Goal: Task Accomplishment & Management: Use online tool/utility

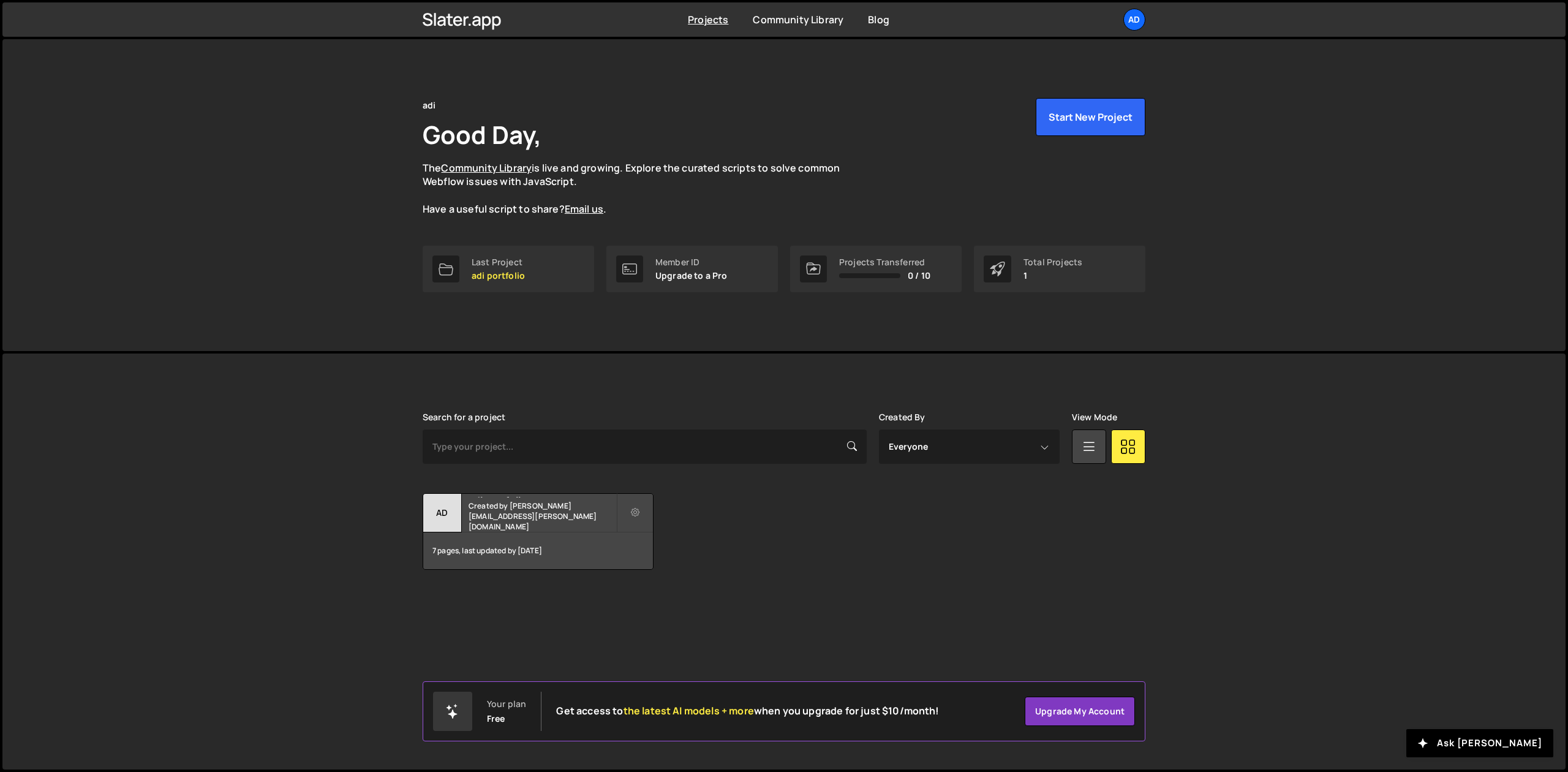
click at [175, 241] on div "adi Good Day, The Community Library is live and growing. Explore the curated sc…" at bounding box center [784, 195] width 1563 height 312
click at [1194, 130] on div "adi Good Day, The Community Library is live and growing. Explore the curated sc…" at bounding box center [784, 195] width 1563 height 312
click at [1105, 123] on button "Start New Project" at bounding box center [1091, 117] width 110 height 38
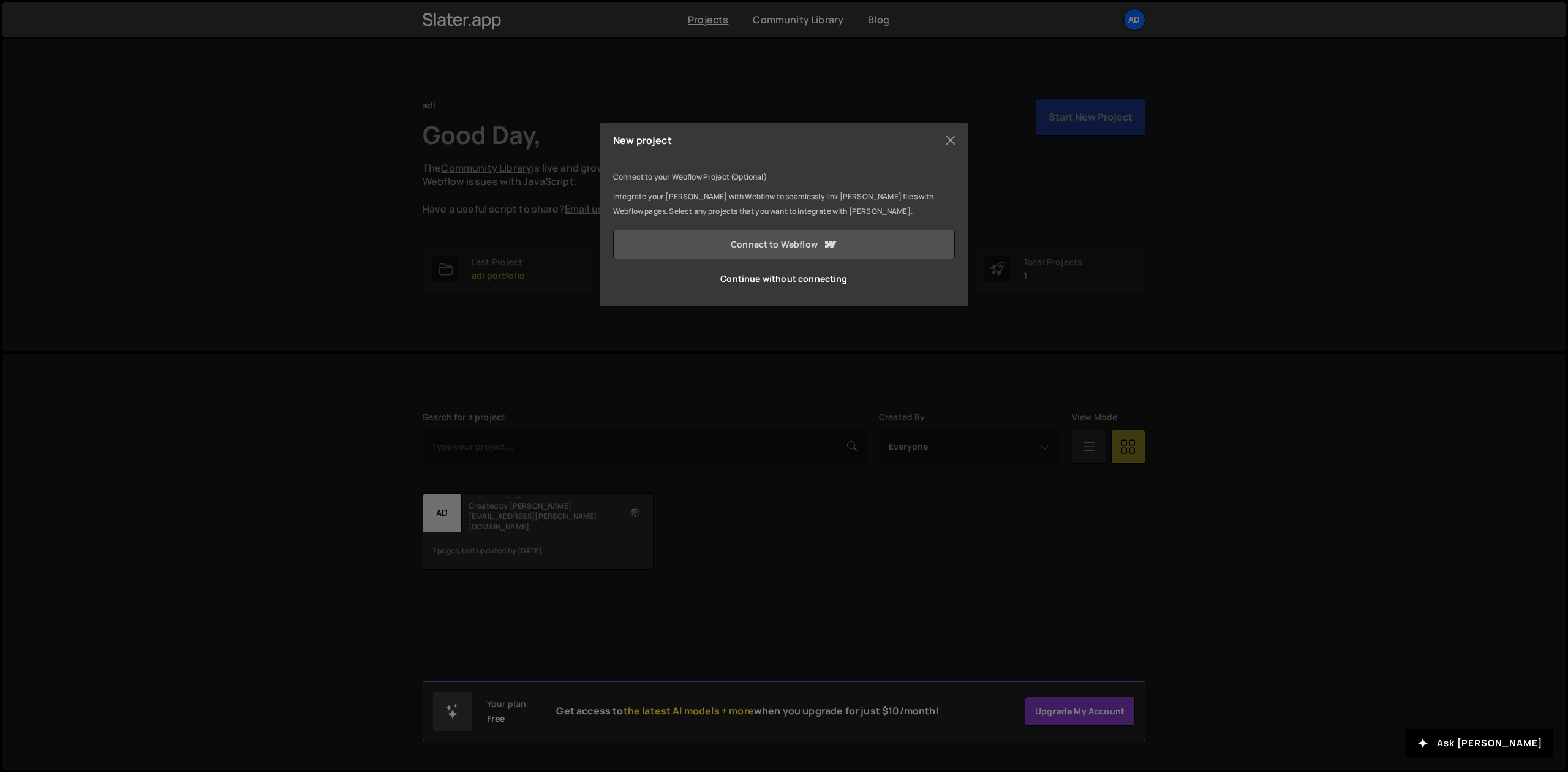
click at [737, 242] on link "Connect to Webflow" at bounding box center [784, 244] width 342 height 29
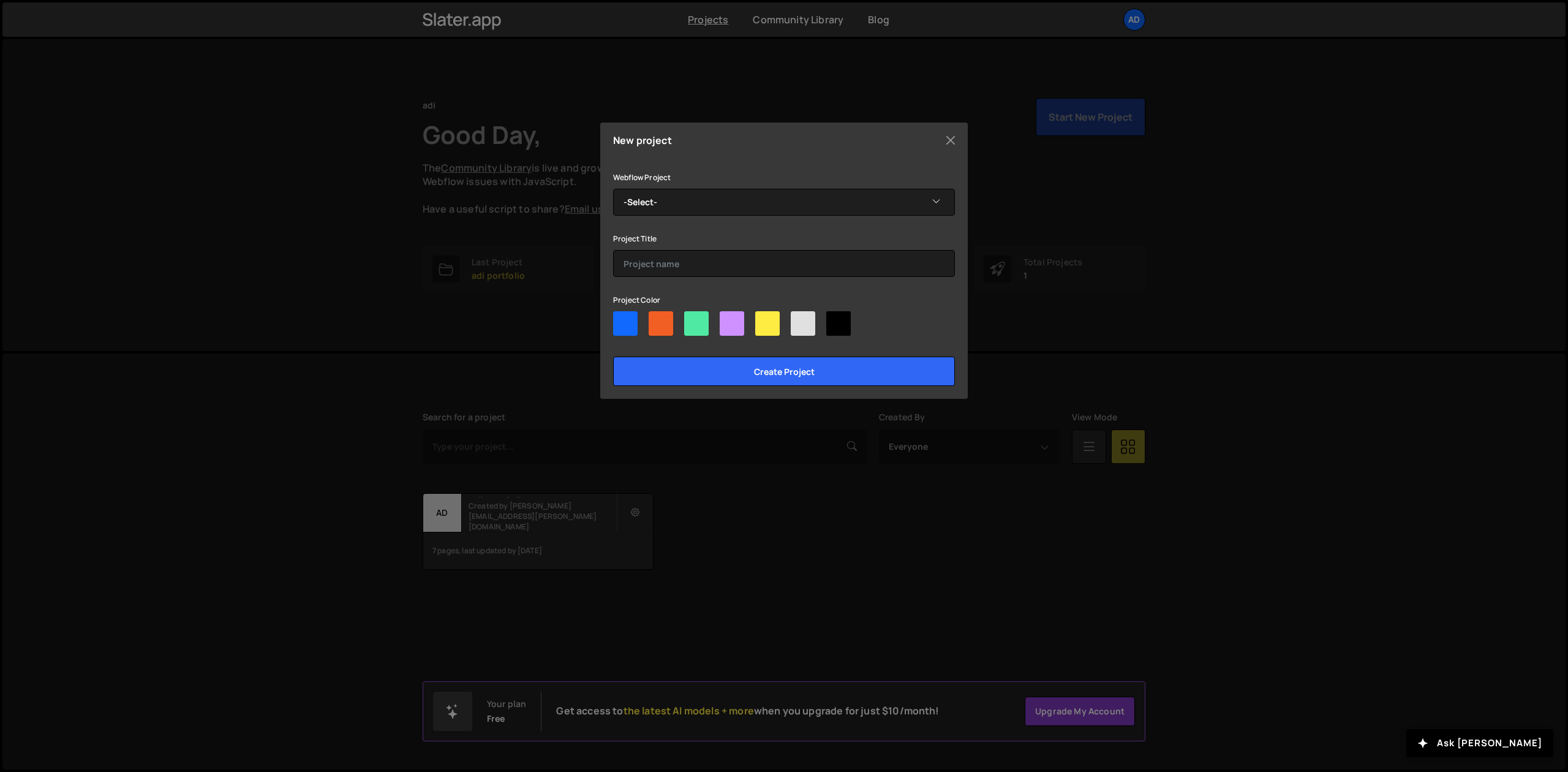
click at [696, 327] on div at bounding box center [697, 324] width 25 height 25
click at [692, 319] on input"] "radio" at bounding box center [688, 315] width 8 height 8
radio input"] "true"
select select "68e57e50f4ee27b8a19f1efc"
click option "Fast & Organic" at bounding box center [0, 0] width 0 height 0
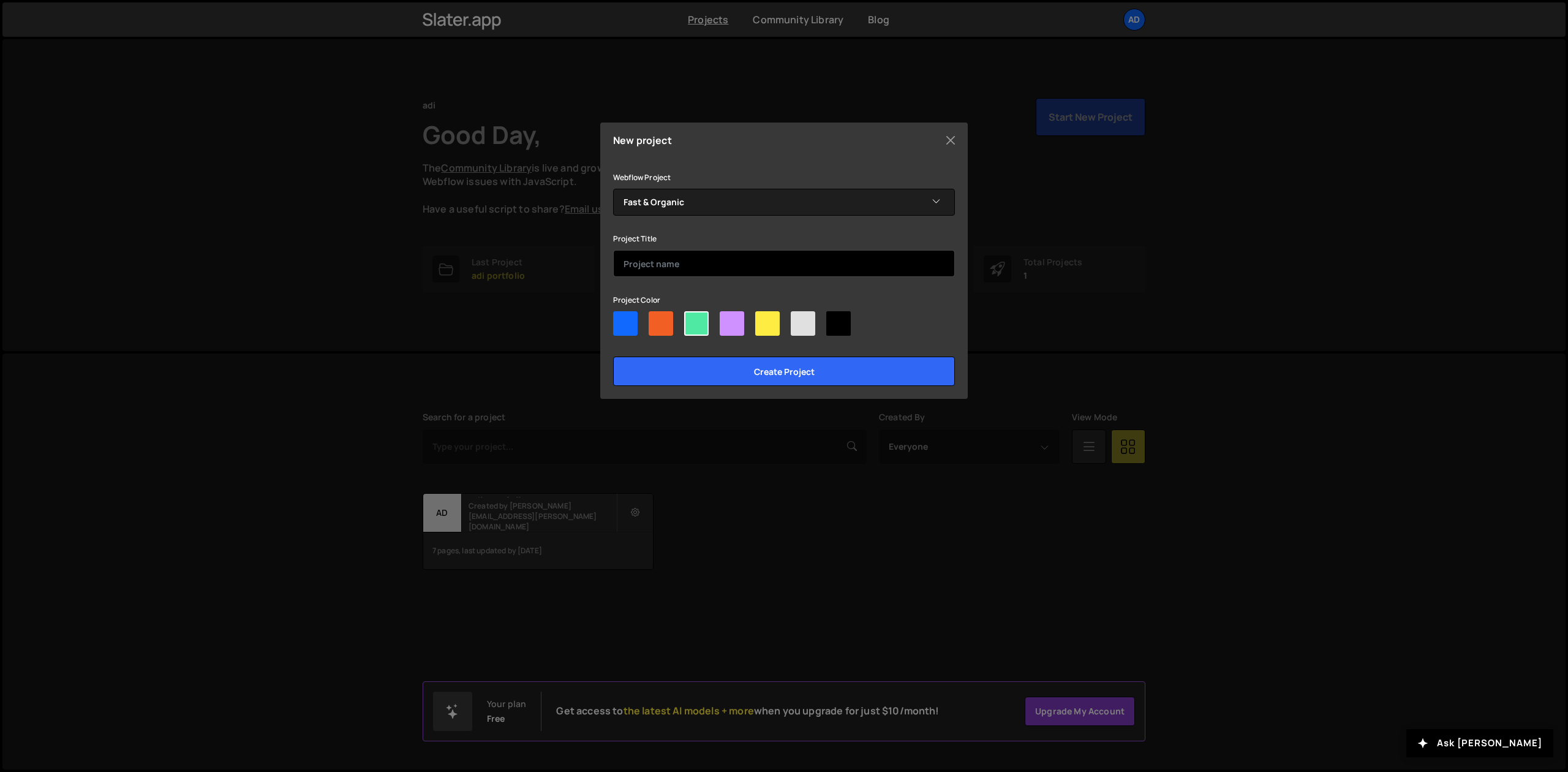
click at [661, 261] on input "text" at bounding box center [784, 263] width 342 height 27
type input "Fast Organic"
click at [690, 317] on div at bounding box center [697, 324] width 25 height 25
click at [690, 317] on input"] "radio" at bounding box center [688, 315] width 8 height 8
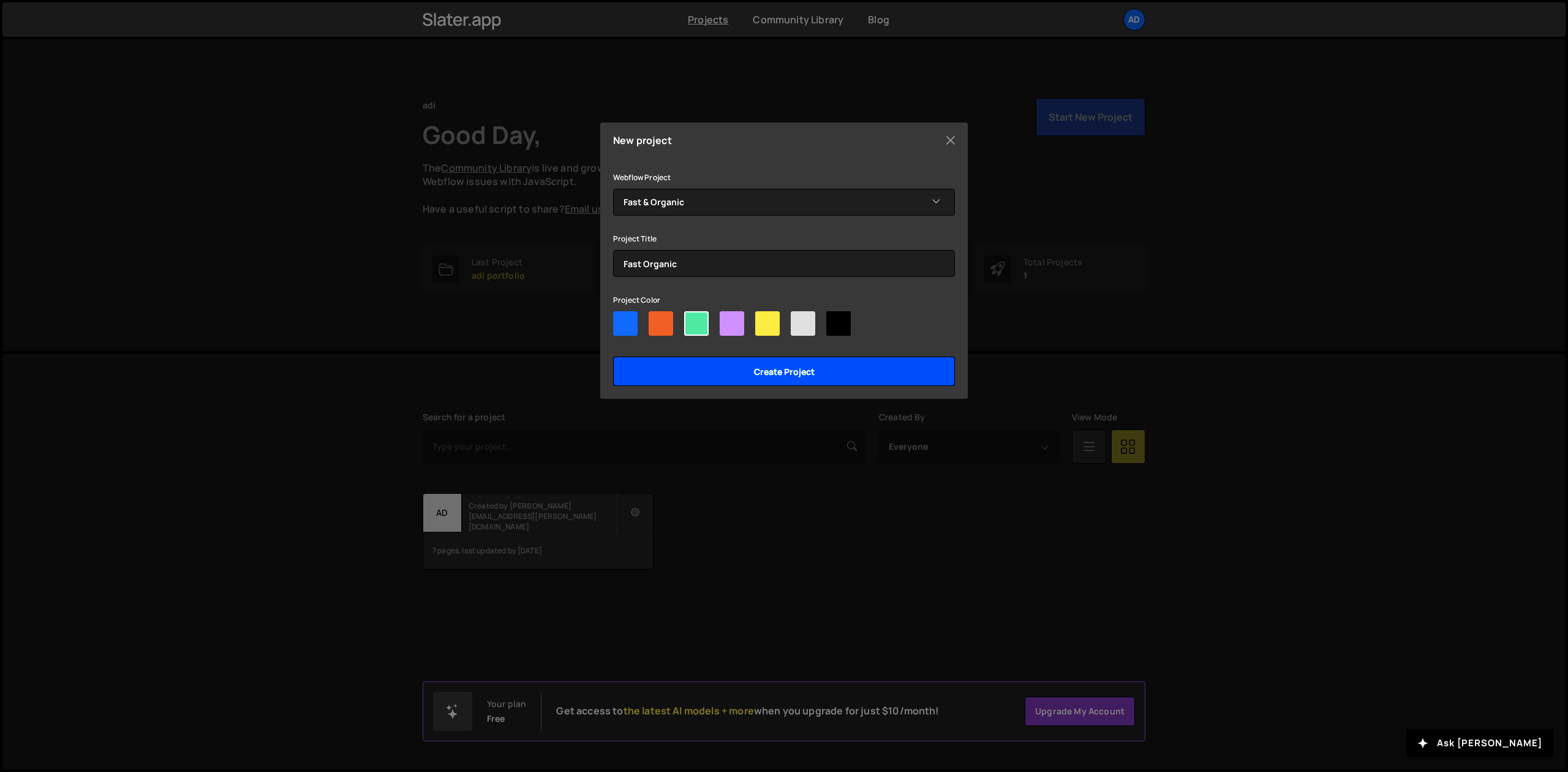
click at [728, 370] on input "Create project" at bounding box center [784, 371] width 342 height 29
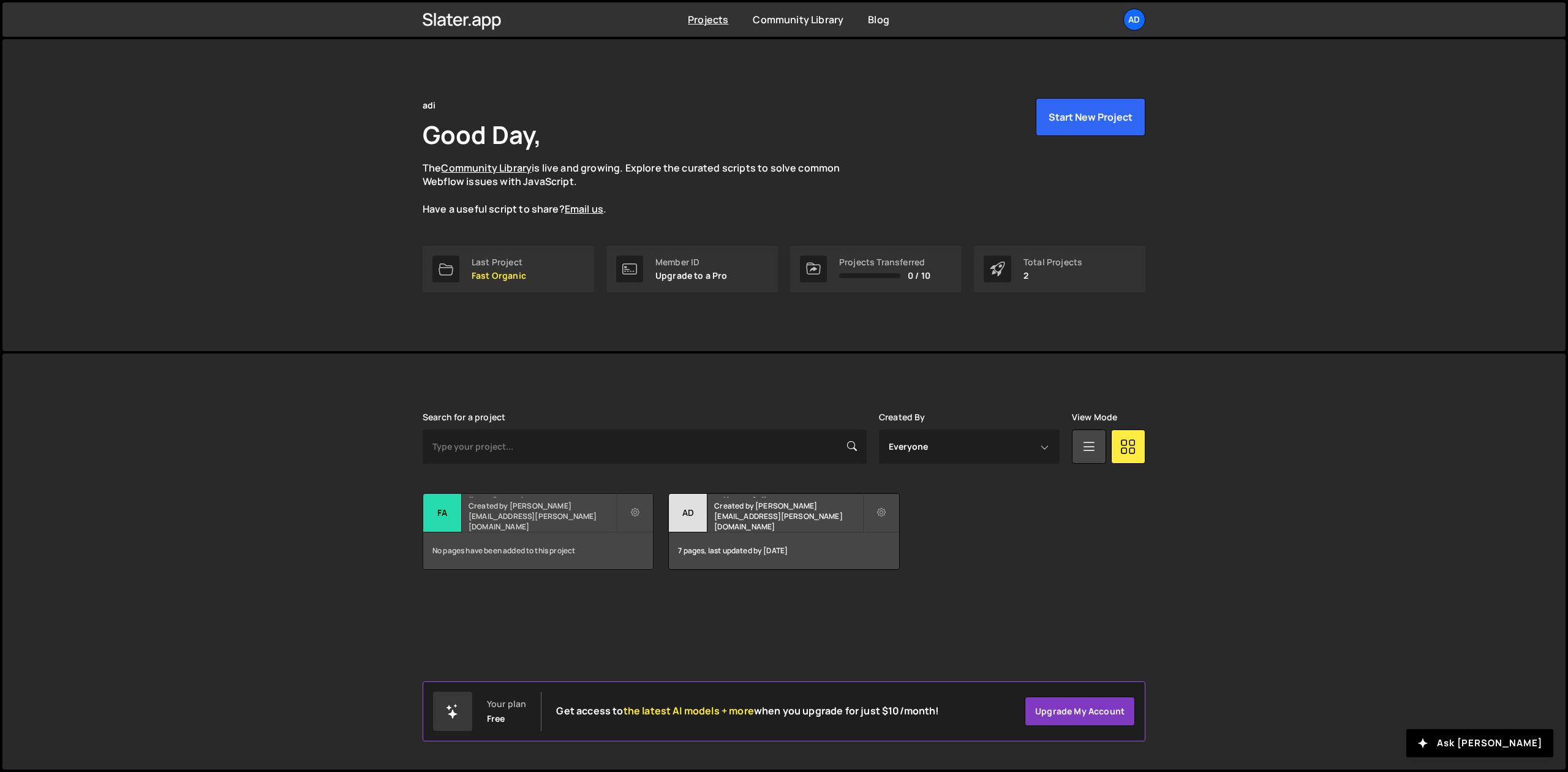
click at [506, 497] on h2 "Fast Organic" at bounding box center [542, 495] width 147 height 3
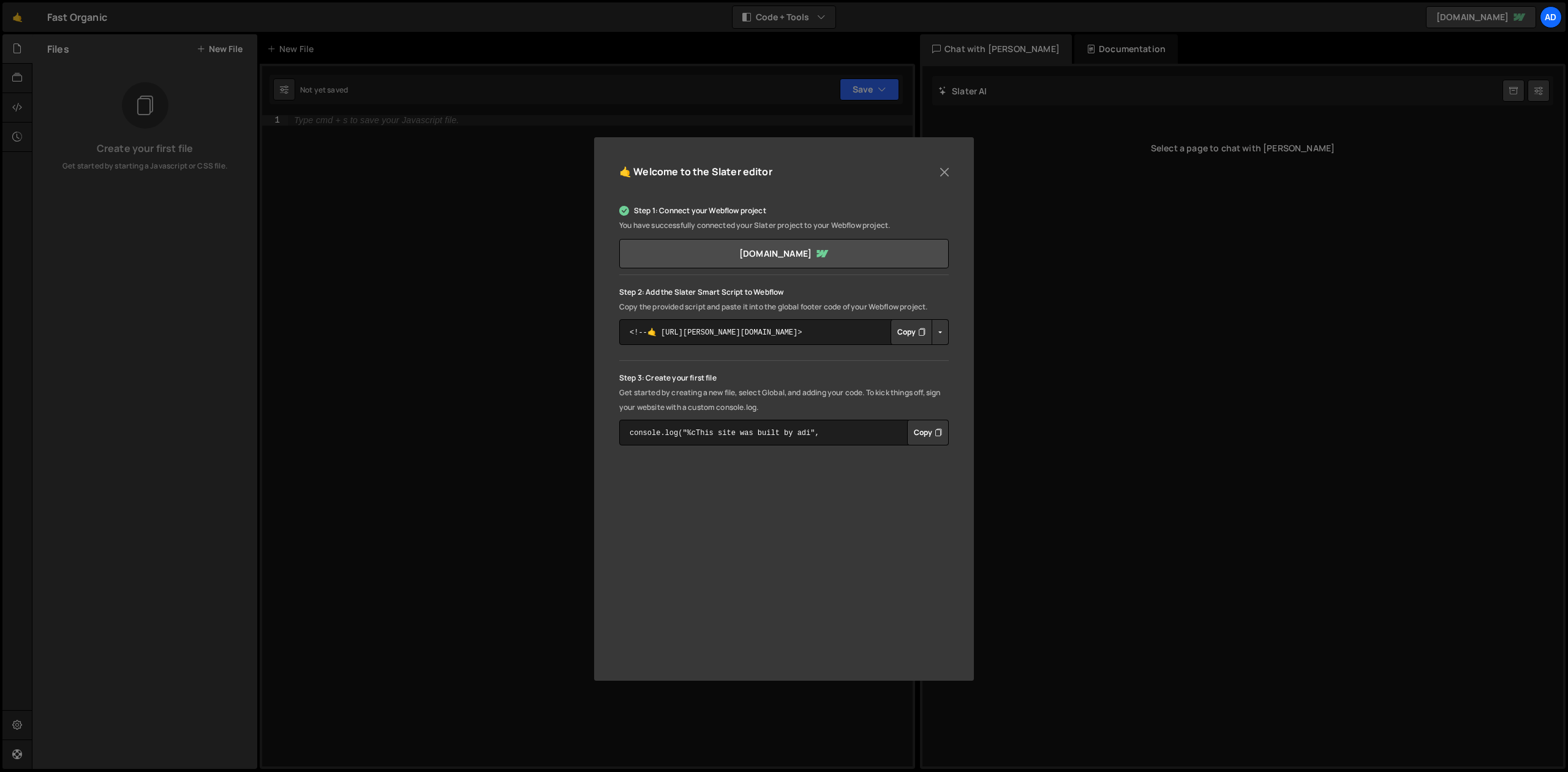
click at [910, 329] on button "Copy" at bounding box center [911, 332] width 42 height 26
click at [832, 260] on link "[DOMAIN_NAME]" at bounding box center [784, 253] width 330 height 29
click at [538, 250] on div "🤙 Welcome to the [PERSON_NAME] editor Step 1: Connect your Webflow project You …" at bounding box center [784, 386] width 1568 height 772
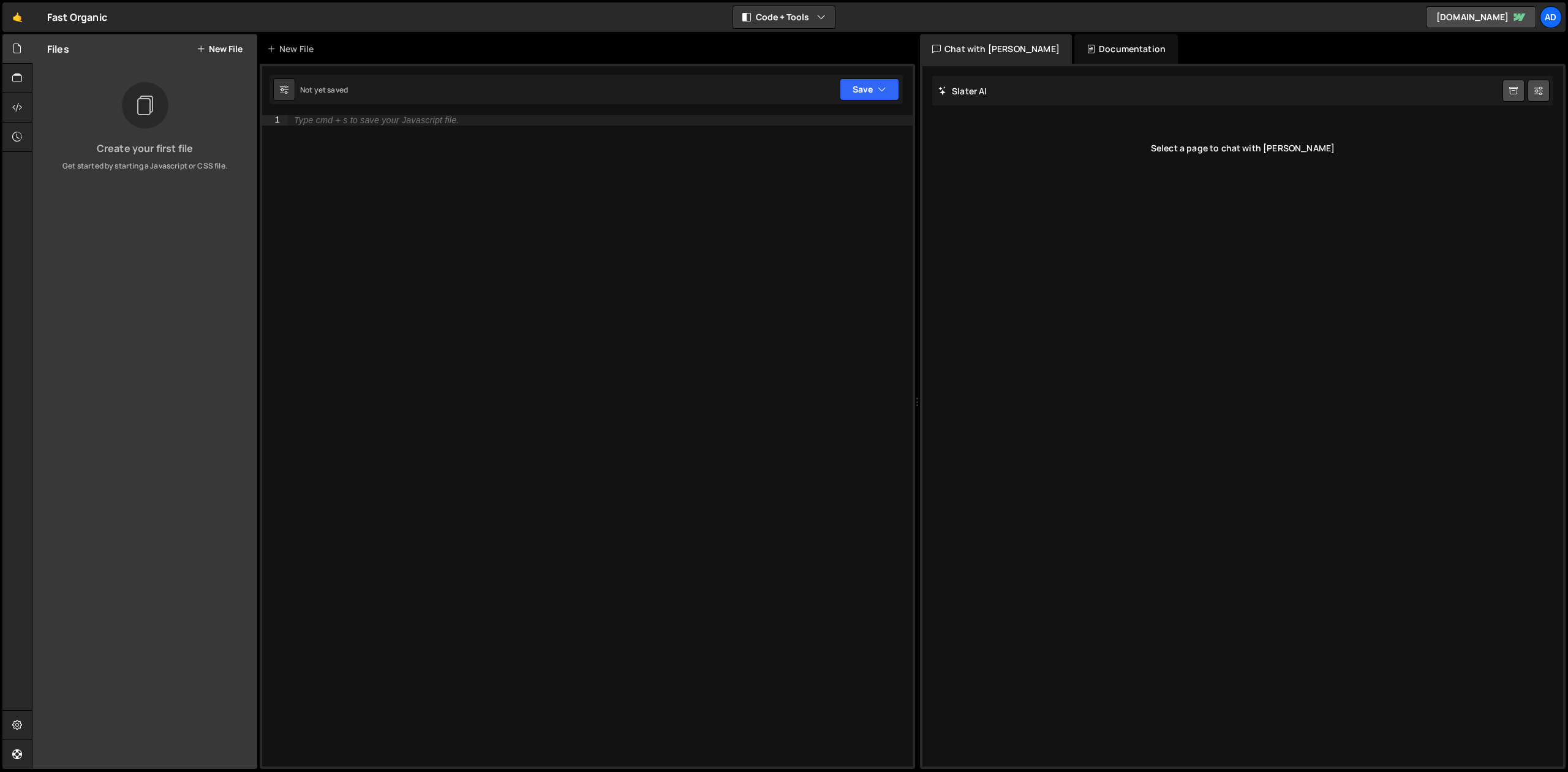
click at [219, 48] on button "New File" at bounding box center [219, 49] width 46 height 10
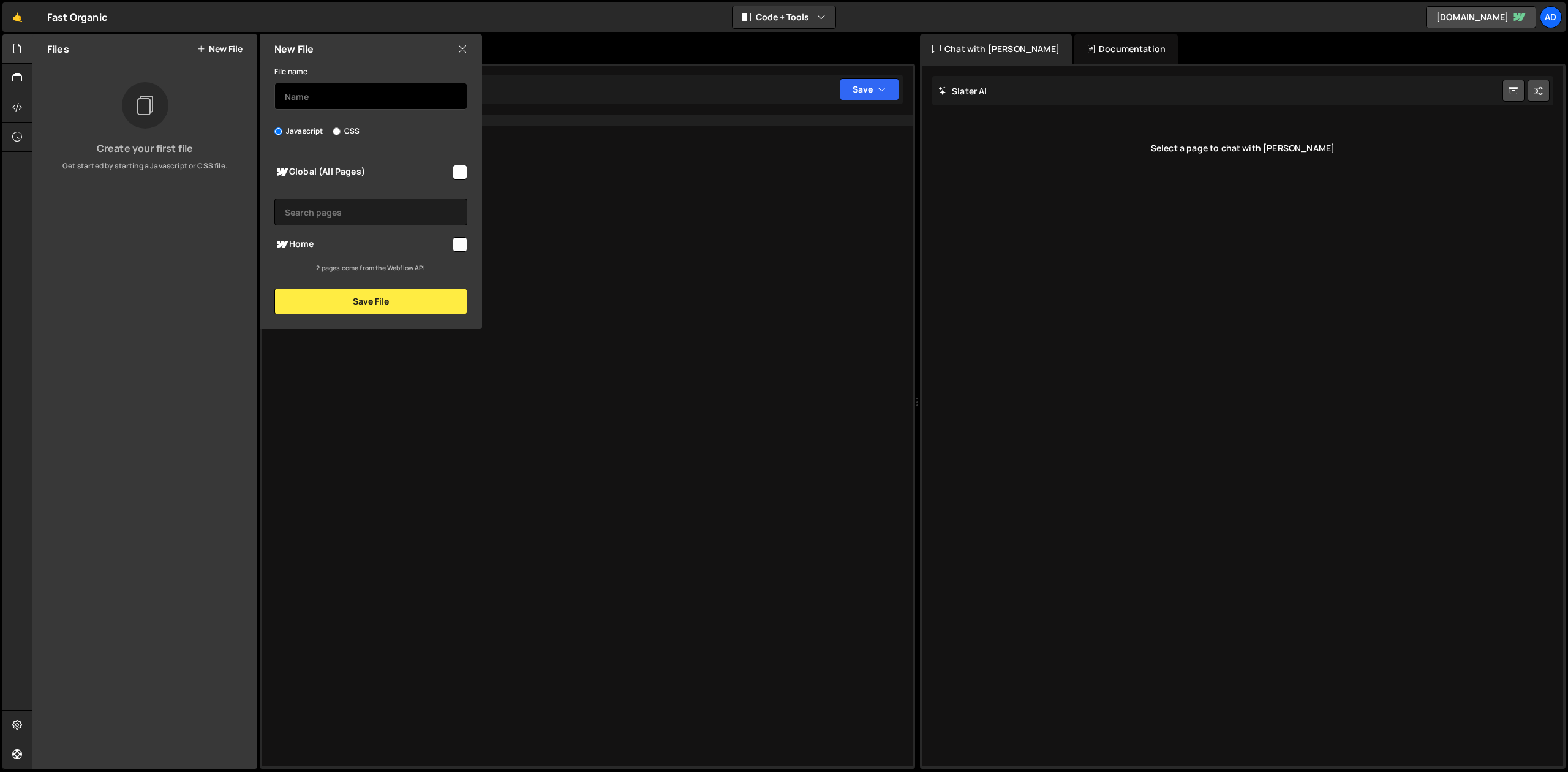
click at [315, 101] on input "text" at bounding box center [370, 96] width 193 height 27
type input "global css"
click at [345, 133] on label "CSS" at bounding box center [346, 131] width 27 height 12
click at [341, 133] on input "CSS" at bounding box center [337, 132] width 8 height 8
radio input "true"
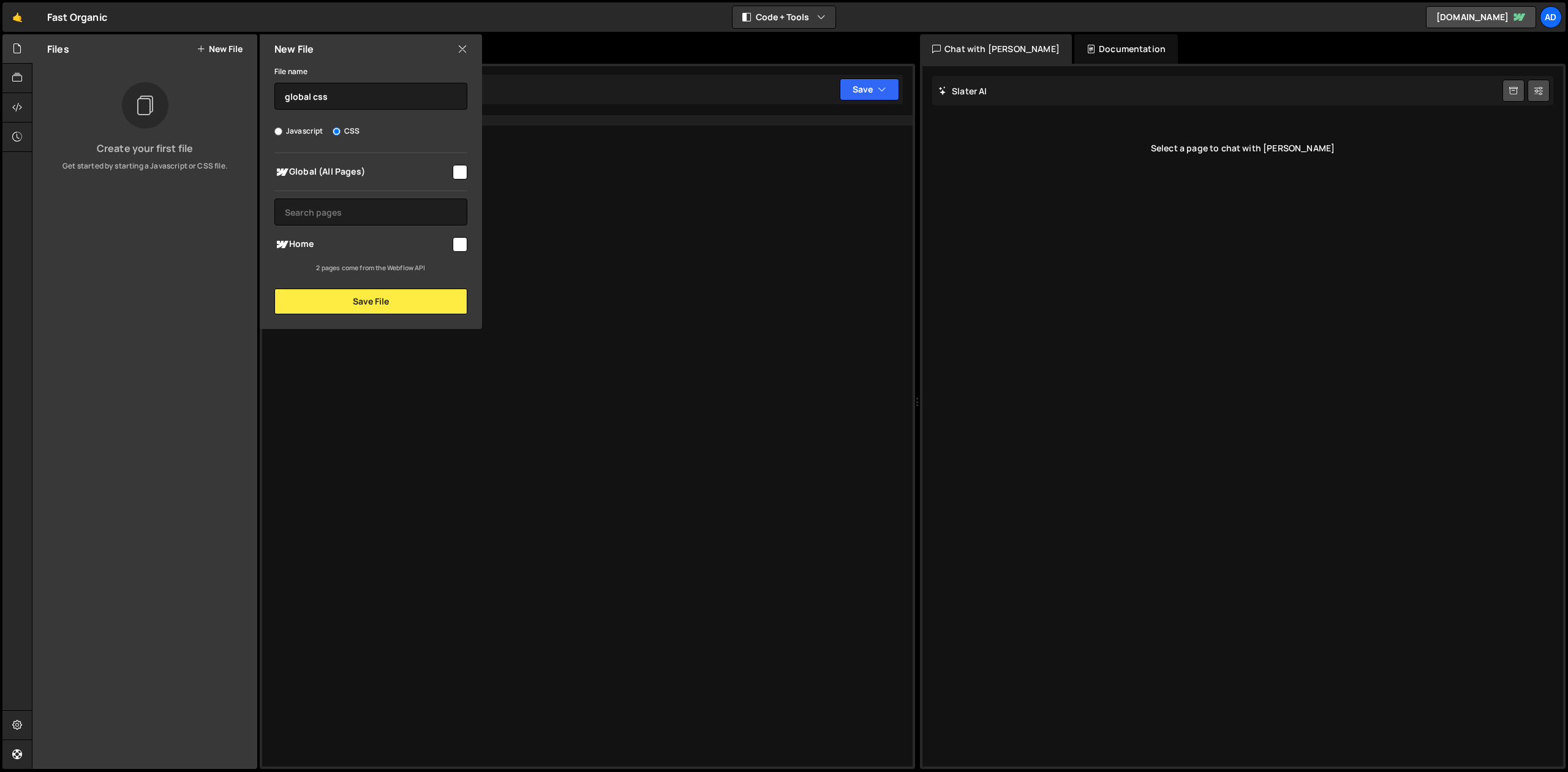
click at [457, 172] on input "checkbox" at bounding box center [459, 171] width 14 height 14
checkbox input "true"
click at [353, 224] on input "text" at bounding box center [370, 211] width 193 height 27
click at [402, 300] on button "Save File" at bounding box center [370, 302] width 193 height 26
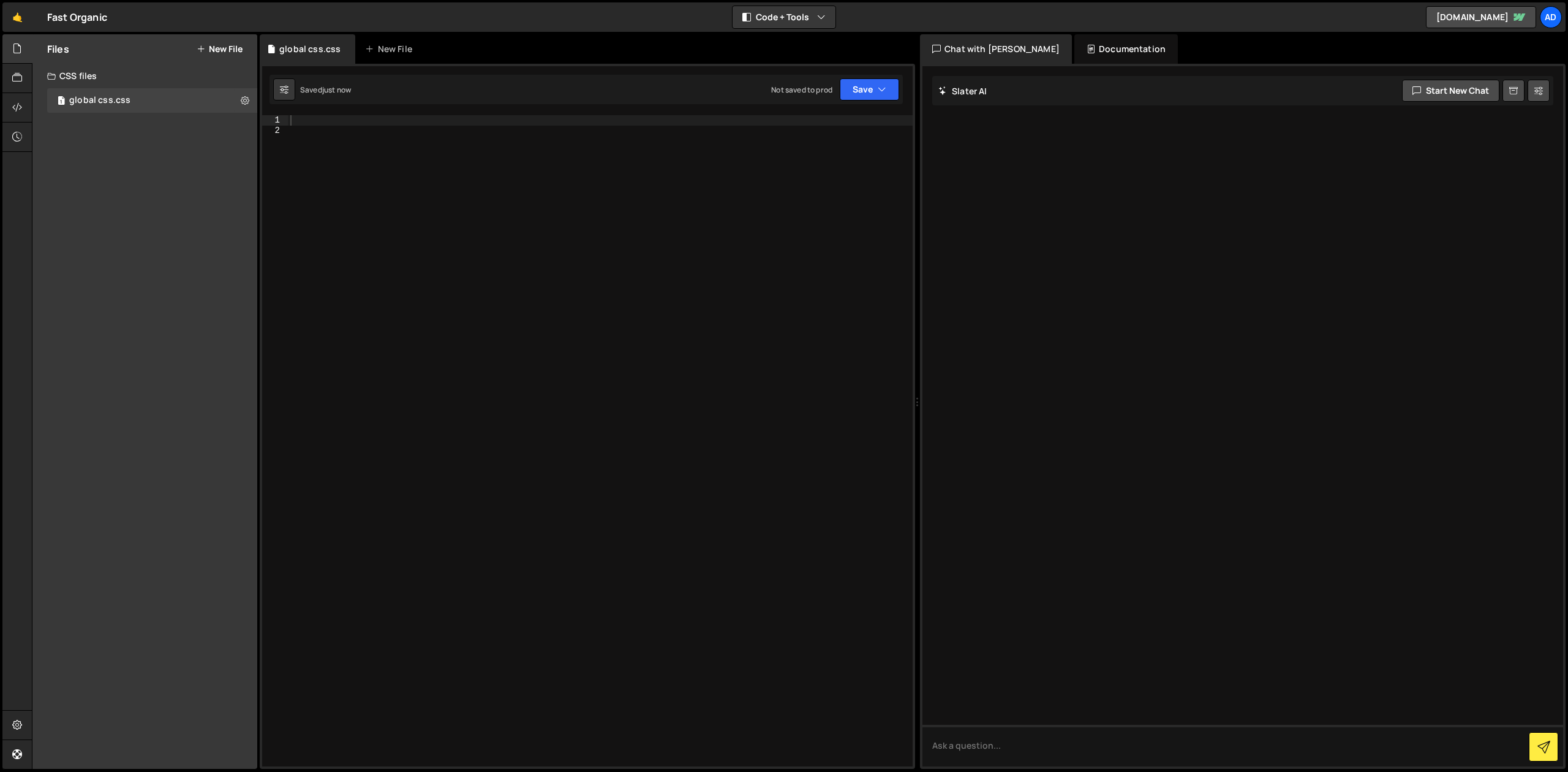
click at [322, 128] on div at bounding box center [600, 451] width 625 height 672
click at [317, 115] on div at bounding box center [600, 451] width 625 height 672
paste textarea "*{-webkit-font-smoothing: antialiased;-moz-osx-font-smoothing: grayscale;}*::be…"
type textarea "*{-webkit-font-smoothing: antialiased;-moz-osx-font-smoothing: grayscale;}*::be…"
click at [337, 121] on div "* { -webkit-font-smoothing : antialiased ; -moz-osx-font-smoothing : grayscale …" at bounding box center [600, 456] width 625 height 682
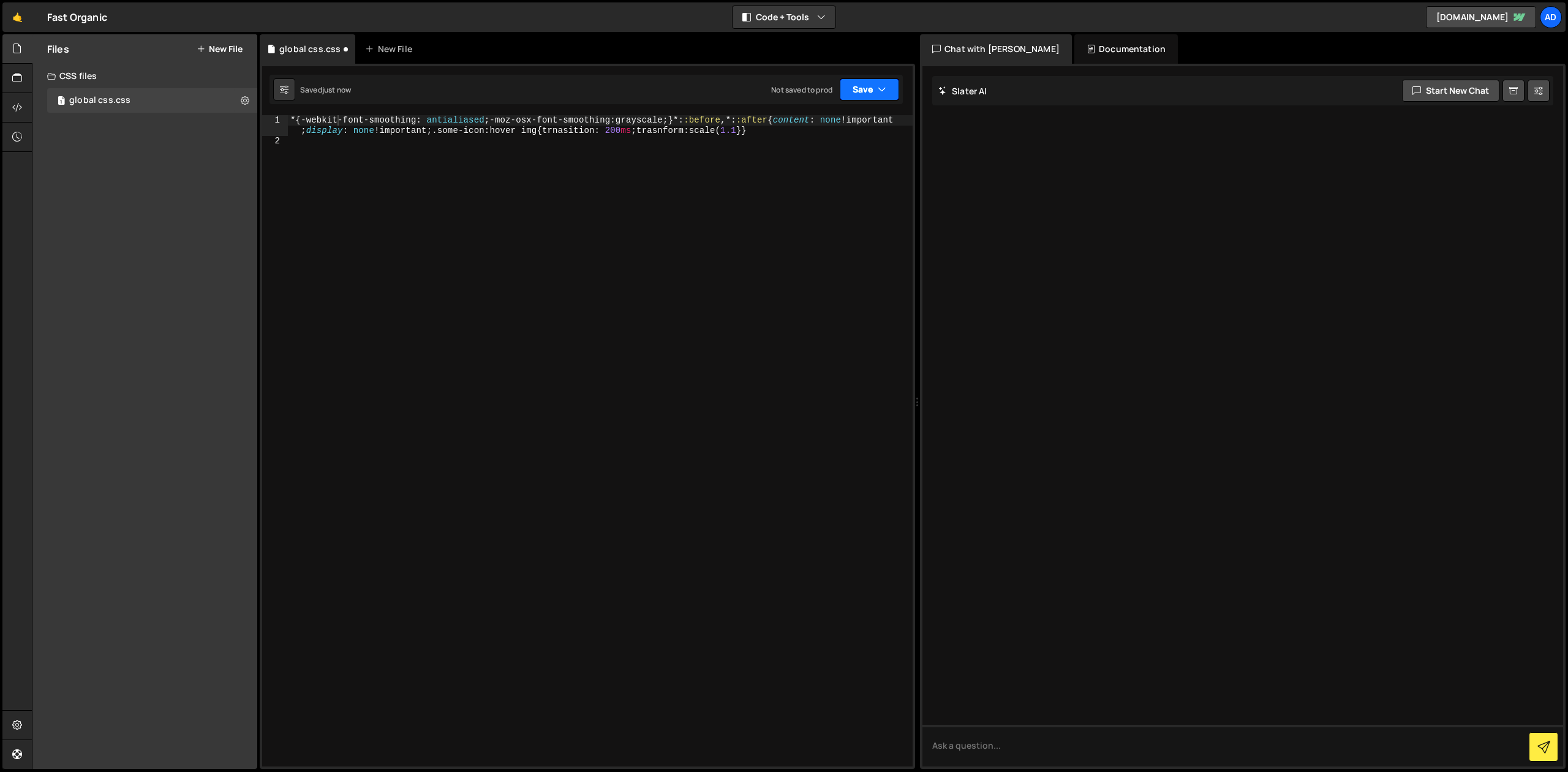
click at [860, 88] on button "Save" at bounding box center [869, 89] width 60 height 22
click at [843, 120] on div "Save to Staging S" at bounding box center [828, 119] width 128 height 12
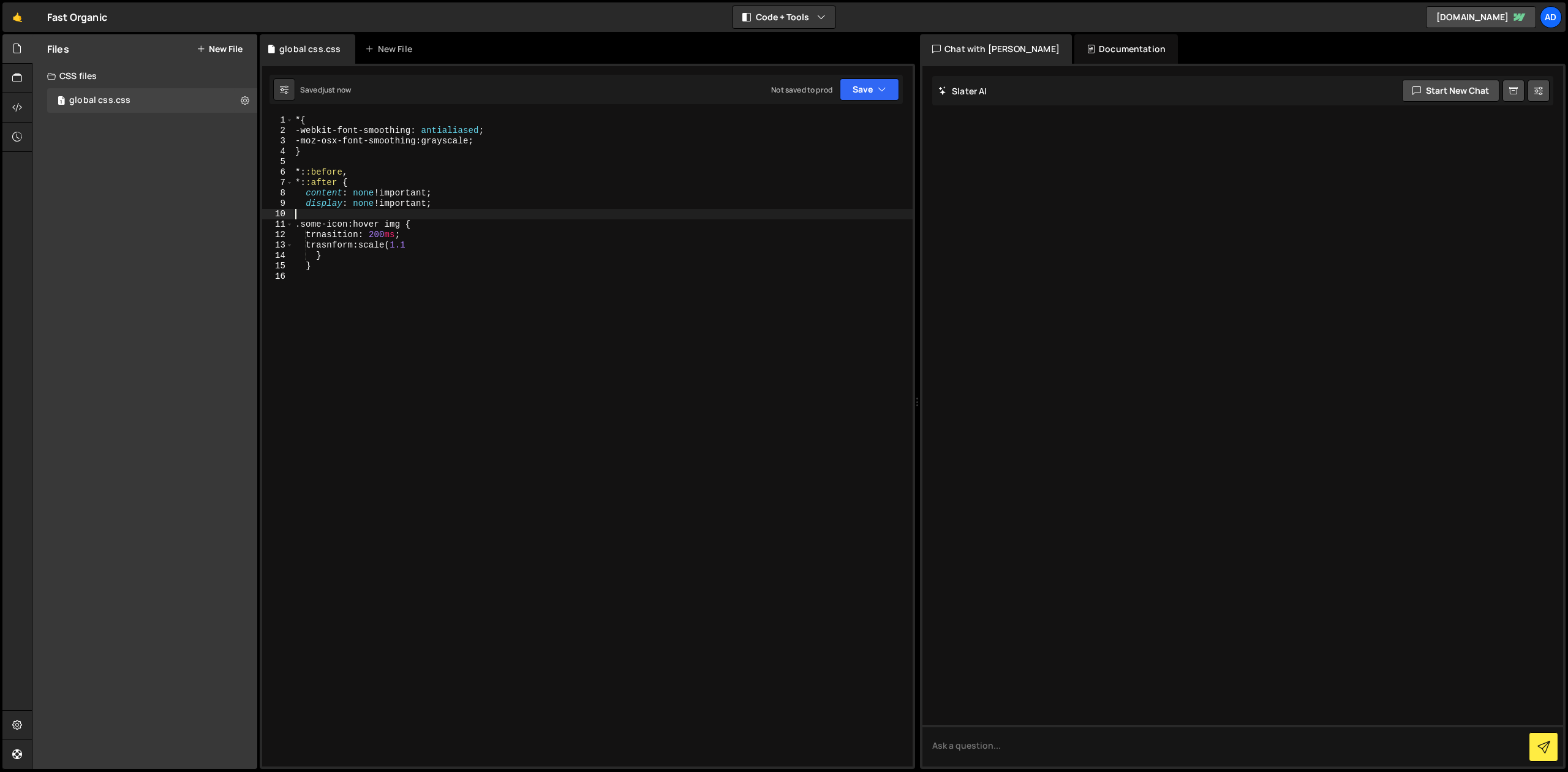
click at [572, 210] on div "* { -webkit-font-smoothing : antialiased ; -moz-osx-font-smoothing : grayscale …" at bounding box center [603, 451] width 620 height 672
click at [433, 142] on div "* { -webkit-font-smoothing : antialiased ; -moz-osx-font-smoothing : grayscale …" at bounding box center [603, 451] width 620 height 672
click at [860, 91] on button "Save" at bounding box center [869, 89] width 60 height 22
click at [844, 120] on div "Save to Staging S" at bounding box center [828, 119] width 128 height 12
click at [1448, 20] on link "[DOMAIN_NAME]" at bounding box center [1481, 17] width 110 height 22
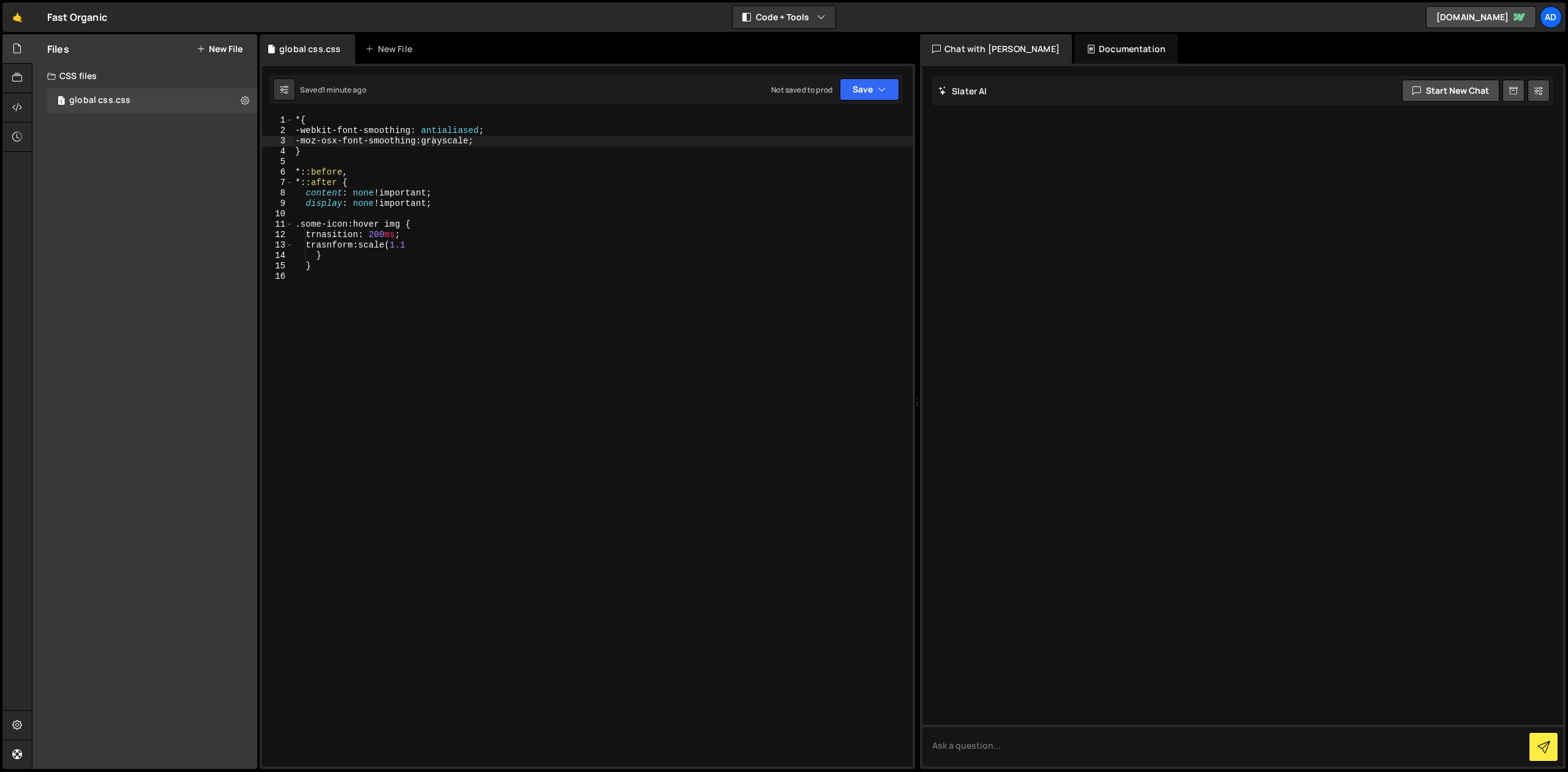
click at [376, 178] on div "* { -webkit-font-smoothing : antialiased ; -moz-osx-font-smoothing : grayscale …" at bounding box center [603, 451] width 620 height 672
click at [362, 221] on div "* { -webkit-font-smoothing : antialiased ; -moz-osx-font-smoothing : grayscale …" at bounding box center [603, 451] width 620 height 672
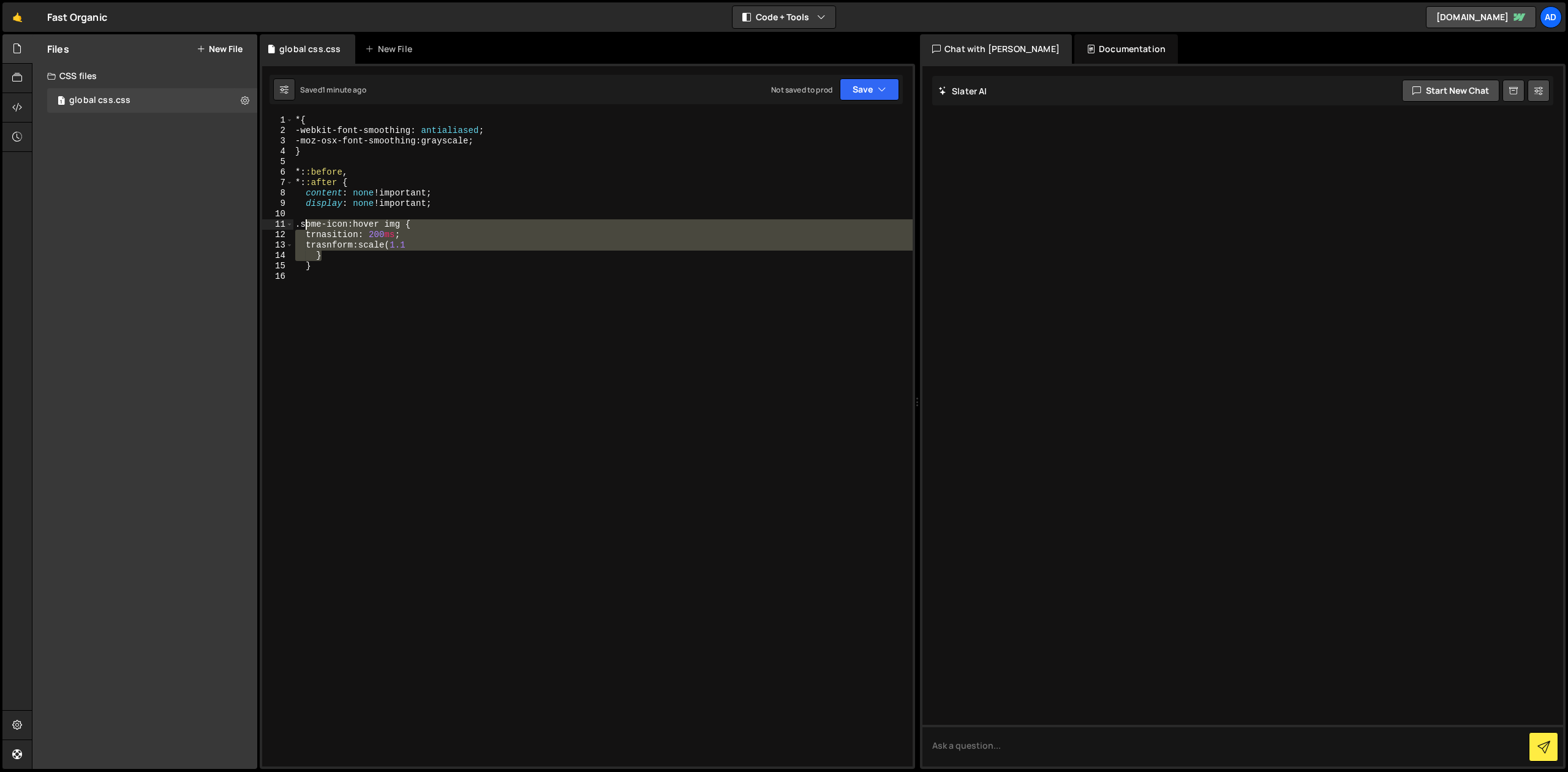
drag, startPoint x: 327, startPoint y: 257, endPoint x: 307, endPoint y: 224, distance: 38.6
click at [307, 224] on div "* { -webkit-font-smoothing : antialiased ; -moz-osx-font-smoothing : grayscale …" at bounding box center [603, 451] width 620 height 672
type textarea ".some-icon:hover img { trnasition: 200ms;"
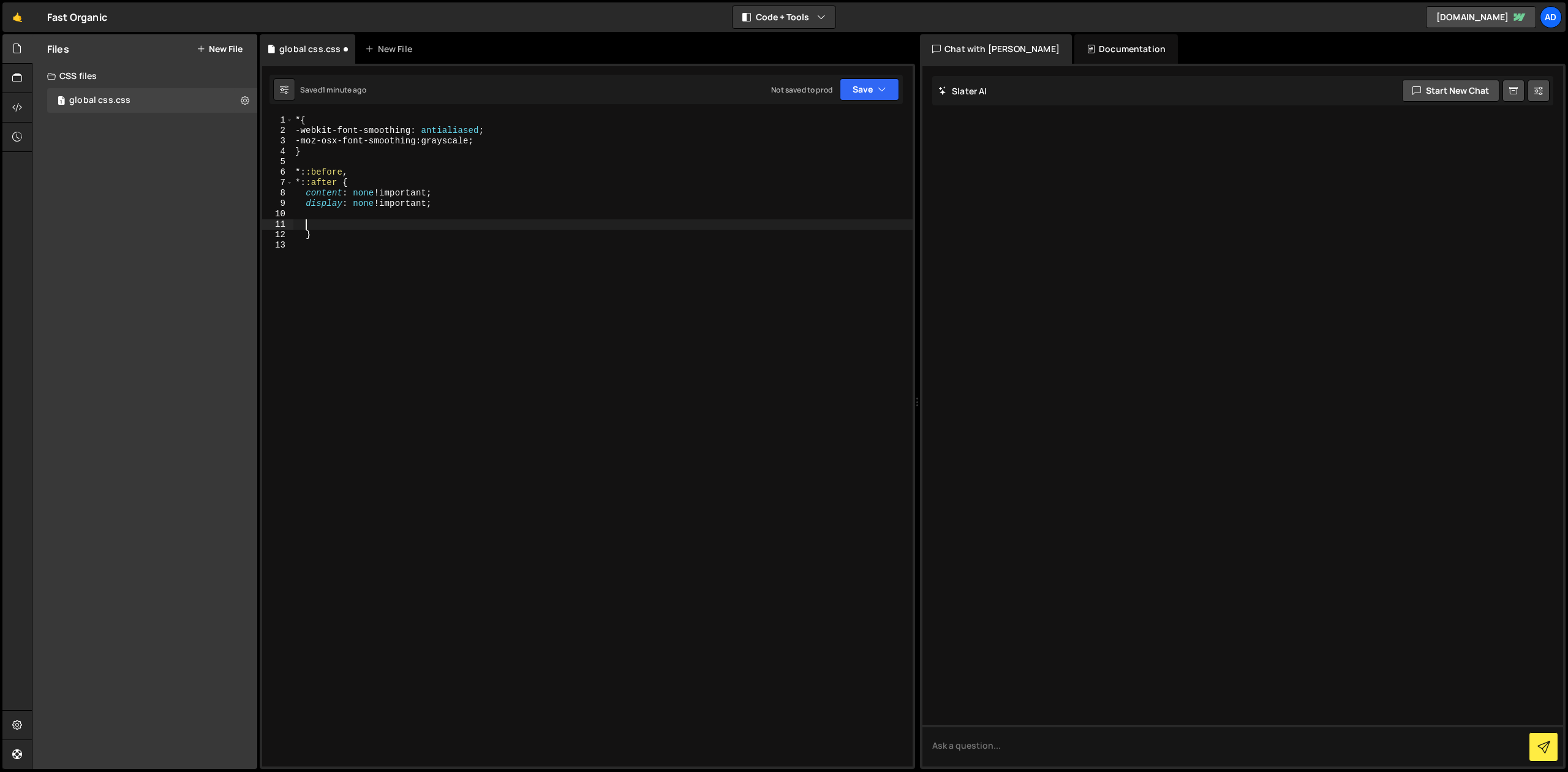
click at [341, 237] on div "* { -webkit-font-smoothing : antialiased ; -moz-osx-font-smoothing : grayscale …" at bounding box center [603, 451] width 620 height 672
type textarea "}"
paste textarea "}"
type textarea "}"
click at [319, 254] on div "* { -webkit-font-smoothing : antialiased ; -moz-osx-font-smoothing : grayscale …" at bounding box center [603, 451] width 620 height 672
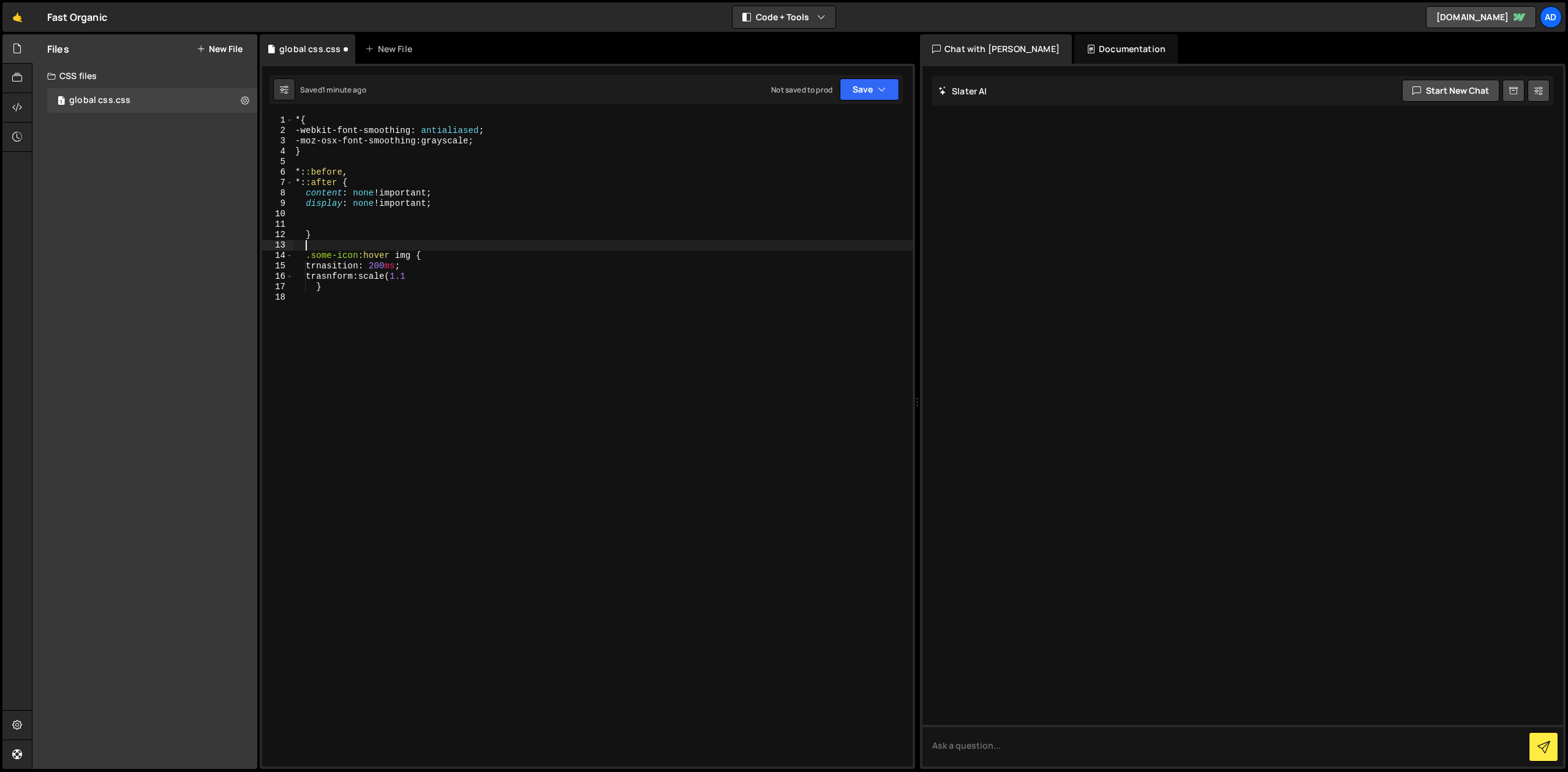
click at [329, 298] on div "* { -webkit-font-smoothing : antialiased ; -moz-osx-font-smoothing : grayscale …" at bounding box center [603, 451] width 620 height 672
click at [877, 93] on button "Save" at bounding box center [869, 89] width 60 height 22
click at [855, 117] on div "Save to Staging S" at bounding box center [828, 119] width 128 height 12
type textarea ".some-icon:hover img {"
click at [370, 243] on div "* { -webkit-font-smoothing : antialiased ; -moz-osx-font-smoothing : grayscale …" at bounding box center [603, 451] width 620 height 672
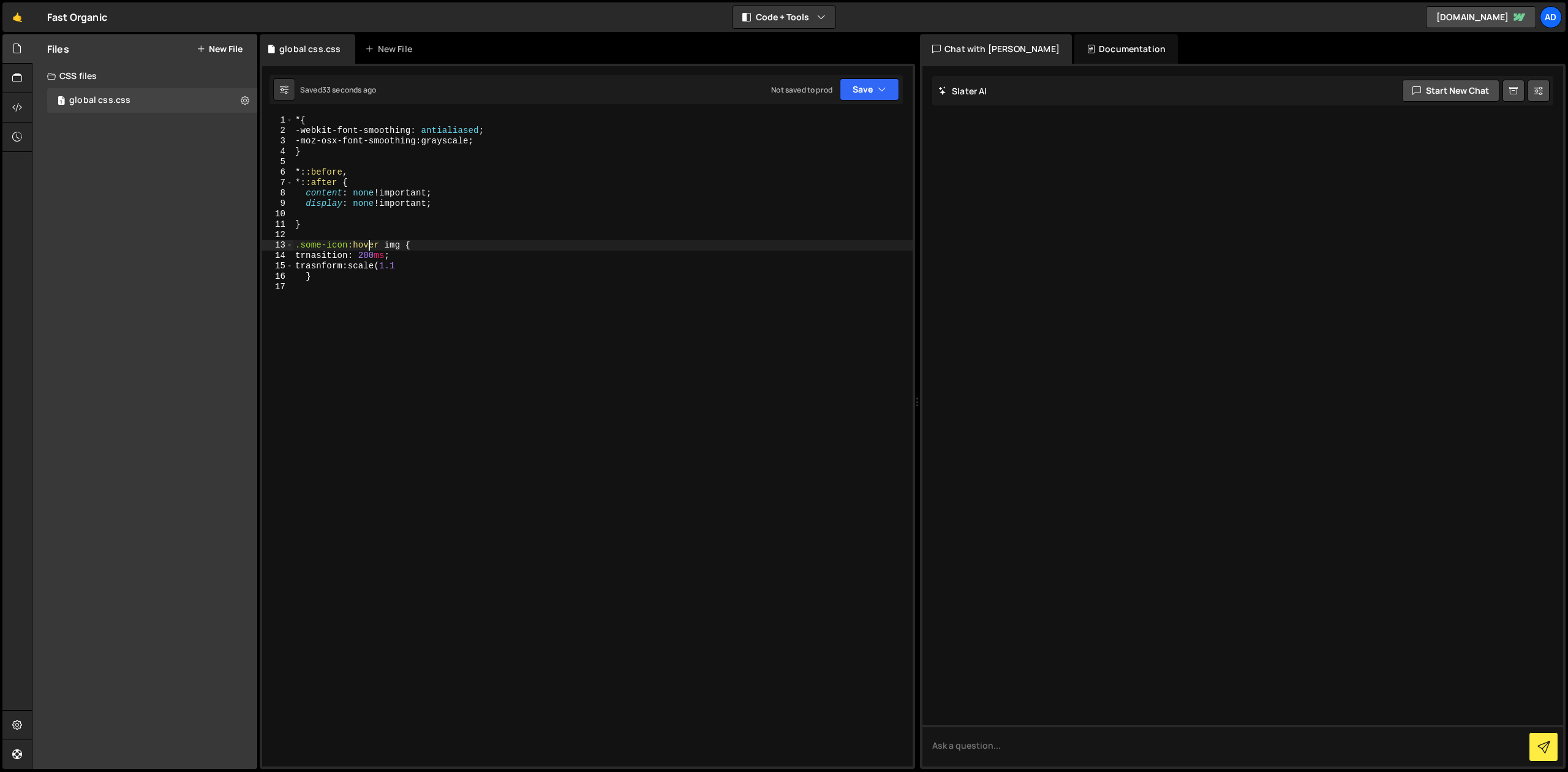
click at [374, 238] on div "* { -webkit-font-smoothing : antialiased ; -moz-osx-font-smoothing : grayscale …" at bounding box center [603, 451] width 620 height 672
click at [363, 228] on div "* { -webkit-font-smoothing : antialiased ; -moz-osx-font-smoothing : grayscale …" at bounding box center [603, 451] width 620 height 672
click at [350, 244] on div "* { -webkit-font-smoothing : antialiased ; -moz-osx-font-smoothing : grayscale …" at bounding box center [603, 451] width 620 height 672
click at [394, 244] on div "* { -webkit-font-smoothing : antialiased ; -moz-osx-font-smoothing : grayscale …" at bounding box center [603, 451] width 620 height 672
click at [419, 255] on div "* { -webkit-font-smoothing : antialiased ; -moz-osx-font-smoothing : grayscale …" at bounding box center [603, 451] width 620 height 672
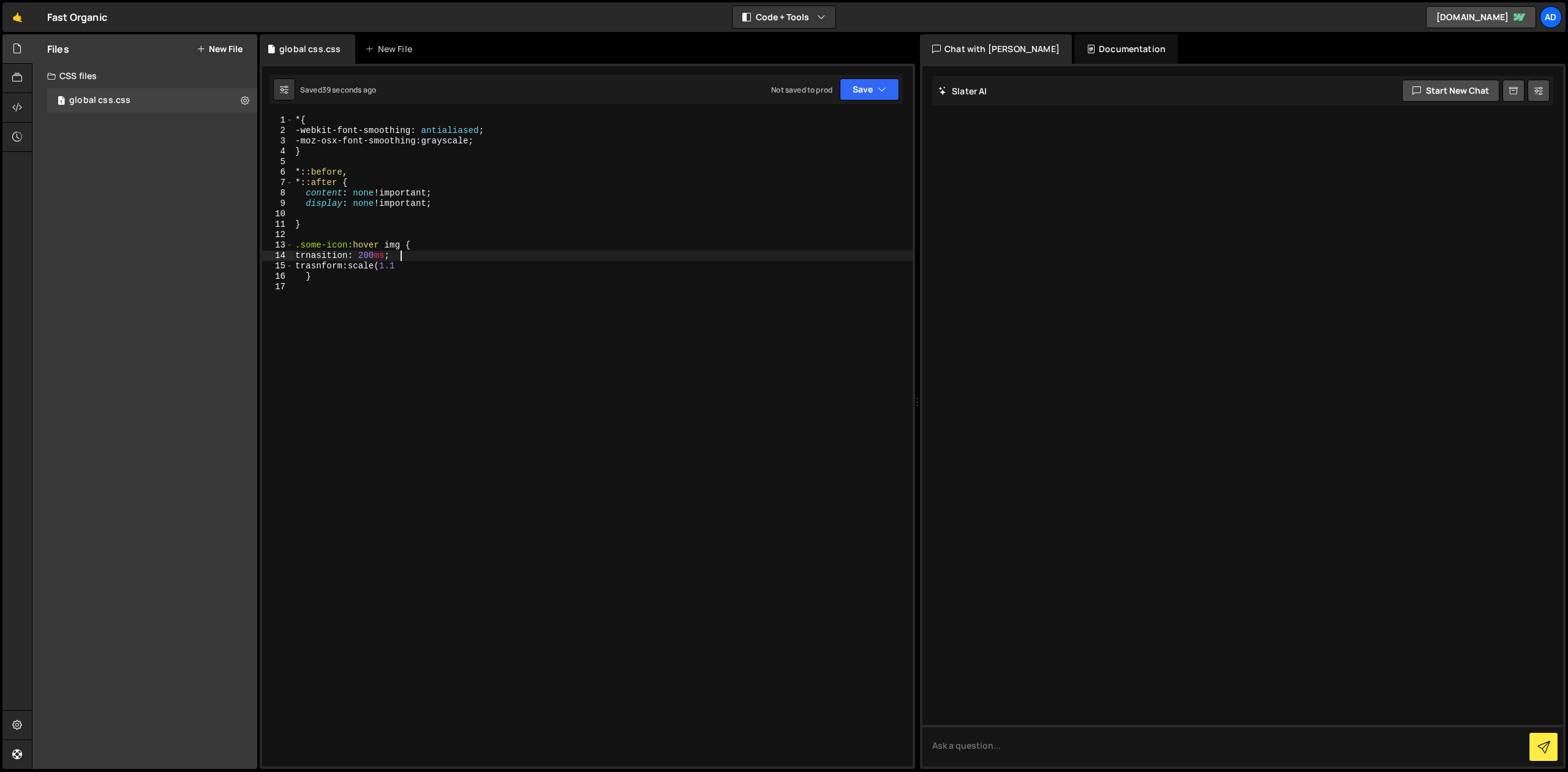
click at [439, 267] on div "* { -webkit-font-smoothing : antialiased ; -moz-osx-font-smoothing : grayscale …" at bounding box center [603, 451] width 620 height 672
type textarea "trasnform: scale(1.1);"
click at [873, 84] on button "Save" at bounding box center [869, 89] width 60 height 22
click at [866, 121] on div "Save to Staging S" at bounding box center [828, 119] width 128 height 12
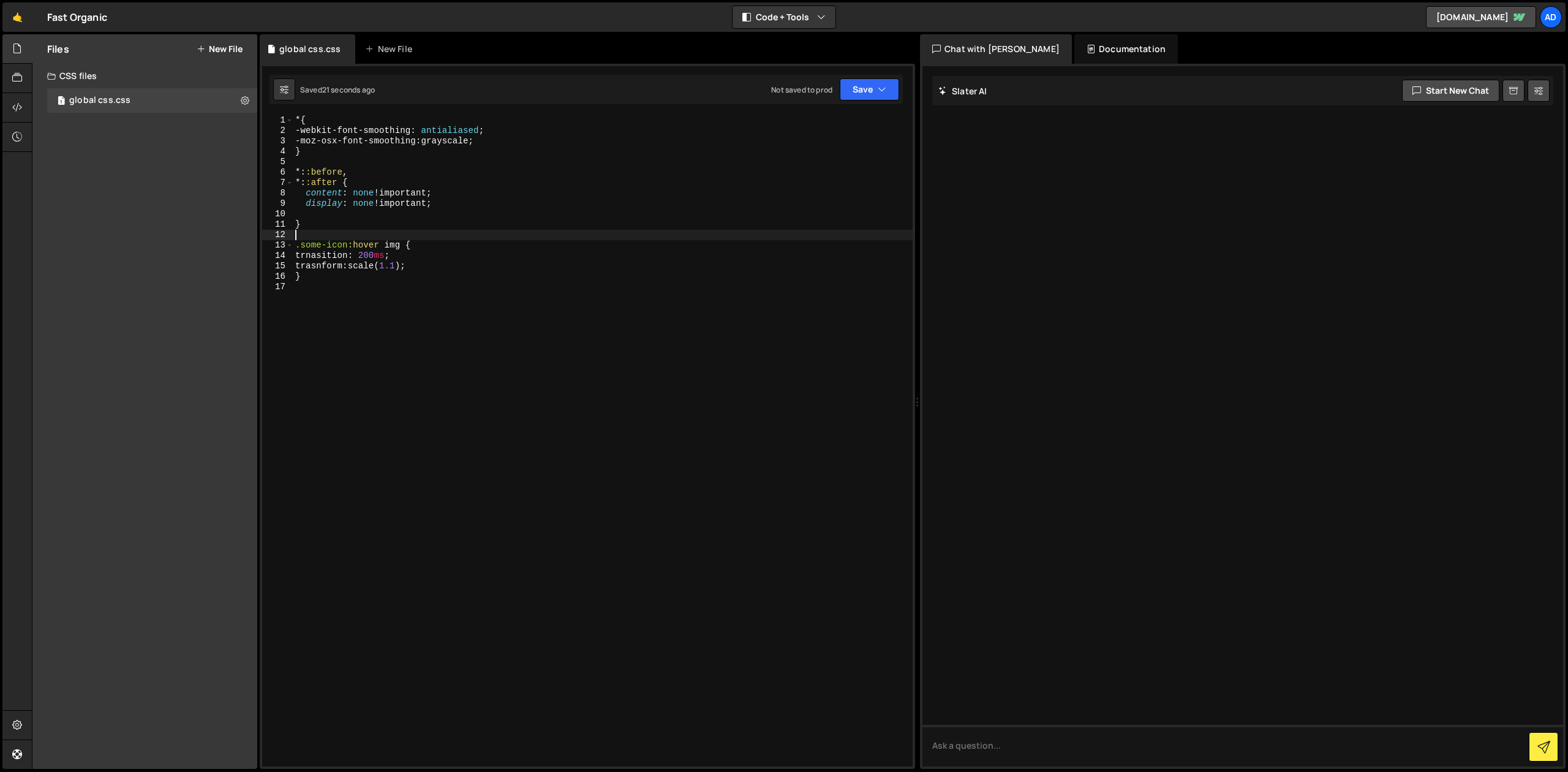
click at [370, 239] on div "* { -webkit-font-smoothing : antialiased ; -moz-osx-font-smoothing : grayscale …" at bounding box center [603, 451] width 620 height 672
click at [385, 232] on div "* { -webkit-font-smoothing : antialiased ; -moz-osx-font-smoothing : grayscale …" at bounding box center [603, 451] width 620 height 672
click at [385, 249] on div "* { -webkit-font-smoothing : antialiased ; -moz-osx-font-smoothing : grayscale …" at bounding box center [603, 451] width 620 height 672
click at [355, 248] on div "* { -webkit-font-smoothing : antialiased ; -moz-osx-font-smoothing : grayscale …" at bounding box center [603, 451] width 620 height 672
click at [400, 248] on div "* { -webkit-font-smoothing : antialiased ; -moz-osx-font-smoothing : grayscale …" at bounding box center [603, 451] width 620 height 672
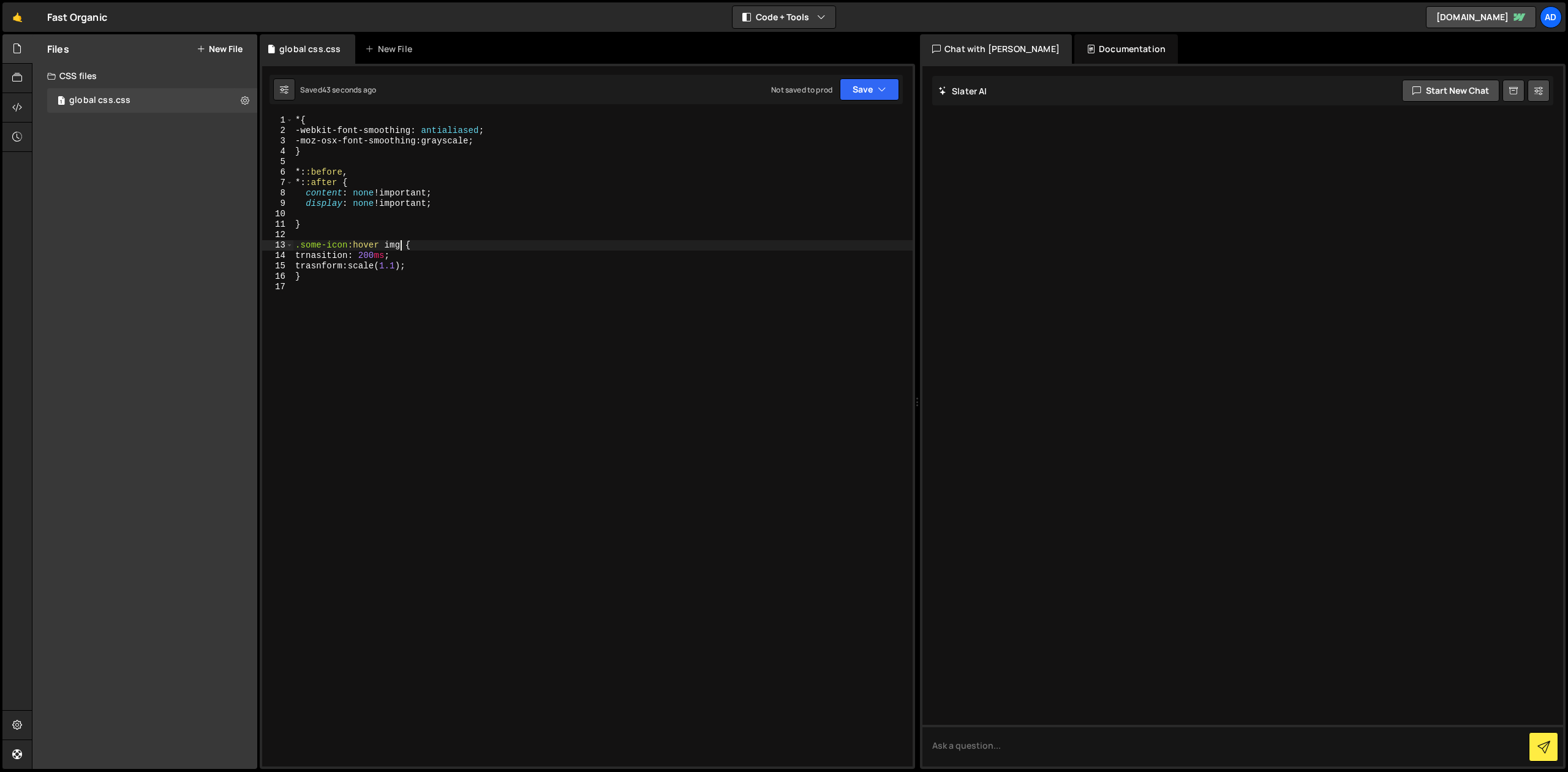
click at [400, 170] on div "* { -webkit-font-smoothing : antialiased ; -moz-osx-font-smoothing : grayscale …" at bounding box center [603, 451] width 620 height 672
click at [382, 169] on div "* { -webkit-font-smoothing : antialiased ; -moz-osx-font-smoothing : grayscale …" at bounding box center [603, 451] width 620 height 672
click at [848, 95] on button "Save" at bounding box center [869, 89] width 60 height 22
click at [472, 145] on div "* { -webkit-font-smoothing : antialiased ; -moz-osx-font-smoothing : grayscale …" at bounding box center [603, 451] width 620 height 672
click at [388, 243] on div "* { -webkit-font-smoothing : antialiased ; -moz-osx-font-smoothing : grayscale …" at bounding box center [603, 451] width 620 height 672
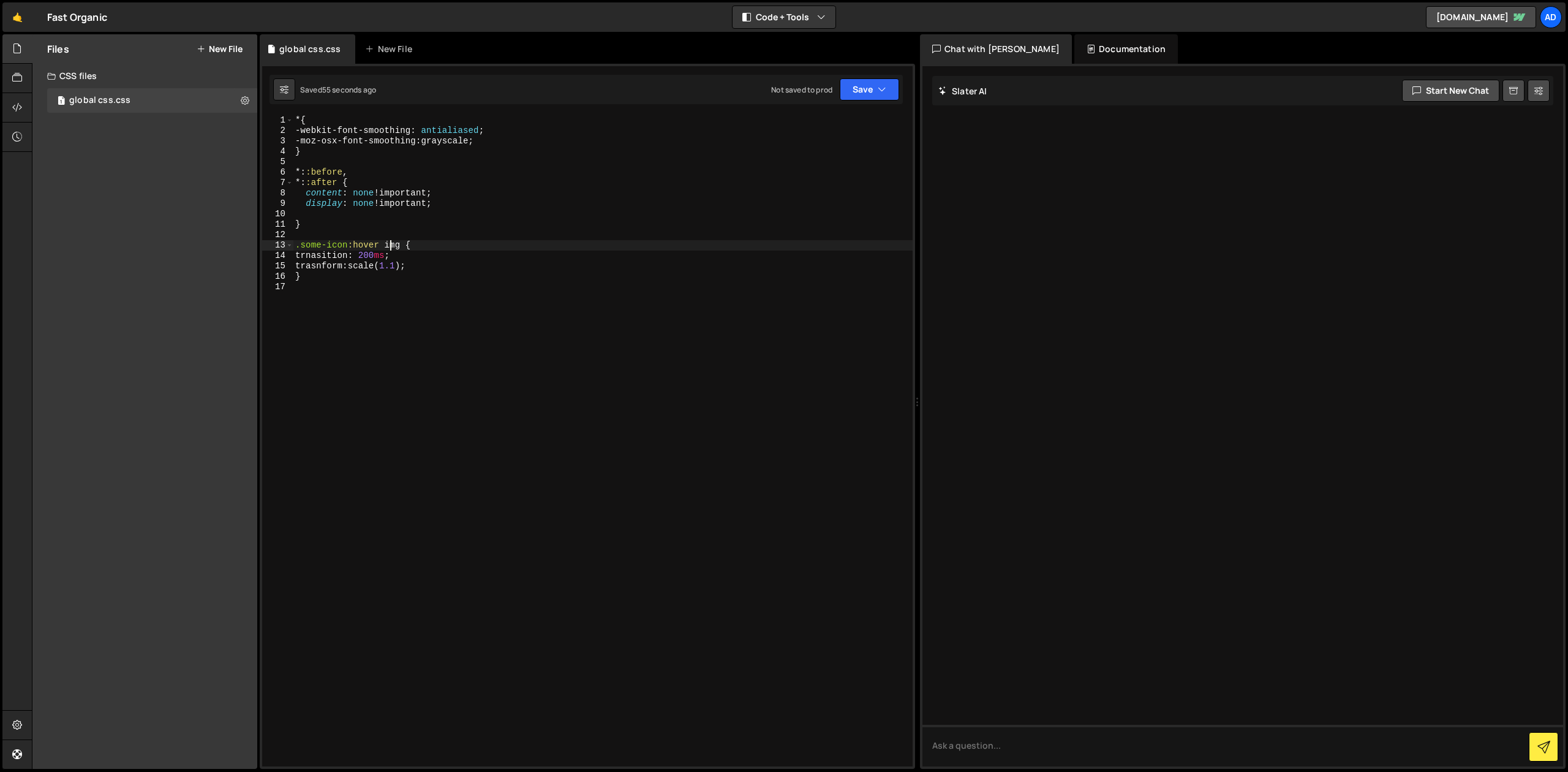
click at [354, 244] on div "* { -webkit-font-smoothing : antialiased ; -moz-osx-font-smoothing : grayscale …" at bounding box center [603, 451] width 620 height 672
click at [418, 243] on div "* { -webkit-font-smoothing : antialiased ; -moz-osx-font-smoothing : grayscale …" at bounding box center [603, 451] width 620 height 672
click at [341, 271] on div "* { -webkit-font-smoothing : antialiased ; -moz-osx-font-smoothing : grayscale …" at bounding box center [603, 451] width 620 height 672
click at [429, 262] on div "* { -webkit-font-smoothing : antialiased ; -moz-osx-font-smoothing : grayscale …" at bounding box center [603, 441] width 620 height 651
click at [375, 251] on div "* { -webkit-font-smoothing : antialiased ; -moz-osx-font-smoothing : grayscale …" at bounding box center [603, 451] width 620 height 672
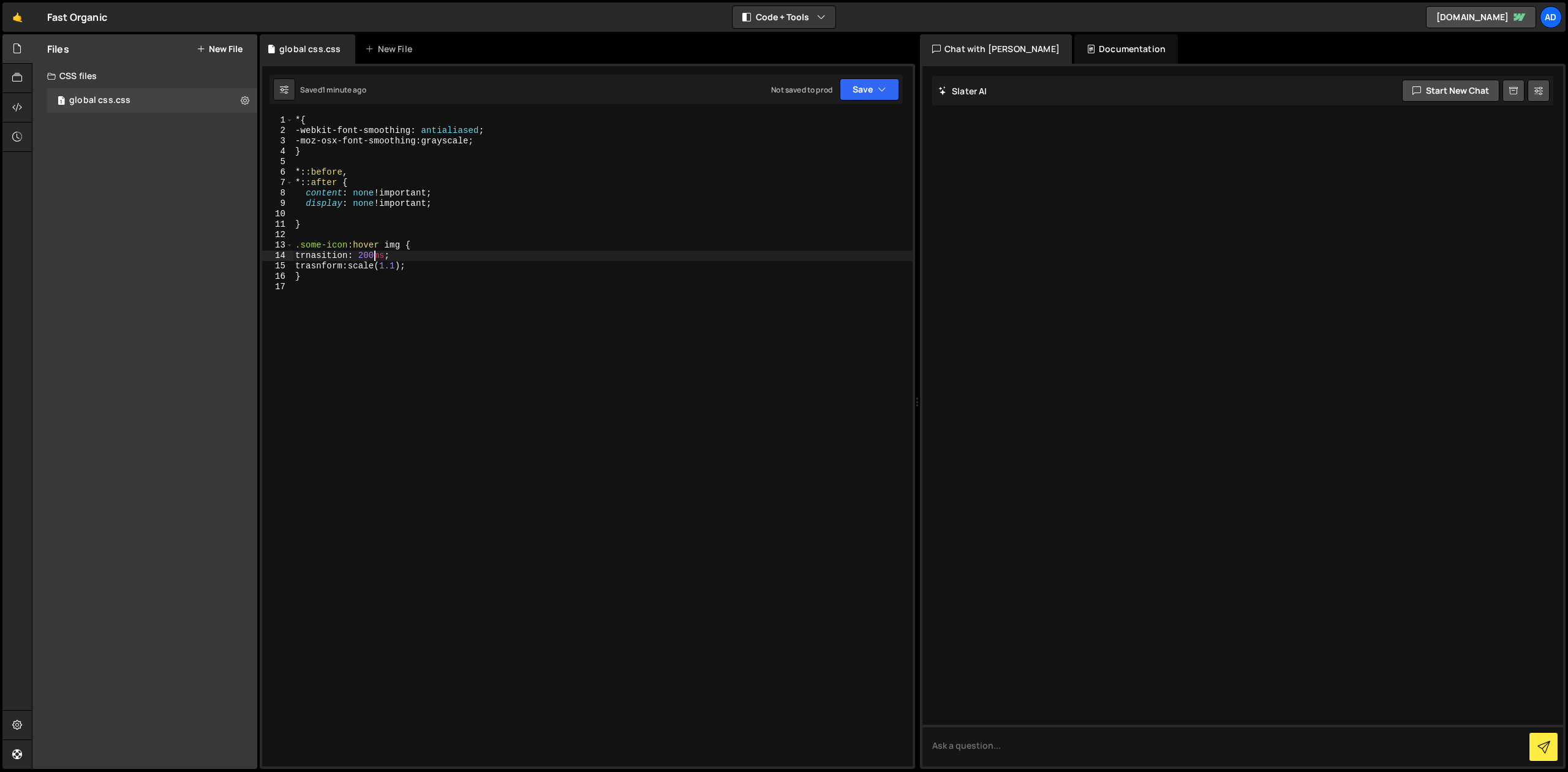
click at [370, 256] on div "* { -webkit-font-smoothing : antialiased ; -moz-osx-font-smoothing : grayscale …" at bounding box center [603, 451] width 620 height 672
click at [386, 272] on div "* { -webkit-font-smoothing : antialiased ; -moz-osx-font-smoothing : grayscale …" at bounding box center [603, 451] width 620 height 672
click at [317, 268] on div "* { -webkit-font-smoothing : antialiased ; -moz-osx-font-smoothing : grayscale …" at bounding box center [603, 451] width 620 height 672
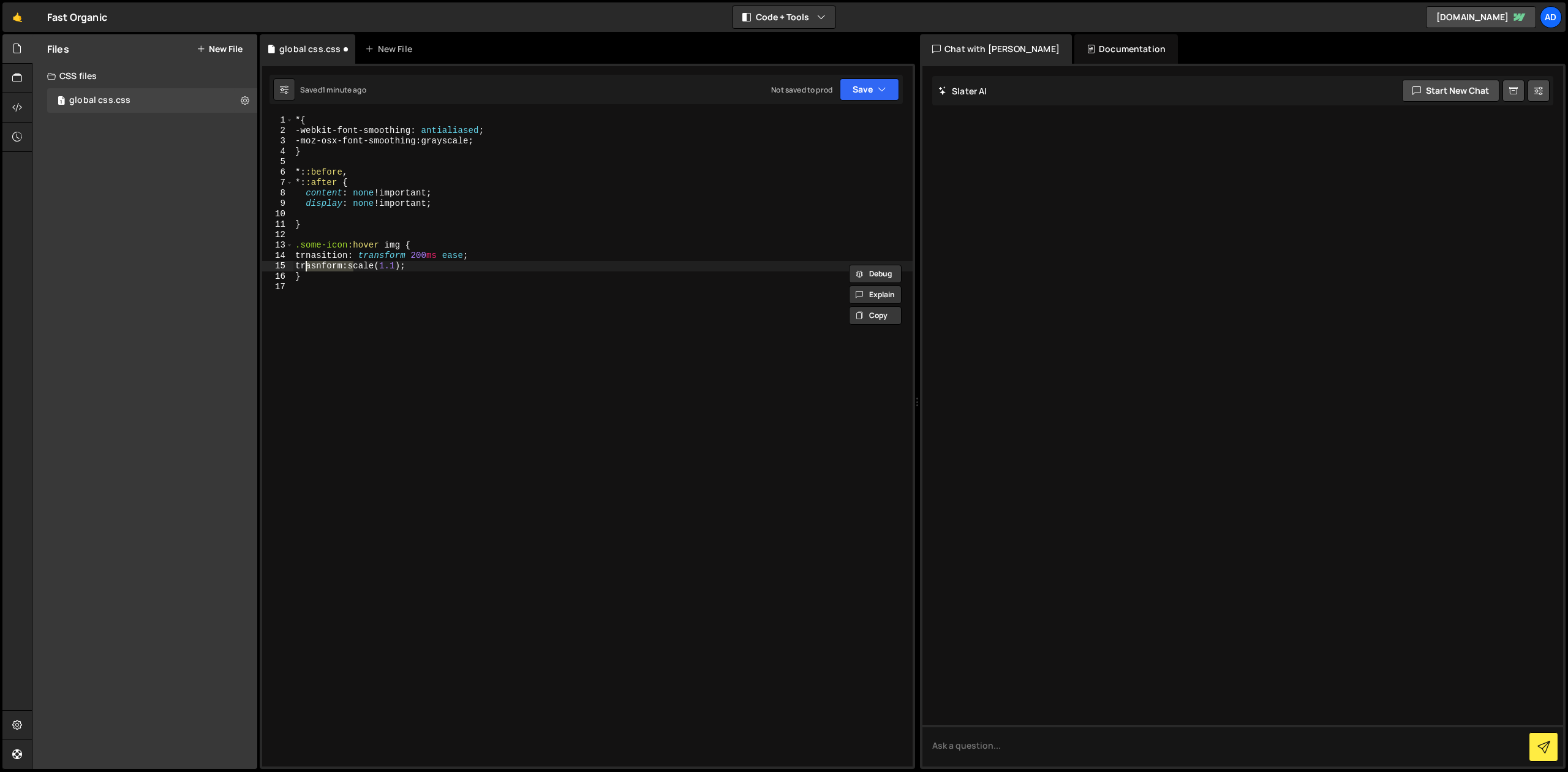
paste textarea "nsform: scale(1.2)"
click at [871, 89] on button "Save" at bounding box center [869, 89] width 60 height 22
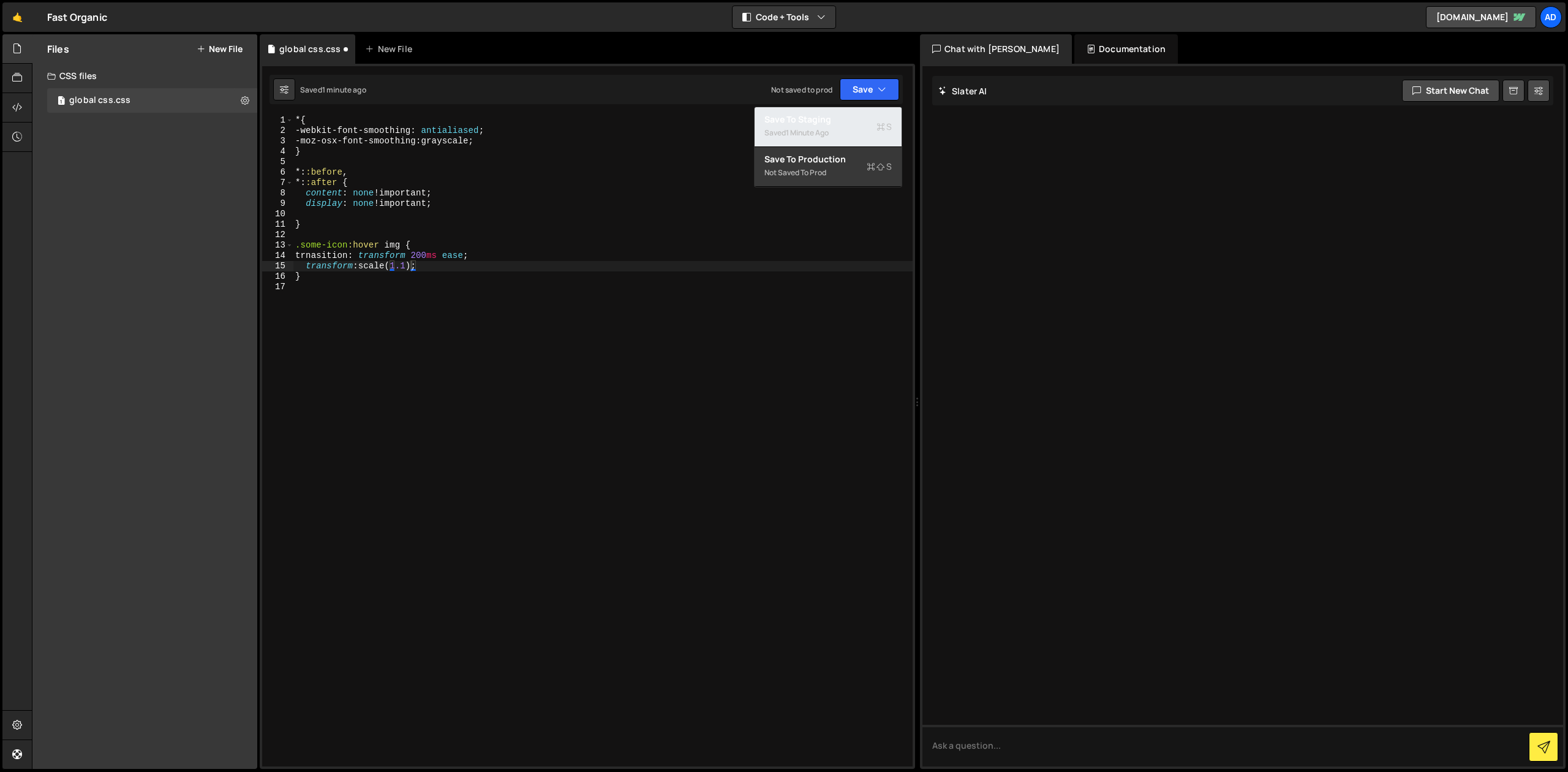
click at [871, 118] on div "Save to Staging S" at bounding box center [828, 119] width 128 height 12
click at [341, 252] on div "* { -webkit-font-smoothing : antialiased ; -moz-osx-font-smoothing : grayscale …" at bounding box center [603, 451] width 620 height 672
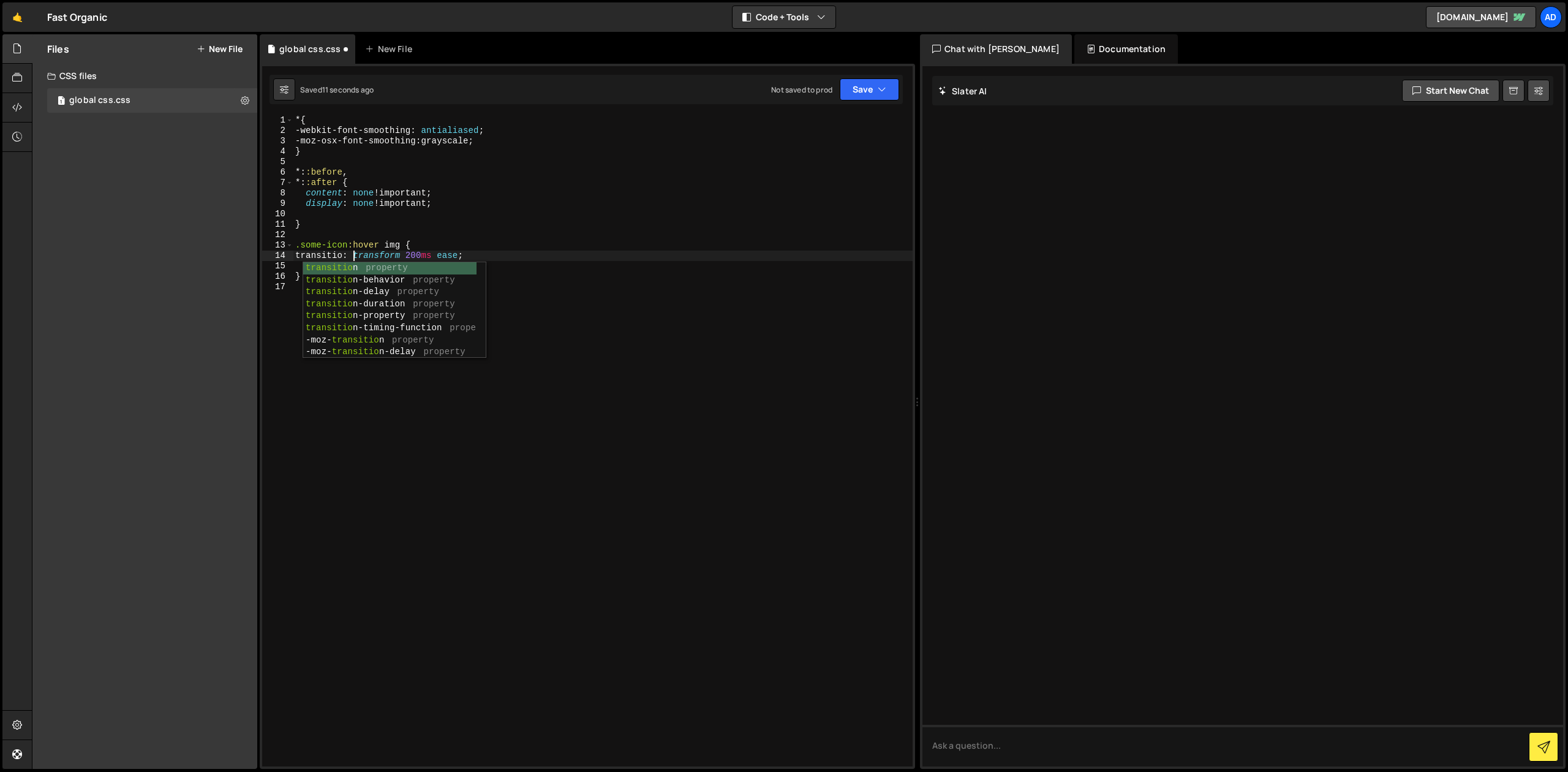
scroll to position [0, 4]
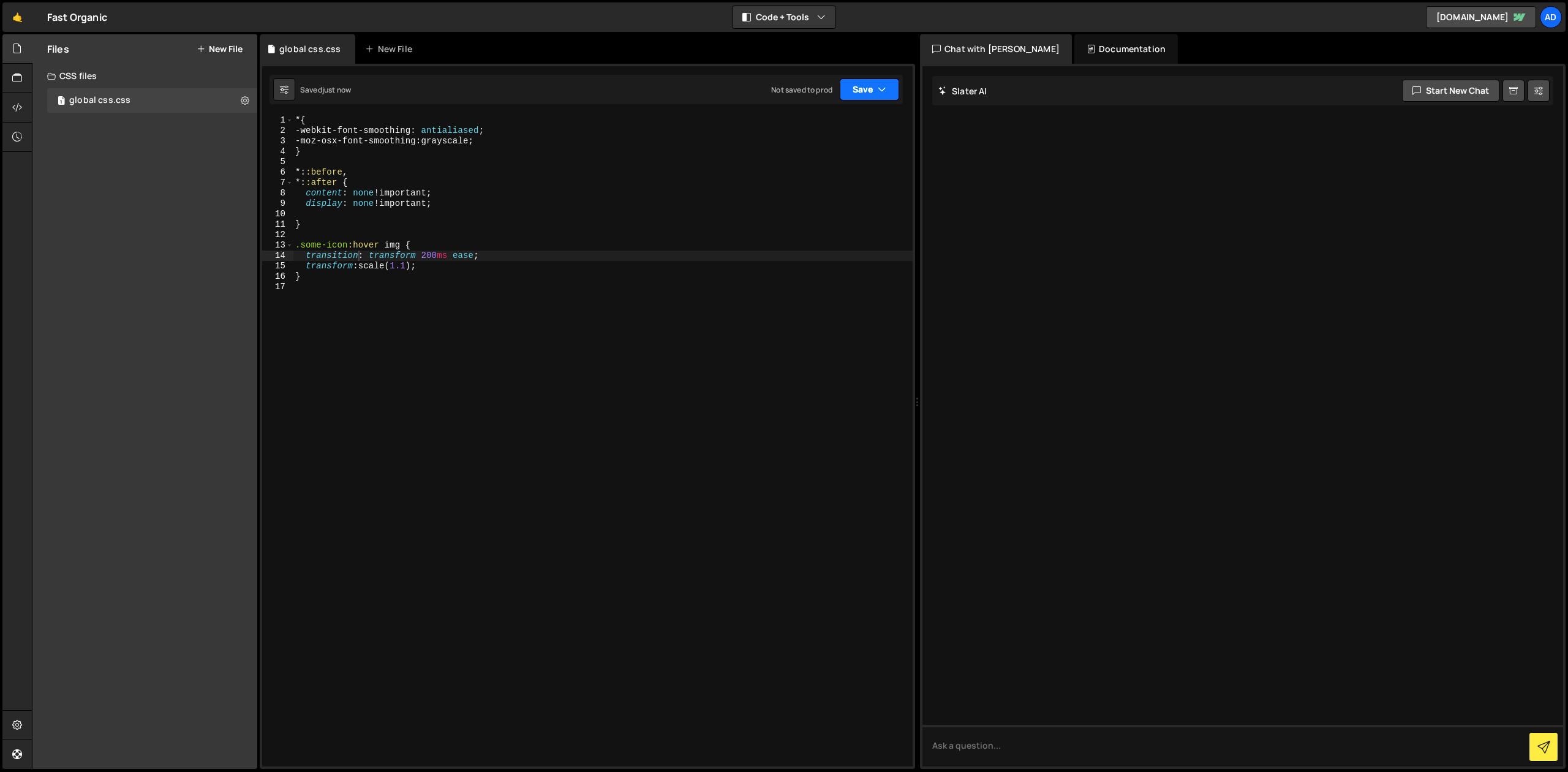
click at [863, 83] on button "Save" at bounding box center [869, 89] width 60 height 22
click at [861, 116] on div "Save to Staging S" at bounding box center [828, 119] width 128 height 12
click at [432, 262] on div "* { -webkit-font-smoothing : antialiased ; -moz-osx-font-smoothing : grayscale …" at bounding box center [603, 451] width 620 height 672
click at [444, 248] on div "* { -webkit-font-smoothing : antialiased ; -moz-osx-font-smoothing : grayscale …" at bounding box center [603, 451] width 620 height 672
click at [503, 251] on div "* { -webkit-font-smoothing : antialiased ; -moz-osx-font-smoothing : grayscale …" at bounding box center [603, 451] width 620 height 672
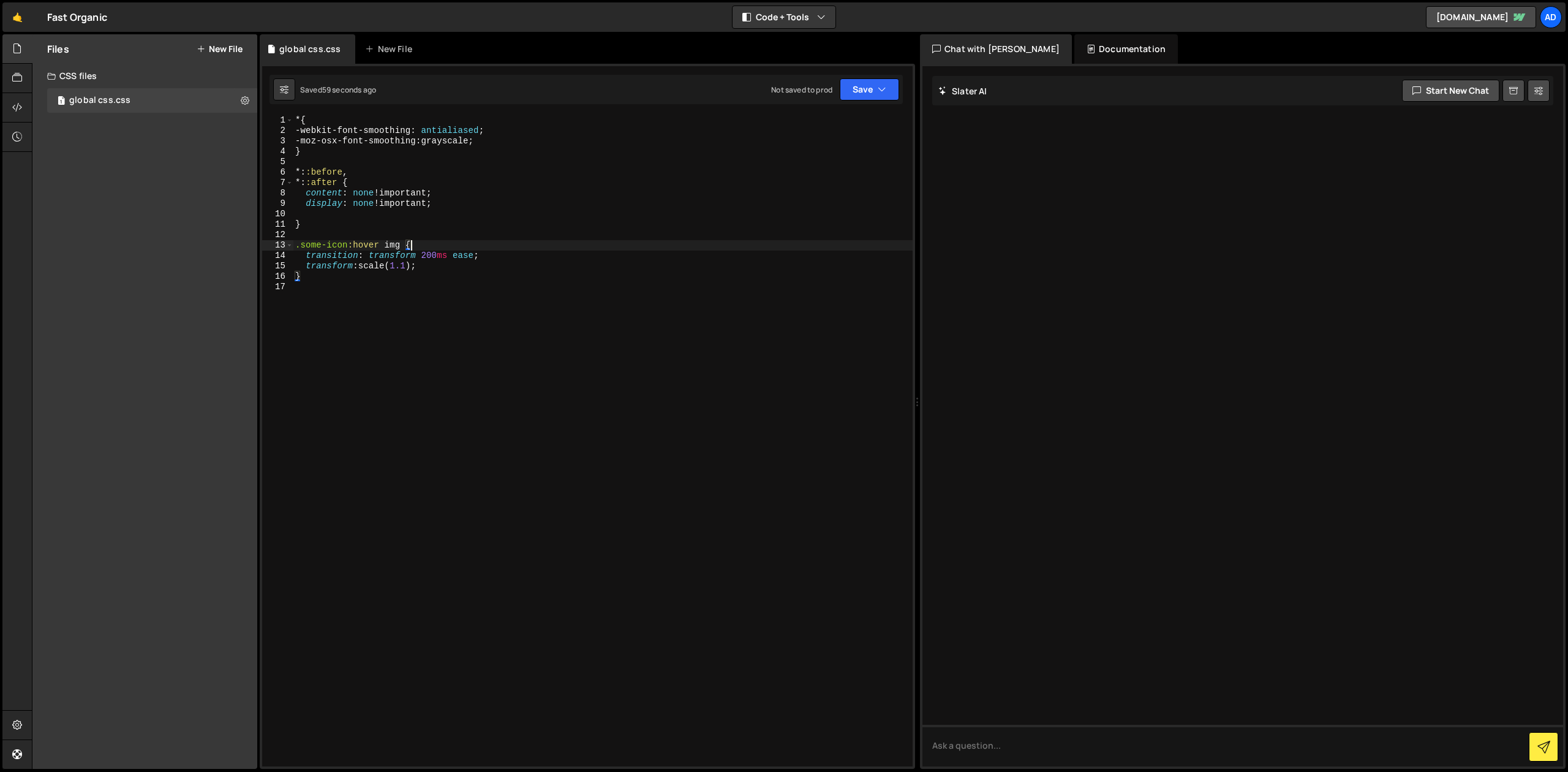
type textarea "transition: transform 200ms ease;"
drag, startPoint x: 487, startPoint y: 256, endPoint x: 313, endPoint y: 255, distance: 174.0
click at [306, 256] on div "* { -webkit-font-smoothing : antialiased ; -moz-osx-font-smoothing : grayscale …" at bounding box center [603, 451] width 620 height 672
click at [385, 248] on div "* { -webkit-font-smoothing : antialiased ; -moz-osx-font-smoothing : grayscale …" at bounding box center [603, 451] width 620 height 672
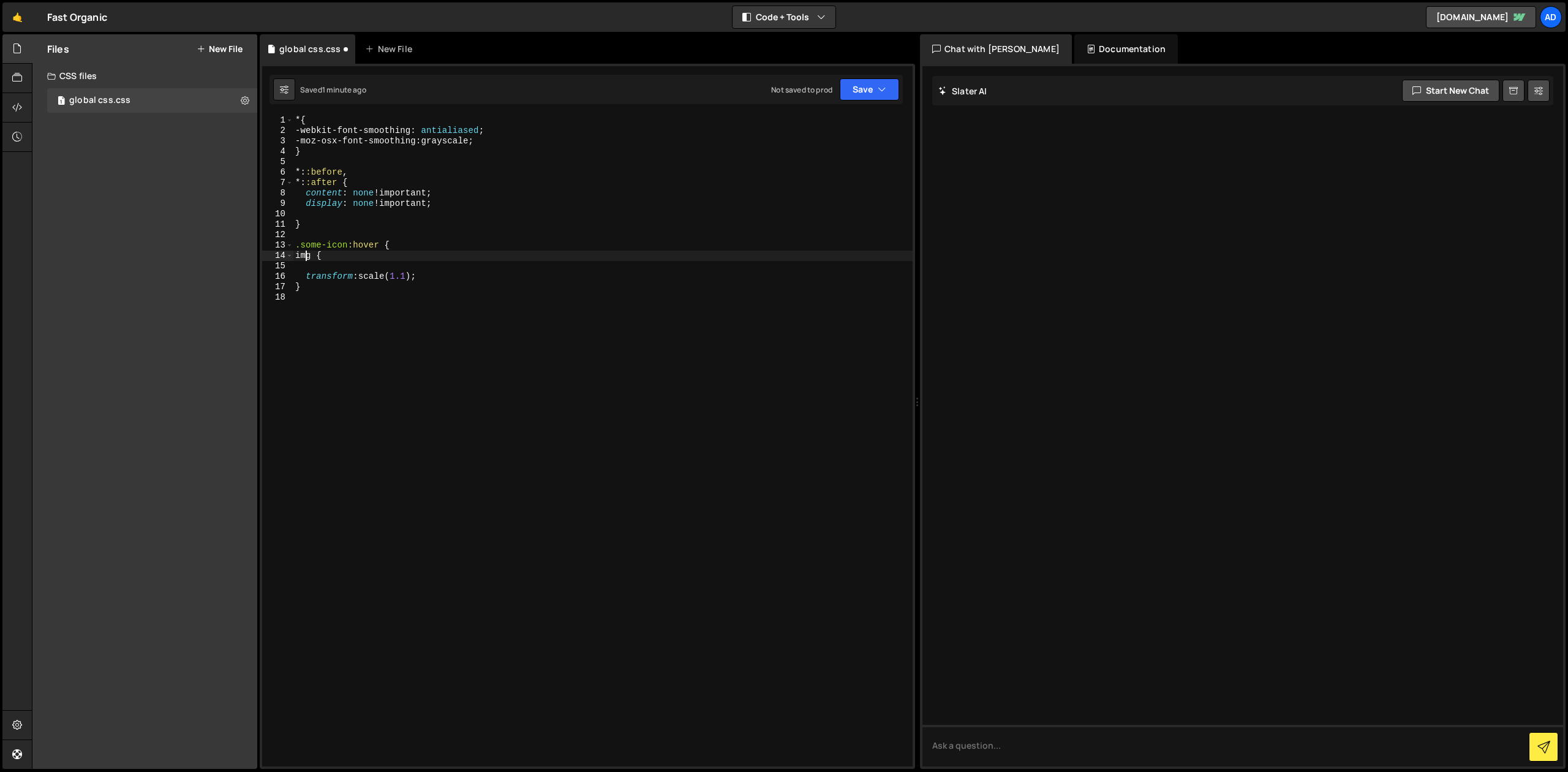
type textarea "img {"
paste textarea "transition: transform 200ms ease;"
type textarea "img {"
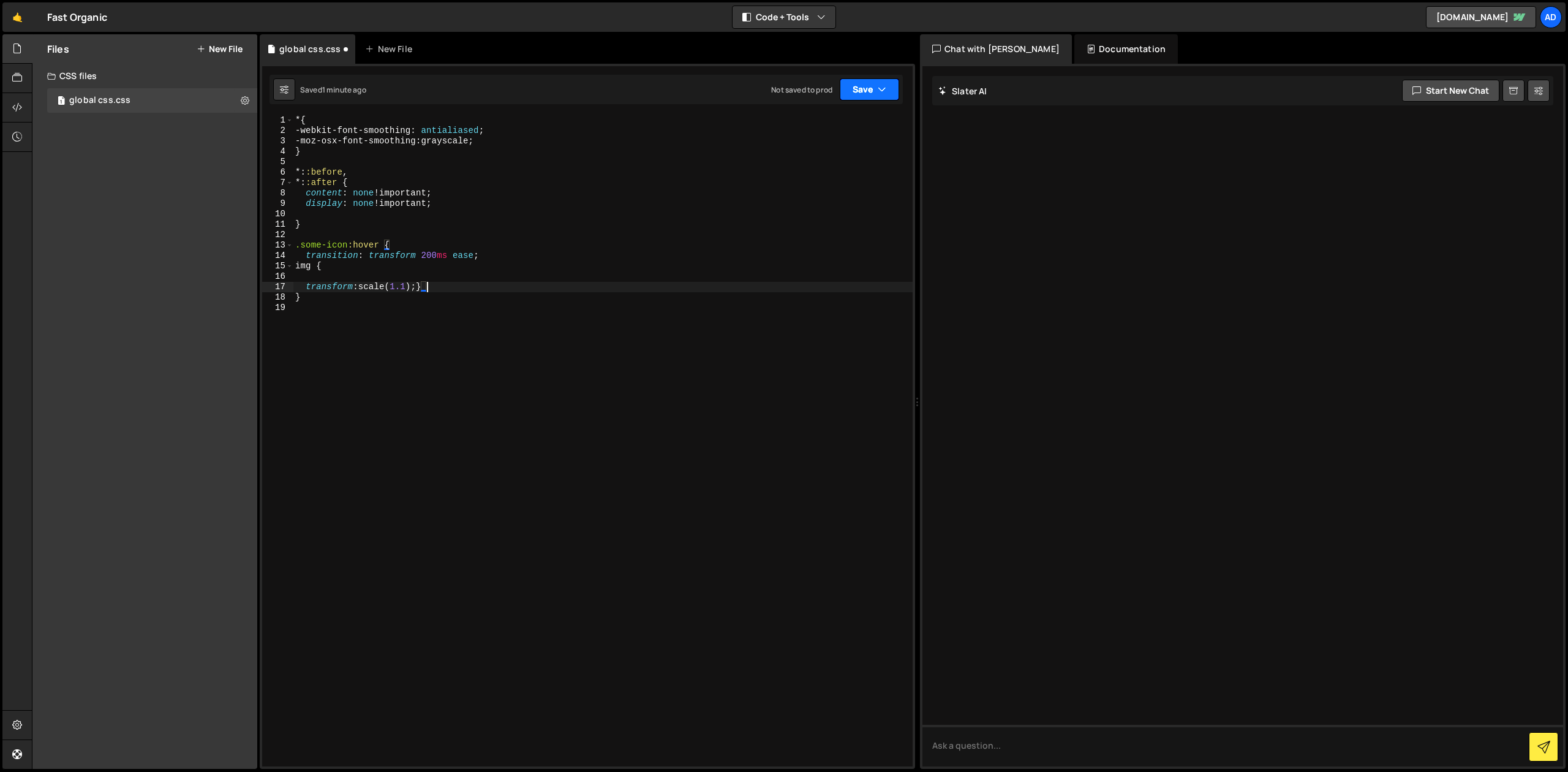
type textarea "transform: scale(1.1);}"
click at [866, 93] on button "Save" at bounding box center [869, 89] width 60 height 22
click at [856, 119] on div "Save to Staging S" at bounding box center [828, 119] width 128 height 12
click at [461, 285] on div "* { -webkit-font-smoothing : antialiased ; -moz-osx-font-smoothing : grayscale …" at bounding box center [603, 451] width 620 height 672
click at [365, 223] on div "* { -webkit-font-smoothing : antialiased ; -moz-osx-font-smoothing : grayscale …" at bounding box center [603, 451] width 620 height 672
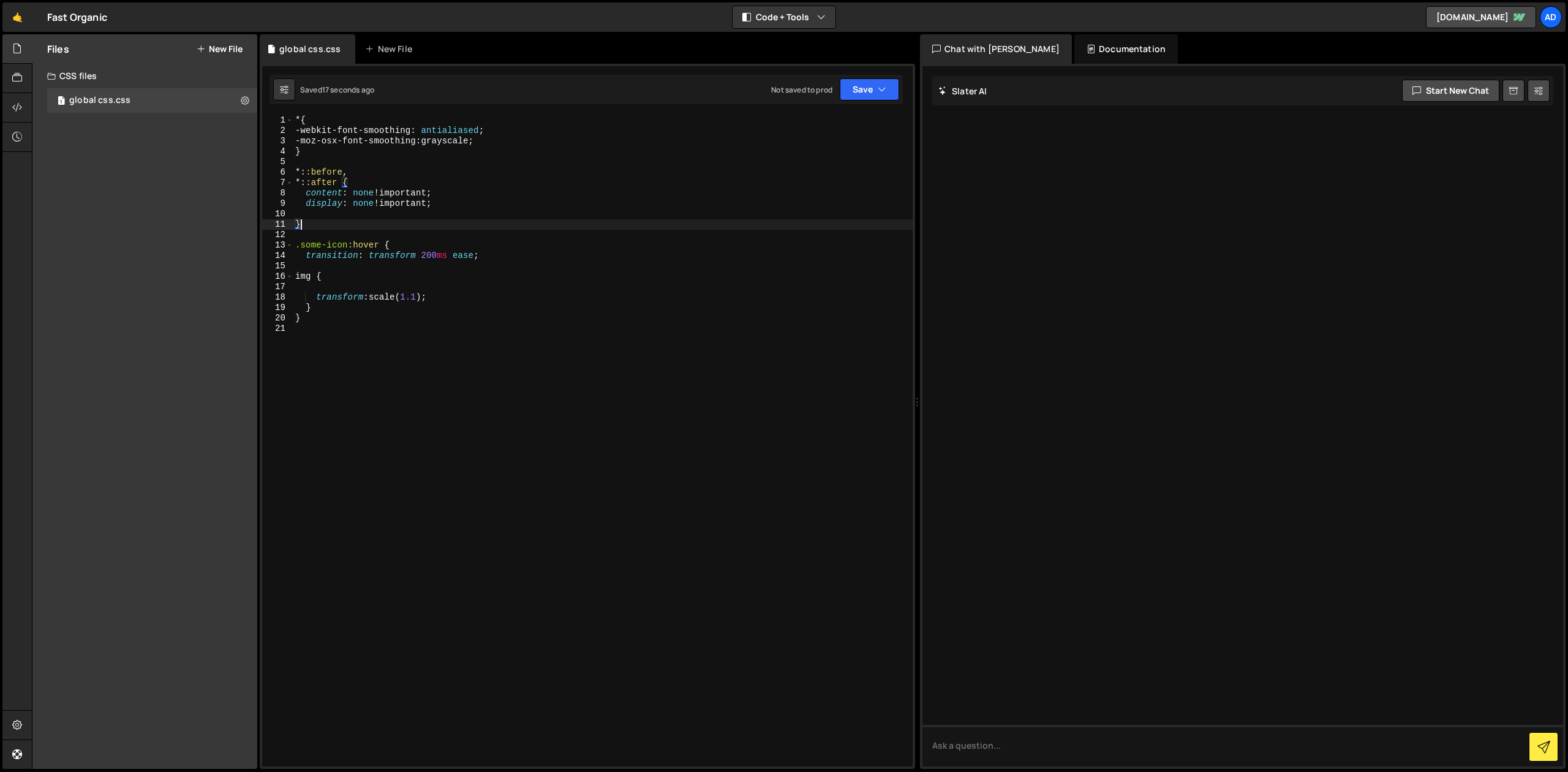
click at [367, 245] on div "* { -webkit-font-smoothing : antialiased ; -moz-osx-font-smoothing : grayscale …" at bounding box center [603, 451] width 620 height 672
click at [344, 245] on div "* { -webkit-font-smoothing : antialiased ; -moz-osx-font-smoothing : grayscale …" at bounding box center [603, 451] width 620 height 672
click at [360, 243] on div "* { -webkit-font-smoothing : antialiased ; -moz-osx-font-smoothing : grayscale …" at bounding box center [603, 451] width 620 height 672
click at [406, 241] on div "* { -webkit-font-smoothing : antialiased ; -moz-osx-font-smoothing : grayscale …" at bounding box center [603, 451] width 620 height 672
click at [365, 247] on div "* { -webkit-font-smoothing : antialiased ; -moz-osx-font-smoothing : grayscale …" at bounding box center [603, 451] width 620 height 672
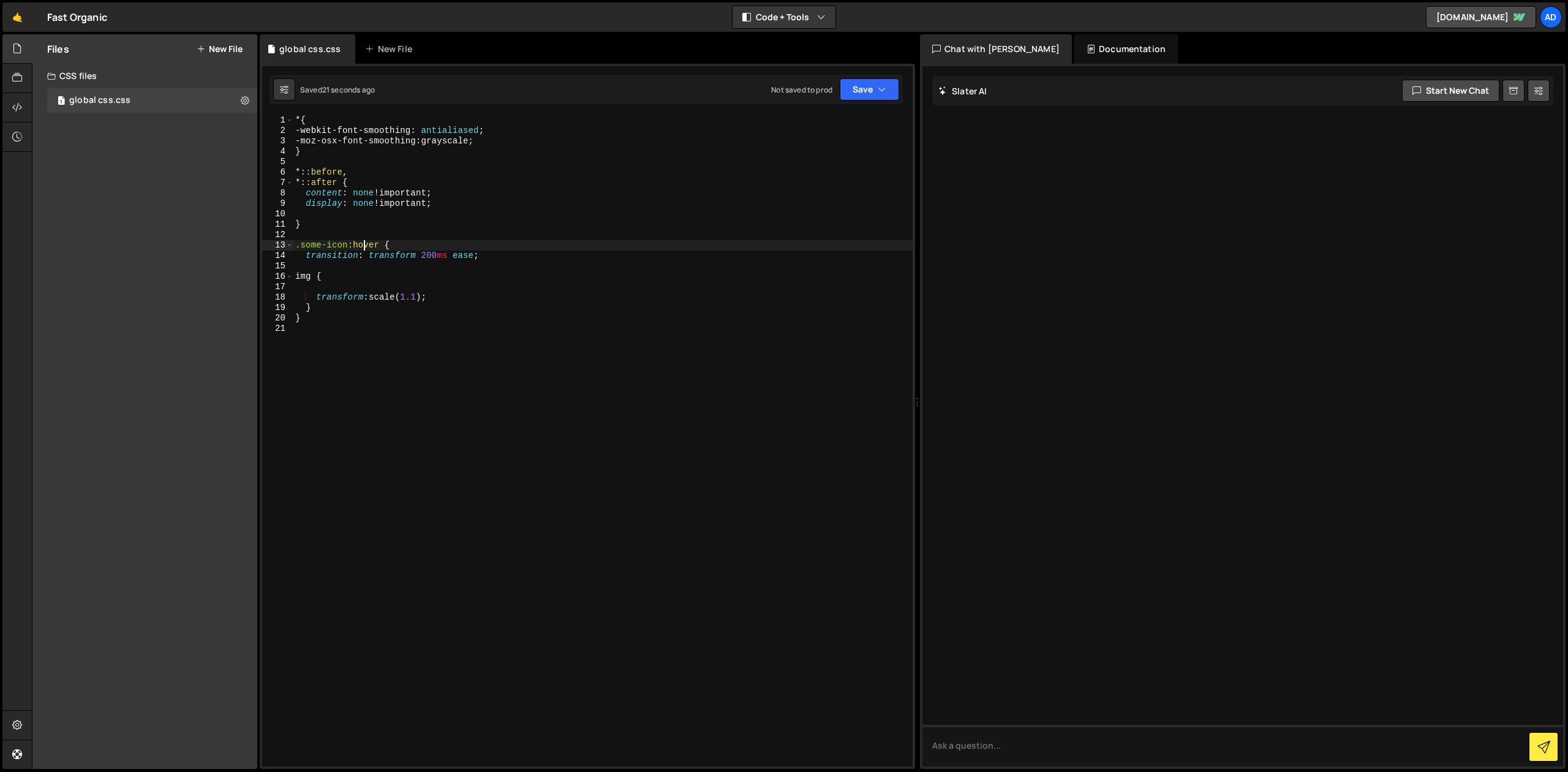
click at [409, 227] on div "* { -webkit-font-smoothing : antialiased ; -moz-osx-font-smoothing : grayscale …" at bounding box center [603, 451] width 620 height 672
click at [371, 252] on div "* { -webkit-font-smoothing : antialiased ; -moz-osx-font-smoothing : grayscale …" at bounding box center [603, 451] width 620 height 672
click at [378, 244] on div "* { -webkit-font-smoothing : antialiased ; -moz-osx-font-smoothing : grayscale …" at bounding box center [603, 451] width 620 height 672
type textarea ".some-icon {"
click at [348, 265] on div "* { -webkit-font-smoothing : antialiased ; -moz-osx-font-smoothing : grayscale …" at bounding box center [603, 451] width 620 height 672
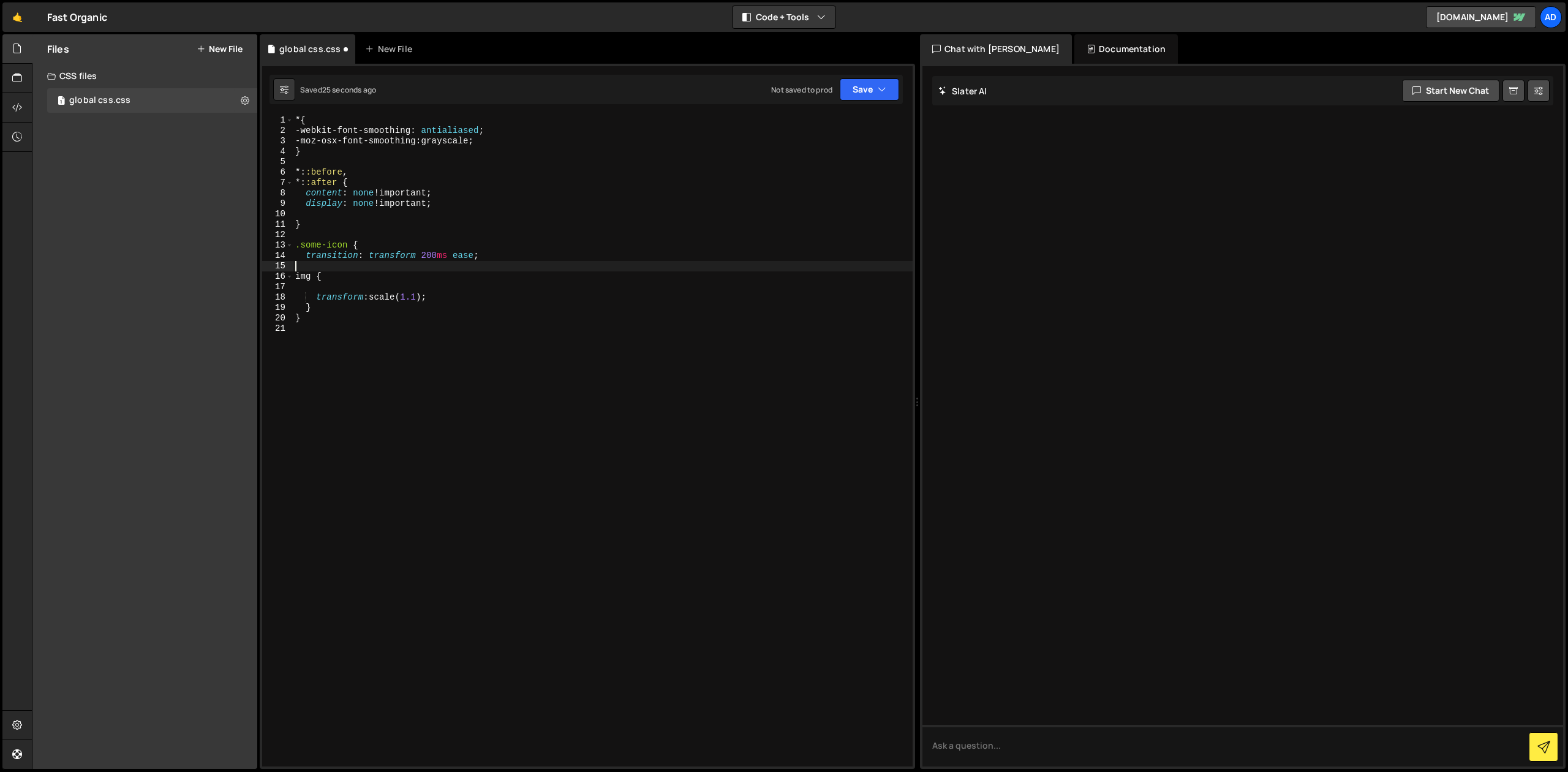
click at [492, 257] on div "* { -webkit-font-smoothing : antialiased ; -moz-osx-font-smoothing : grayscale …" at bounding box center [603, 451] width 620 height 672
type textarea "transition: transform 200ms ease;"
type textarea "&:hover"
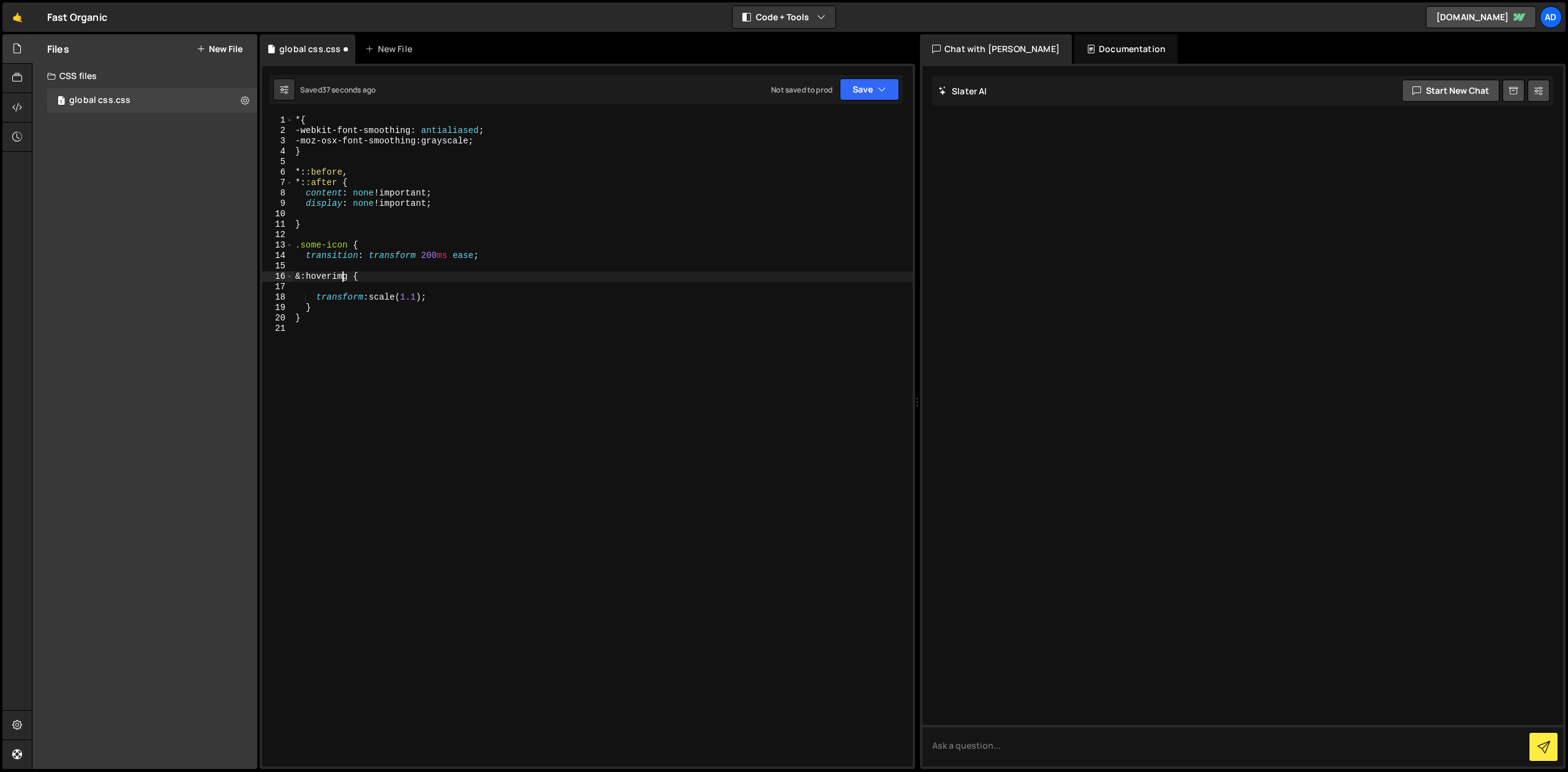
type textarea "&:hover img {"
click at [435, 288] on div "* { -webkit-font-smoothing : antialiased ; -moz-osx-font-smoothing : grayscale …" at bounding box center [603, 451] width 620 height 672
click at [865, 93] on button "Save" at bounding box center [869, 89] width 60 height 22
click at [834, 128] on div "41 seconds ago" at bounding box center [812, 132] width 53 height 10
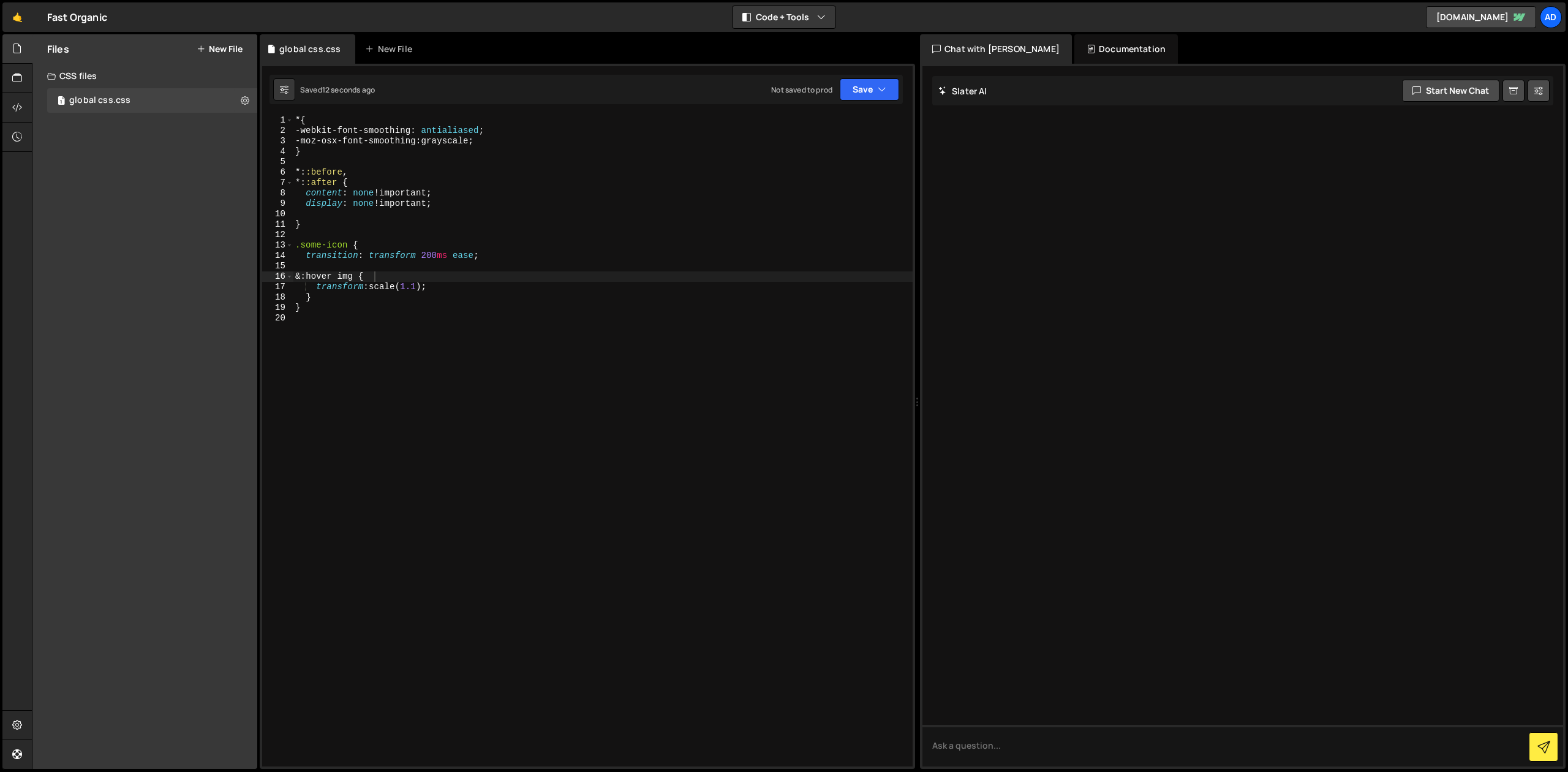
click at [366, 253] on div "* { -webkit-font-smoothing : antialiased ; -moz-osx-font-smoothing : grayscale …" at bounding box center [603, 451] width 620 height 672
click at [394, 249] on div "* { -webkit-font-smoothing : antialiased ; -moz-osx-font-smoothing : grayscale …" at bounding box center [603, 451] width 620 height 672
click at [437, 250] on div "* { -webkit-font-smoothing : antialiased ; -moz-osx-font-smoothing : grayscale …" at bounding box center [603, 451] width 620 height 672
click at [465, 259] on div "* { -webkit-font-smoothing : antialiased ; -moz-osx-font-smoothing : grayscale …" at bounding box center [603, 451] width 620 height 672
click at [509, 254] on div "* { -webkit-font-smoothing : antialiased ; -moz-osx-font-smoothing : grayscale …" at bounding box center [603, 451] width 620 height 672
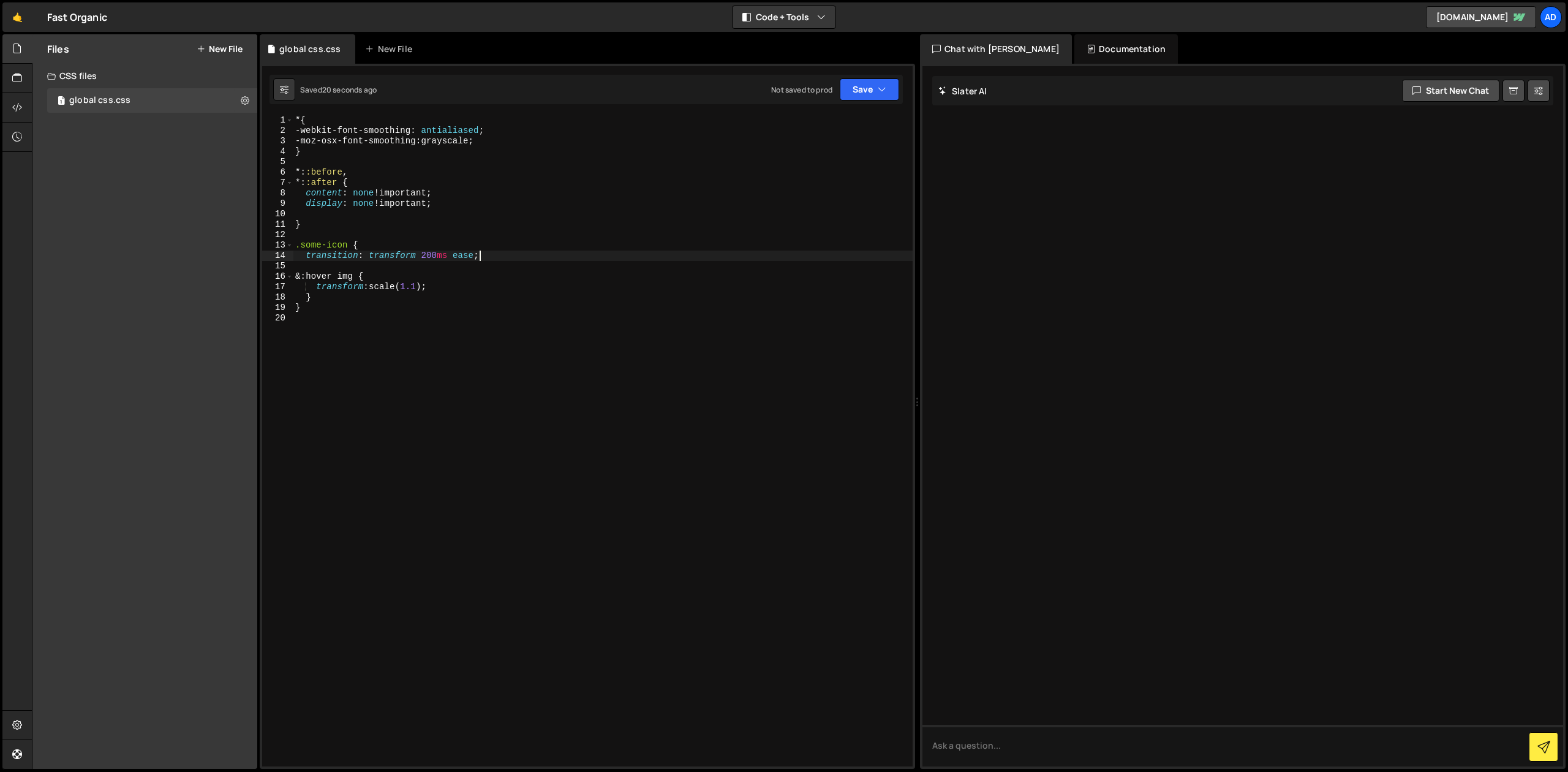
click at [429, 255] on div "* { -webkit-font-smoothing : antialiased ; -moz-osx-font-smoothing : grayscale …" at bounding box center [603, 451] width 620 height 672
click at [544, 310] on div "* { -webkit-font-smoothing : antialiased ; -moz-osx-font-smoothing : grayscale …" at bounding box center [603, 451] width 620 height 672
click at [391, 282] on div "* { -webkit-font-smoothing : antialiased ; -moz-osx-font-smoothing : grayscale …" at bounding box center [603, 451] width 620 height 672
click at [366, 256] on div "* { -webkit-font-smoothing : antialiased ; -moz-osx-font-smoothing : grayscale …" at bounding box center [603, 451] width 620 height 672
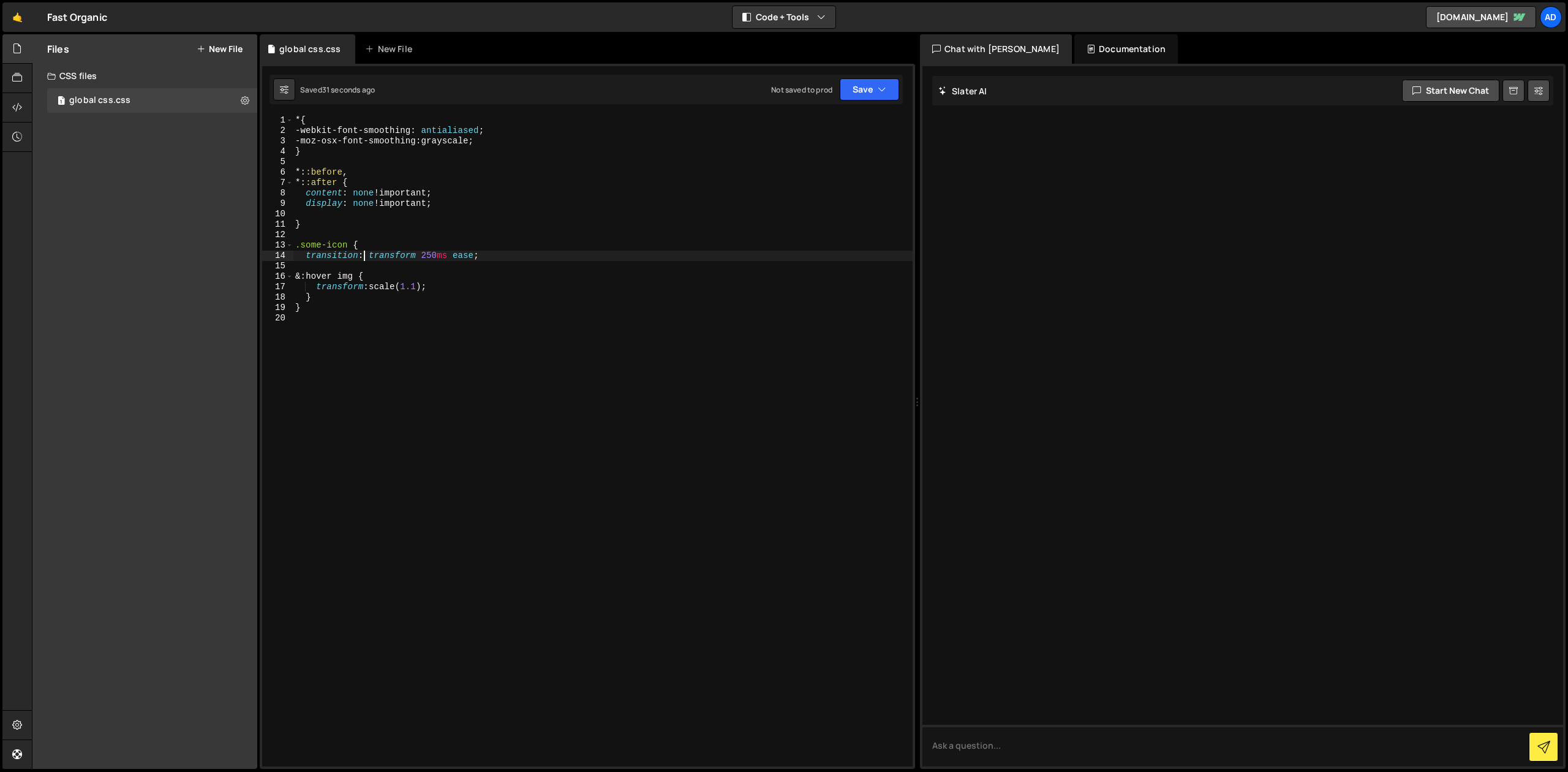
click at [354, 248] on div "* { -webkit-font-smoothing : antialiased ; -moz-osx-font-smoothing : grayscale …" at bounding box center [603, 451] width 620 height 672
type textarea ".some-icon {"
click at [367, 237] on div "* { -webkit-font-smoothing : antialiased ; -moz-osx-font-smoothing : grayscale …" at bounding box center [603, 451] width 620 height 672
click at [365, 261] on div "* { -webkit-font-smoothing : antialiased ; -moz-osx-font-smoothing : grayscale …" at bounding box center [603, 451] width 620 height 672
click at [461, 255] on div "* { -webkit-font-smoothing : antialiased ; -moz-osx-font-smoothing : grayscale …" at bounding box center [603, 451] width 620 height 672
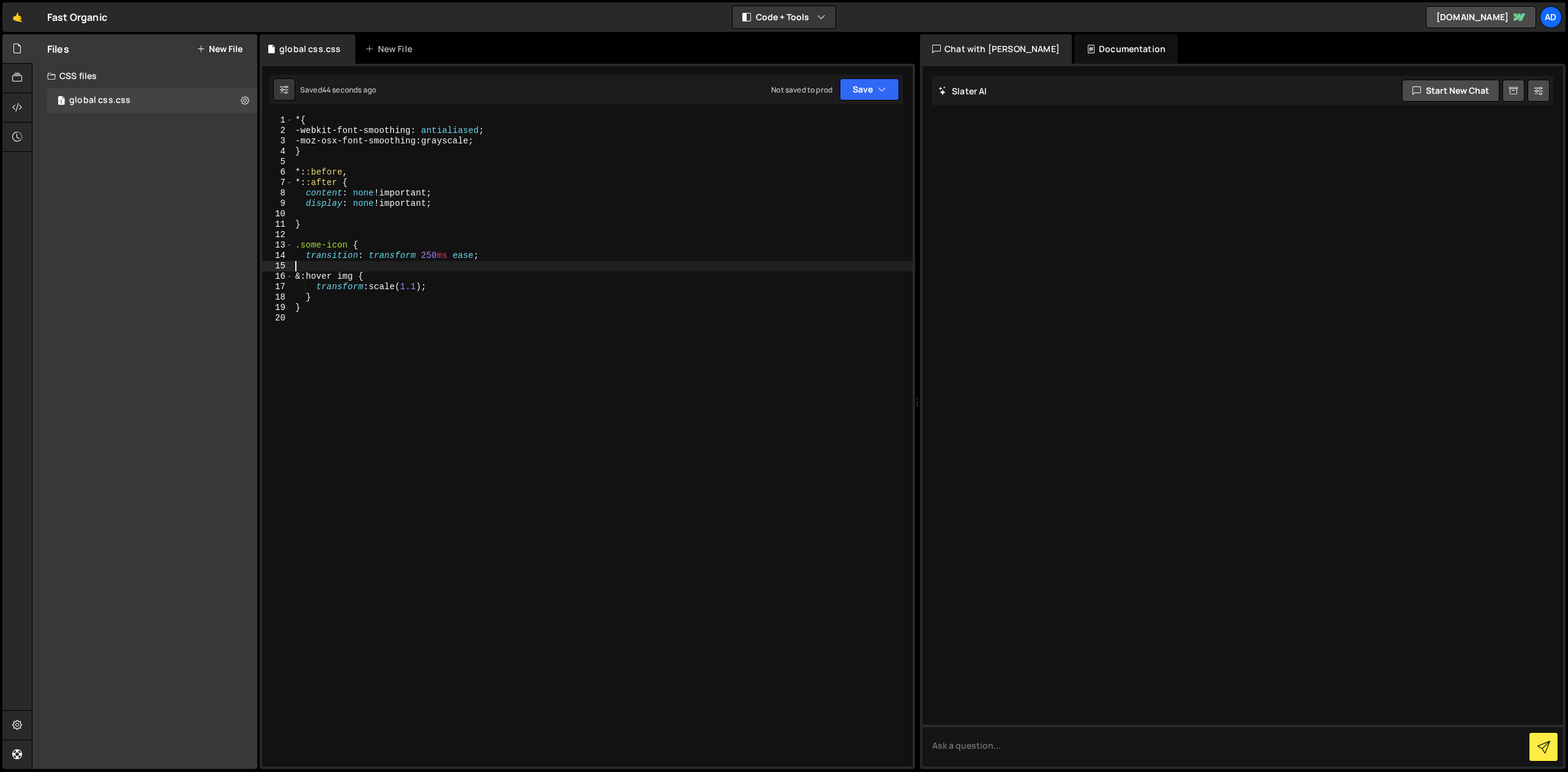
type textarea "transition: transform 250ms ease;"
click at [500, 254] on div "* { -webkit-font-smoothing : antialiased ; -moz-osx-font-smoothing : grayscale …" at bounding box center [603, 451] width 620 height 672
type textarea "img {}"
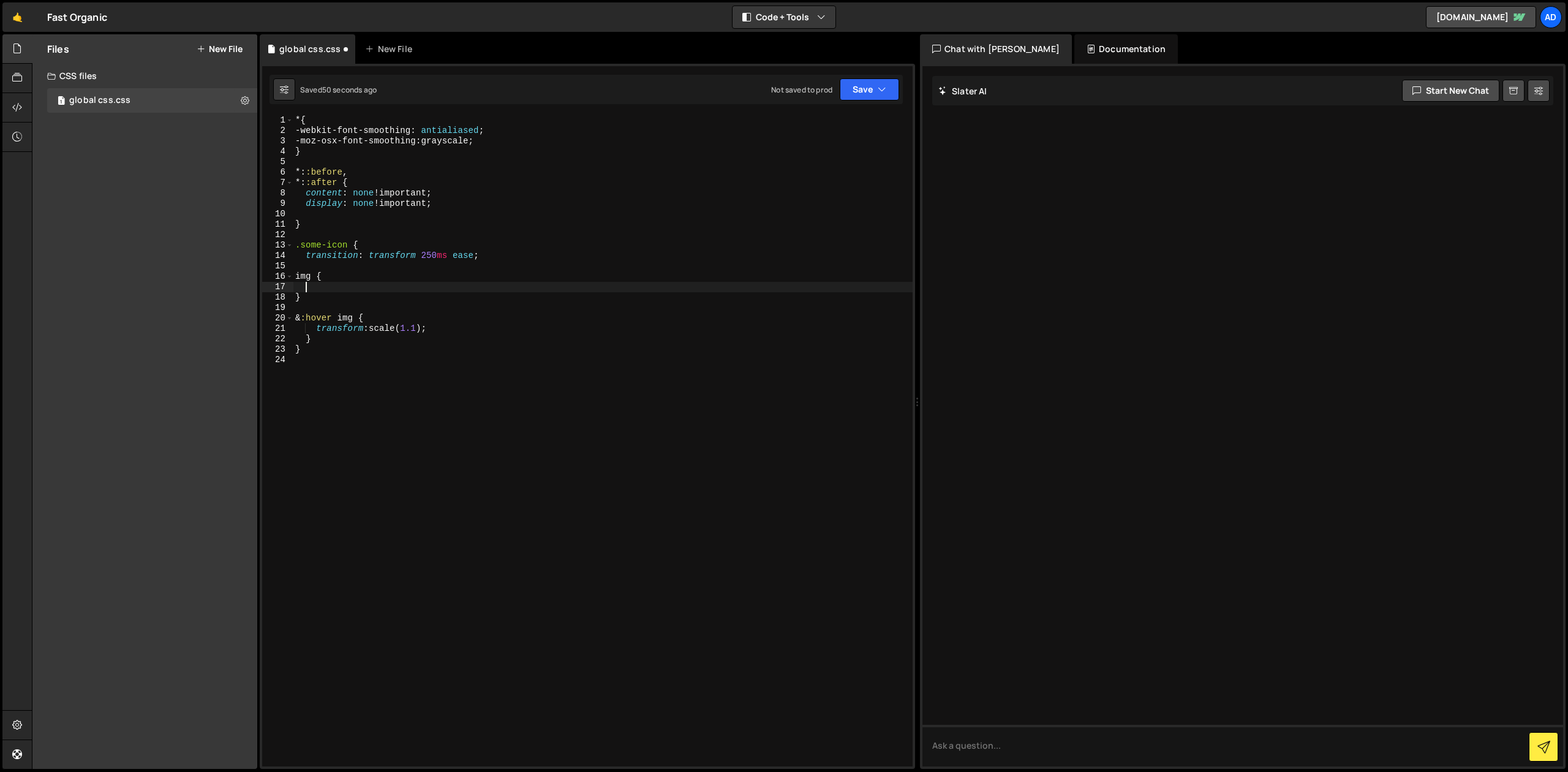
type textarea "img {"
type textarea "transition: transform 250ms ease;"
type textarea "img {"
paste textarea "transition: transform 250ms ease;"
type textarea "transition: transform 250ms ease;"
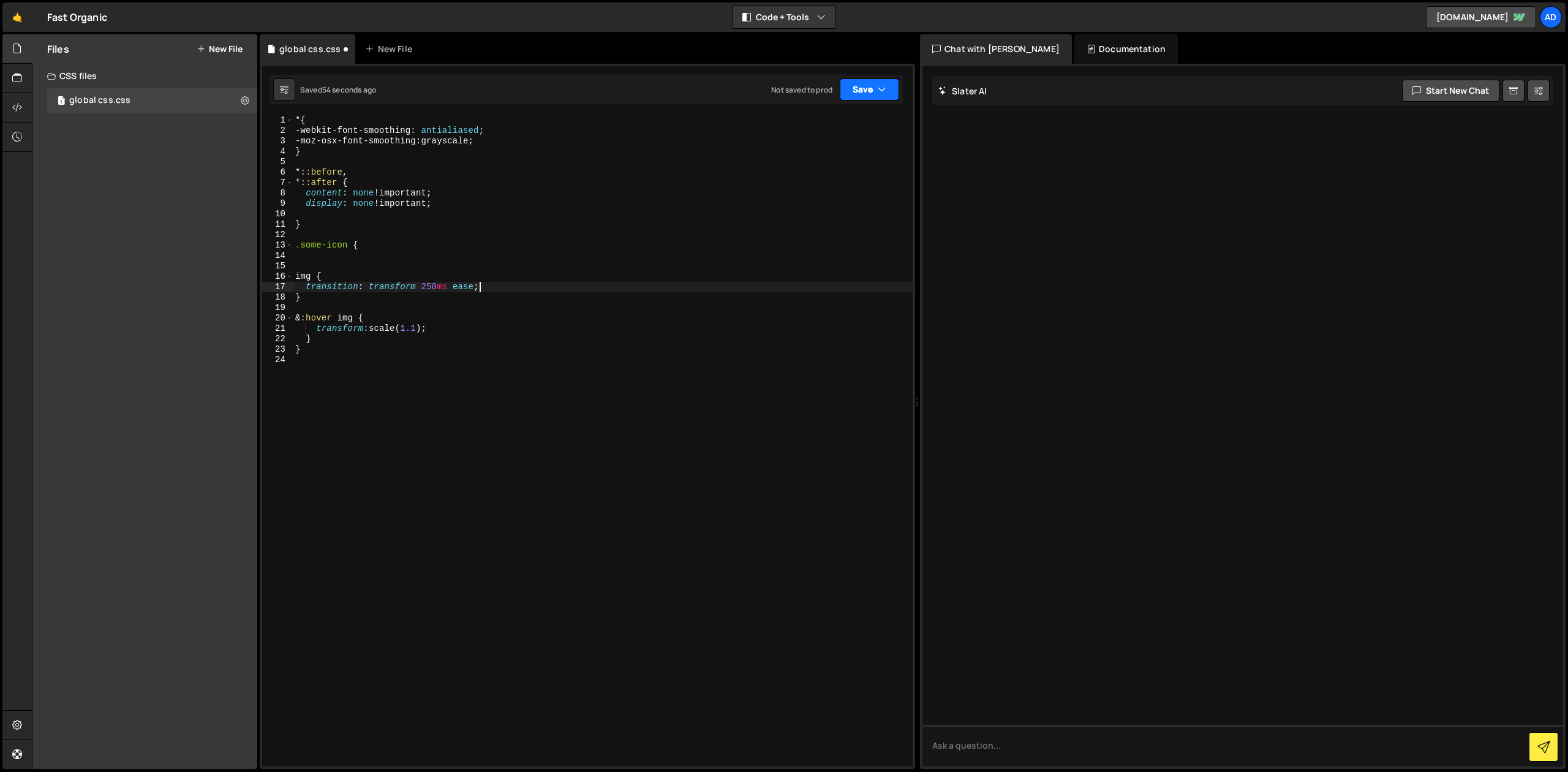
click at [876, 90] on button "Save" at bounding box center [869, 89] width 60 height 22
click at [867, 117] on div "Save to Staging S" at bounding box center [828, 119] width 128 height 12
click at [322, 260] on div "* { -webkit-font-smoothing : antialiased ; -moz-osx-font-smoothing : grayscale …" at bounding box center [603, 451] width 620 height 672
click at [863, 97] on button "Save" at bounding box center [869, 89] width 60 height 22
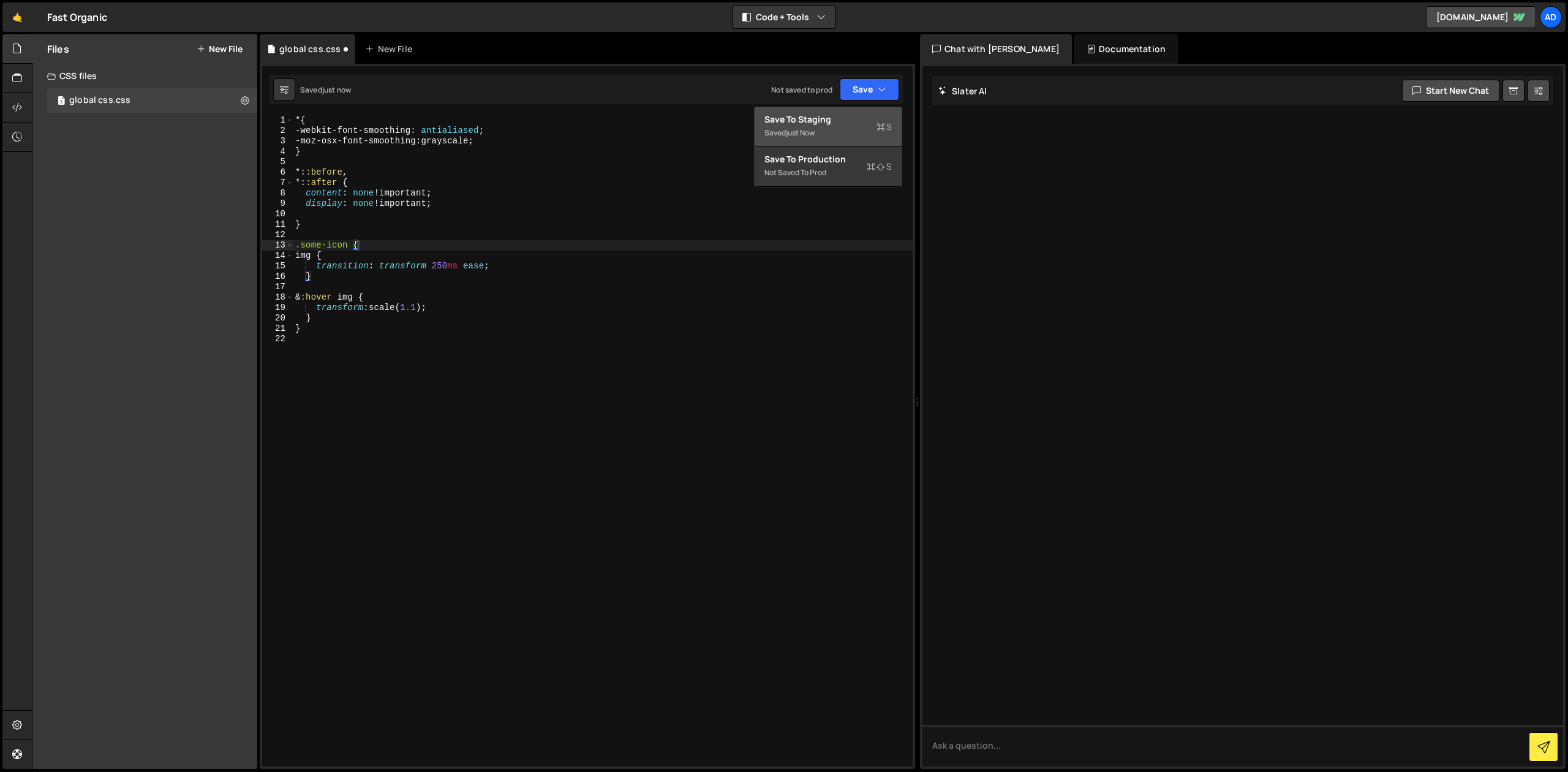
click at [852, 121] on div "Save to Staging S" at bounding box center [828, 119] width 128 height 12
type textarea "transform: scale(1.1);"
click at [453, 308] on div "* { -webkit-font-smoothing : antialiased ; -moz-osx-font-smoothing : grayscale …" at bounding box center [603, 451] width 620 height 672
click at [330, 282] on div "* { -webkit-font-smoothing : antialiased ; -moz-osx-font-smoothing : grayscale …" at bounding box center [603, 451] width 620 height 672
click at [326, 267] on div "* { -webkit-font-smoothing : antialiased ; -moz-osx-font-smoothing : grayscale …" at bounding box center [603, 451] width 620 height 672
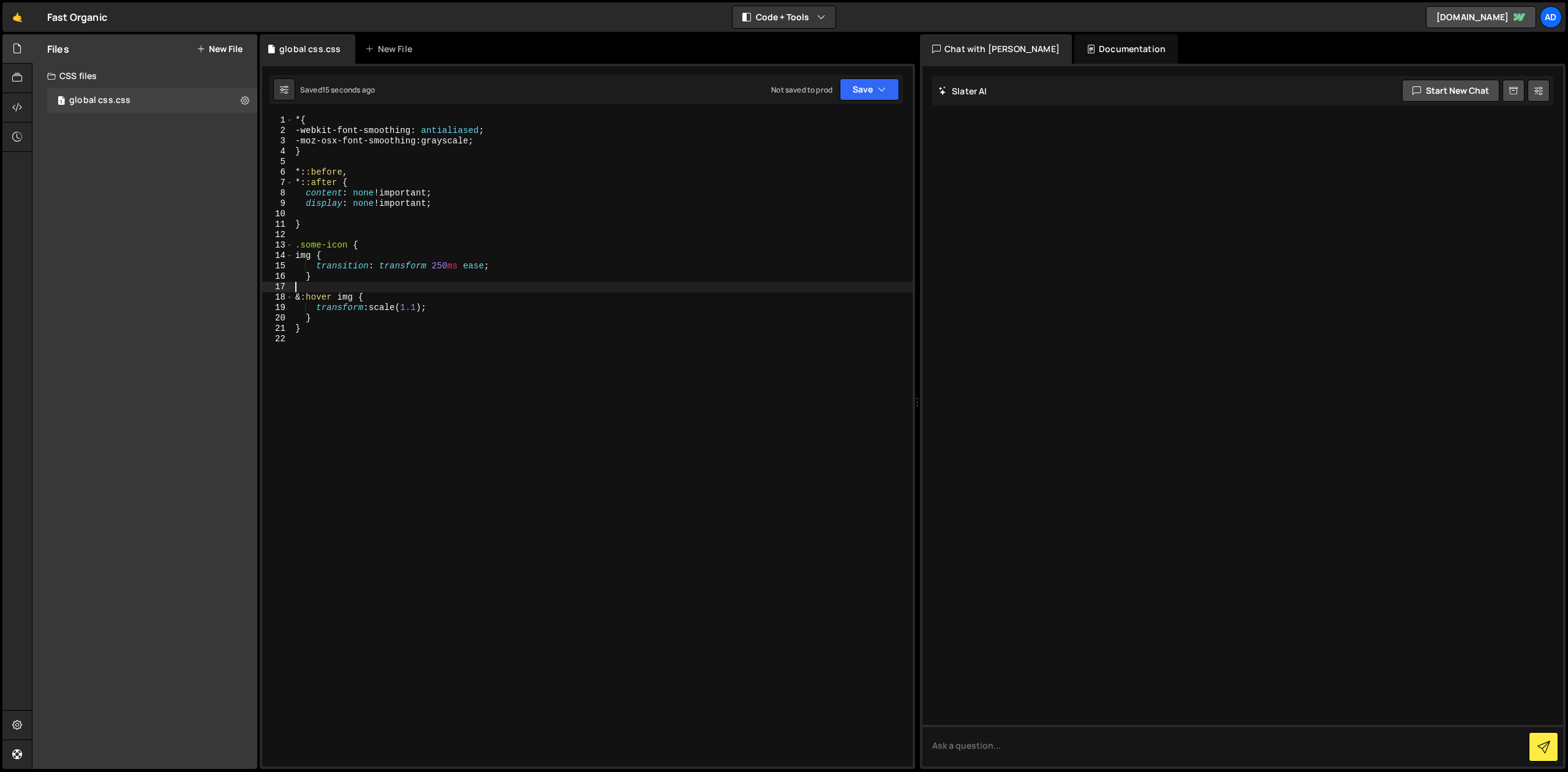
type textarea "transition: transform 250ms ease;"
click at [356, 238] on div "* { -webkit-font-smoothing : antialiased ; -moz-osx-font-smoothing : grayscale …" at bounding box center [603, 451] width 620 height 672
click at [359, 245] on div "* { -webkit-font-smoothing : antialiased ; -moz-osx-font-smoothing : grayscale …" at bounding box center [603, 451] width 620 height 672
click at [352, 250] on div "* { -webkit-font-smoothing : antialiased ; -moz-osx-font-smoothing : grayscale …" at bounding box center [603, 451] width 620 height 672
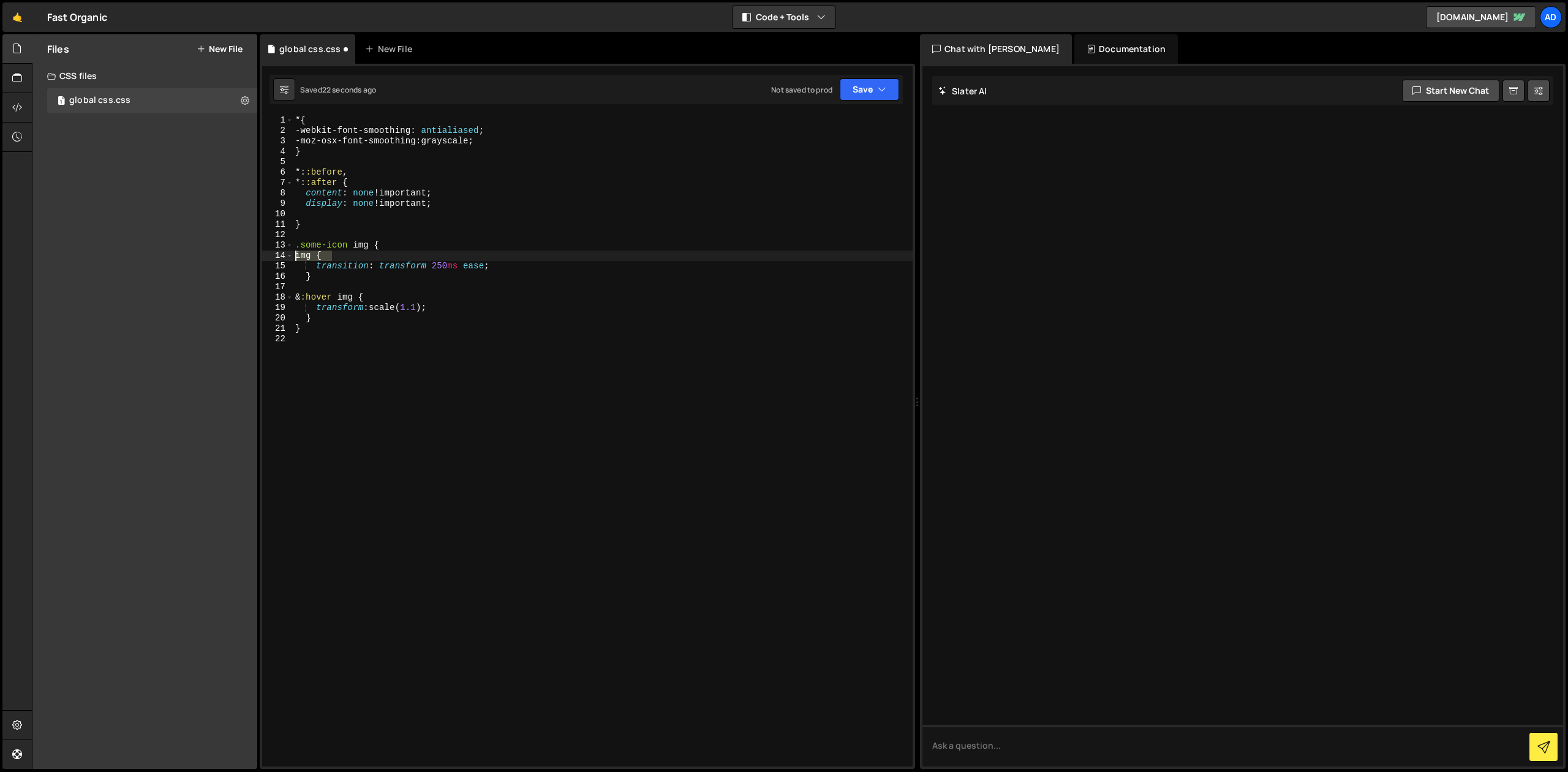
drag, startPoint x: 346, startPoint y: 256, endPoint x: 289, endPoint y: 257, distance: 57.0
click at [293, 256] on div "* { -webkit-font-smoothing : antialiased ; -moz-osx-font-smoothing : grayscale …" at bounding box center [603, 441] width 620 height 651
type textarea "img {"
click at [304, 277] on div "* { -webkit-font-smoothing : antialiased ; -moz-osx-font-smoothing : grayscale …" at bounding box center [603, 451] width 620 height 672
drag, startPoint x: 348, startPoint y: 244, endPoint x: 295, endPoint y: 248, distance: 53.2
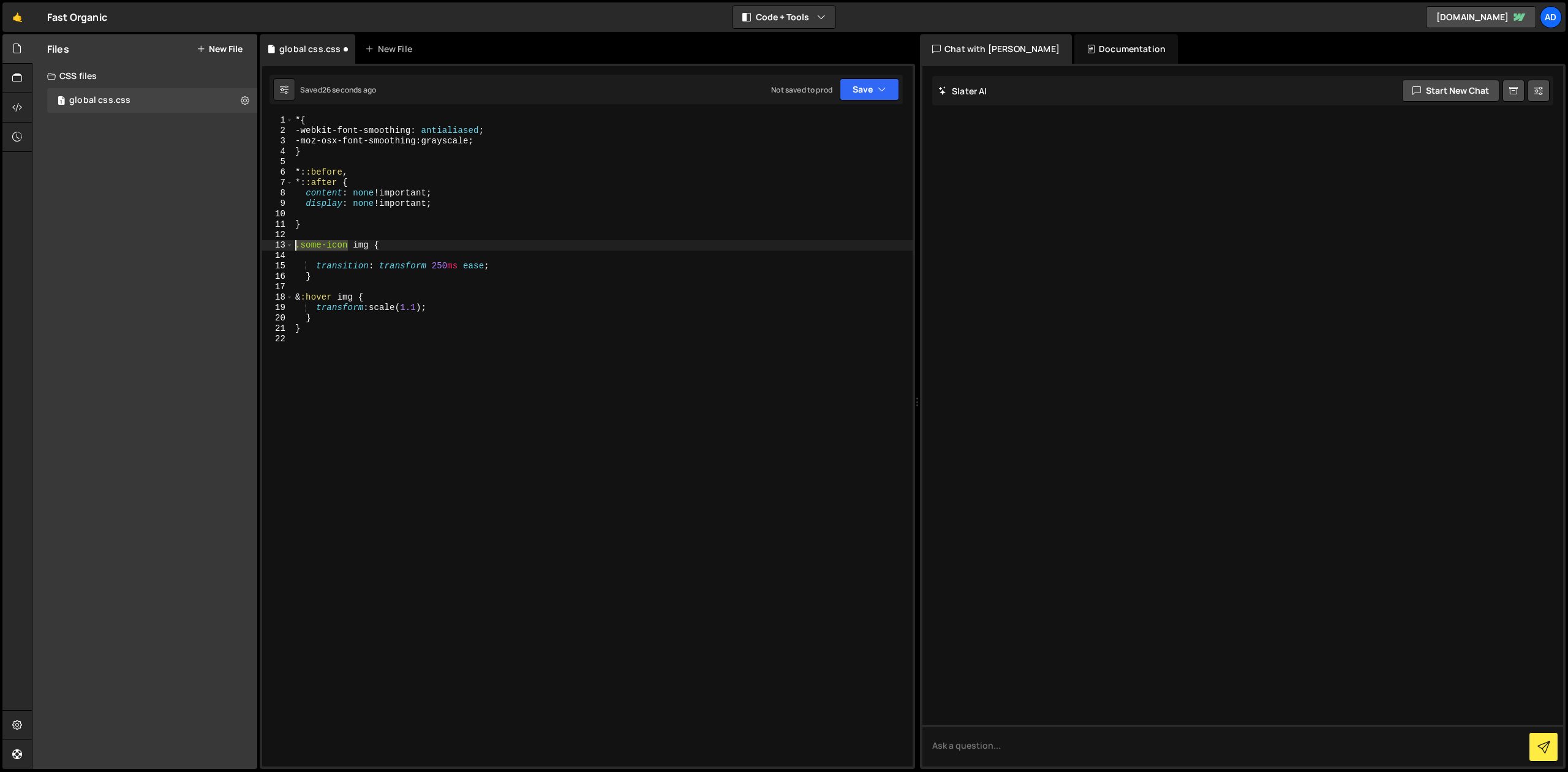
click at [295, 248] on div "* { -webkit-font-smoothing : antialiased ; -moz-osx-font-smoothing : grayscale …" at bounding box center [603, 451] width 620 height 672
drag, startPoint x: 311, startPoint y: 299, endPoint x: 295, endPoint y: 298, distance: 16.0
click at [295, 298] on div "* { -webkit-font-smoothing : antialiased ; -moz-osx-font-smoothing : grayscale …" at bounding box center [603, 451] width 620 height 672
paste textarea ".some-icon"
click at [392, 293] on div "* { -webkit-font-smoothing : antialiased ; -moz-osx-font-smoothing : grayscale …" at bounding box center [603, 451] width 620 height 672
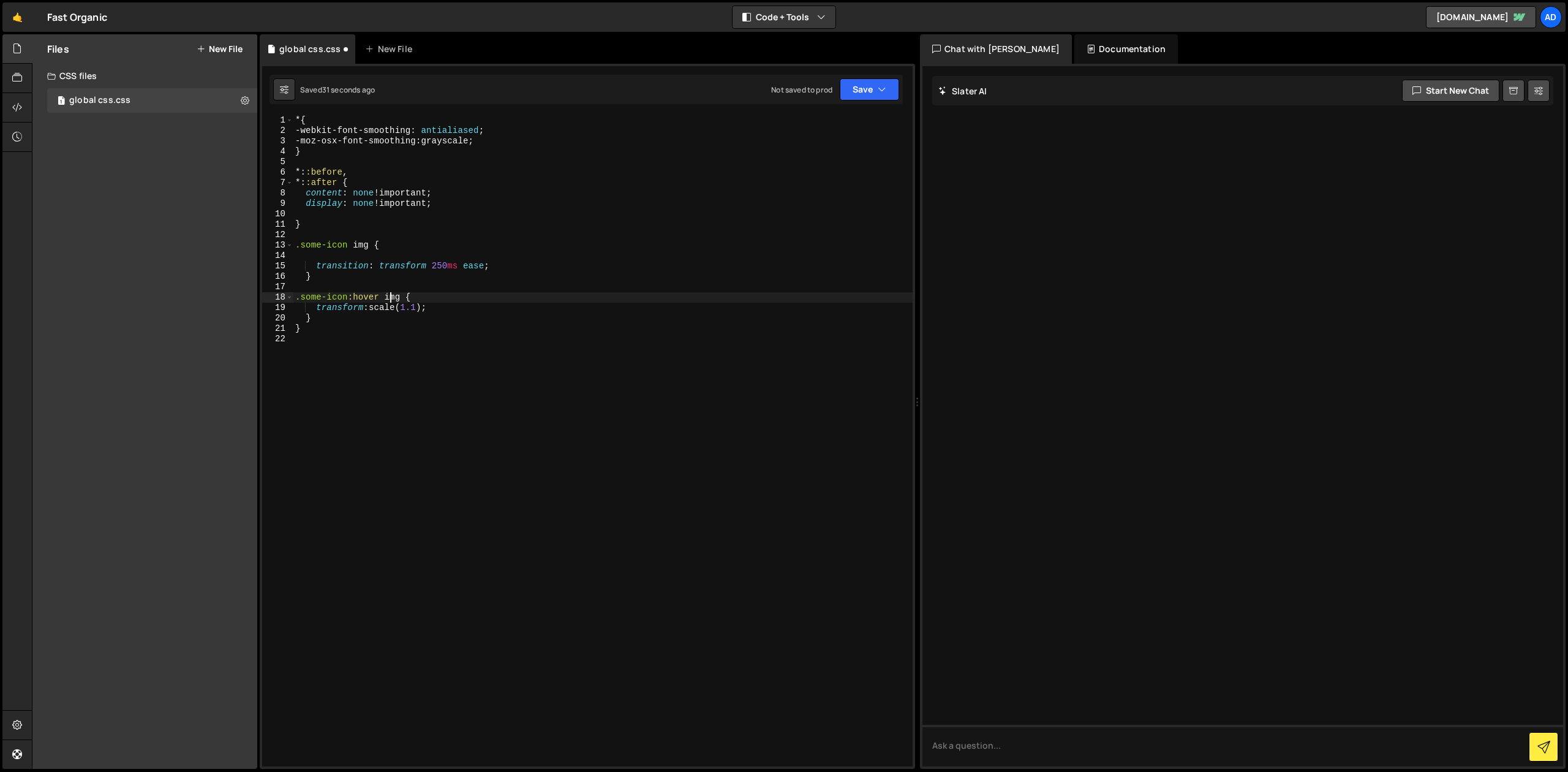
click at [326, 317] on div "* { -webkit-font-smoothing : antialiased ; -moz-osx-font-smoothing : grayscale …" at bounding box center [603, 451] width 620 height 672
type textarea "}"
click at [861, 95] on button "Save" at bounding box center [869, 89] width 60 height 22
click at [858, 119] on div "Save to Staging S" at bounding box center [828, 119] width 128 height 12
type textarea "display: none !important;"
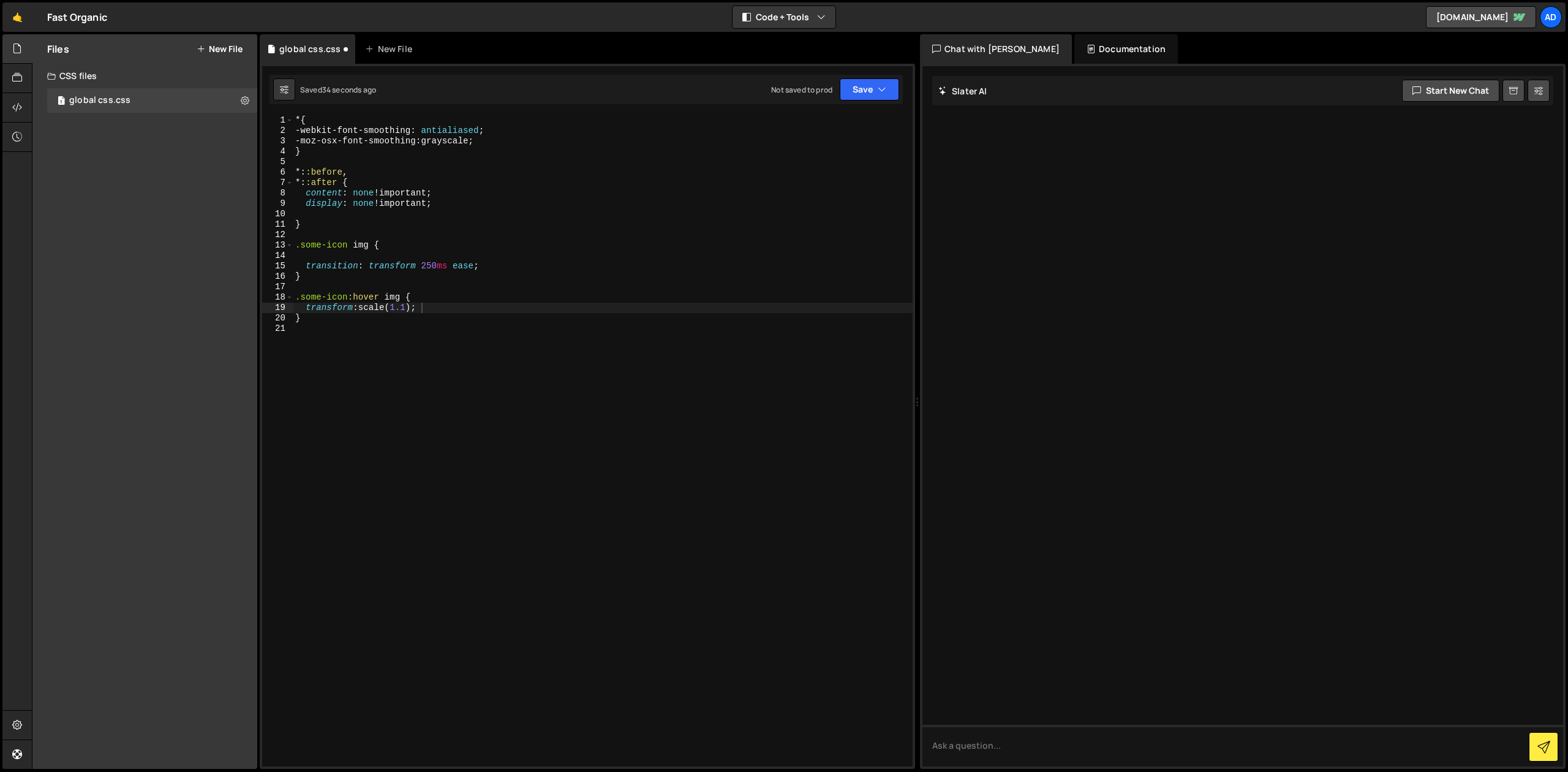
click at [416, 203] on div "* { -webkit-font-smoothing : antialiased ; -moz-osx-font-smoothing : grayscale …" at bounding box center [603, 451] width 620 height 672
click at [335, 256] on div "* { -webkit-font-smoothing : antialiased ; -moz-osx-font-smoothing : grayscale …" at bounding box center [603, 451] width 620 height 672
type textarea ".some-icon img {"
click at [416, 210] on div "* { -webkit-font-smoothing : antialiased ; -moz-osx-font-smoothing : grayscale …" at bounding box center [603, 451] width 620 height 672
click at [867, 89] on button "Save" at bounding box center [869, 89] width 60 height 22
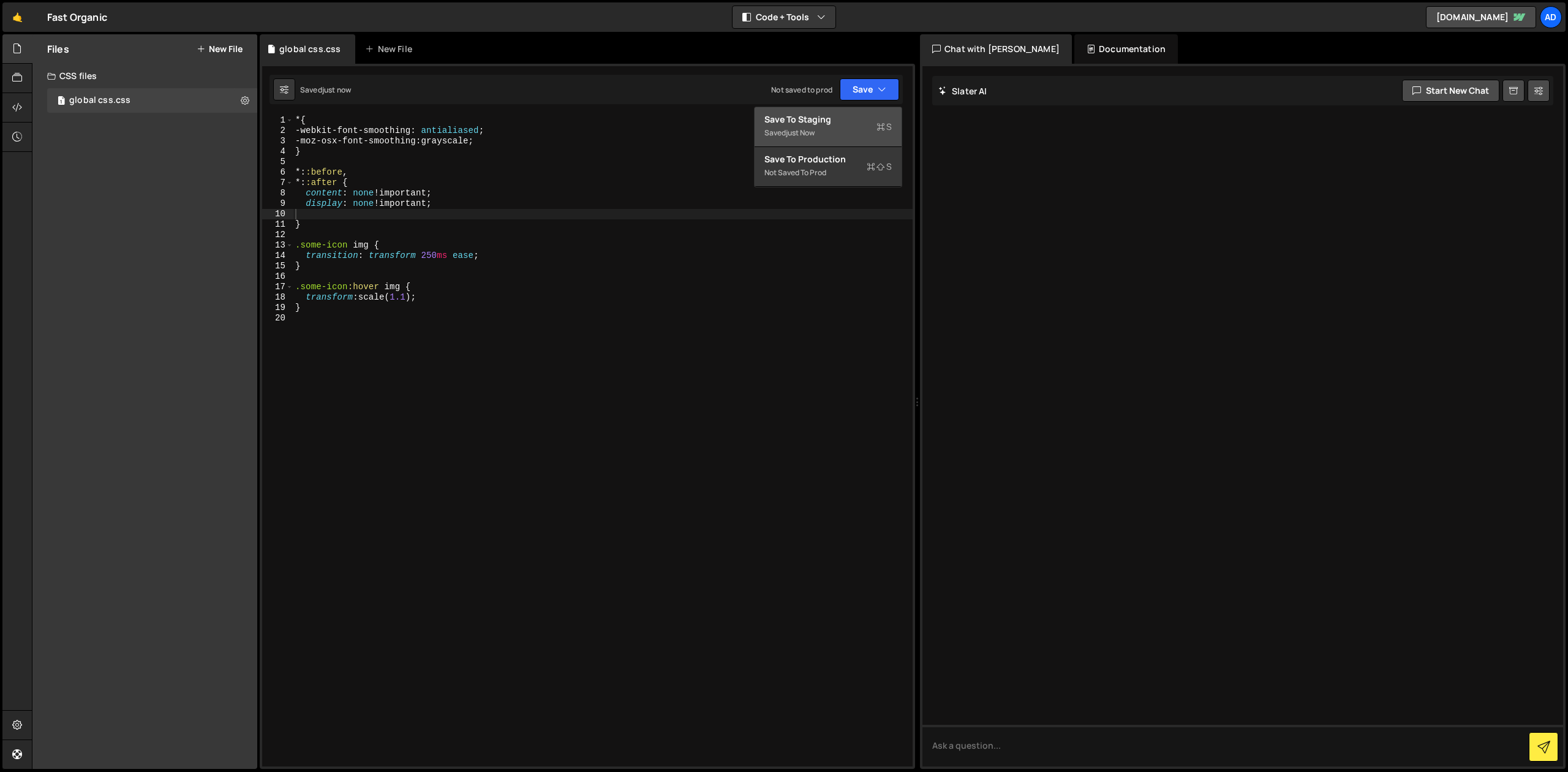
click at [845, 115] on div "Save to Staging S" at bounding box center [828, 119] width 128 height 12
click at [398, 353] on div "* { -webkit-font-smoothing : antialiased ; -moz-osx-font-smoothing : grayscale …" at bounding box center [603, 451] width 620 height 672
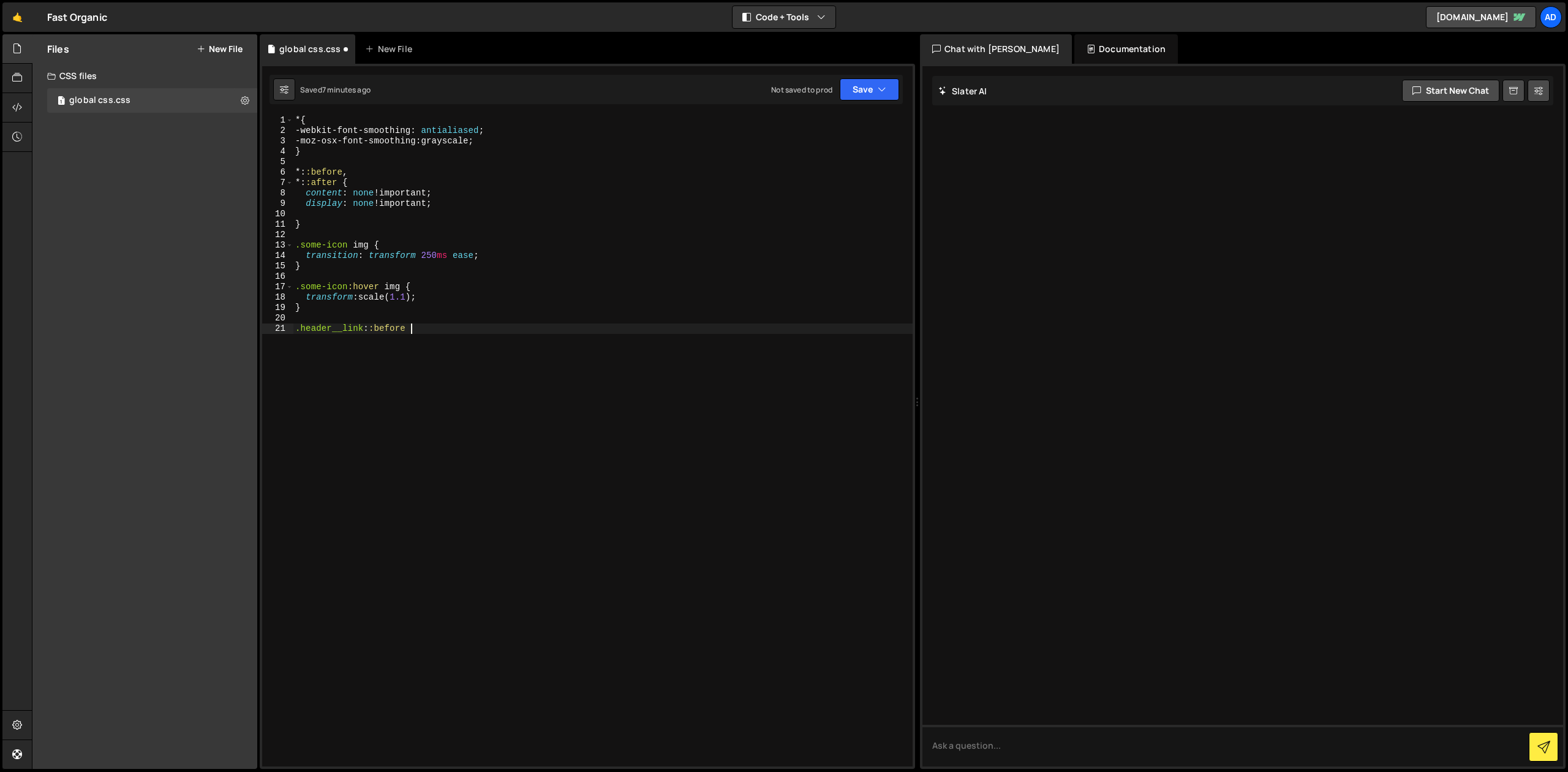
scroll to position [0, 8]
type textarea ".header__link::before {}"
paste textarea "[URL][DOMAIN_NAME]';"
type textarea "content: '[URL][DOMAIN_NAME]';"
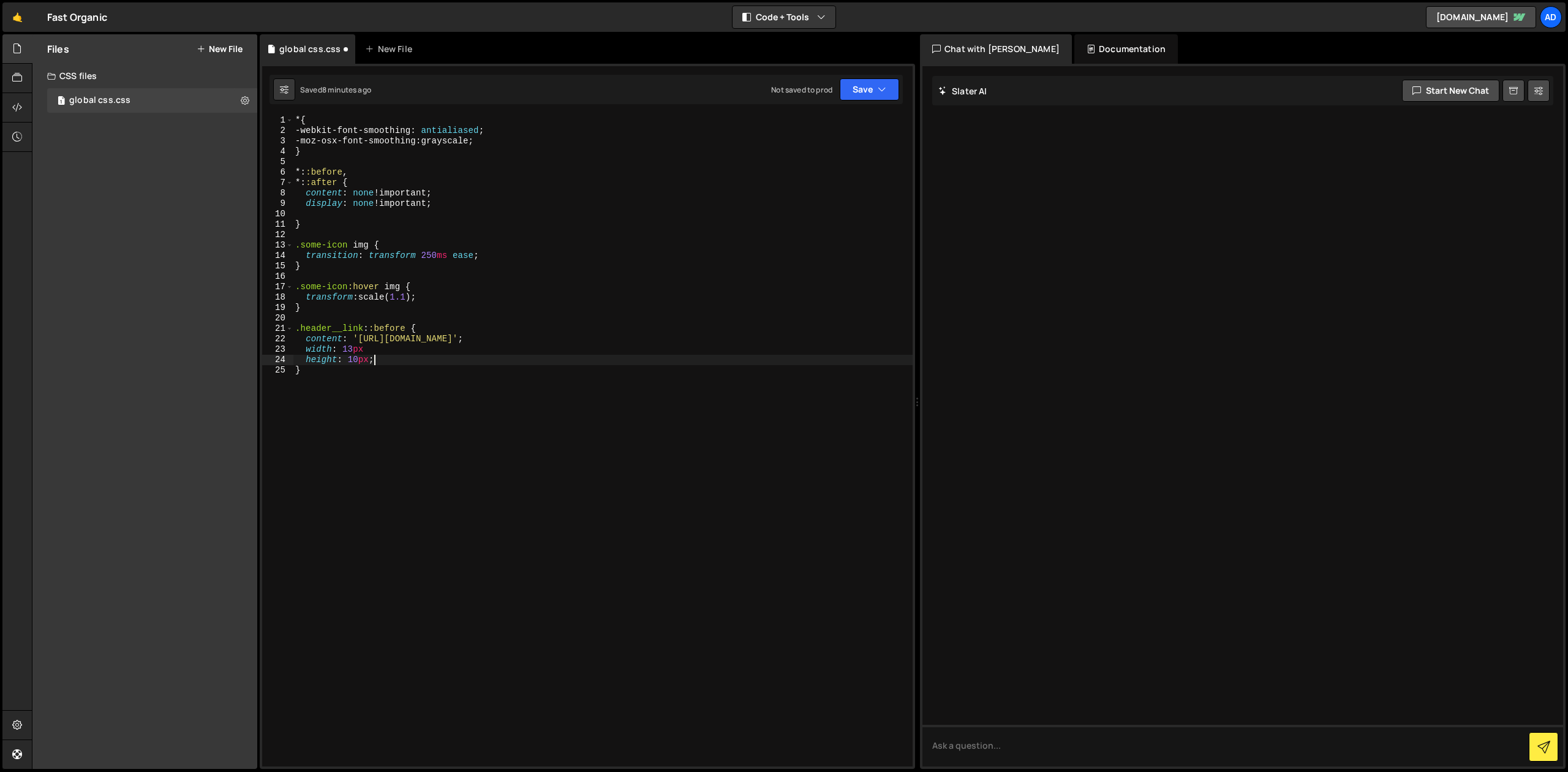
scroll to position [0, 4]
type textarea "height: 10px;"
type textarea ".header__link::before {"
type textarea ".header__link {}"
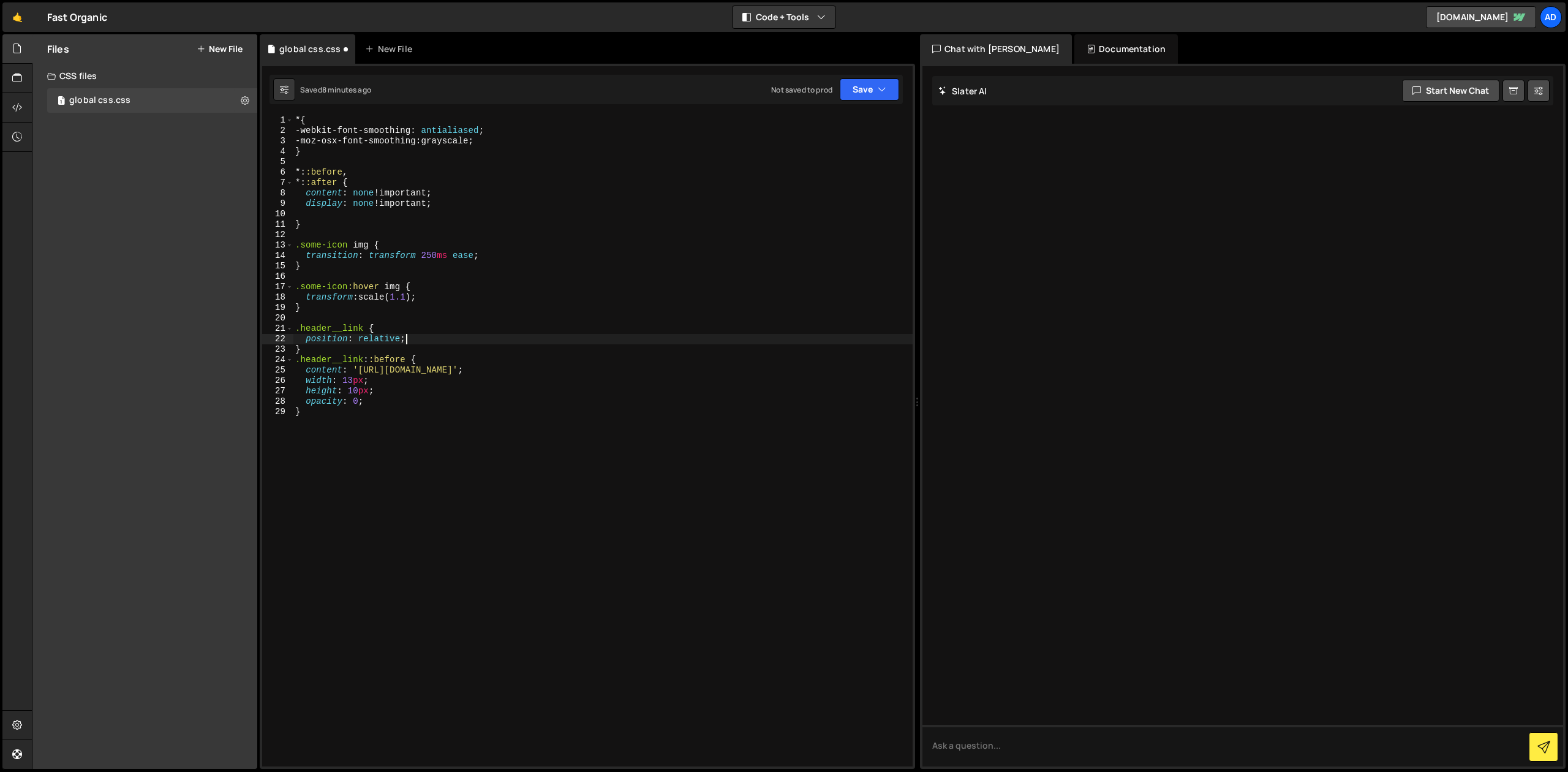
scroll to position [0, 0]
type textarea "opacity: 0;"
type textarea "position: absolute;"
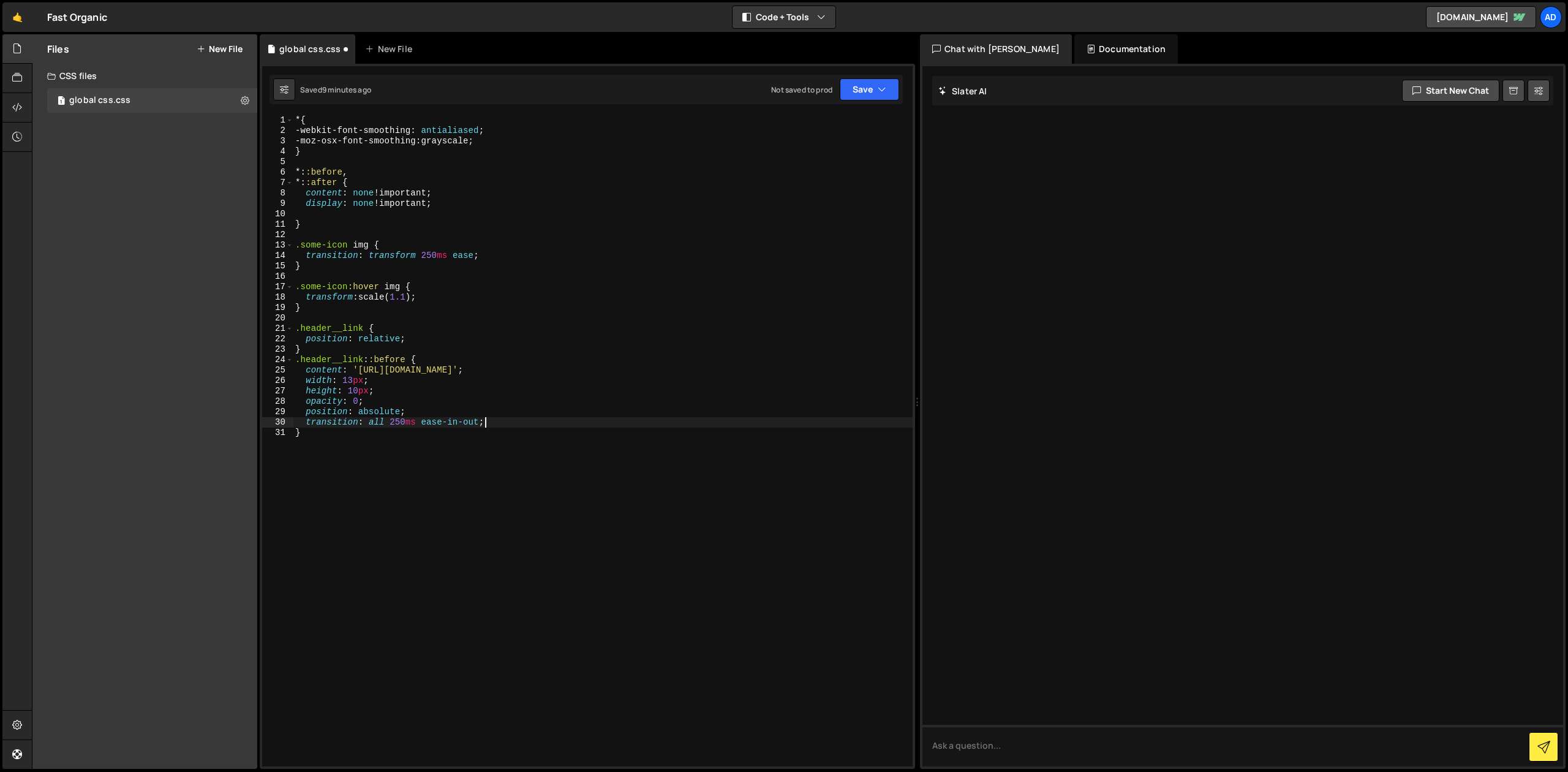
type textarea "}"
type textarea ".header__link:hover {}"
type textarea ".header__link:hover {"
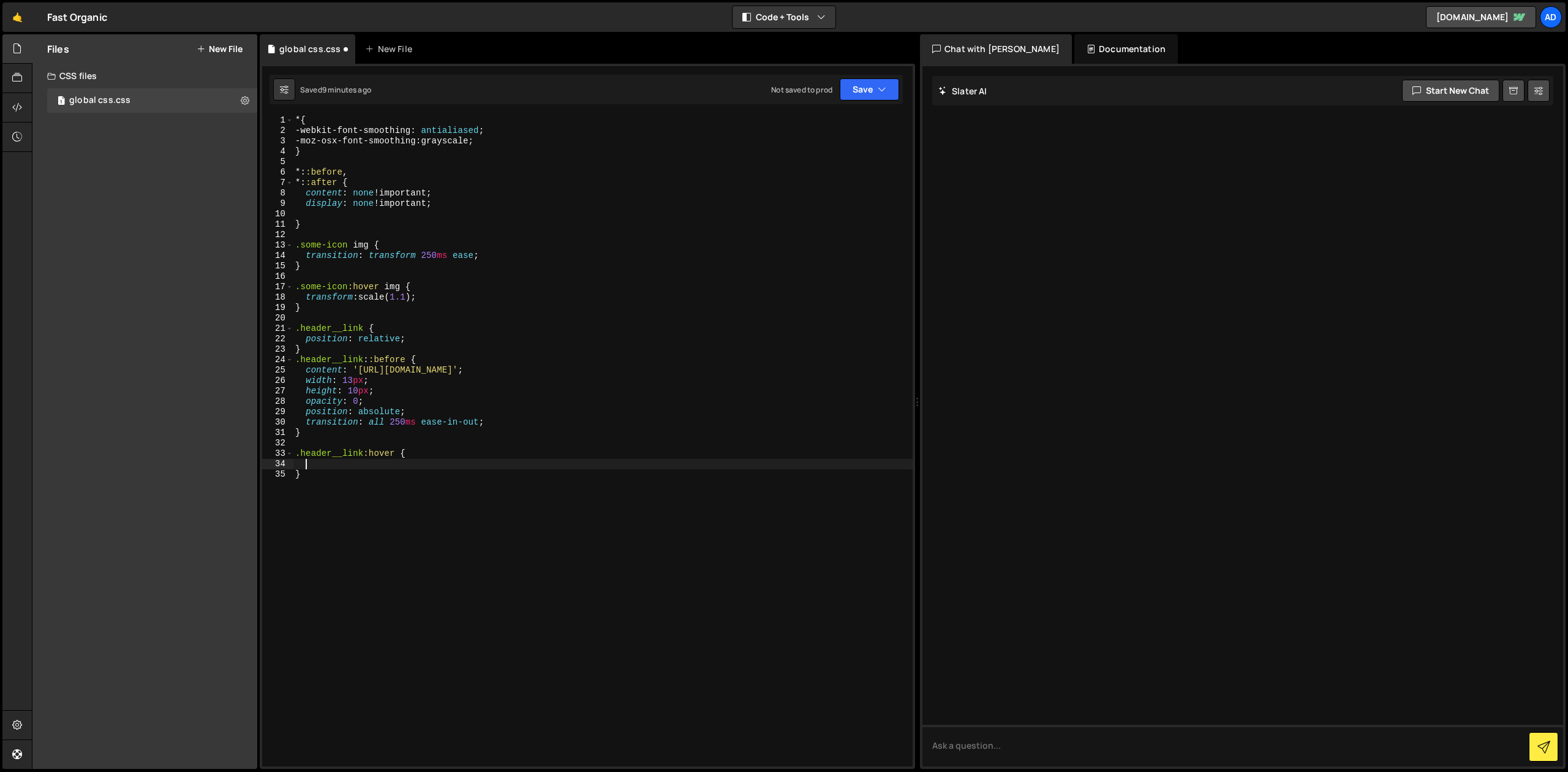
type textarea ".header__link:hover {"
type textarea "}"
type textarea ".header__link:hover::before {"
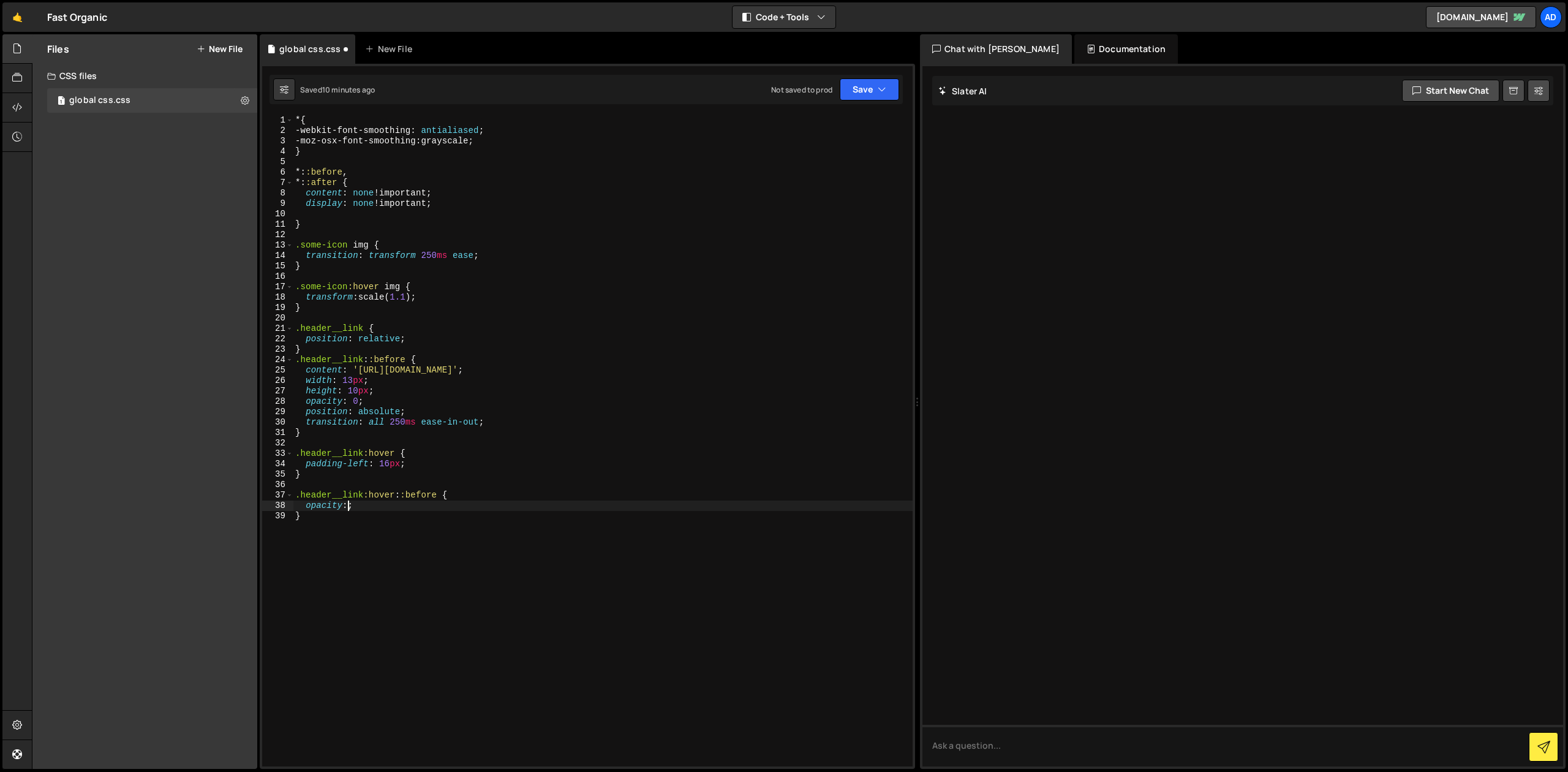
scroll to position [0, 3]
click at [885, 93] on icon "button" at bounding box center [882, 90] width 9 height 12
click at [856, 125] on div "Save to Staging S" at bounding box center [828, 119] width 128 height 12
type textarea "content: '[URL][DOMAIN_NAME]';"
click at [899, 383] on div "* { -webkit-font-smoothing : antialiased ; -moz-osx-font-smoothing : grayscale …" at bounding box center [603, 451] width 620 height 672
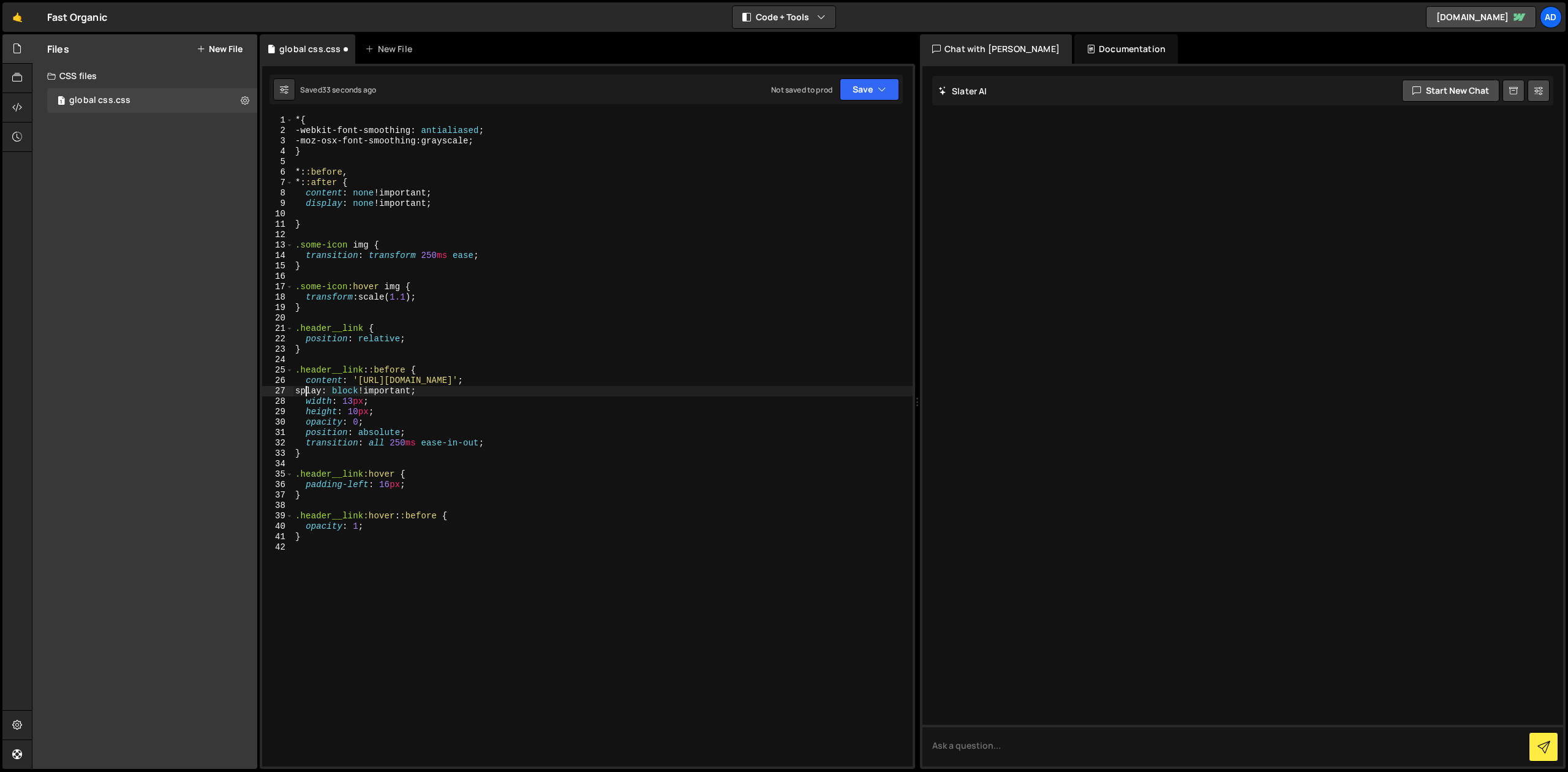
scroll to position [0, 1]
click at [754, 204] on div "* { -webkit-font-smoothing : antialiased ; -moz-osx-font-smoothing : grayscale …" at bounding box center [603, 451] width 620 height 672
type textarea "display: none !important;"
click at [377, 313] on div "* { -webkit-font-smoothing : antialiased ; -moz-osx-font-smoothing : grayscale …" at bounding box center [603, 451] width 620 height 672
click at [346, 365] on div "* { -webkit-font-smoothing : antialiased ; -moz-osx-font-smoothing : grayscale …" at bounding box center [603, 451] width 620 height 672
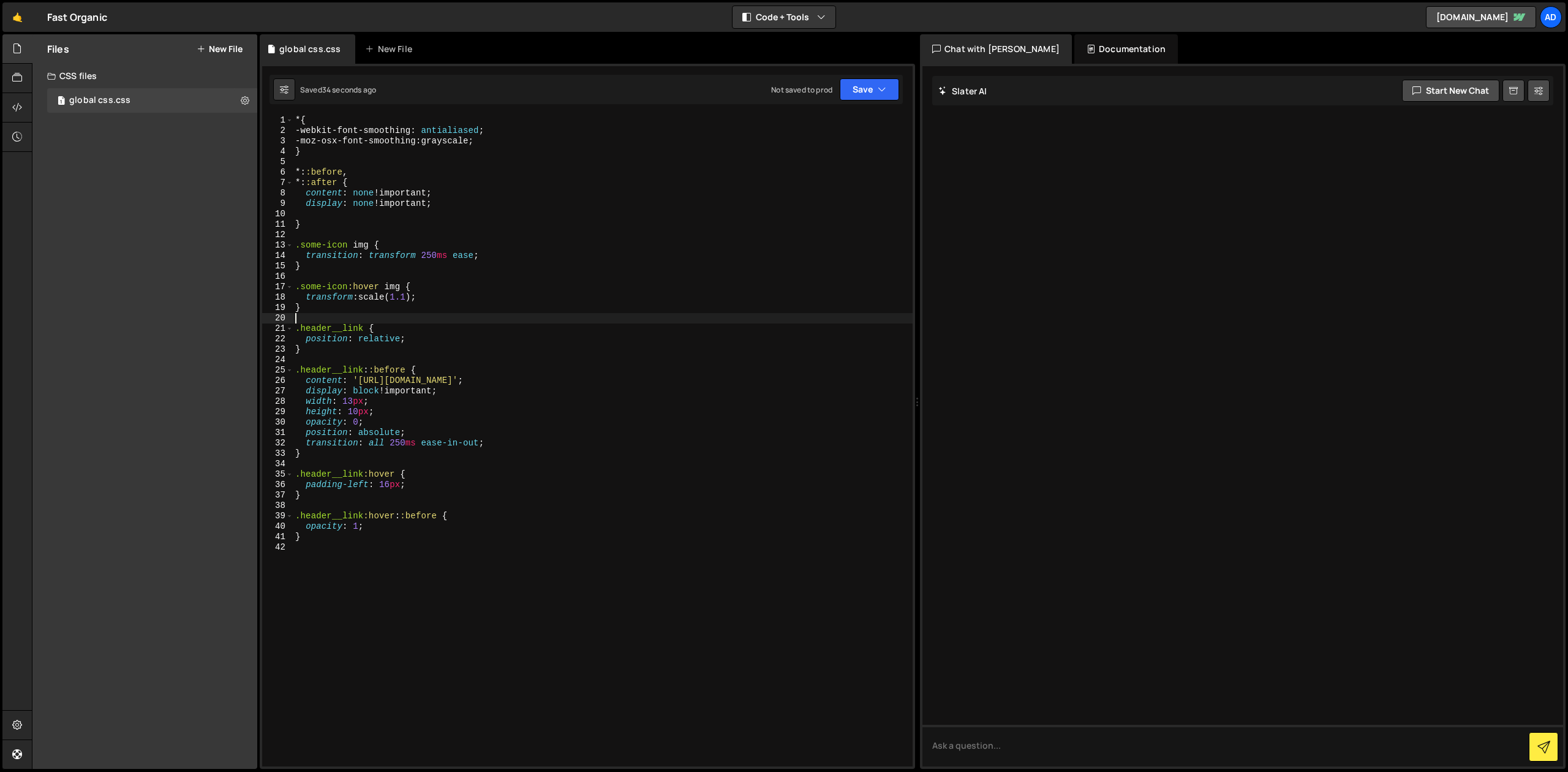
type textarea ".header__link::before {"
click at [401, 365] on div "* { -webkit-font-smoothing : antialiased ; -moz-osx-font-smoothing : grayscale …" at bounding box center [603, 451] width 620 height 672
click at [381, 365] on div "* { -webkit-font-smoothing : antialiased ; -moz-osx-font-smoothing : grayscale …" at bounding box center [603, 451] width 620 height 672
click at [400, 372] on div "* { -webkit-font-smoothing : antialiased ; -moz-osx-font-smoothing : grayscale …" at bounding box center [603, 451] width 620 height 672
click at [459, 388] on div "* { -webkit-font-smoothing : antialiased ; -moz-osx-font-smoothing : grayscale …" at bounding box center [603, 451] width 620 height 672
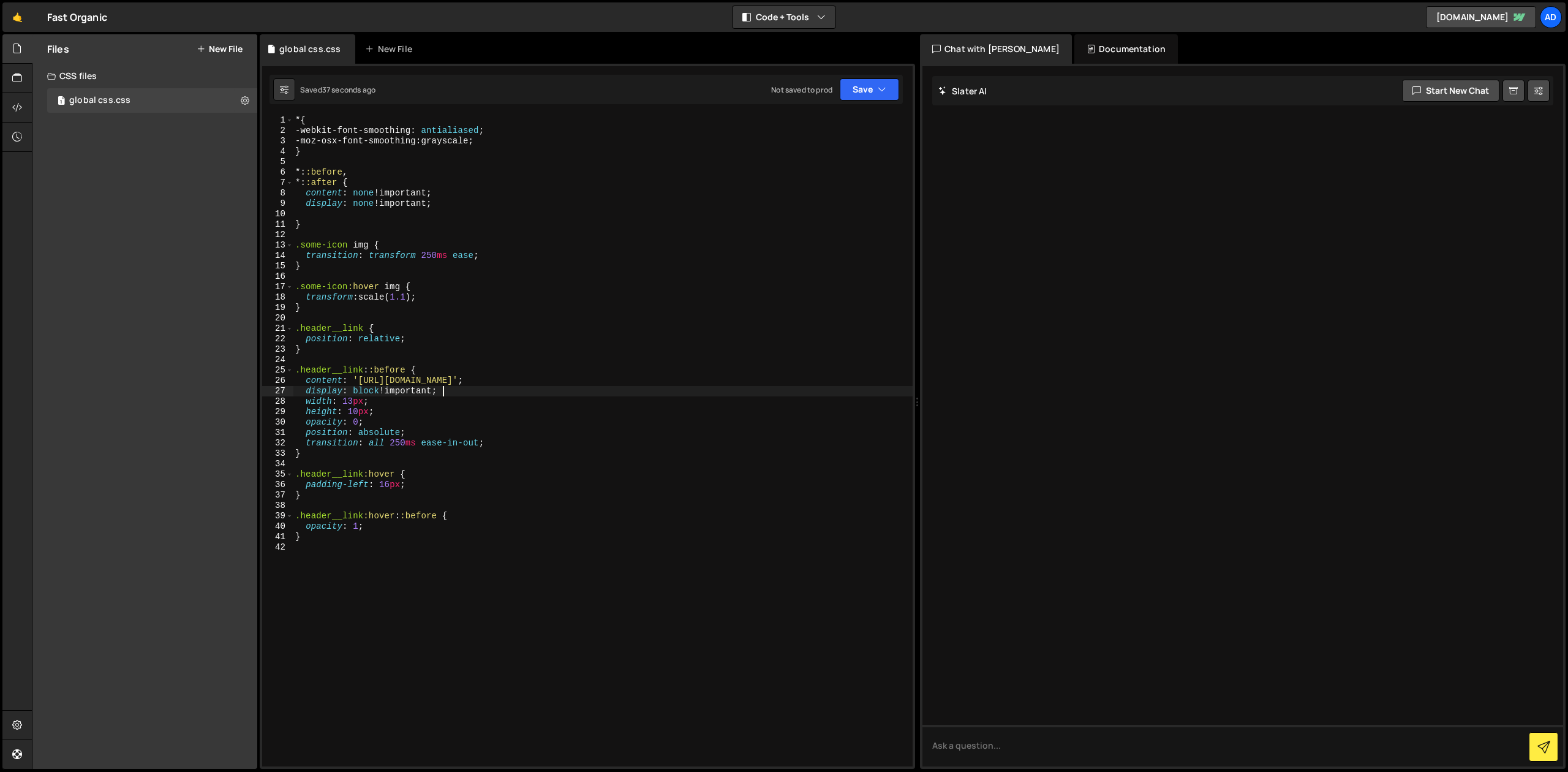
click at [468, 394] on div "* { -webkit-font-smoothing : antialiased ; -moz-osx-font-smoothing : grayscale …" at bounding box center [603, 451] width 620 height 672
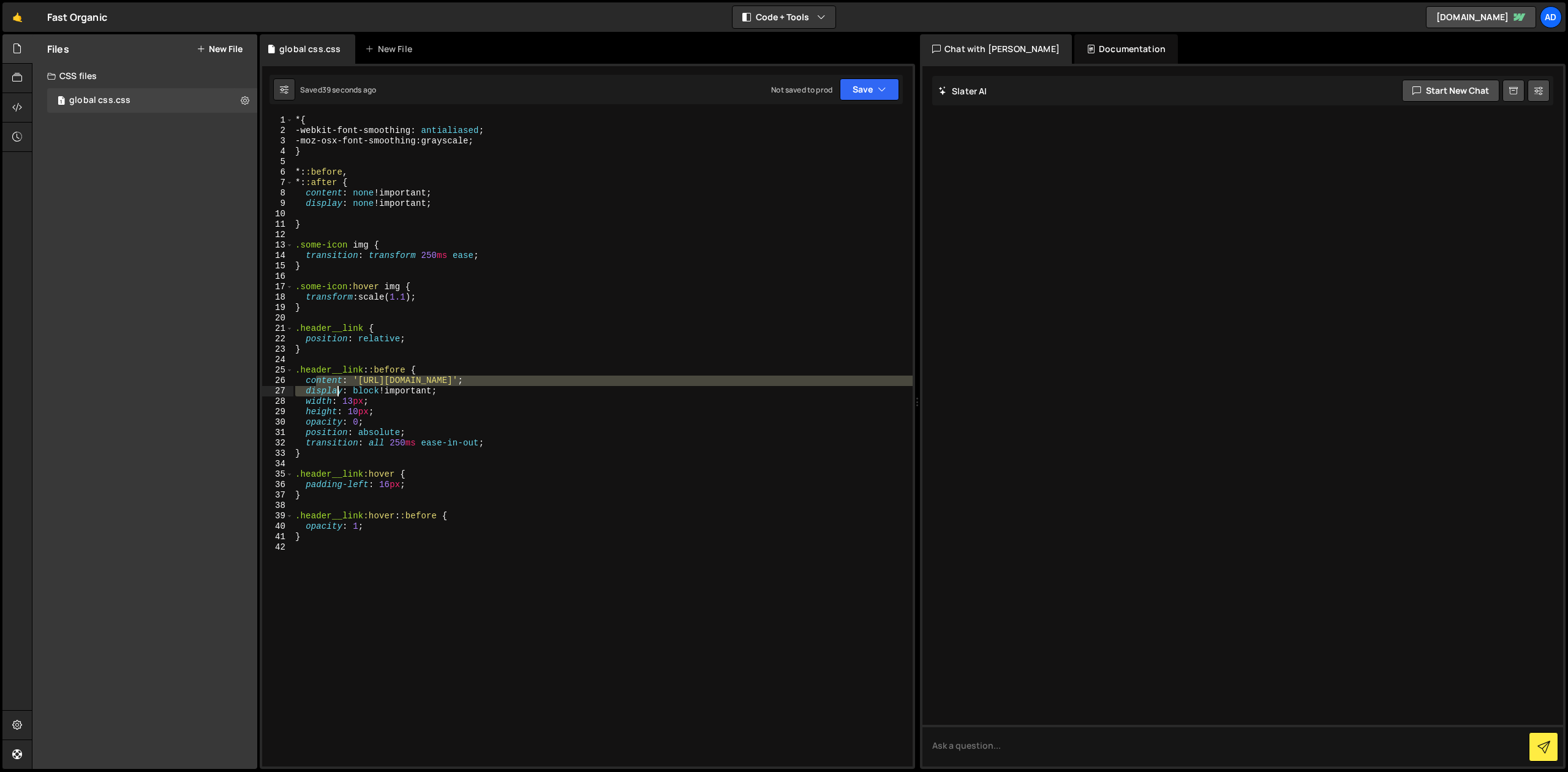
drag, startPoint x: 317, startPoint y: 384, endPoint x: 349, endPoint y: 394, distance: 33.5
click at [348, 394] on div "* { -webkit-font-smoothing : antialiased ; -moz-osx-font-smoothing : grayscale …" at bounding box center [603, 451] width 620 height 672
click at [349, 394] on div "* { -webkit-font-smoothing : antialiased ; -moz-osx-font-smoothing : grayscale …" at bounding box center [603, 441] width 620 height 651
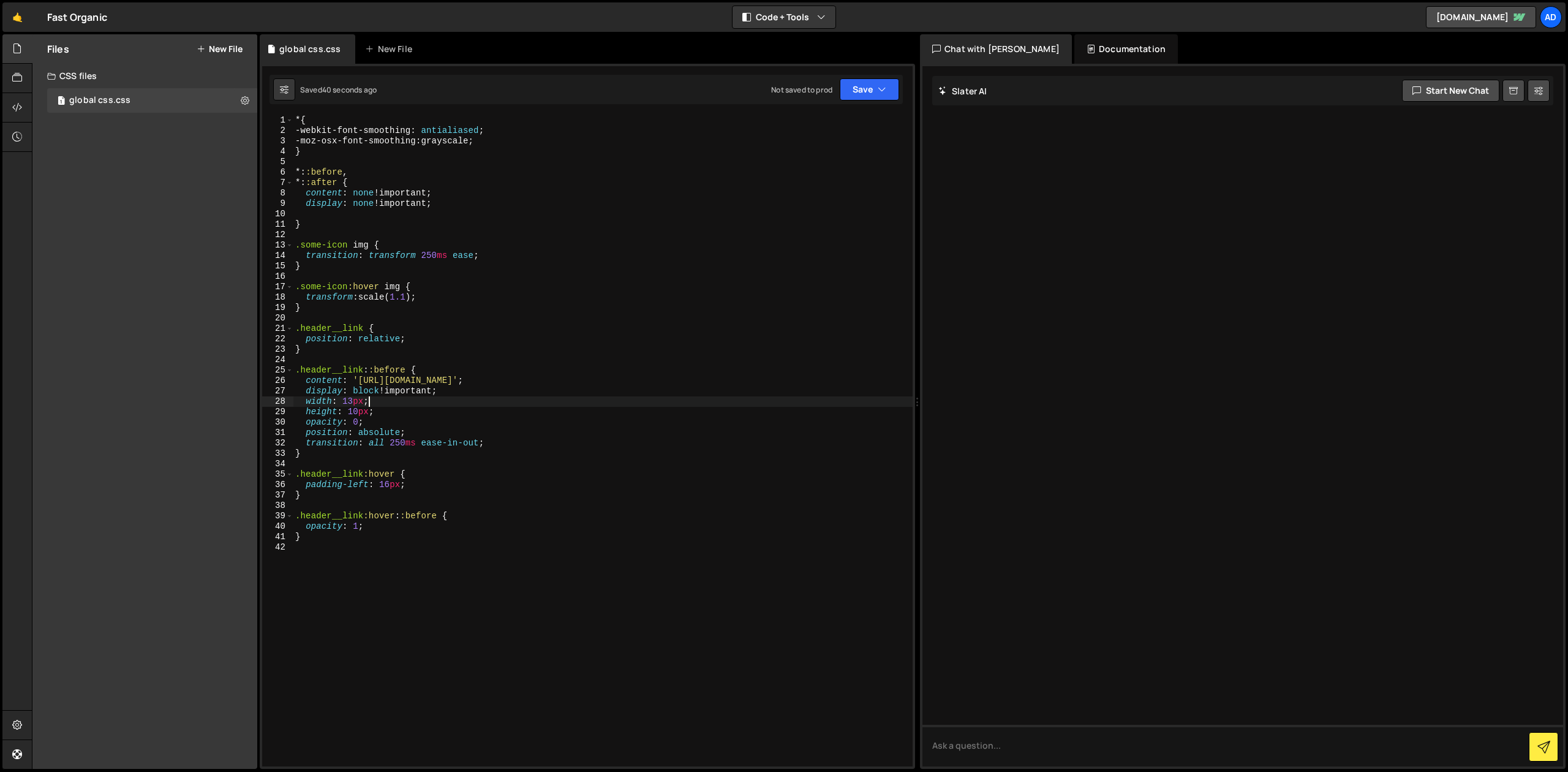
click at [420, 396] on div "* { -webkit-font-smoothing : antialiased ; -moz-osx-font-smoothing : grayscale …" at bounding box center [603, 451] width 620 height 672
click at [422, 182] on div "* { -webkit-font-smoothing : antialiased ; -moz-osx-font-smoothing : grayscale …" at bounding box center [603, 451] width 620 height 672
click at [433, 187] on div "* { -webkit-font-smoothing : antialiased ; -moz-osx-font-smoothing : grayscale …" at bounding box center [603, 451] width 620 height 672
click at [434, 193] on div "* { -webkit-font-smoothing : antialiased ; -moz-osx-font-smoothing : grayscale …" at bounding box center [603, 451] width 620 height 672
click at [857, 93] on button "Save" at bounding box center [869, 89] width 60 height 22
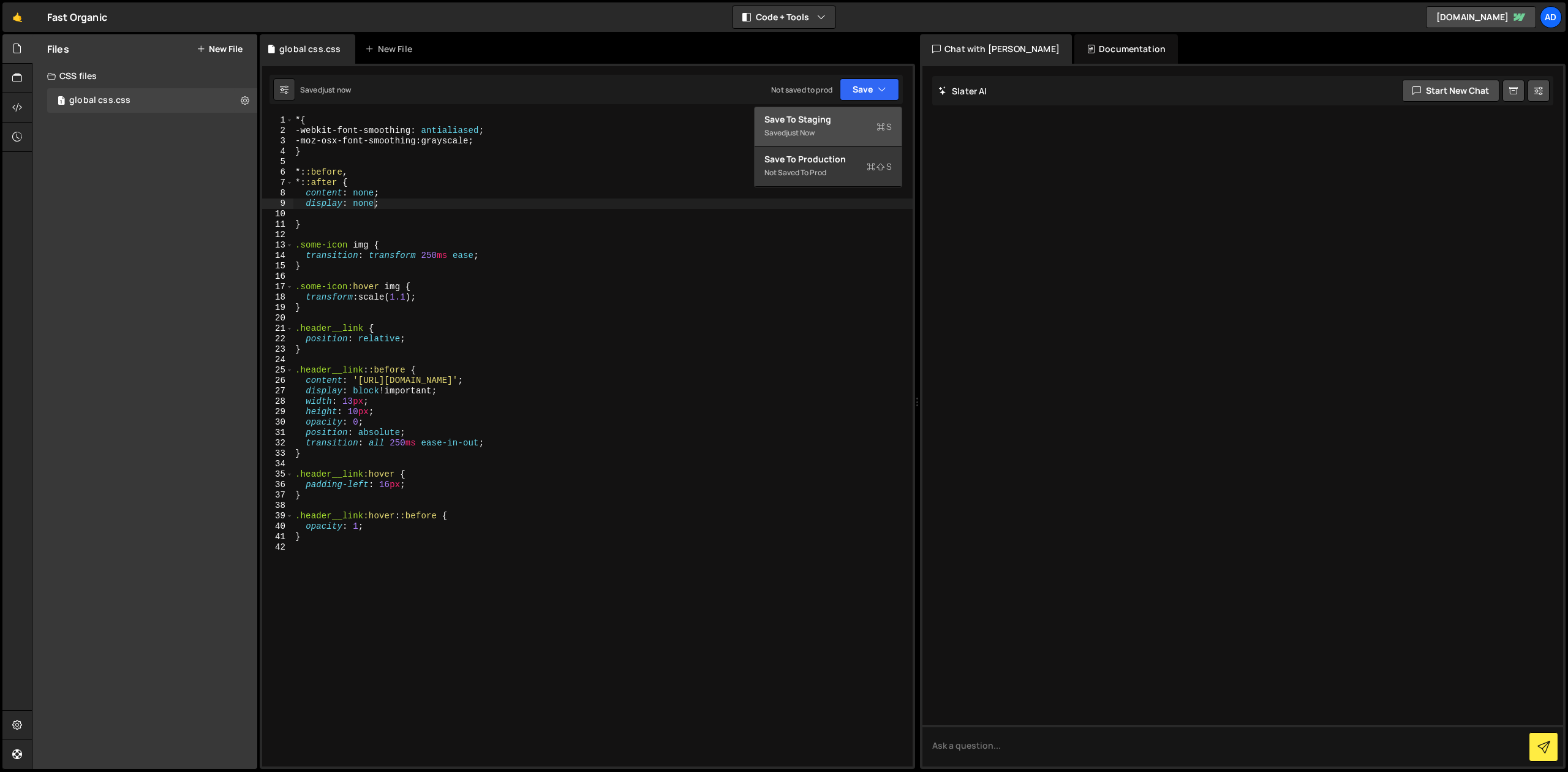
click at [861, 118] on div "Save to Staging S" at bounding box center [828, 119] width 128 height 12
drag, startPoint x: 356, startPoint y: 379, endPoint x: 410, endPoint y: 379, distance: 54.0
click at [410, 379] on div "* { -webkit-font-smoothing : antialiased ; -moz-osx-font-smoothing : grayscale …" at bounding box center [603, 451] width 620 height 672
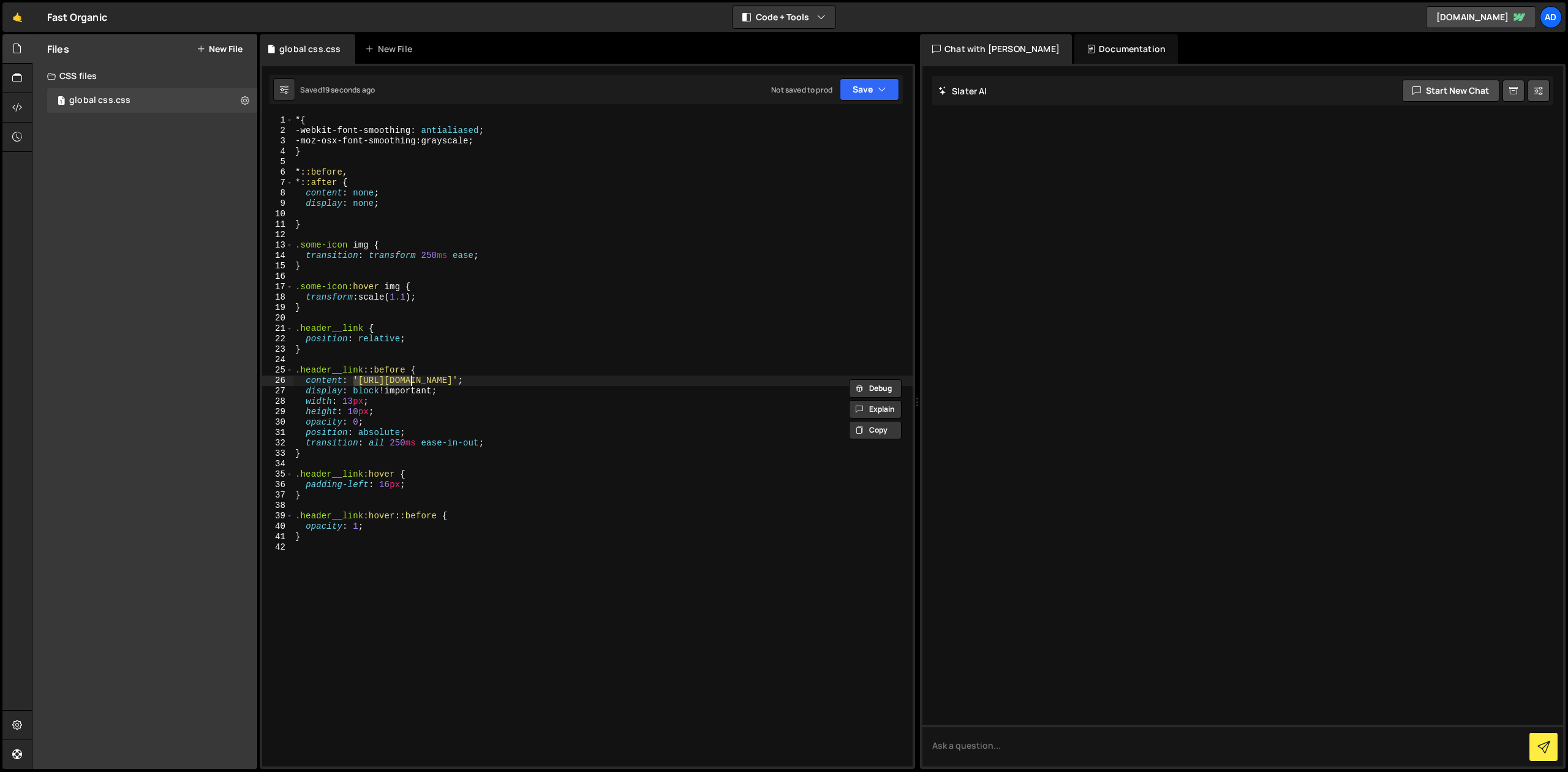
click at [410, 379] on div "* { -webkit-font-smoothing : antialiased ; -moz-osx-font-smoothing : grayscale …" at bounding box center [603, 441] width 620 height 651
drag, startPoint x: 359, startPoint y: 381, endPoint x: 878, endPoint y: 381, distance: 519.0
click at [878, 381] on div "* { -webkit-font-smoothing : antialiased ; -moz-osx-font-smoothing : grayscale …" at bounding box center [603, 451] width 620 height 672
click at [840, 93] on div "Not saved to prod Upgrade to Edit Save Save to Staging S Saved 24 seconds ago S…" at bounding box center [835, 89] width 128 height 22
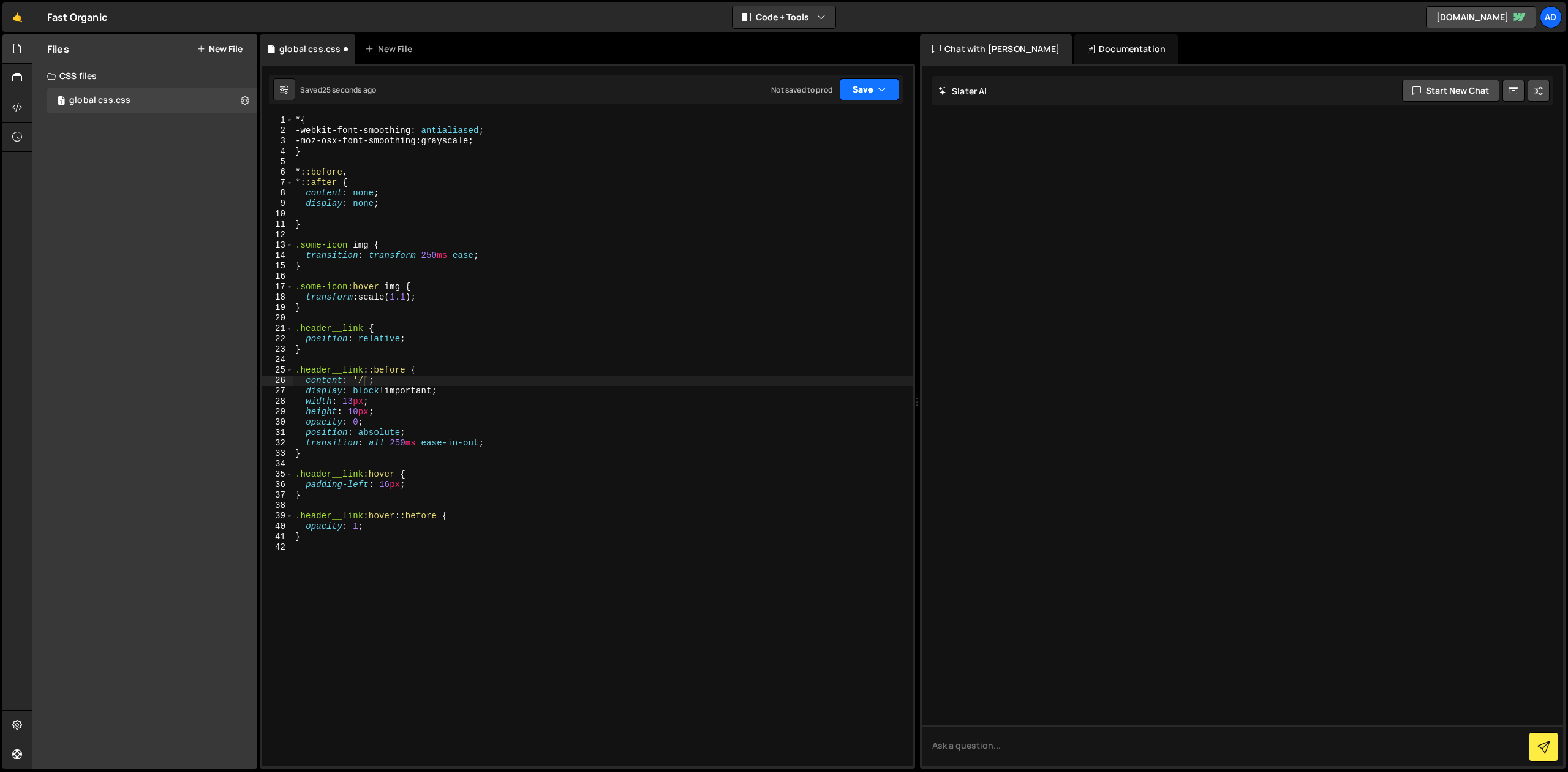
click at [858, 97] on button "Save" at bounding box center [869, 89] width 60 height 22
click at [846, 122] on div "Save to Staging S" at bounding box center [828, 119] width 128 height 12
click at [466, 399] on div "* { -webkit-font-smoothing : antialiased ; -moz-osx-font-smoothing : grayscale …" at bounding box center [603, 451] width 620 height 672
click at [397, 398] on div "* { -webkit-font-smoothing : antialiased ; -moz-osx-font-smoothing : grayscale …" at bounding box center [603, 451] width 620 height 672
click at [381, 380] on div "* { -webkit-font-smoothing : antialiased ; -moz-osx-font-smoothing : grayscale …" at bounding box center [603, 451] width 620 height 672
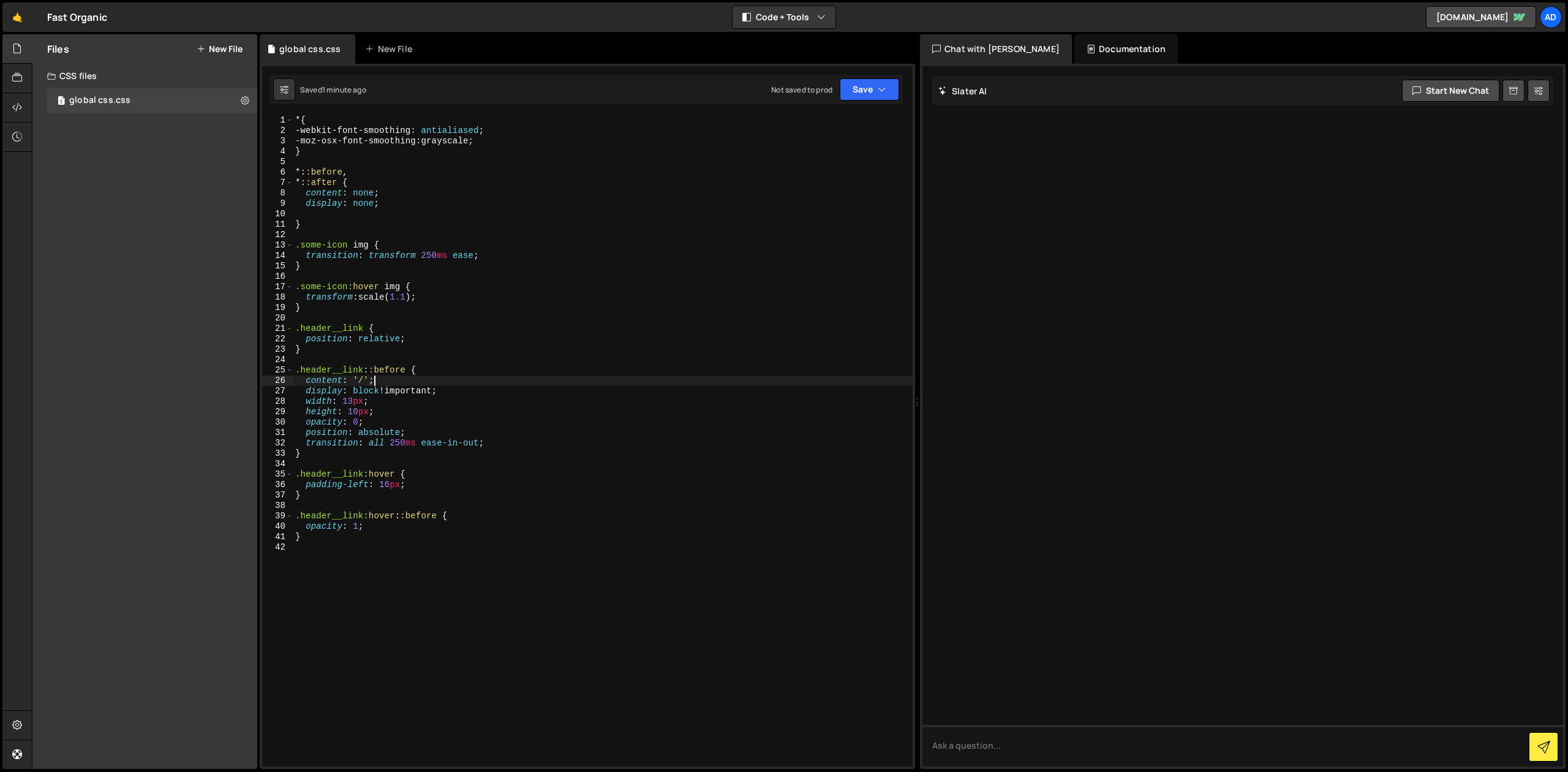
click at [424, 418] on div "* { -webkit-font-smoothing : antialiased ; -moz-osx-font-smoothing : grayscale …" at bounding box center [603, 451] width 620 height 672
type textarea "opacity: 0;"
type textarea "left: 0;"
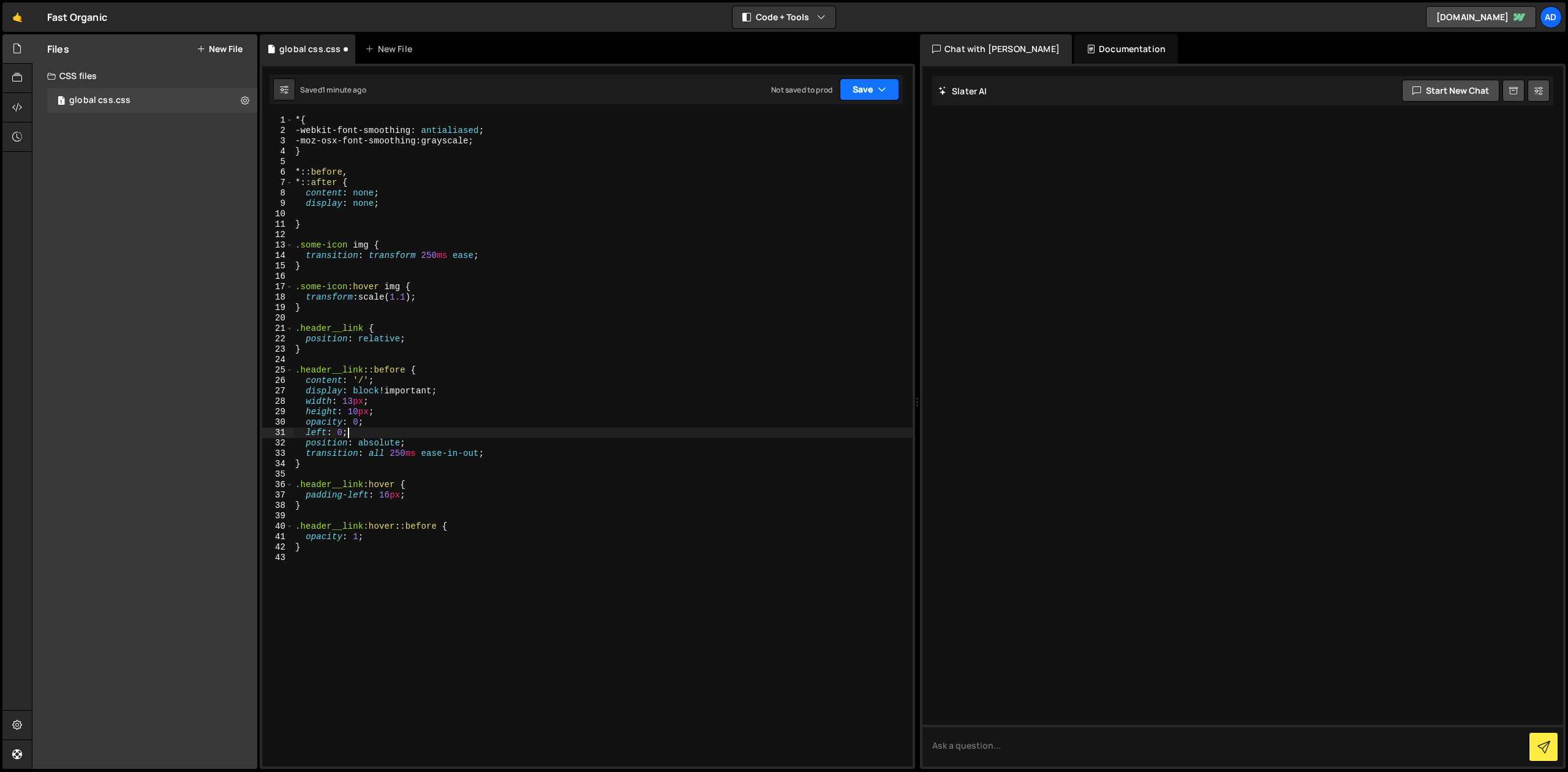
click at [878, 95] on icon "button" at bounding box center [882, 90] width 9 height 12
click at [854, 121] on div "Save to Staging S" at bounding box center [828, 119] width 128 height 12
click at [404, 463] on div "* { -webkit-font-smoothing : antialiased ; -moz-osx-font-smoothing : grayscale …" at bounding box center [603, 451] width 620 height 672
click at [383, 450] on div "* { -webkit-font-smoothing : antialiased ; -moz-osx-font-smoothing : grayscale …" at bounding box center [603, 451] width 620 height 672
click at [367, 440] on div "* { -webkit-font-smoothing : antialiased ; -moz-osx-font-smoothing : grayscale …" at bounding box center [603, 451] width 620 height 672
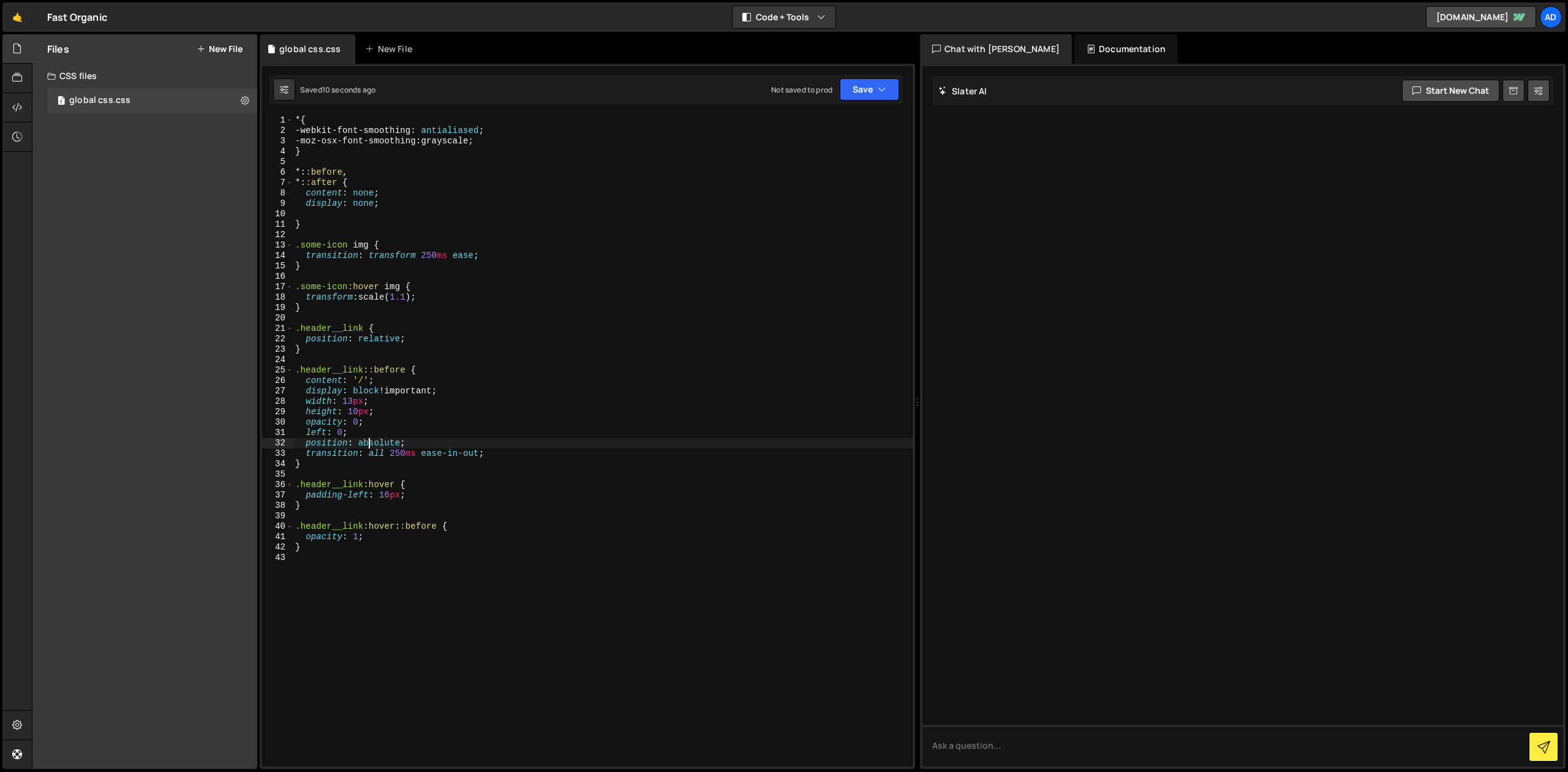
click at [366, 430] on div "* { -webkit-font-smoothing : antialiased ; -moz-osx-font-smoothing : grayscale …" at bounding box center [603, 451] width 620 height 672
click at [363, 381] on div "* { -webkit-font-smoothing : antialiased ; -moz-osx-font-smoothing : grayscale …" at bounding box center [603, 451] width 620 height 672
click at [878, 84] on icon "button" at bounding box center [882, 90] width 9 height 12
click at [869, 120] on div "Save to Staging S" at bounding box center [828, 119] width 128 height 12
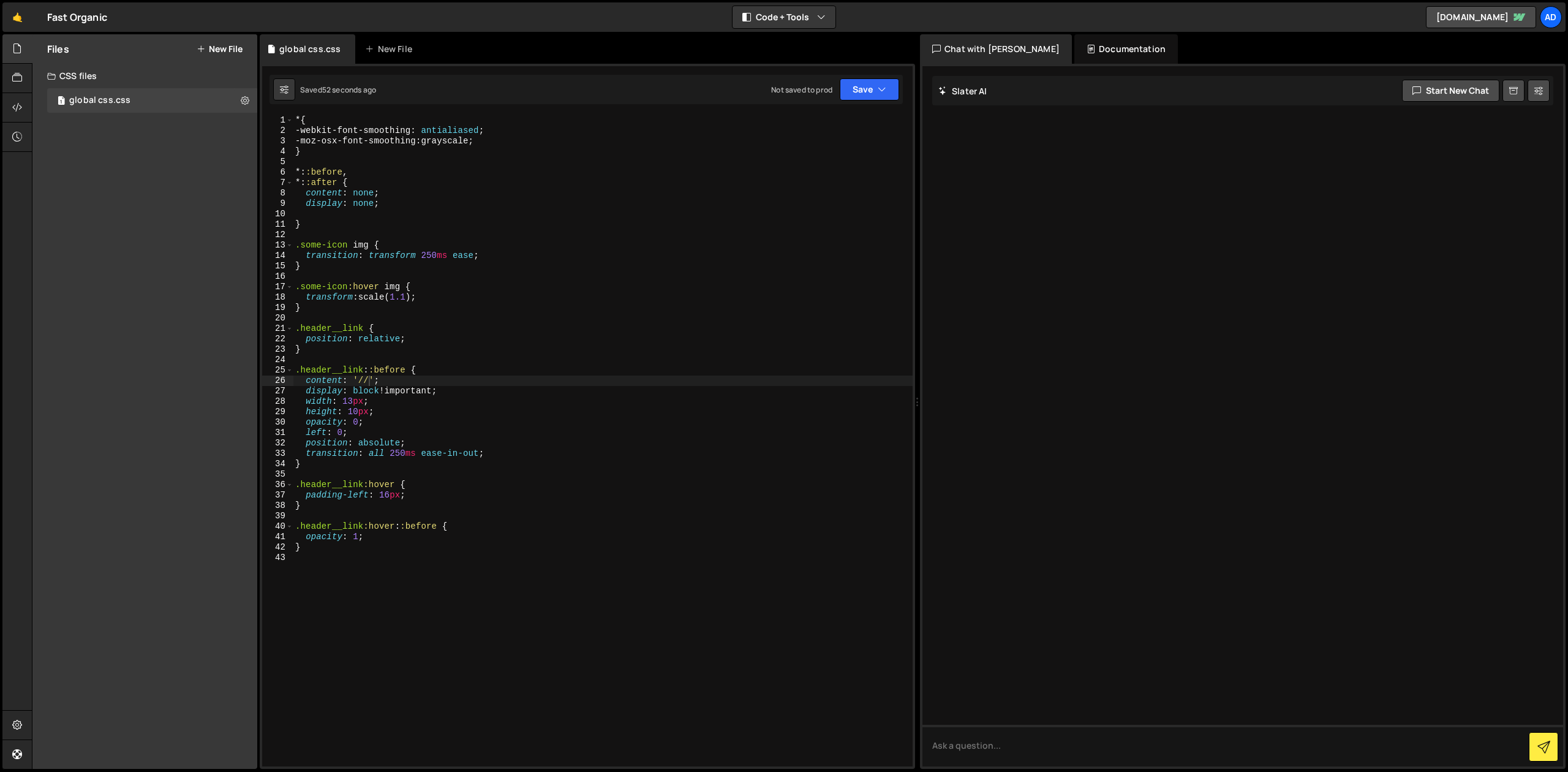
drag, startPoint x: 341, startPoint y: 439, endPoint x: 370, endPoint y: 424, distance: 32.6
click at [341, 439] on div "* { -webkit-font-smoothing : antialiased ; -moz-osx-font-smoothing : grayscale …" at bounding box center [603, 451] width 620 height 672
click at [376, 408] on div "* { -webkit-font-smoothing : antialiased ; -moz-osx-font-smoothing : grayscale …" at bounding box center [603, 451] width 620 height 672
drag, startPoint x: 357, startPoint y: 394, endPoint x: 407, endPoint y: 388, distance: 50.4
click at [358, 394] on div "* { -webkit-font-smoothing : antialiased ; -moz-osx-font-smoothing : grayscale …" at bounding box center [603, 451] width 620 height 672
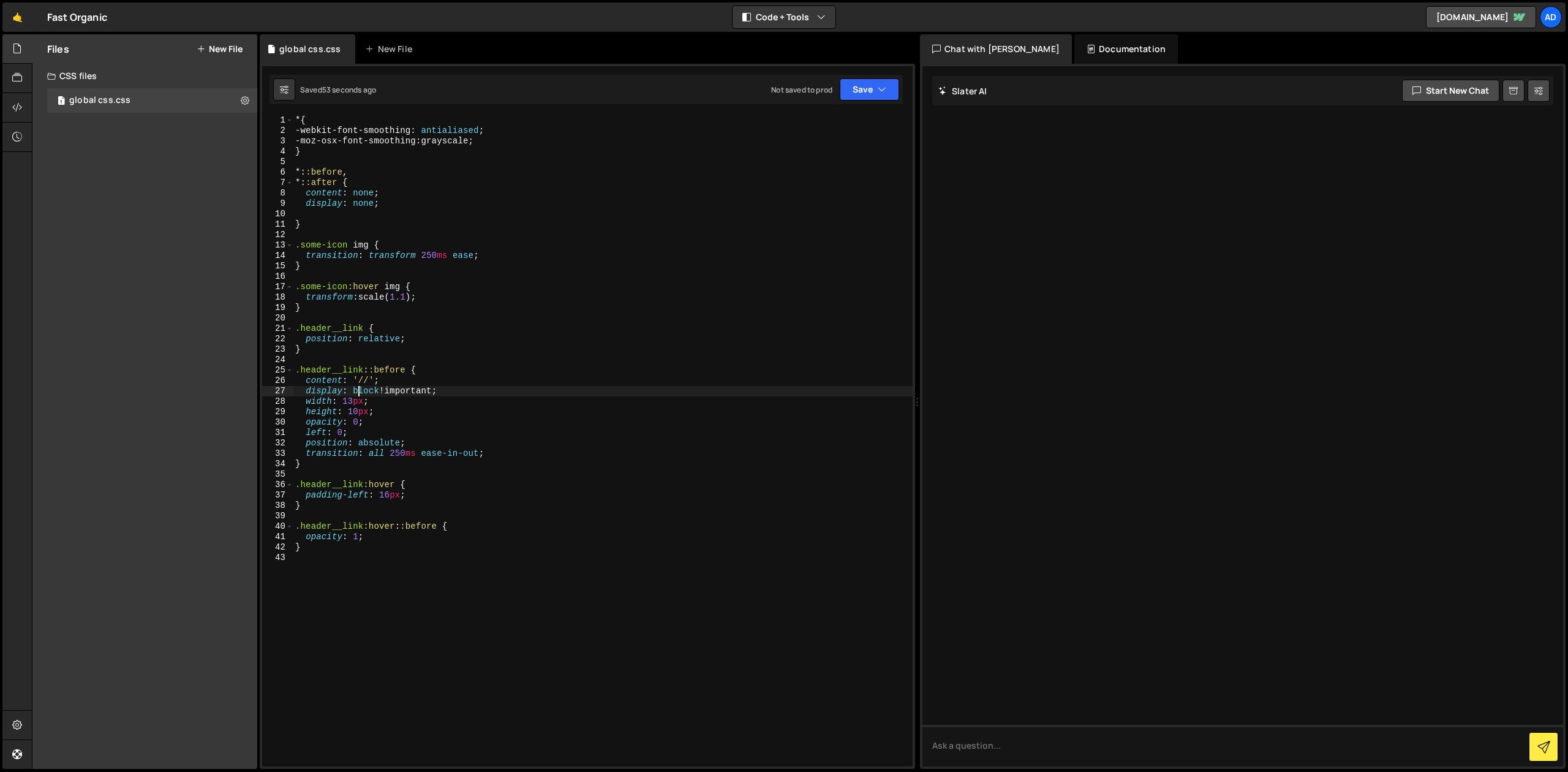
click at [458, 386] on div "* { -webkit-font-smoothing : antialiased ; -moz-osx-font-smoothing : grayscale …" at bounding box center [603, 451] width 620 height 672
click at [415, 381] on div "* { -webkit-font-smoothing : antialiased ; -moz-osx-font-smoothing : grayscale …" at bounding box center [603, 451] width 620 height 672
click at [374, 381] on div "* { -webkit-font-smoothing : antialiased ; -moz-osx-font-smoothing : grayscale …" at bounding box center [603, 451] width 620 height 672
click at [368, 380] on div "* { -webkit-font-smoothing : antialiased ; -moz-osx-font-smoothing : grayscale …" at bounding box center [603, 451] width 620 height 672
click at [446, 383] on div "* { -webkit-font-smoothing : antialiased ; -moz-osx-font-smoothing : grayscale …" at bounding box center [603, 451] width 620 height 672
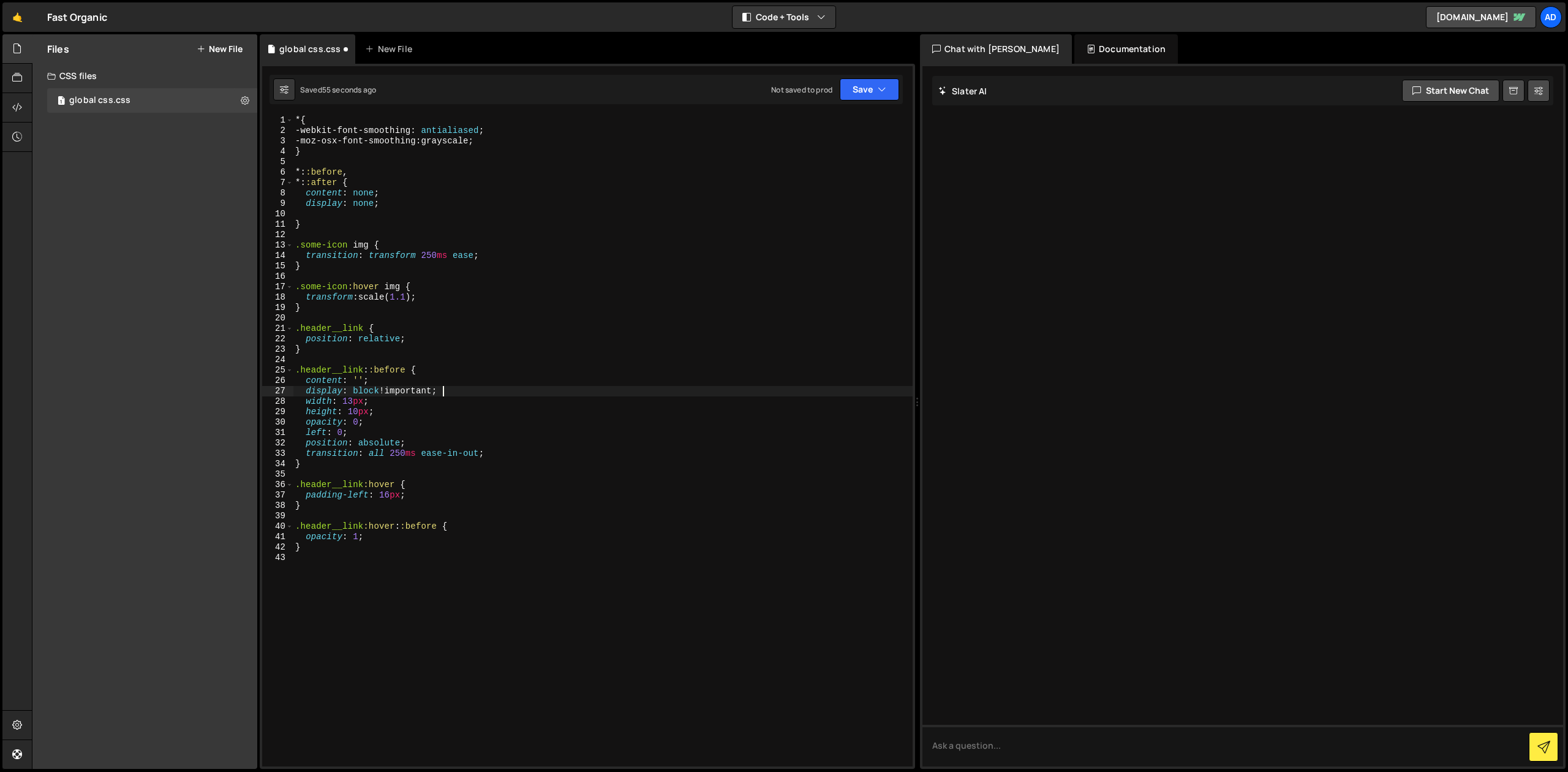
click at [457, 394] on div "* { -webkit-font-smoothing : antialiased ; -moz-osx-font-smoothing : grayscale …" at bounding box center [603, 451] width 620 height 672
click at [503, 451] on div "* { -webkit-font-smoothing : antialiased ; -moz-osx-font-smoothing : grayscale …" at bounding box center [603, 451] width 620 height 672
type textarea "transition: all 250ms ease-in-out;"
paste textarea "background-position: center;"
drag, startPoint x: 427, startPoint y: 463, endPoint x: 606, endPoint y: 466, distance: 179.0
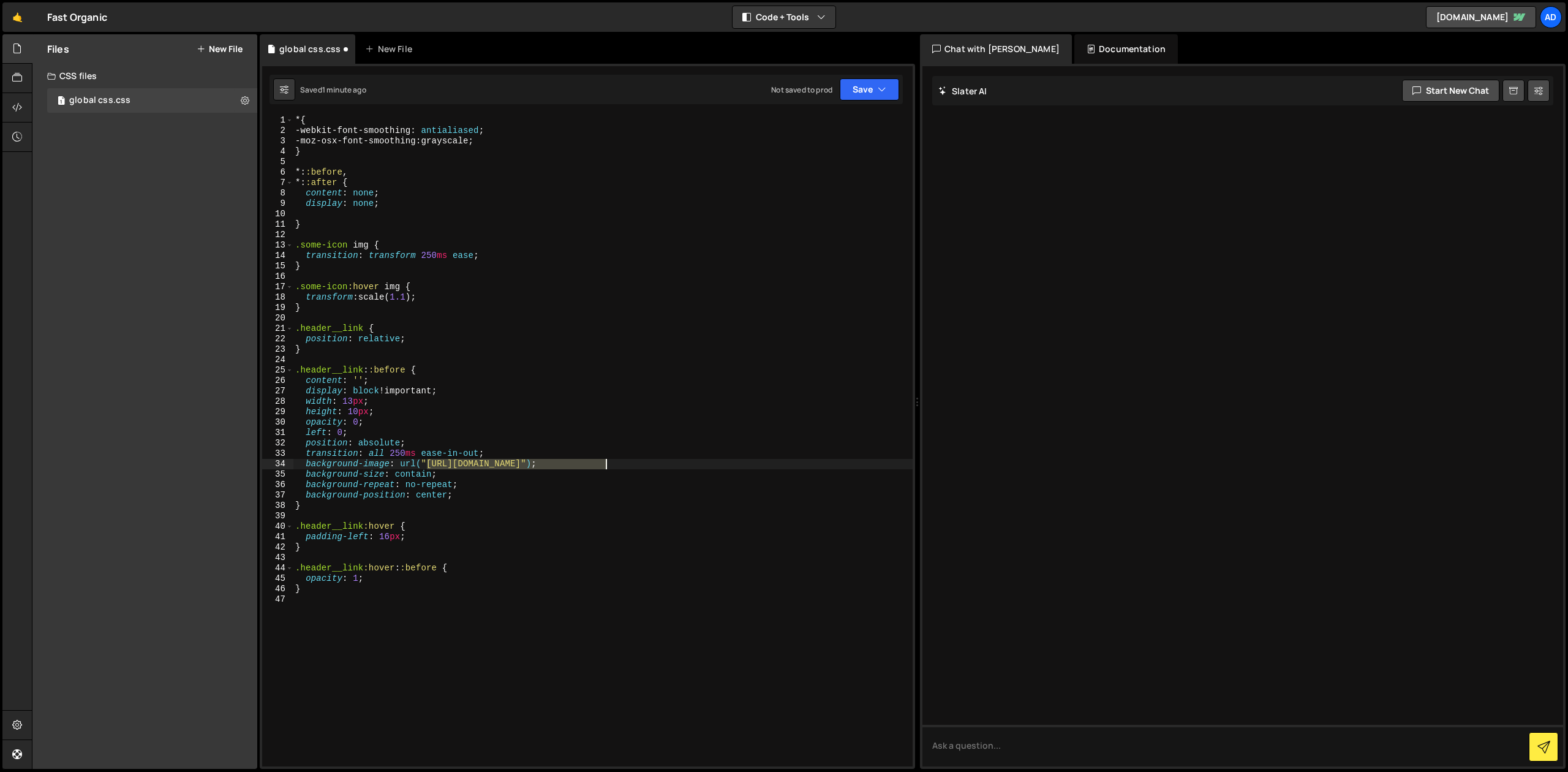
click at [606, 466] on div "* { -webkit-font-smoothing : antialiased ; -moz-osx-font-smoothing : grayscale …" at bounding box center [603, 451] width 620 height 672
paste textarea "[DOMAIN_NAME][URL][DOMAIN_NAME]"
click at [865, 89] on button "Save" at bounding box center [869, 89] width 60 height 22
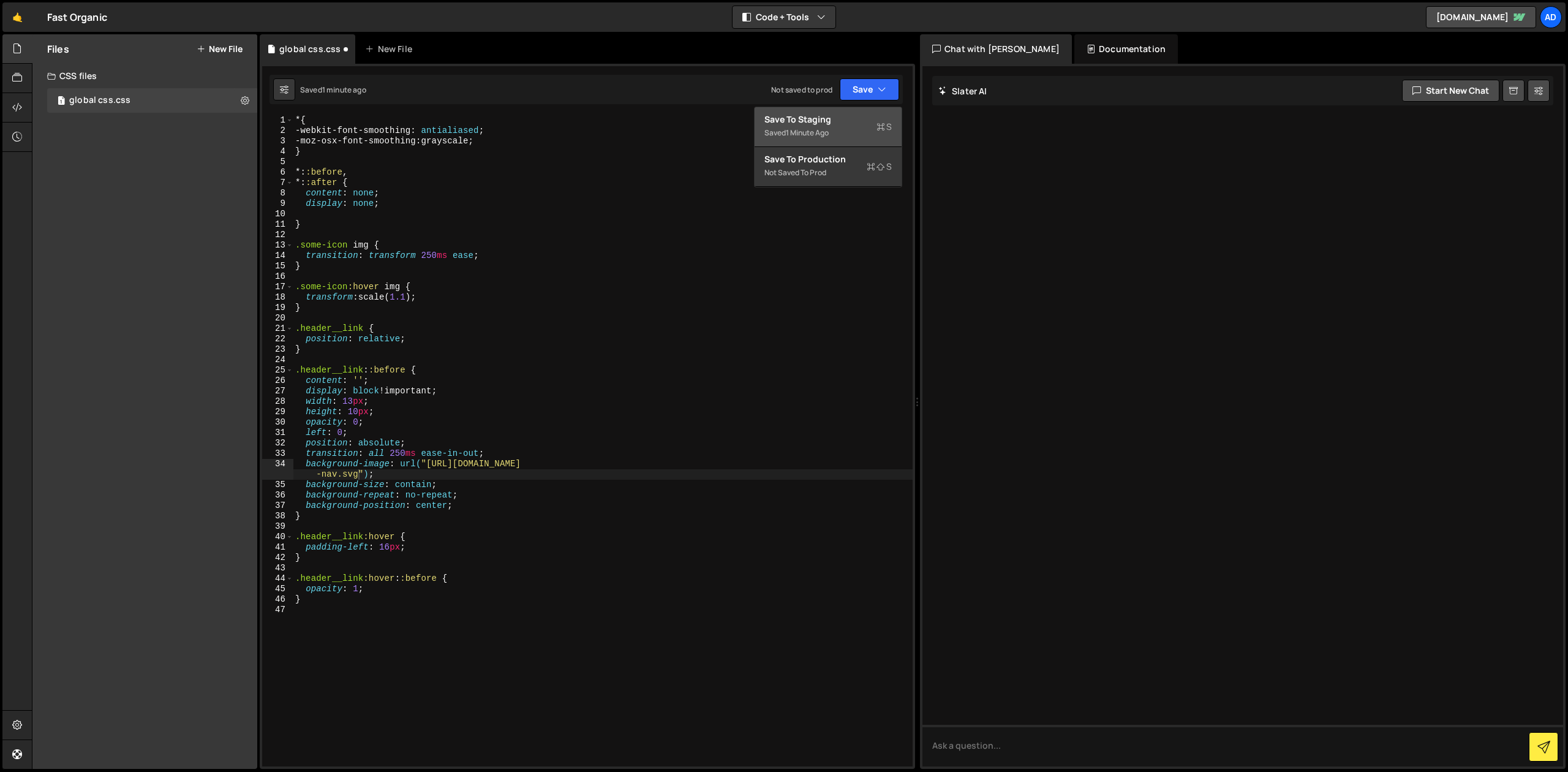
click at [837, 117] on div "Save to Staging S" at bounding box center [828, 119] width 128 height 12
click at [472, 450] on div "* { -webkit-font-smoothing : antialiased ; -moz-osx-font-smoothing : grayscale …" at bounding box center [603, 451] width 620 height 672
click at [415, 413] on div "* { -webkit-font-smoothing : antialiased ; -moz-osx-font-smoothing : grayscale …" at bounding box center [603, 451] width 620 height 672
click at [390, 509] on div "* { -webkit-font-smoothing : antialiased ; -moz-osx-font-smoothing : grayscale …" at bounding box center [603, 451] width 620 height 672
click at [395, 551] on div "* { -webkit-font-smoothing : antialiased ; -moz-osx-font-smoothing : grayscale …" at bounding box center [603, 451] width 620 height 672
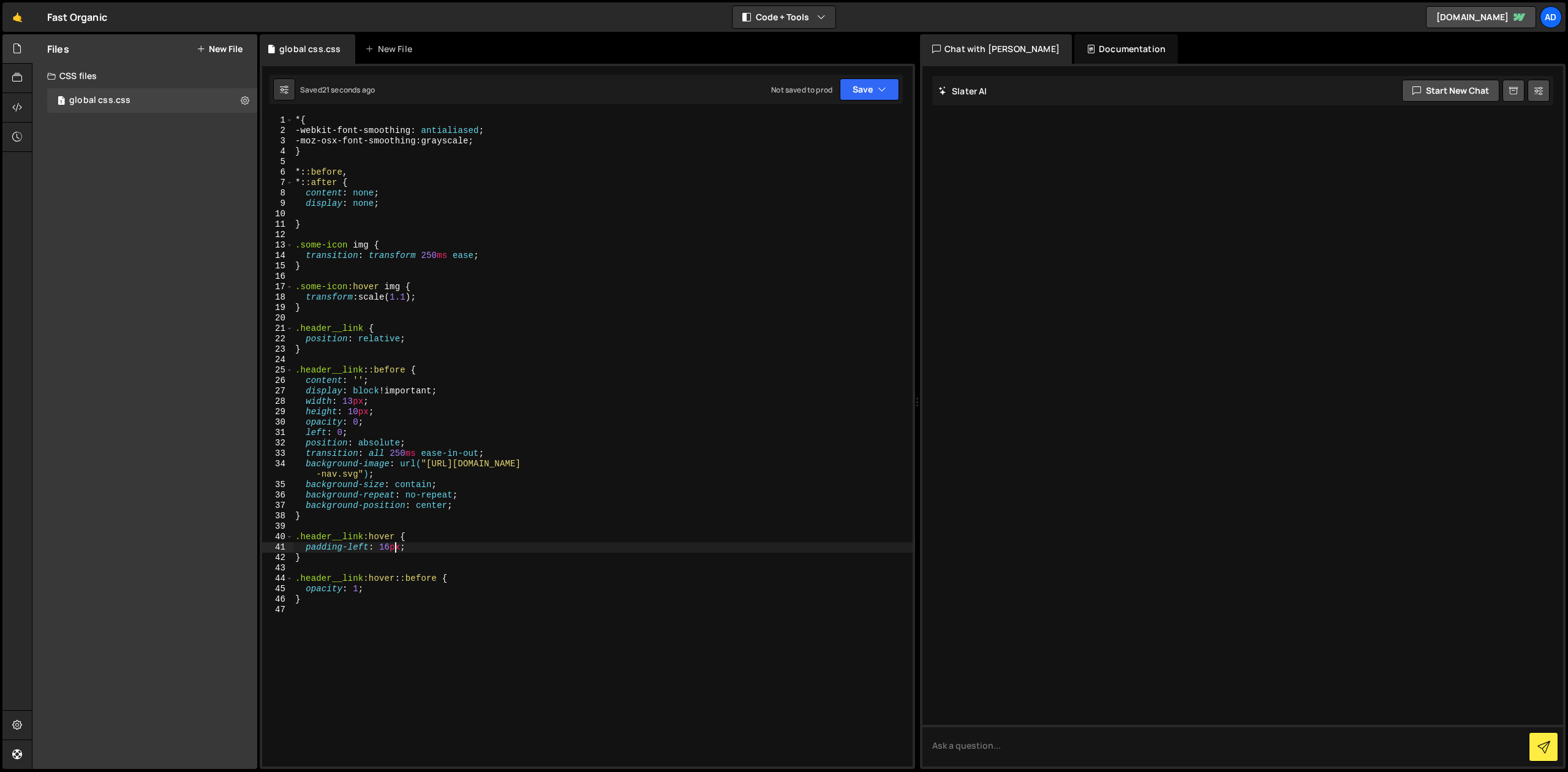
click at [435, 540] on div "* { -webkit-font-smoothing : antialiased ; -moz-osx-font-smoothing : grayscale …" at bounding box center [603, 451] width 620 height 672
click at [440, 549] on div "* { -webkit-font-smoothing : antialiased ; -moz-osx-font-smoothing : grayscale …" at bounding box center [603, 451] width 620 height 672
type textarea "padding-left: 16px;"
type textarea "p"
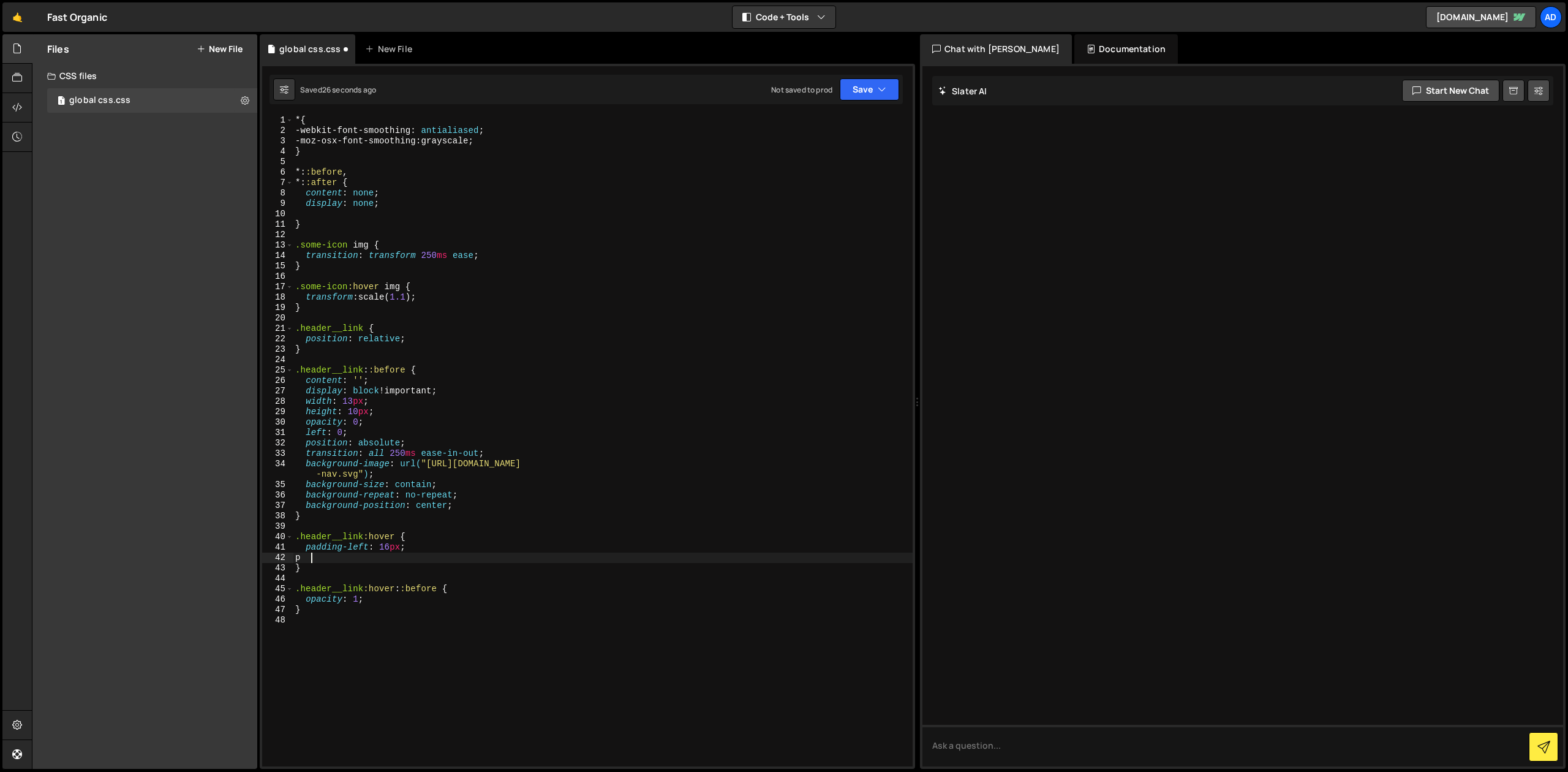
scroll to position [0, 0]
click at [372, 453] on div "* { -webkit-font-smoothing : antialiased ; -moz-osx-font-smoothing : grayscale …" at bounding box center [603, 451] width 620 height 672
click at [427, 416] on div "* { -webkit-font-smoothing : antialiased ; -moz-osx-font-smoothing : grayscale …" at bounding box center [603, 451] width 620 height 672
click at [396, 383] on div "* { -webkit-font-smoothing : antialiased ; -moz-osx-font-smoothing : grayscale …" at bounding box center [603, 451] width 620 height 672
click at [385, 343] on div "* { -webkit-font-smoothing : antialiased ; -moz-osx-font-smoothing : grayscale …" at bounding box center [603, 451] width 620 height 672
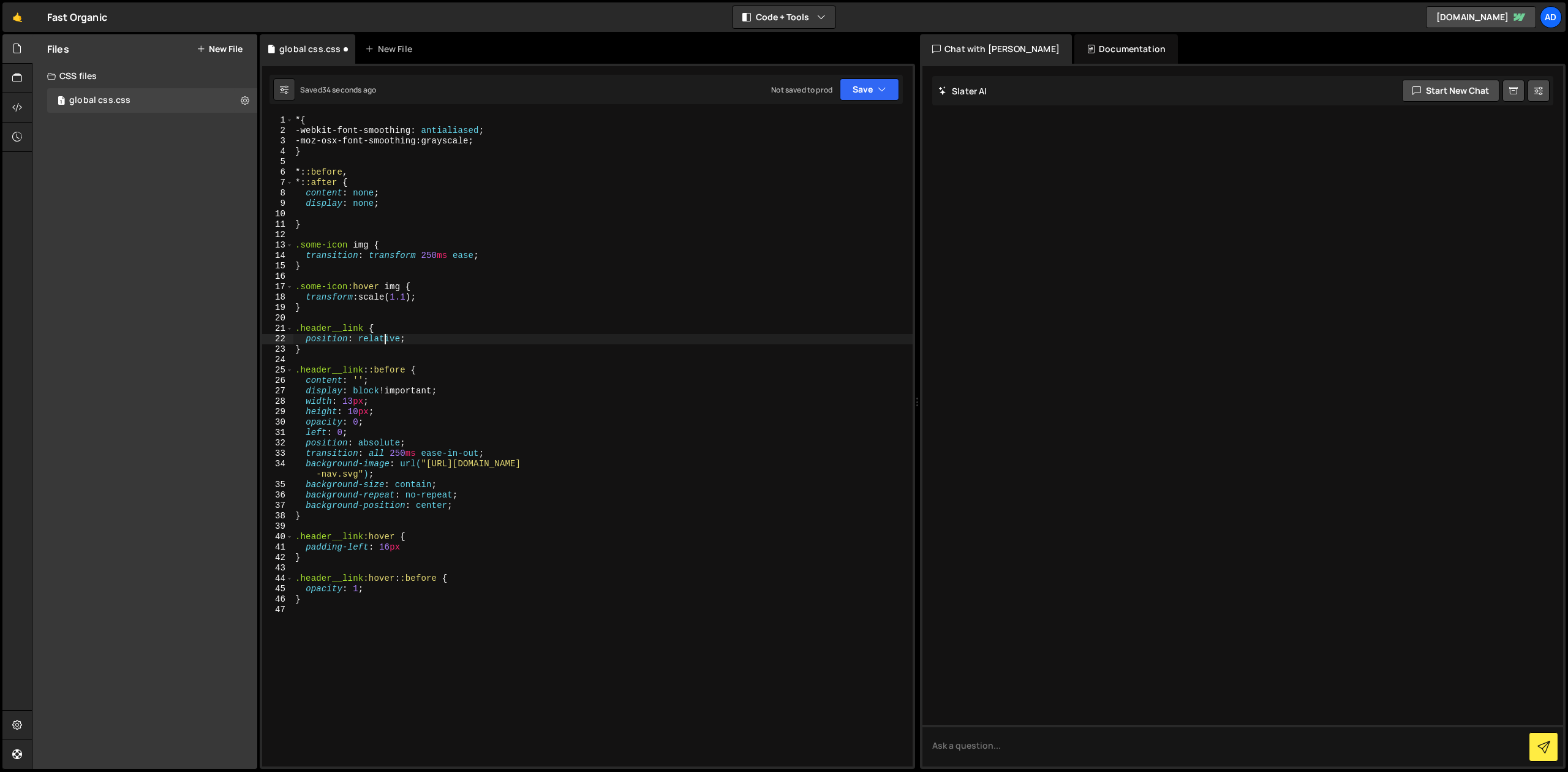
click at [412, 456] on div "* { -webkit-font-smoothing : antialiased ; -moz-osx-font-smoothing : grayscale …" at bounding box center [603, 451] width 620 height 672
click at [420, 532] on div "* { -webkit-font-smoothing : antialiased ; -moz-osx-font-smoothing : grayscale …" at bounding box center [603, 451] width 620 height 672
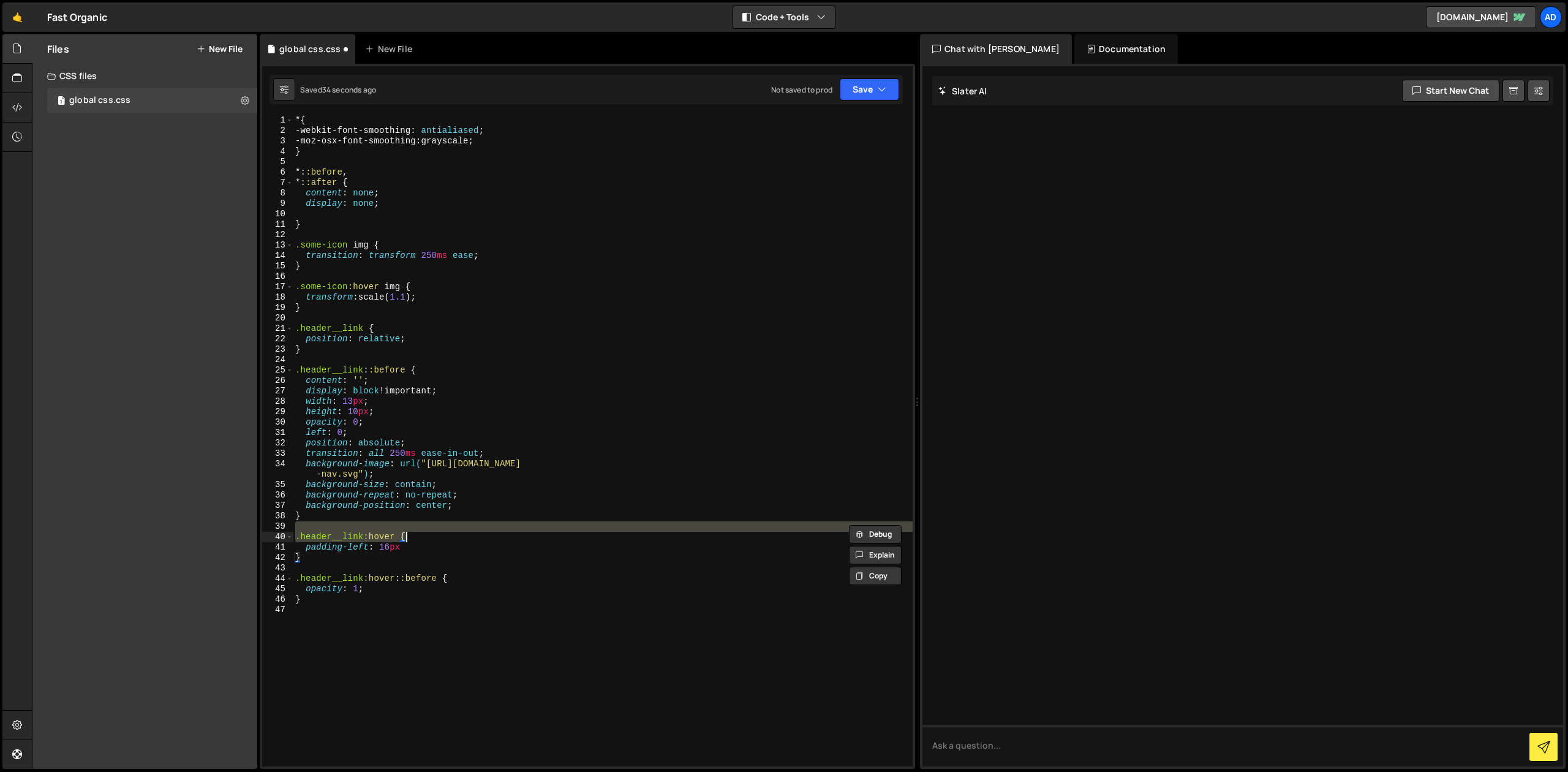
click at [422, 555] on div "* { -webkit-font-smoothing : antialiased ; -moz-osx-font-smoothing : grayscale …" at bounding box center [603, 451] width 620 height 672
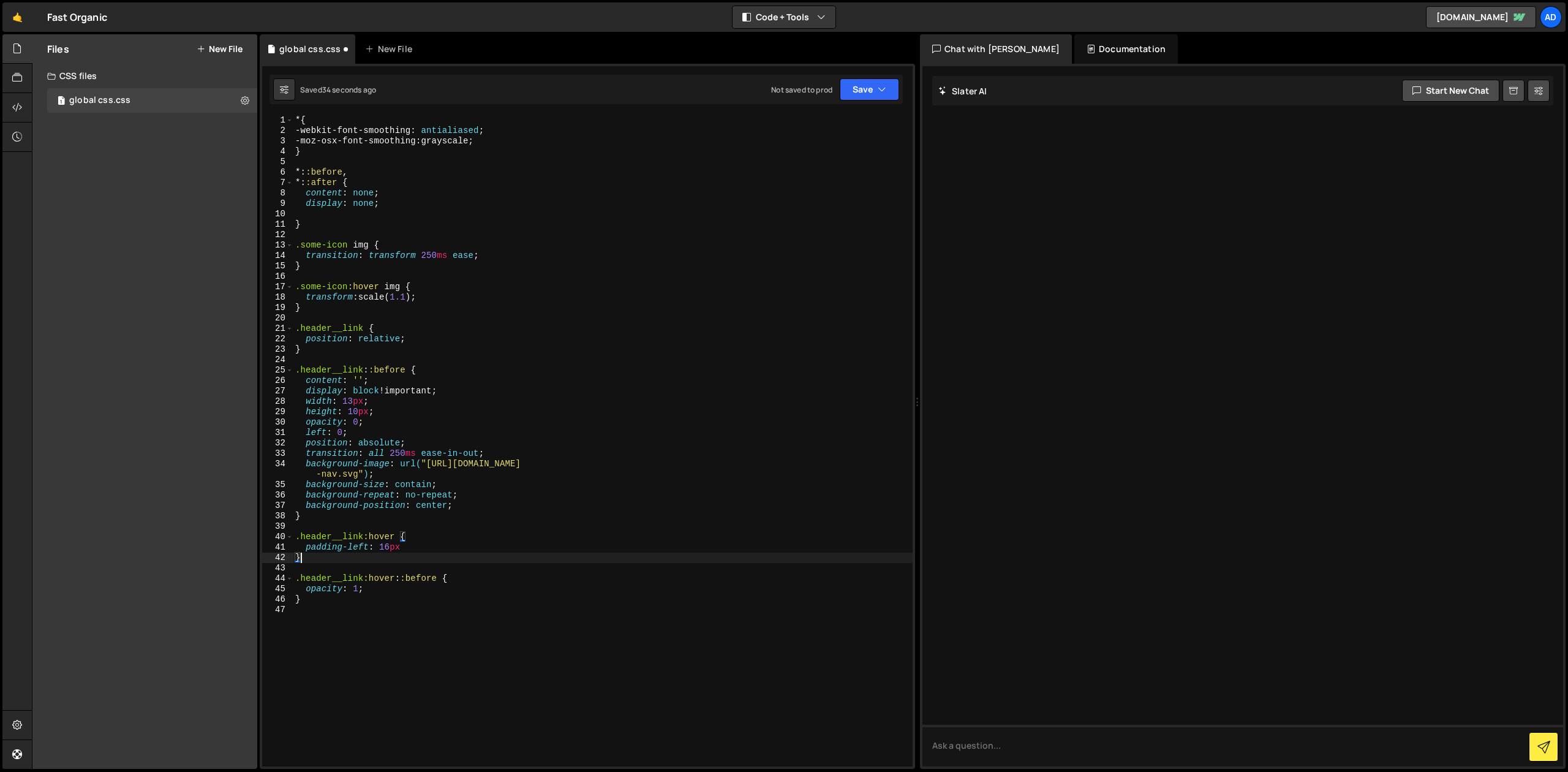
click at [387, 553] on div "* { -webkit-font-smoothing : antialiased ; -moz-osx-font-smoothing : grayscale …" at bounding box center [603, 451] width 620 height 672
click at [402, 546] on div "* { -webkit-font-smoothing : antialiased ; -moz-osx-font-smoothing : grayscale …" at bounding box center [603, 451] width 620 height 672
type textarea "padding-left: 32px"
click at [857, 84] on button "Save" at bounding box center [869, 89] width 60 height 22
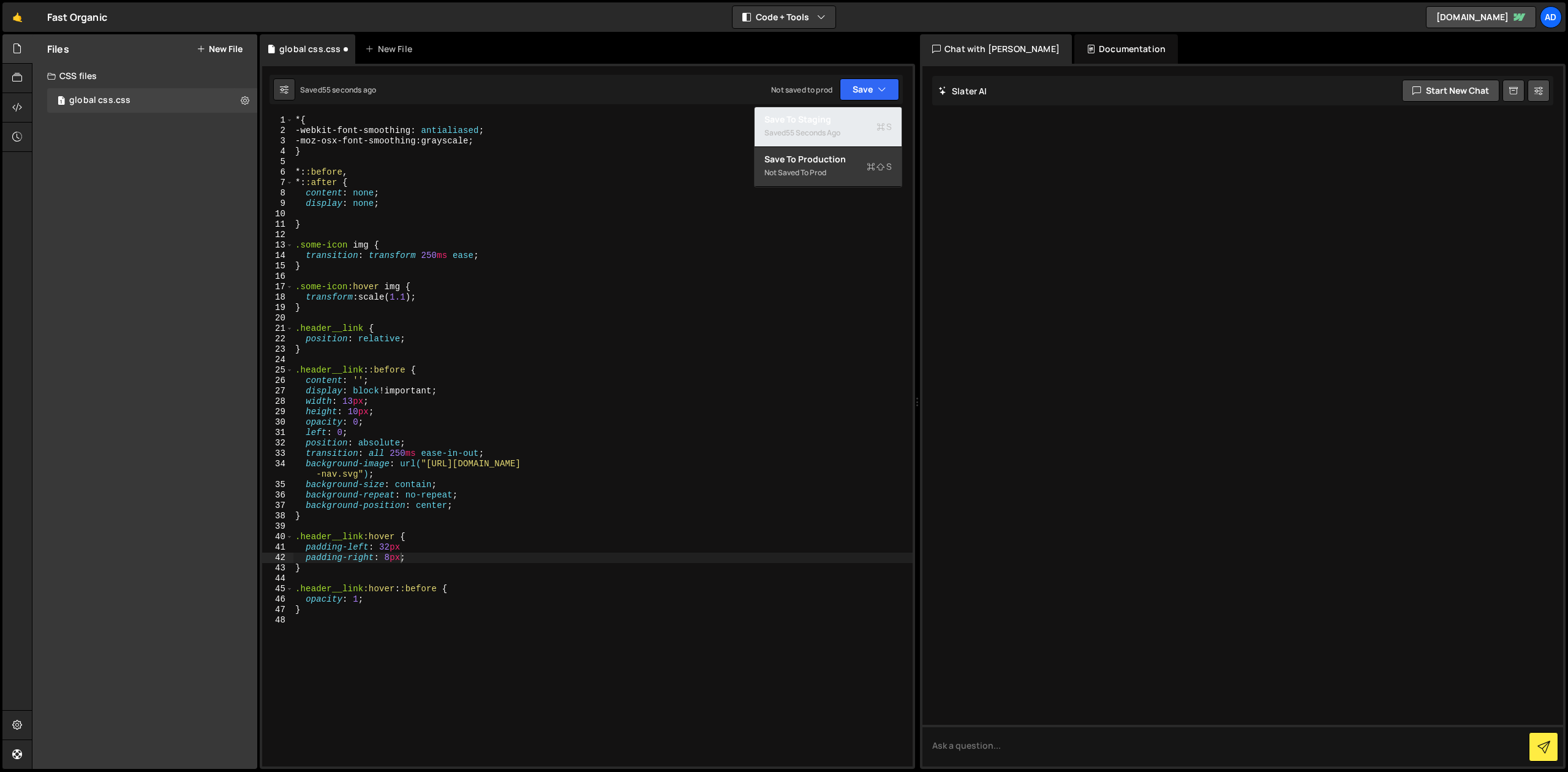
click at [863, 130] on div "Saved 55 seconds ago" at bounding box center [828, 132] width 128 height 14
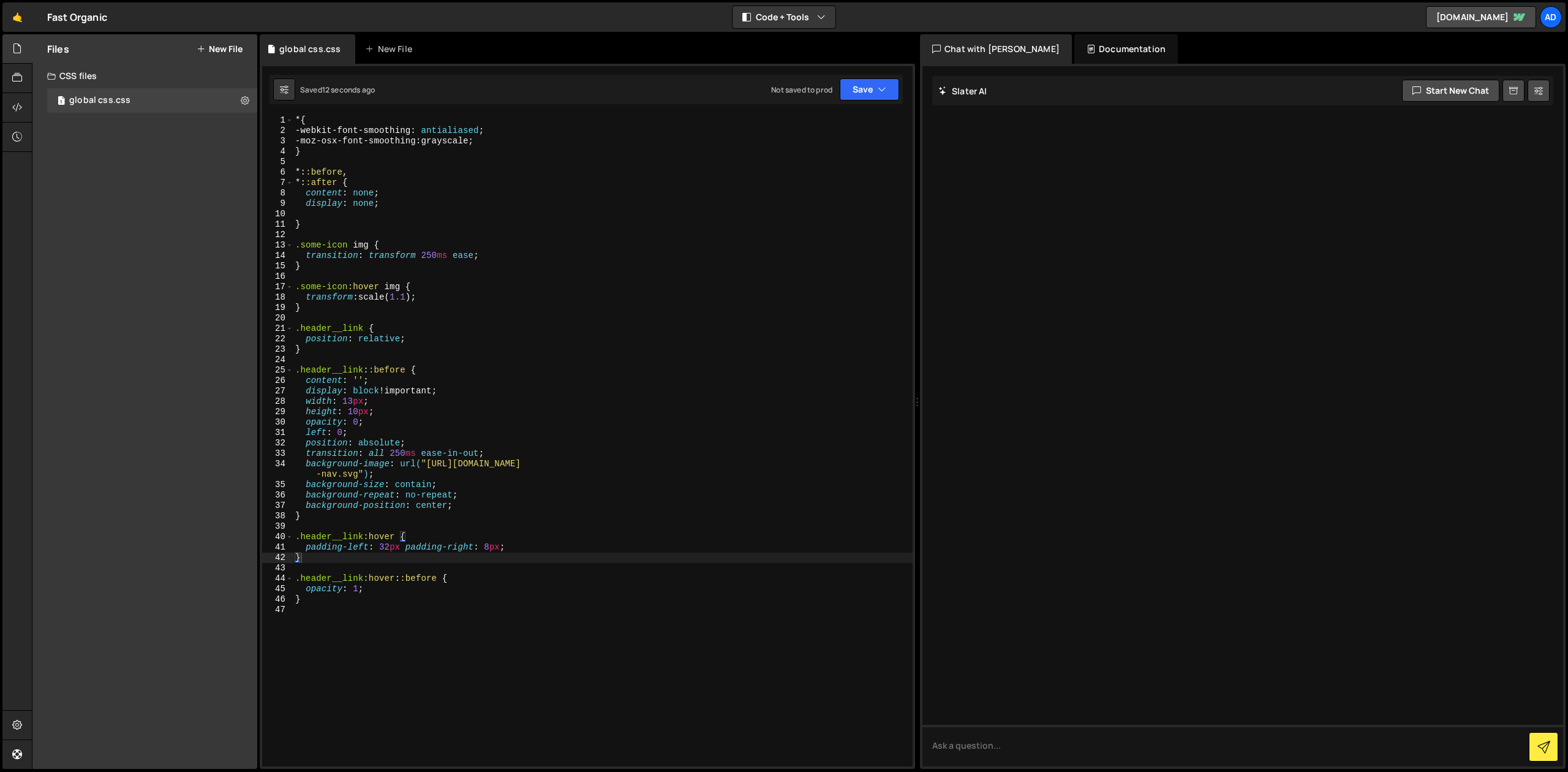
click at [466, 503] on div "* { -webkit-font-smoothing : antialiased ; -moz-osx-font-smoothing : grayscale …" at bounding box center [603, 451] width 620 height 672
click at [402, 548] on div "* { -webkit-font-smoothing : antialiased ; -moz-osx-font-smoothing : grayscale …" at bounding box center [603, 451] width 620 height 672
click at [376, 510] on div "* { -webkit-font-smoothing : antialiased ; -moz-osx-font-smoothing : grayscale …" at bounding box center [603, 451] width 620 height 672
click at [376, 415] on div "* { -webkit-font-smoothing : antialiased ; -moz-osx-font-smoothing : grayscale …" at bounding box center [603, 451] width 620 height 672
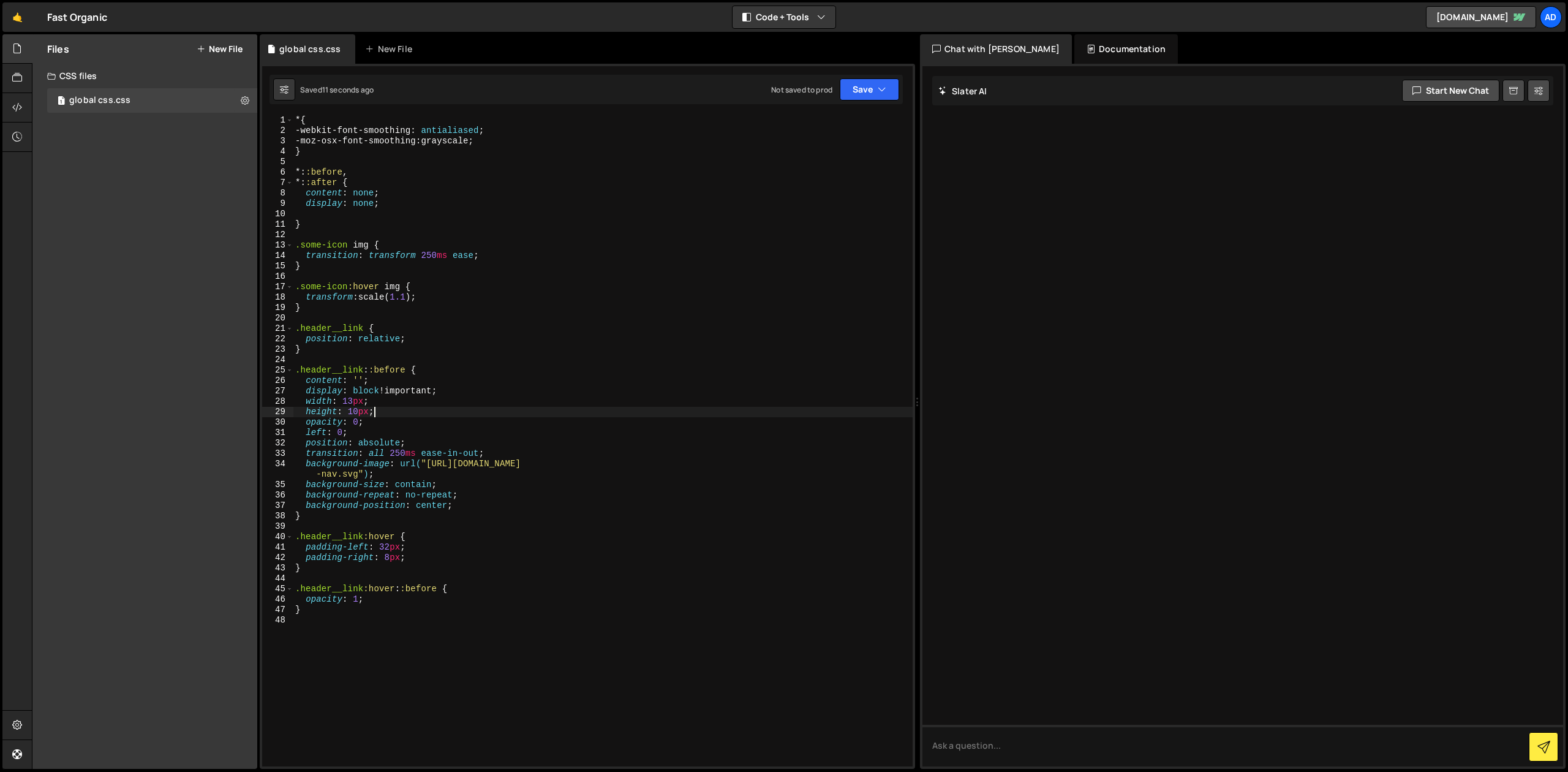
click at [383, 385] on div "* { -webkit-font-smoothing : antialiased ; -moz-osx-font-smoothing : grayscale …" at bounding box center [603, 451] width 620 height 672
click at [424, 389] on div "* { -webkit-font-smoothing : antialiased ; -moz-osx-font-smoothing : grayscale …" at bounding box center [603, 451] width 620 height 672
click at [406, 411] on div "* { -webkit-font-smoothing : antialiased ; -moz-osx-font-smoothing : grayscale …" at bounding box center [603, 451] width 620 height 672
click at [402, 430] on div "* { -webkit-font-smoothing : antialiased ; -moz-osx-font-smoothing : grayscale …" at bounding box center [603, 451] width 620 height 672
click at [405, 441] on div "* { -webkit-font-smoothing : antialiased ; -moz-osx-font-smoothing : grayscale …" at bounding box center [603, 451] width 620 height 672
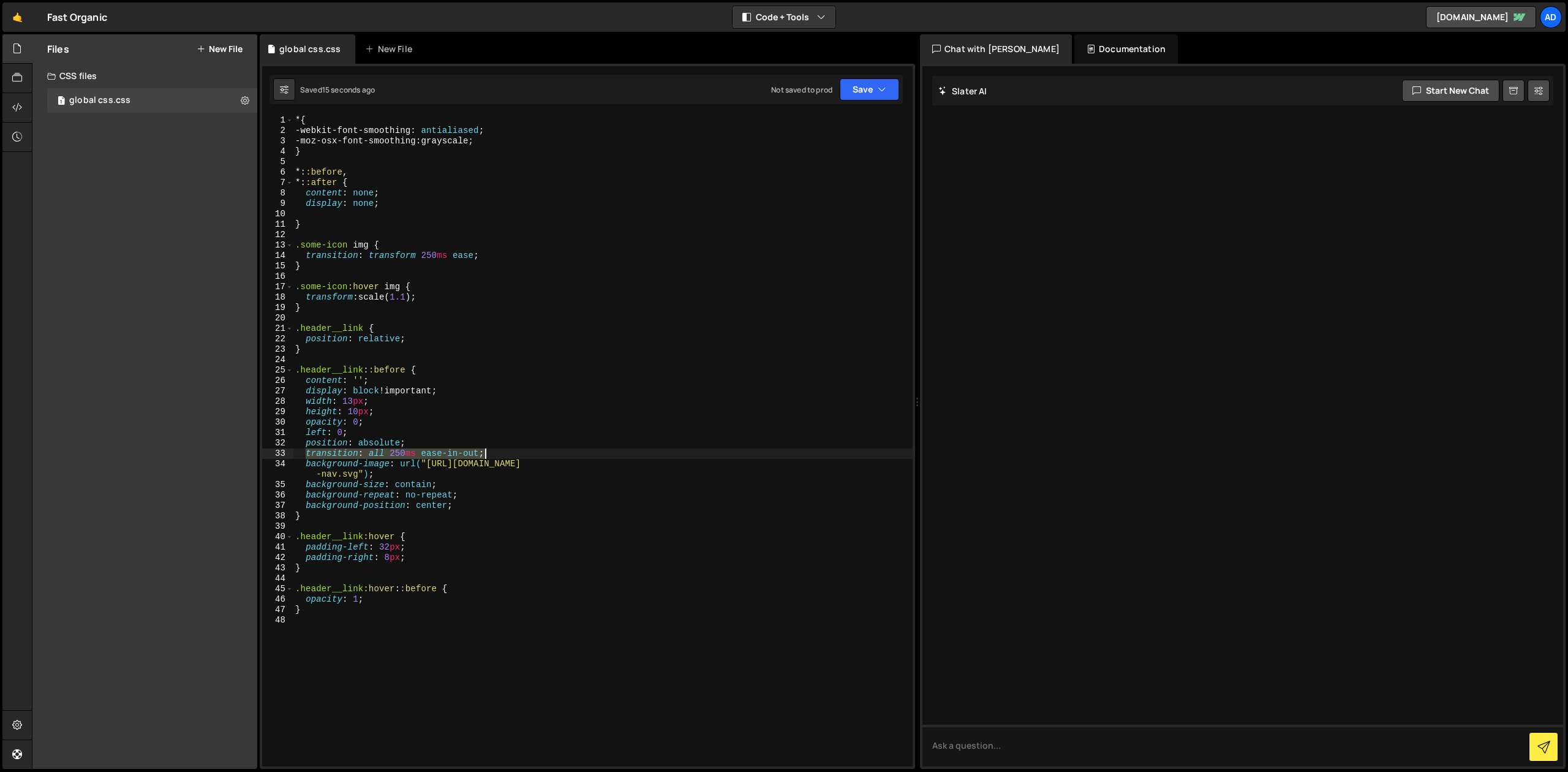
drag, startPoint x: 306, startPoint y: 454, endPoint x: 494, endPoint y: 452, distance: 188.0
click at [494, 452] on div "* { -webkit-font-smoothing : antialiased ; -moz-osx-font-smoothing : grayscale …" at bounding box center [603, 451] width 620 height 672
click at [415, 341] on div "* { -webkit-font-smoothing : antialiased ; -moz-osx-font-smoothing : grayscale …" at bounding box center [603, 451] width 620 height 672
type textarea "position: relative;"
paste textarea "transition: all 250ms ease-in-out;"
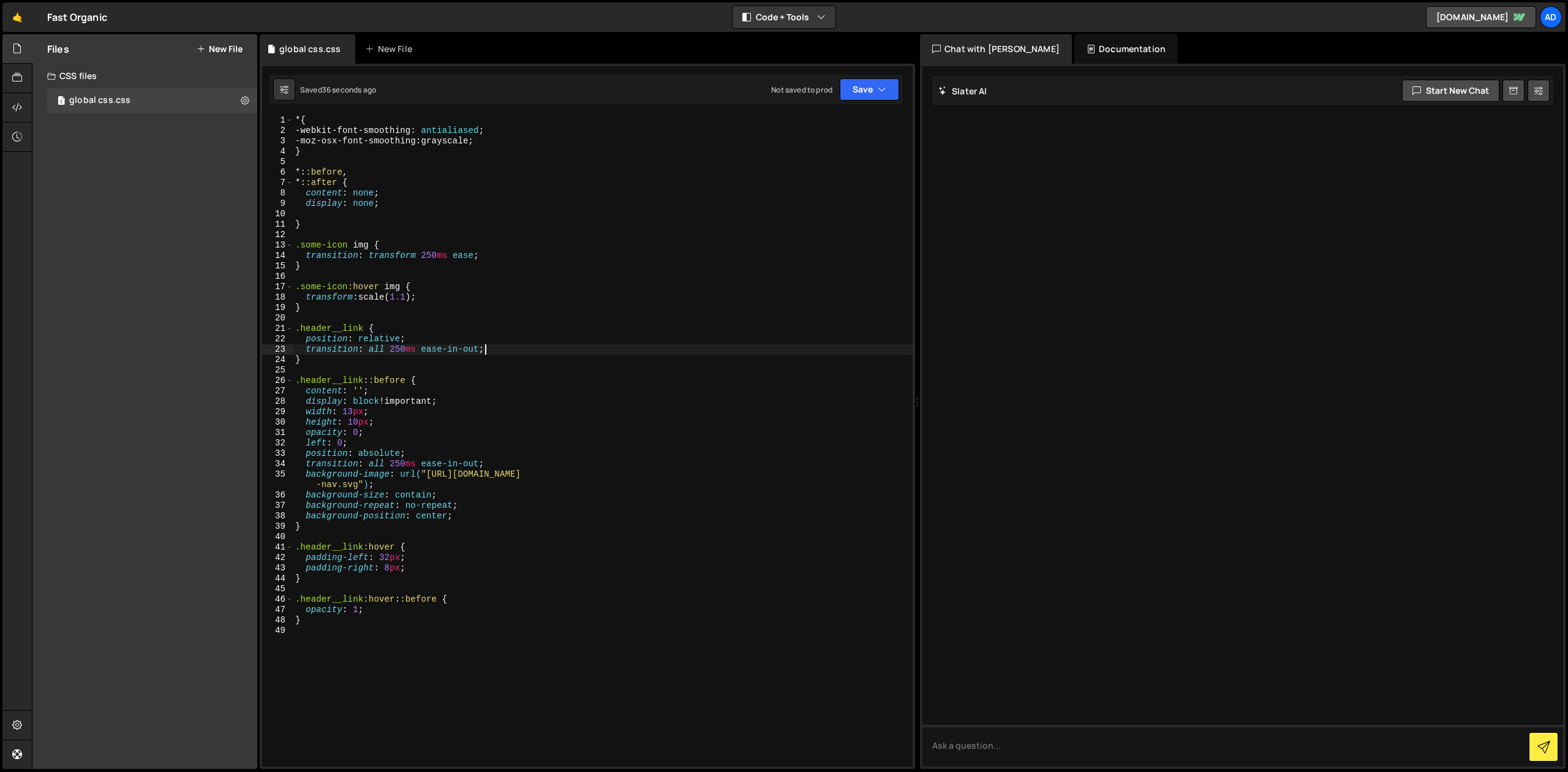
click at [406, 413] on div "* { -webkit-font-smoothing : antialiased ; -moz-osx-font-smoothing : grayscale …" at bounding box center [603, 451] width 620 height 672
click at [342, 444] on div "* { -webkit-font-smoothing : antialiased ; -moz-osx-font-smoothing : grayscale …" at bounding box center [603, 451] width 620 height 672
type textarea "left: 20px;"
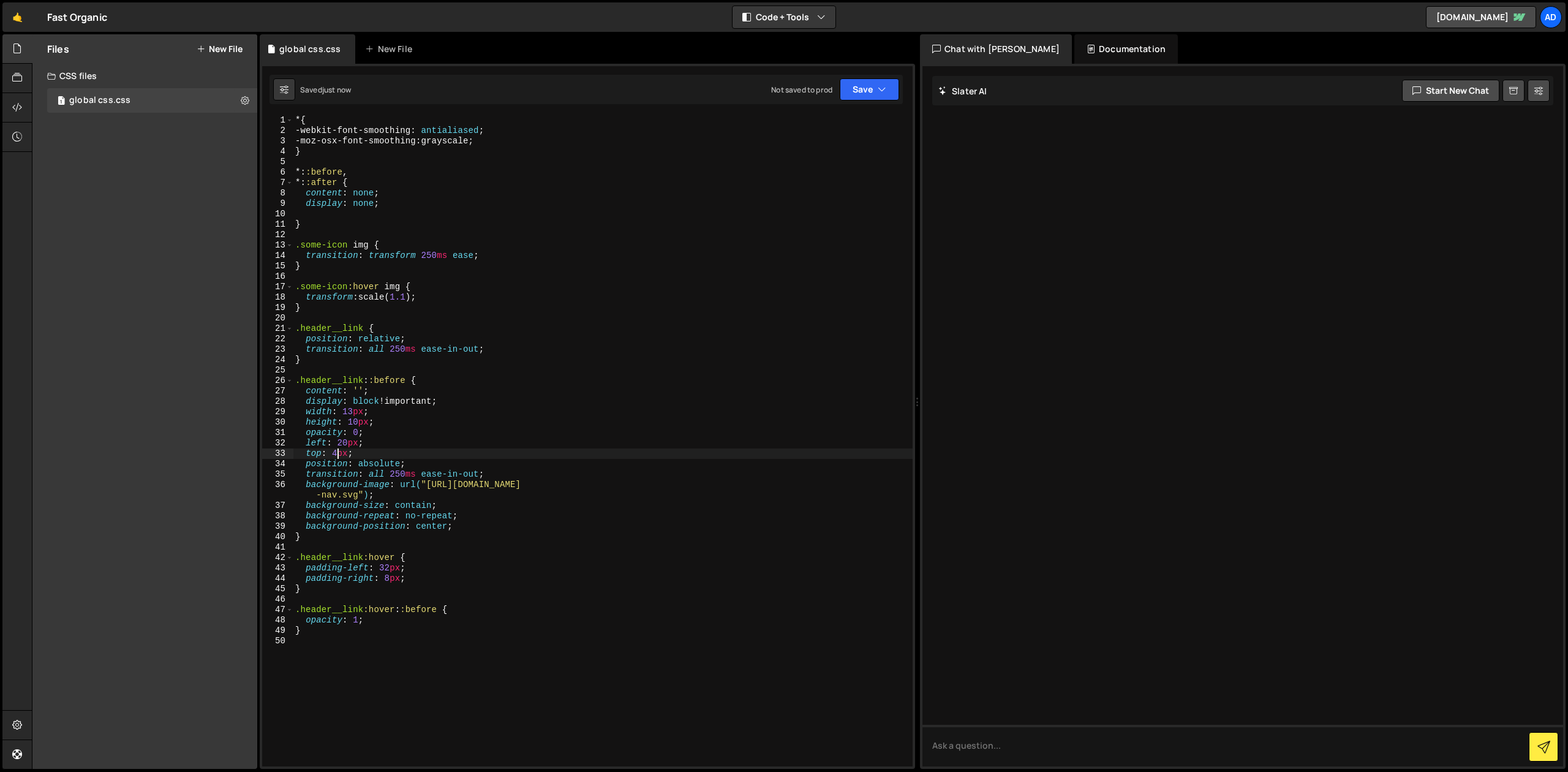
click at [337, 453] on div "* { -webkit-font-smoothing : antialiased ; -moz-osx-font-smoothing : grayscale …" at bounding box center [603, 451] width 620 height 672
type textarea "top: 50%;"
click at [399, 463] on div "* { -webkit-font-smoothing : antialiased ; -moz-osx-font-smoothing : grayscale …" at bounding box center [603, 451] width 620 height 672
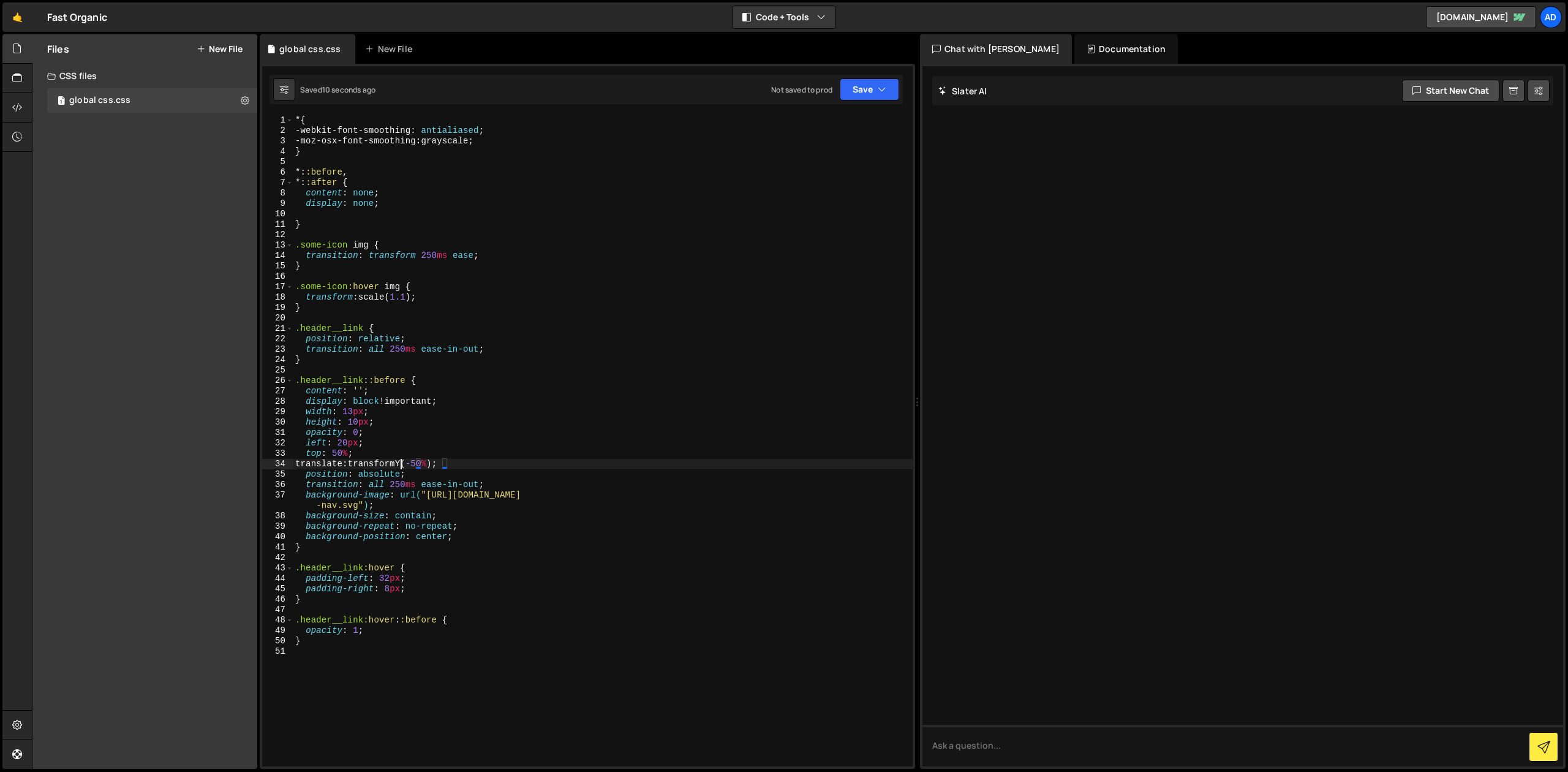
click at [399, 463] on div "* { -webkit-font-smoothing : antialiased ; -moz-osx-font-smoothing : grayscale …" at bounding box center [603, 451] width 620 height 672
click at [477, 464] on div "* { -webkit-font-smoothing : antialiased ; -moz-osx-font-smoothing : grayscale …" at bounding box center [603, 451] width 620 height 672
click at [383, 578] on div "* { -webkit-font-smoothing : antialiased ; -moz-osx-font-smoothing : grayscale …" at bounding box center [603, 451] width 620 height 672
click at [406, 565] on div "* { -webkit-font-smoothing : antialiased ; -moz-osx-font-smoothing : grayscale …" at bounding box center [603, 451] width 620 height 672
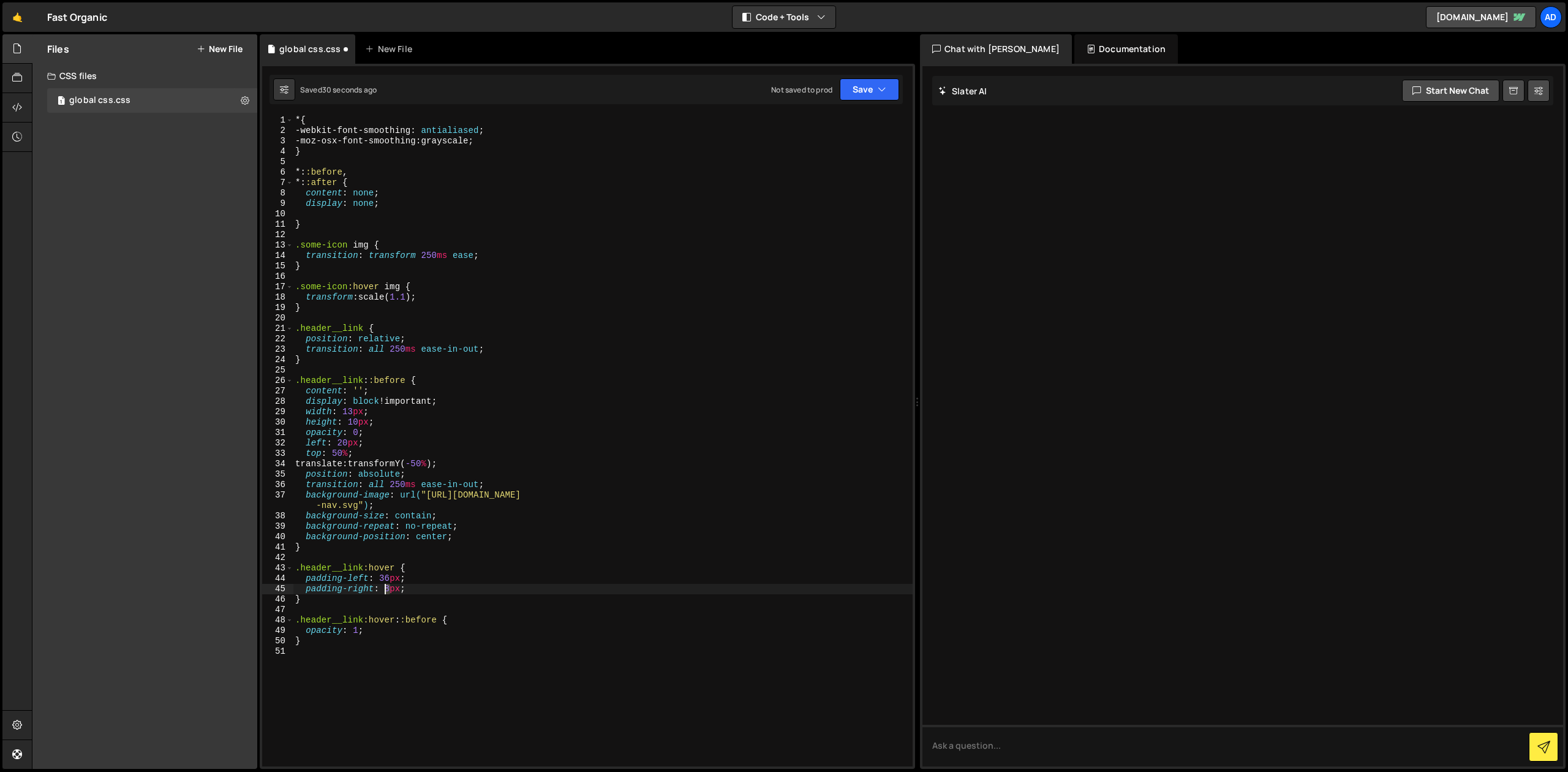
click at [387, 591] on div "* { -webkit-font-smoothing : antialiased ; -moz-osx-font-smoothing : grayscale …" at bounding box center [603, 451] width 620 height 672
click at [464, 541] on div "* { -webkit-font-smoothing : antialiased ; -moz-osx-font-smoothing : grayscale …" at bounding box center [603, 451] width 620 height 672
click at [431, 583] on div "* { -webkit-font-smoothing : antialiased ; -moz-osx-font-smoothing : grayscale …" at bounding box center [603, 451] width 620 height 672
click at [385, 579] on div "* { -webkit-font-smoothing : antialiased ; -moz-osx-font-smoothing : grayscale …" at bounding box center [603, 451] width 620 height 672
type textarea "padding-left: 34px;"
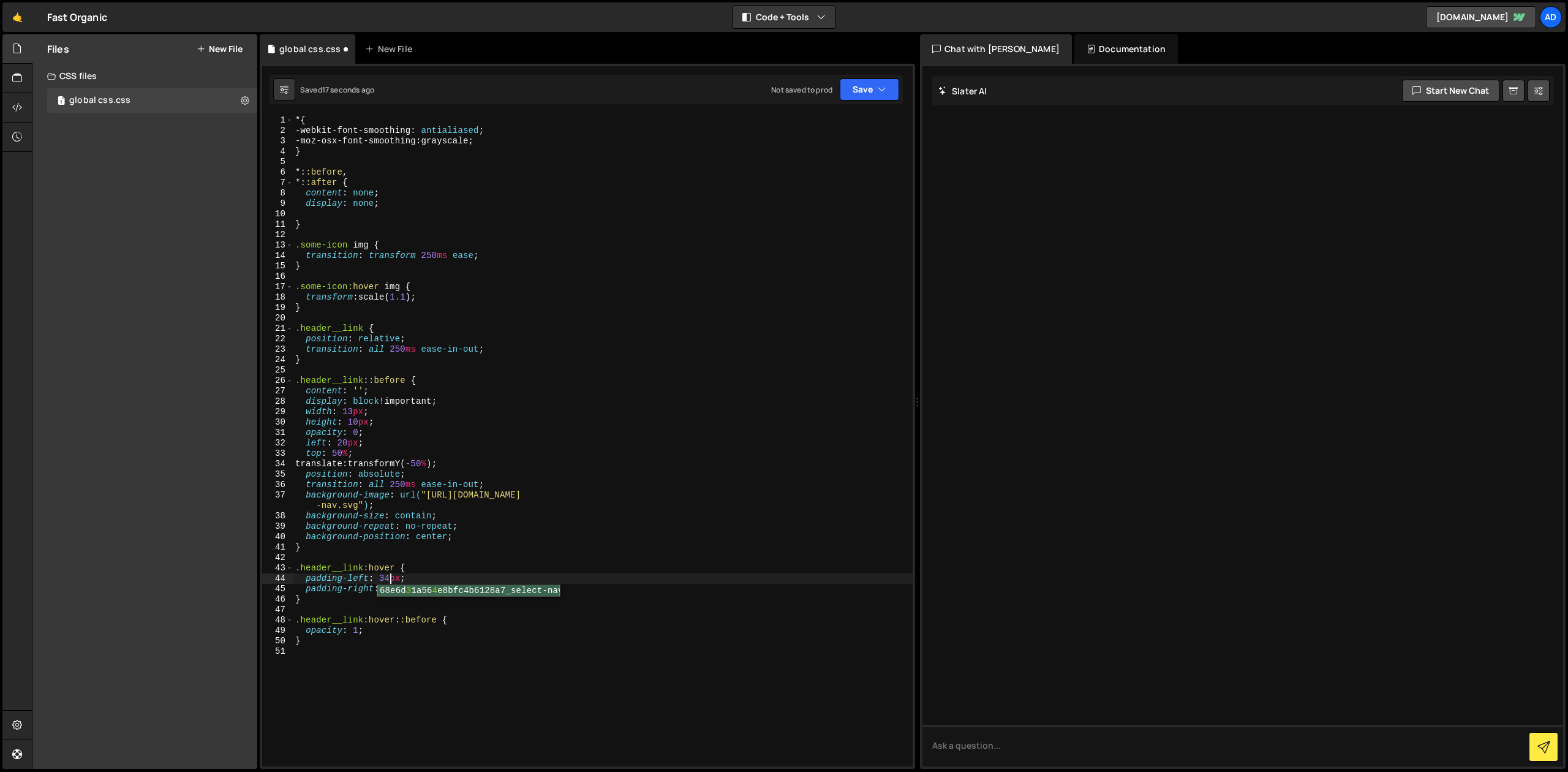
click at [409, 558] on div "* { -webkit-font-smoothing : antialiased ; -moz-osx-font-smoothing : grayscale …" at bounding box center [603, 451] width 620 height 672
click at [385, 591] on div "* { -webkit-font-smoothing : antialiased ; -moz-osx-font-smoothing : grayscale …" at bounding box center [603, 451] width 620 height 672
click at [480, 535] on div "* { -webkit-font-smoothing : antialiased ; -moz-osx-font-smoothing : grayscale …" at bounding box center [603, 451] width 620 height 672
click at [383, 511] on div "* { -webkit-font-smoothing : antialiased ; -moz-osx-font-smoothing : grayscale …" at bounding box center [603, 451] width 620 height 672
click at [411, 479] on div "* { -webkit-font-smoothing : antialiased ; -moz-osx-font-smoothing : grayscale …" at bounding box center [603, 451] width 620 height 672
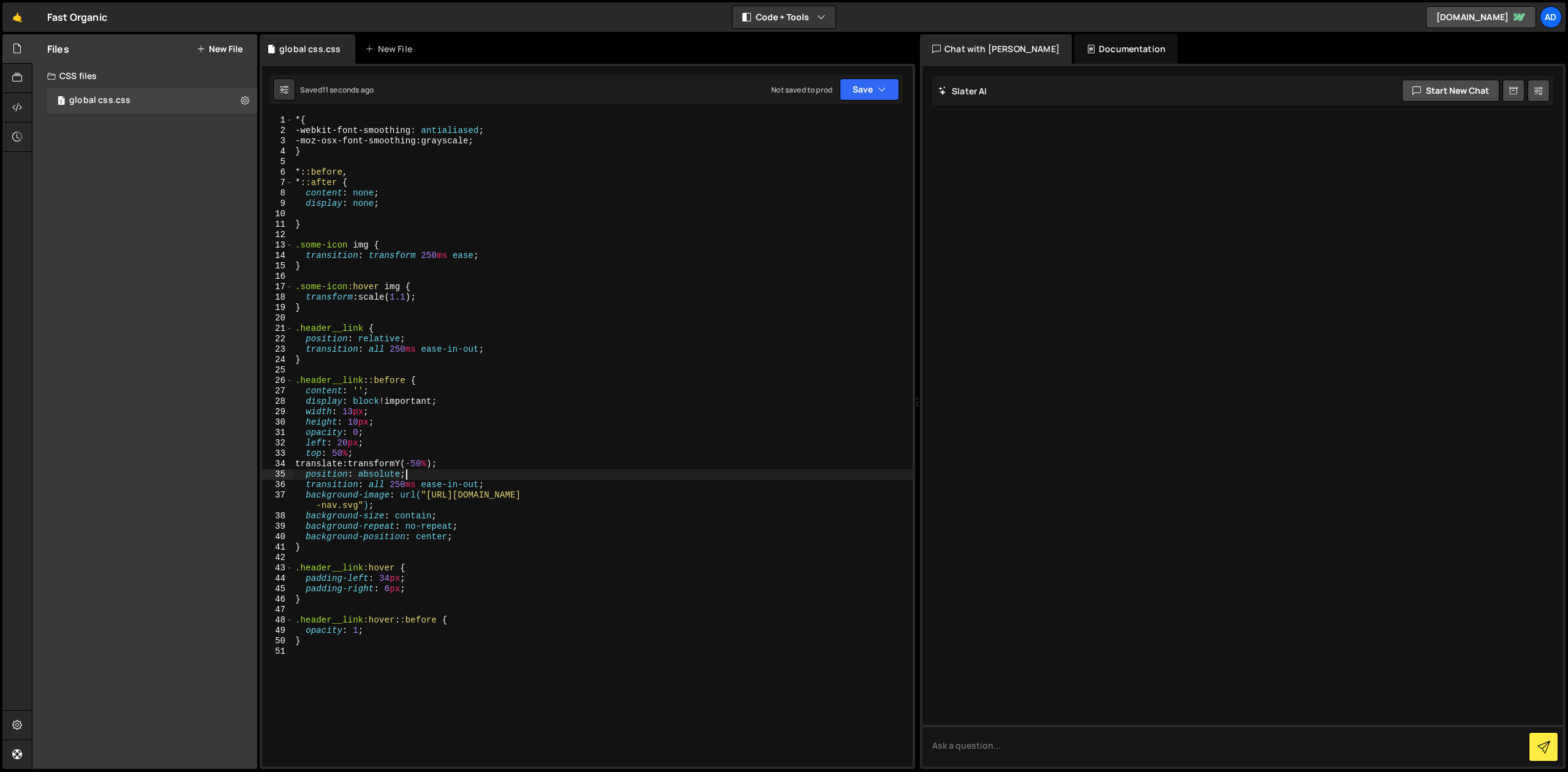
click at [457, 463] on div "* { -webkit-font-smoothing : antialiased ; -moz-osx-font-smoothing : grayscale …" at bounding box center [603, 451] width 620 height 672
type textarea "translate: transformY(-50%);"
drag, startPoint x: 473, startPoint y: 463, endPoint x: 288, endPoint y: 468, distance: 185.1
click at [293, 468] on div "* { -webkit-font-smoothing : antialiased ; -moz-osx-font-smoothing : grayscale …" at bounding box center [603, 441] width 620 height 651
drag, startPoint x: 350, startPoint y: 454, endPoint x: 330, endPoint y: 455, distance: 20.0
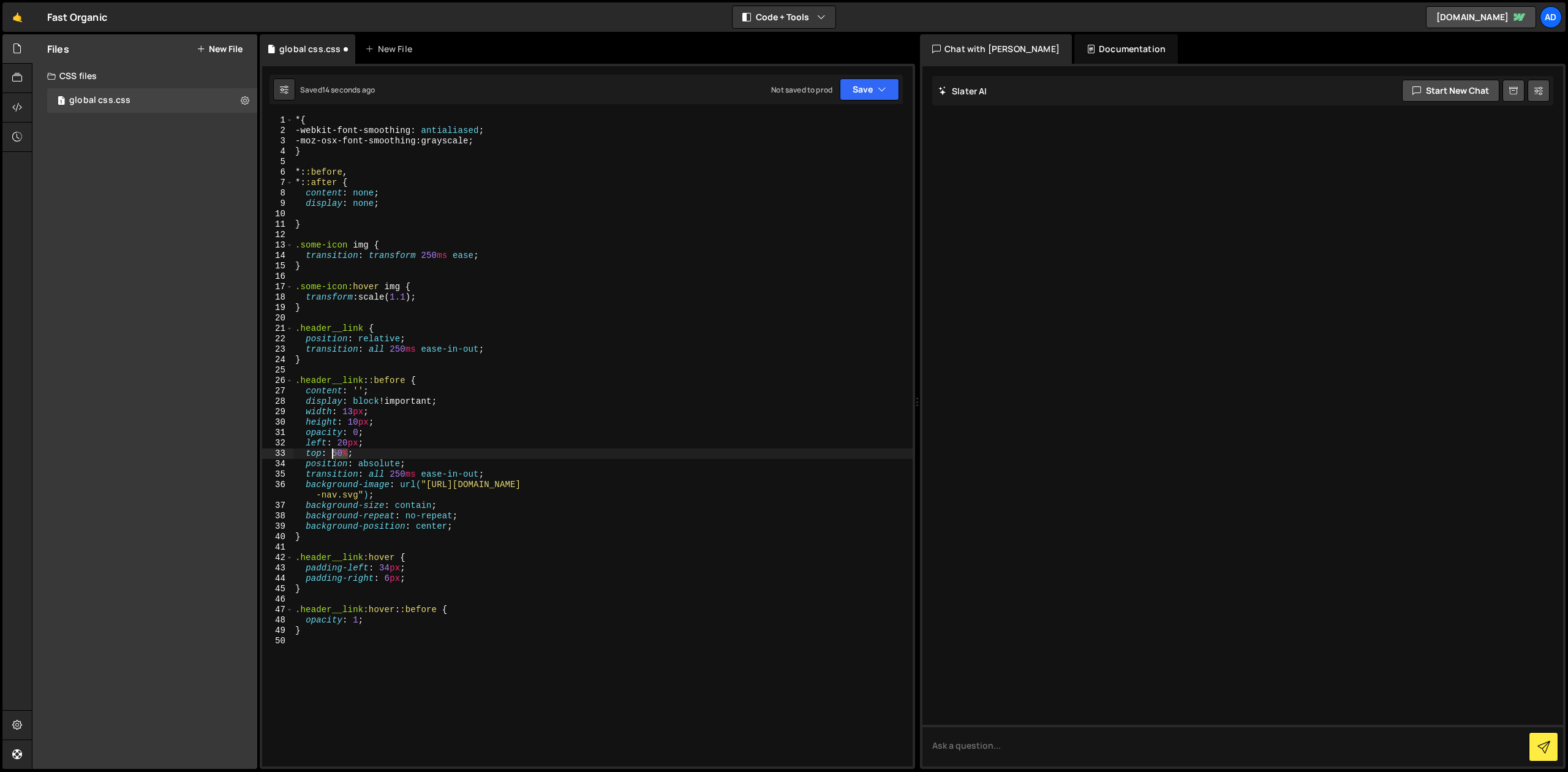
click at [330, 455] on div "* { -webkit-font-smoothing : antialiased ; -moz-osx-font-smoothing : grayscale …" at bounding box center [603, 451] width 620 height 672
drag, startPoint x: 341, startPoint y: 455, endPoint x: 334, endPoint y: 455, distance: 7.0
click at [334, 455] on div "* { -webkit-font-smoothing : antialiased ; -moz-osx-font-smoothing : grayscale …" at bounding box center [603, 451] width 620 height 672
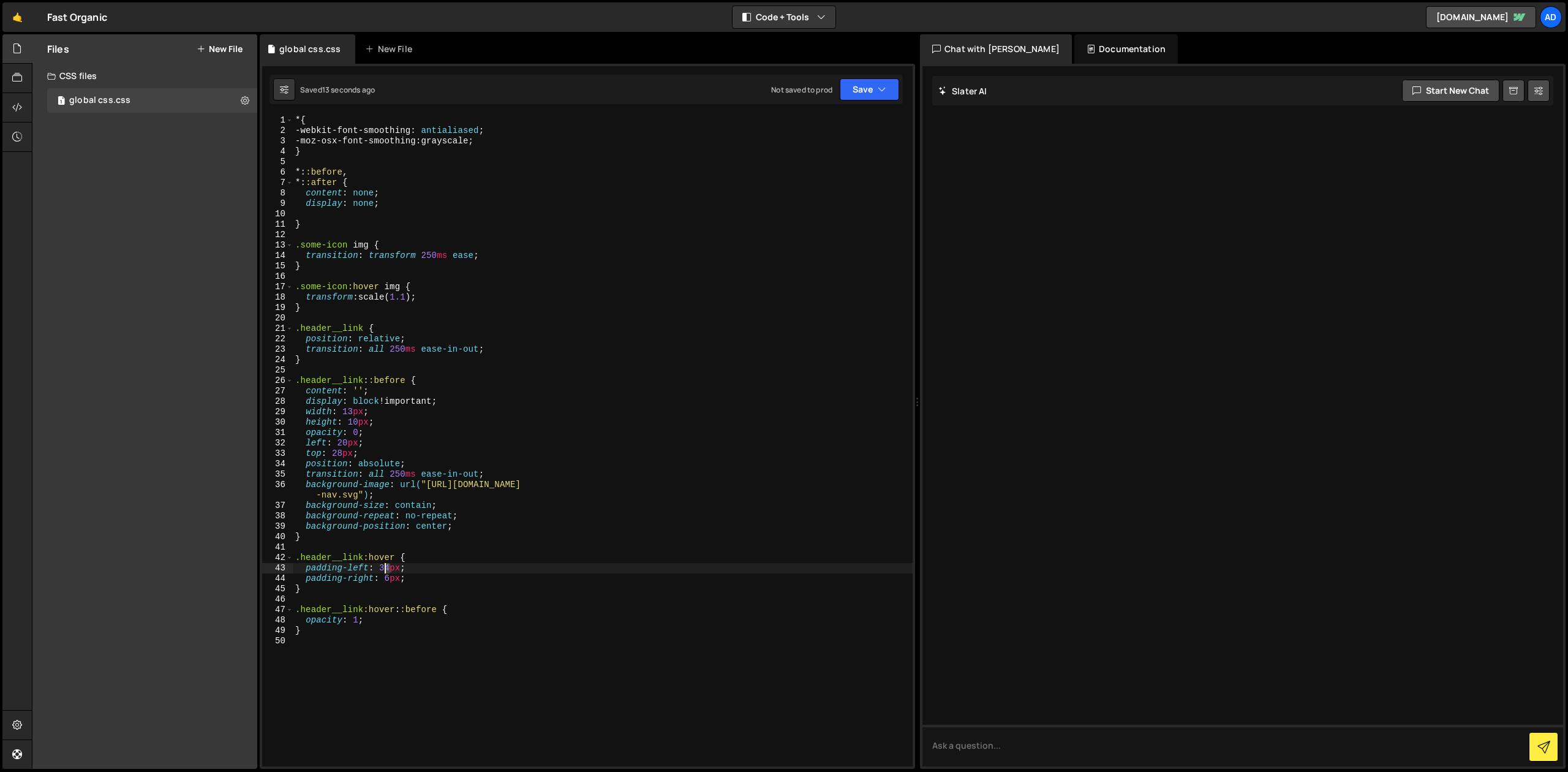
click at [385, 568] on div "* { -webkit-font-smoothing : antialiased ; -moz-osx-font-smoothing : grayscale …" at bounding box center [603, 451] width 620 height 672
type textarea "padding-left: 36px;"
click at [404, 551] on div "* { -webkit-font-smoothing : antialiased ; -moz-osx-font-smoothing : grayscale …" at bounding box center [603, 451] width 620 height 672
click at [385, 578] on div "* { -webkit-font-smoothing : antialiased ; -moz-osx-font-smoothing : grayscale …" at bounding box center [603, 451] width 620 height 672
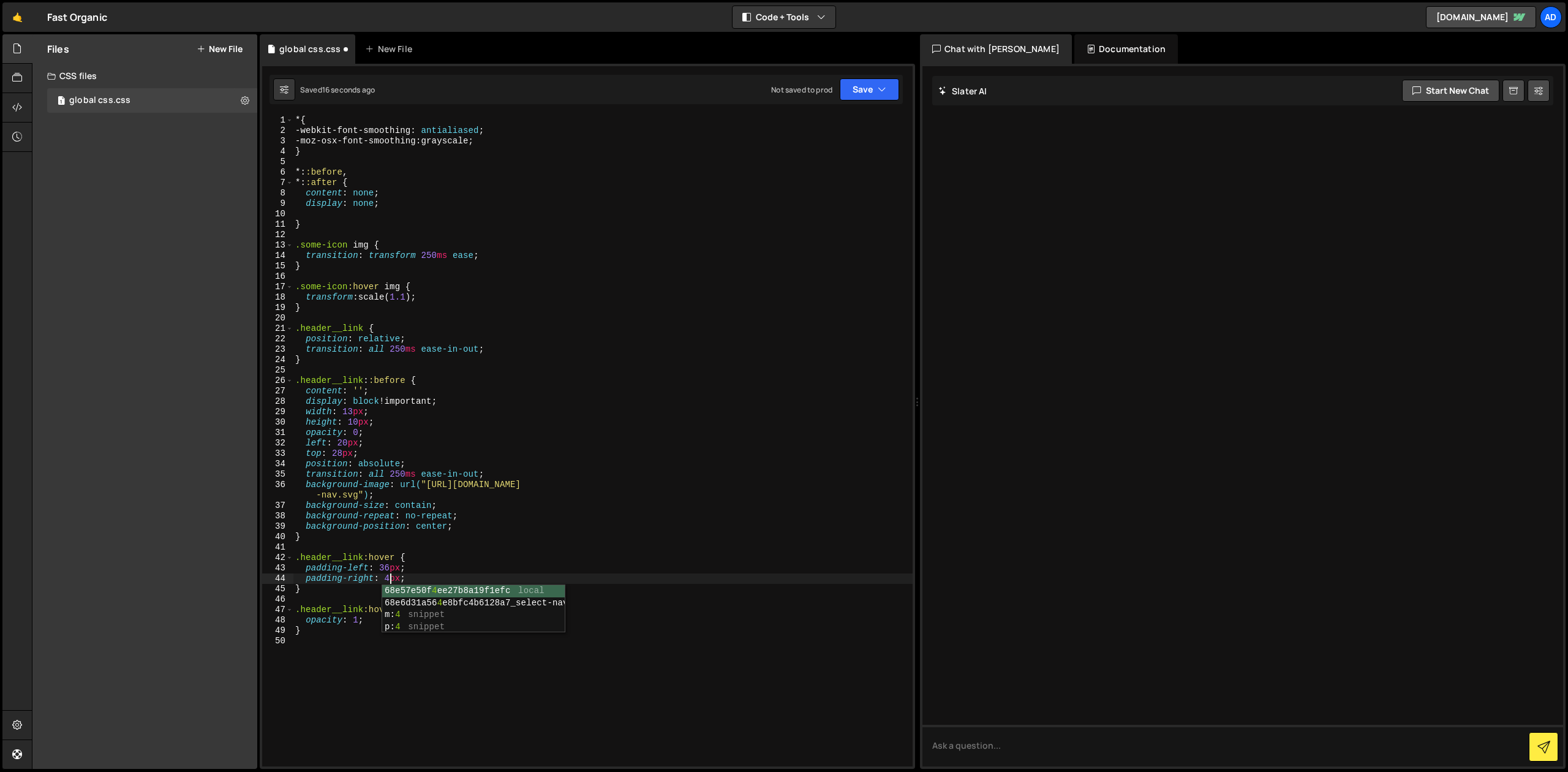
click at [444, 532] on div "* { -webkit-font-smoothing : antialiased ; -moz-osx-font-smoothing : grayscale …" at bounding box center [603, 451] width 620 height 672
type textarea "}"
click at [869, 88] on button "Save" at bounding box center [869, 89] width 60 height 22
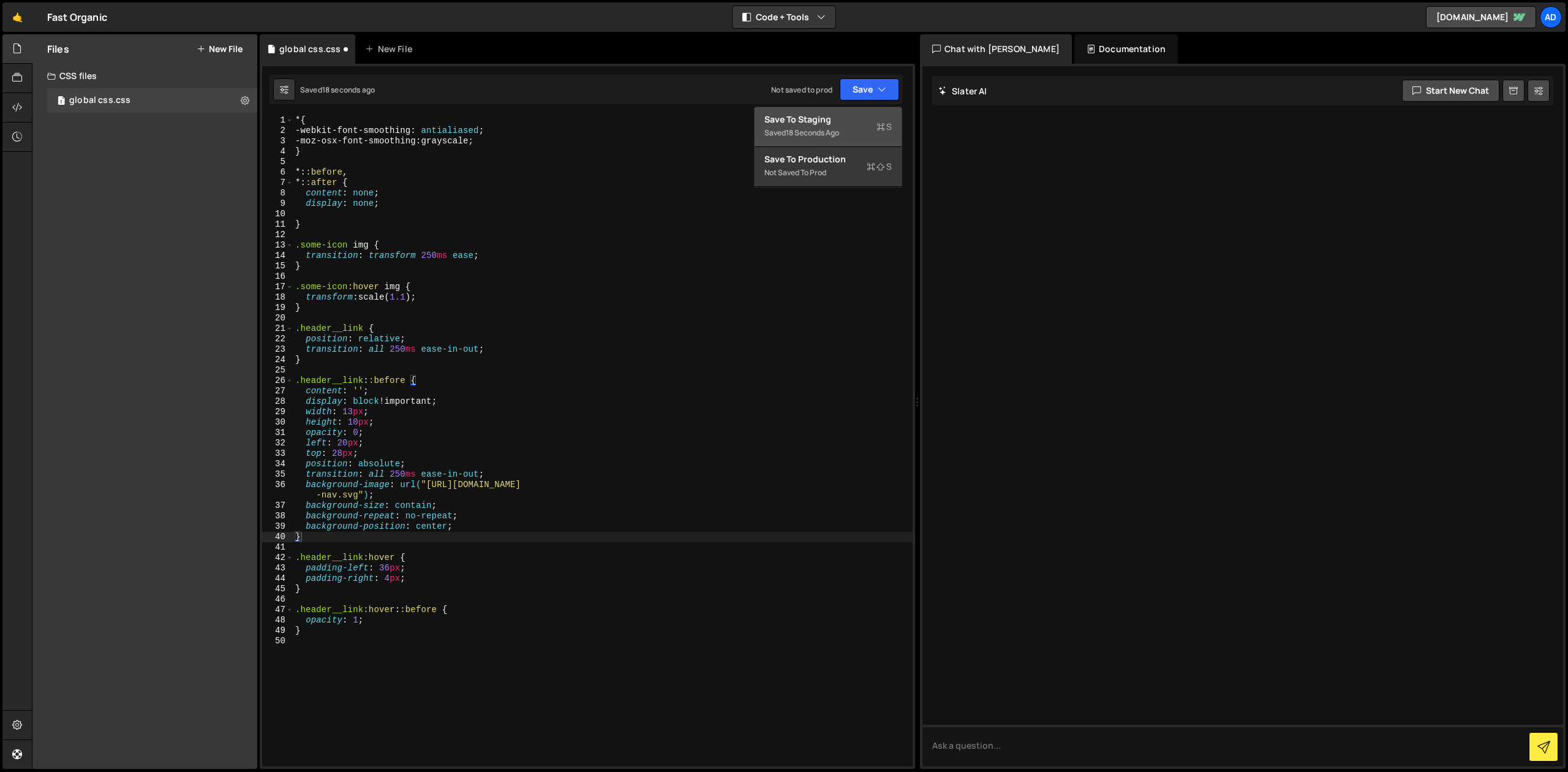
click at [855, 114] on div "Save to Staging S" at bounding box center [828, 119] width 128 height 12
click at [382, 237] on div "* { -webkit-font-smoothing : antialiased ; -moz-osx-font-smoothing : grayscale …" at bounding box center [603, 451] width 620 height 672
click at [376, 191] on div "* { -webkit-font-smoothing : antialiased ; -moz-osx-font-smoothing : grayscale …" at bounding box center [603, 451] width 620 height 672
click at [375, 205] on div "* { -webkit-font-smoothing : antialiased ; -moz-osx-font-smoothing : grayscale …" at bounding box center [603, 451] width 620 height 672
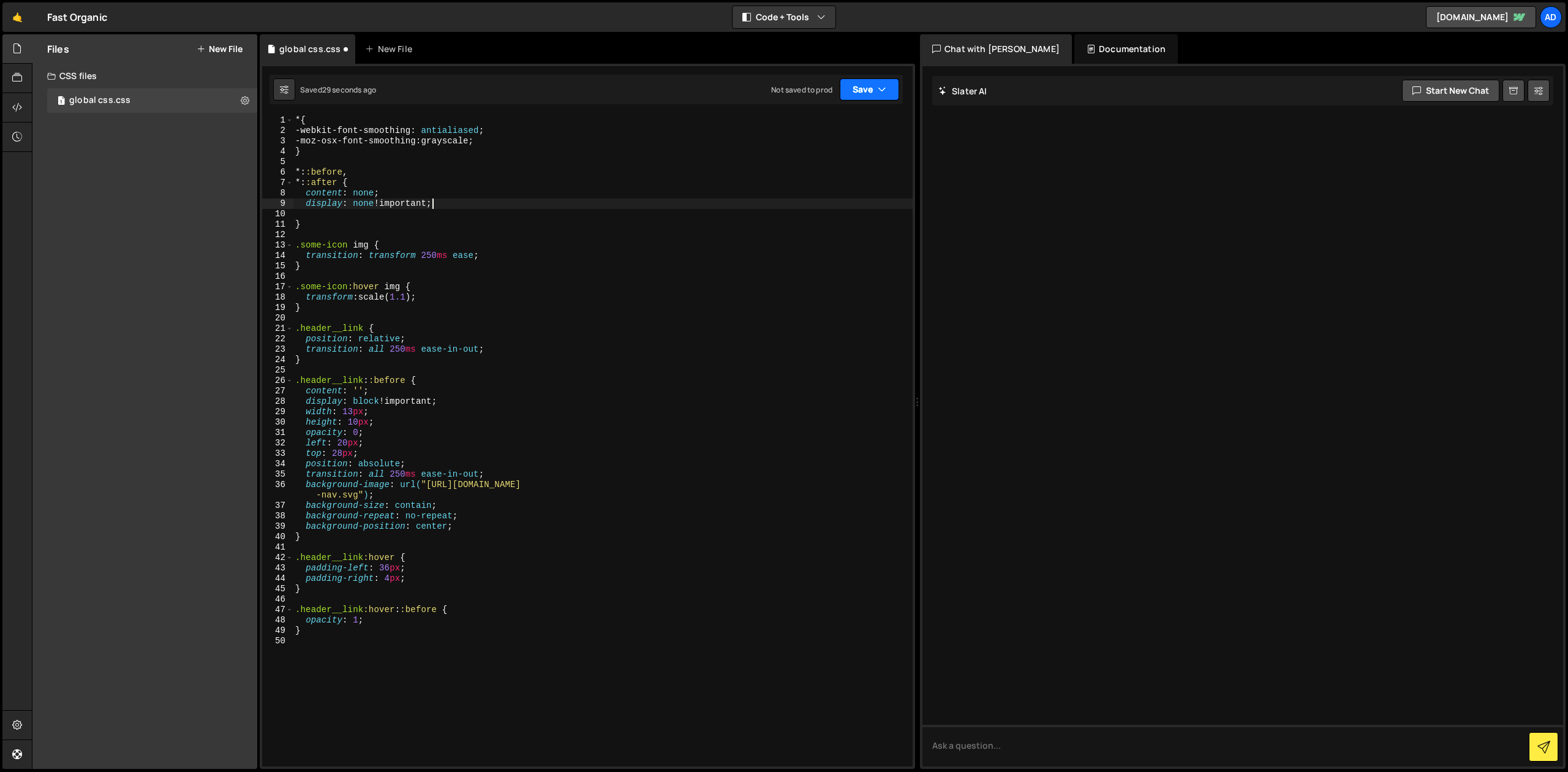
type textarea "display: none !;"
click at [871, 94] on button "Save" at bounding box center [869, 89] width 60 height 22
click at [839, 128] on div "30 seconds ago" at bounding box center [813, 132] width 55 height 10
click at [239, 50] on button "New File" at bounding box center [219, 49] width 46 height 10
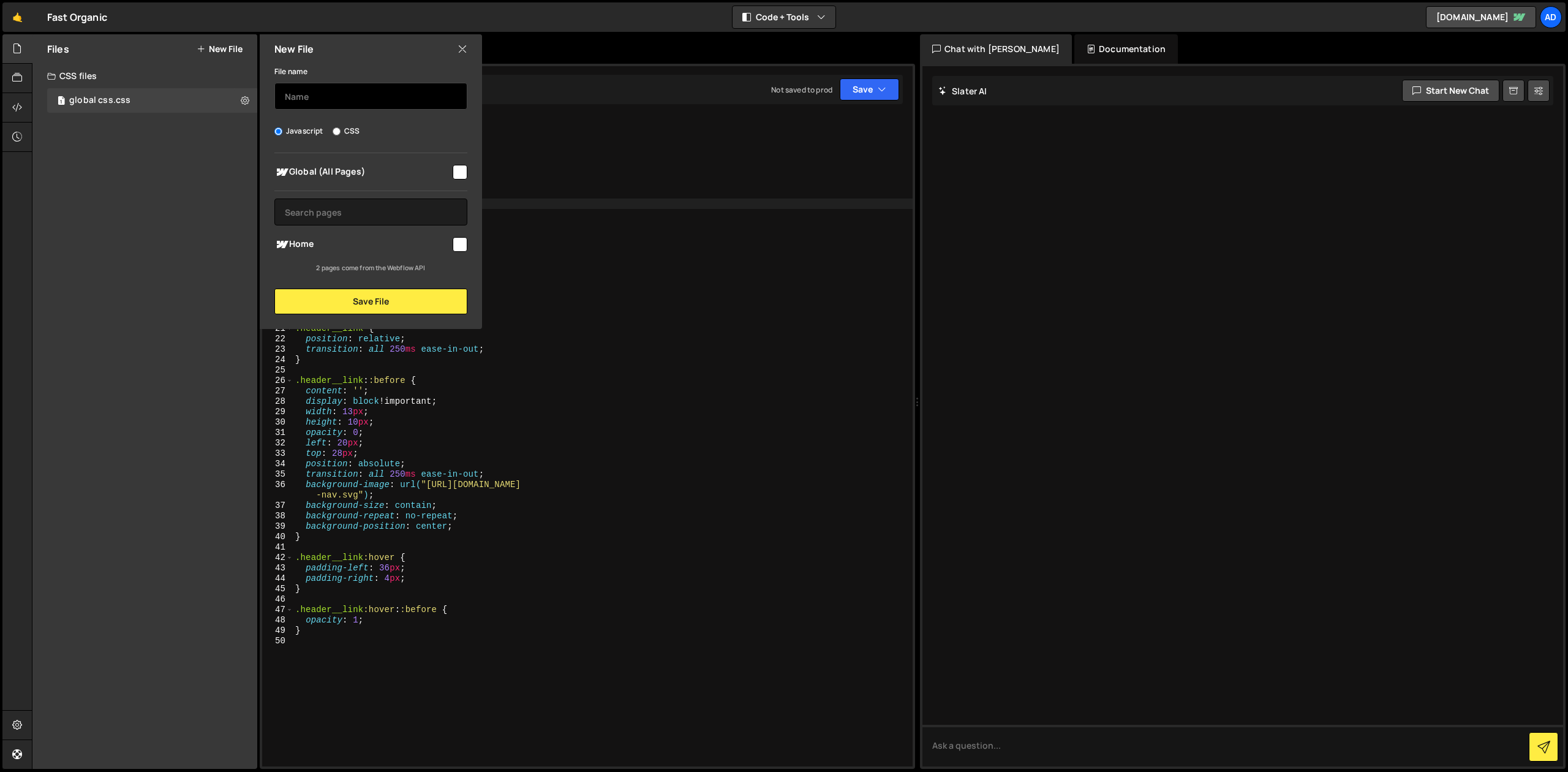
click at [336, 99] on input "text" at bounding box center [370, 96] width 193 height 27
type input "global"
click at [459, 169] on input "checkbox" at bounding box center [459, 171] width 14 height 14
checkbox input "true"
click at [392, 307] on button "Save File" at bounding box center [370, 302] width 193 height 26
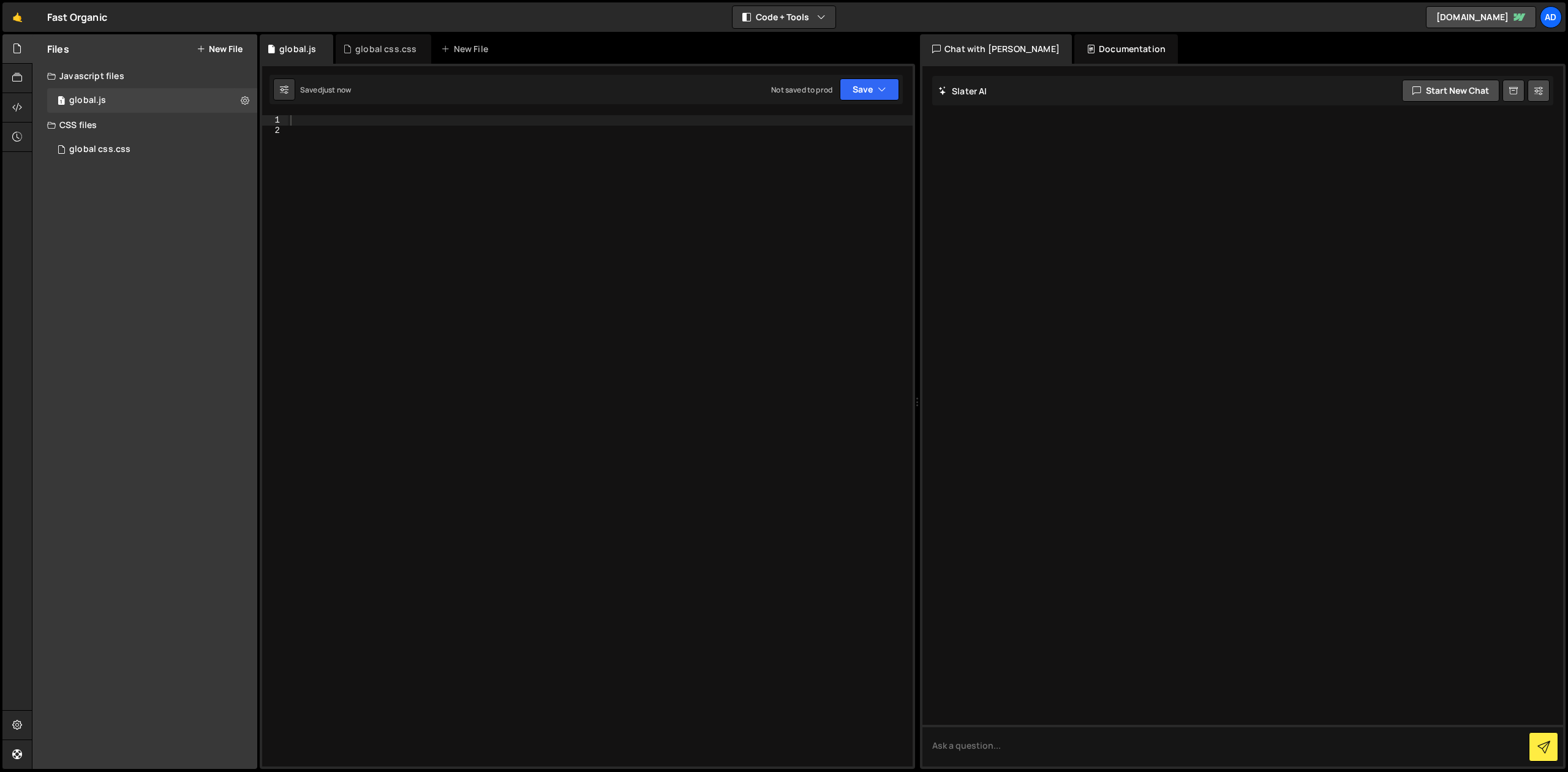
click at [354, 169] on div at bounding box center [600, 451] width 625 height 672
click at [337, 128] on div at bounding box center [600, 451] width 625 height 672
click at [333, 122] on div at bounding box center [600, 451] width 625 height 672
paste textarea "<script>"
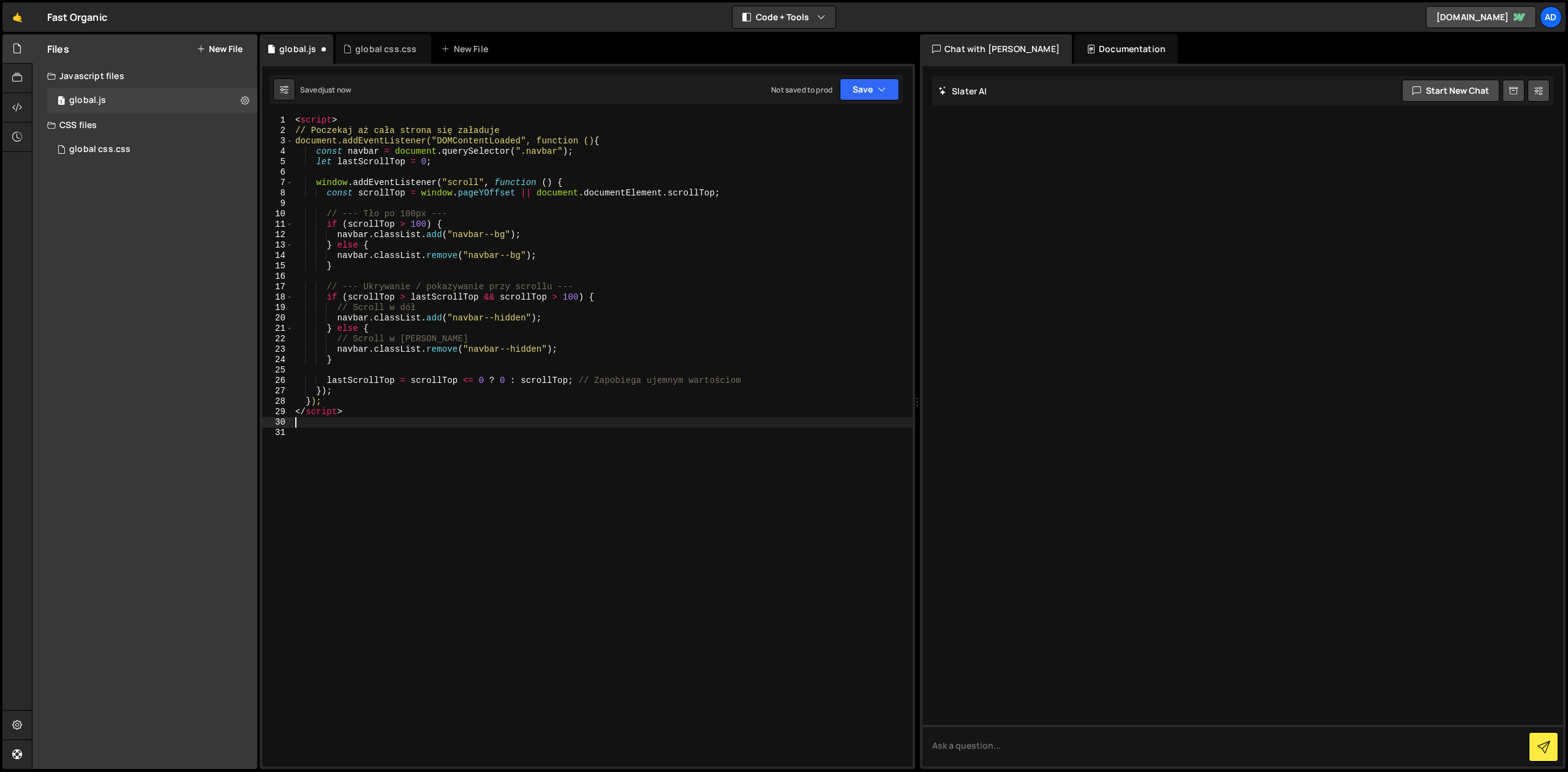
drag, startPoint x: 352, startPoint y: 124, endPoint x: 299, endPoint y: 125, distance: 53.0
click at [300, 125] on div "< script > // Poczekaj aż cała strona się załaduje document.addEventListener("D…" at bounding box center [603, 451] width 620 height 672
click at [643, 143] on div "< script > // Poczekaj aż cała strona się załaduje document.addEventListener("D…" at bounding box center [603, 451] width 620 height 672
drag, startPoint x: 555, startPoint y: 131, endPoint x: 228, endPoint y: 121, distance: 327.2
click at [293, 121] on div "< script > // Poczekaj aż cała strona się załaduje document.addEventListener("D…" at bounding box center [603, 441] width 620 height 651
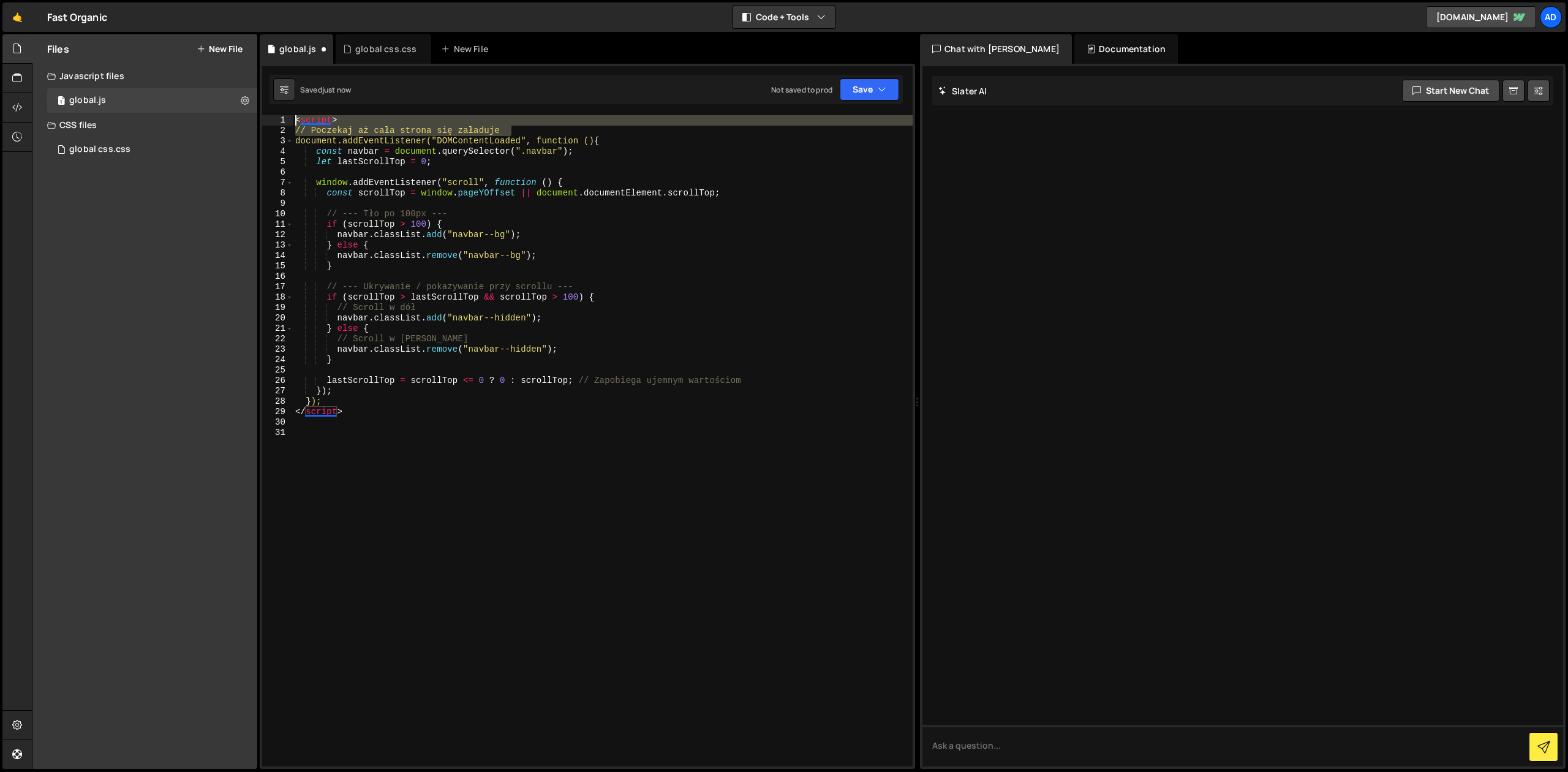
type textarea "<script> // Poczekaj aż cała strona się załaduje"
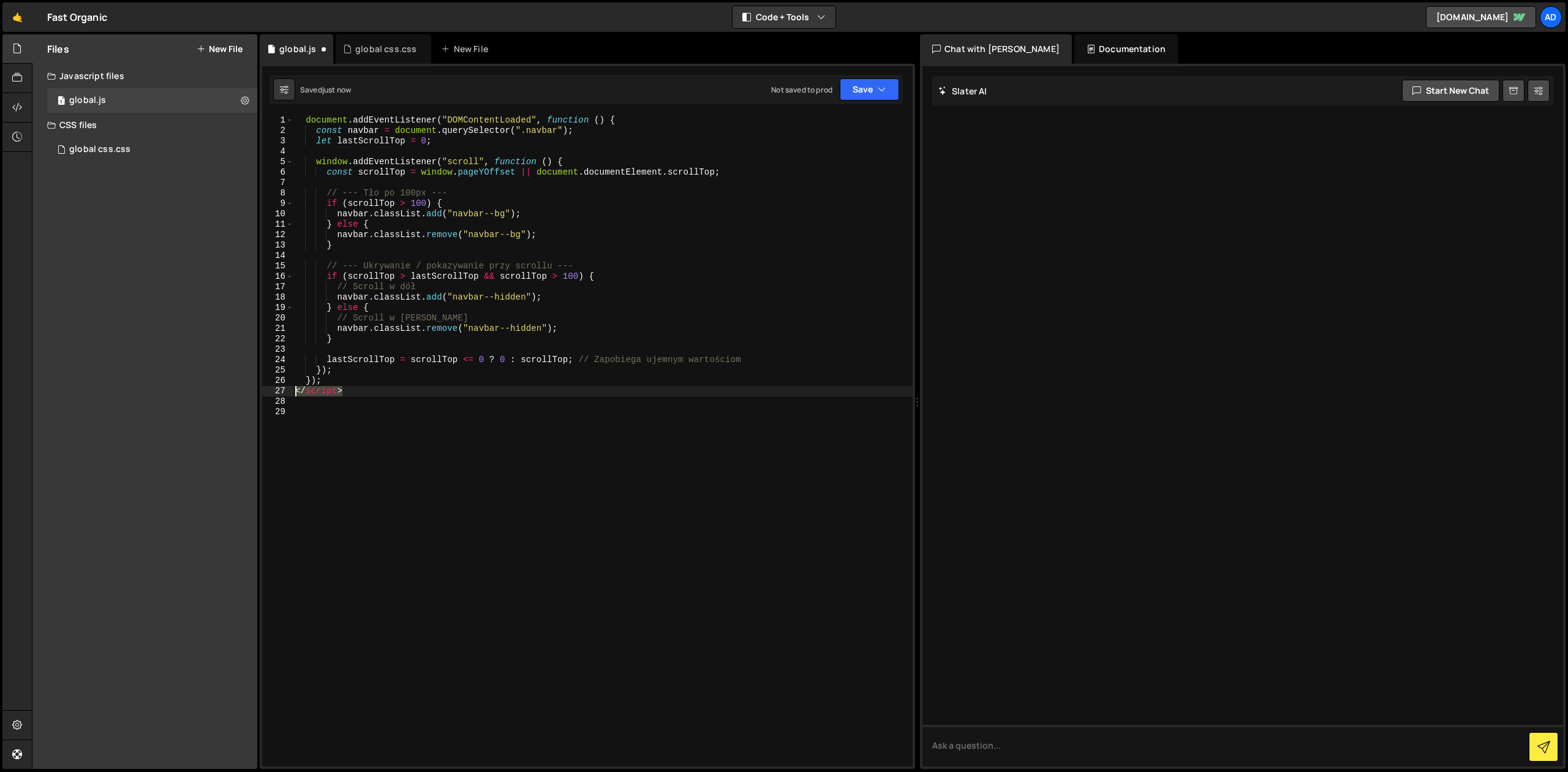
drag, startPoint x: 355, startPoint y: 394, endPoint x: 285, endPoint y: 390, distance: 70.1
click at [293, 390] on div "document . addEventListener ( "DOMContentLoaded" , function ( ) { const navbar …" at bounding box center [603, 441] width 620 height 651
type textarea "</script>"
drag, startPoint x: 629, startPoint y: 118, endPoint x: 200, endPoint y: 120, distance: 429.0
click at [293, 120] on div "document . addEventListener ( "DOMContentLoaded" , function ( ) { const navbar …" at bounding box center [603, 441] width 620 height 651
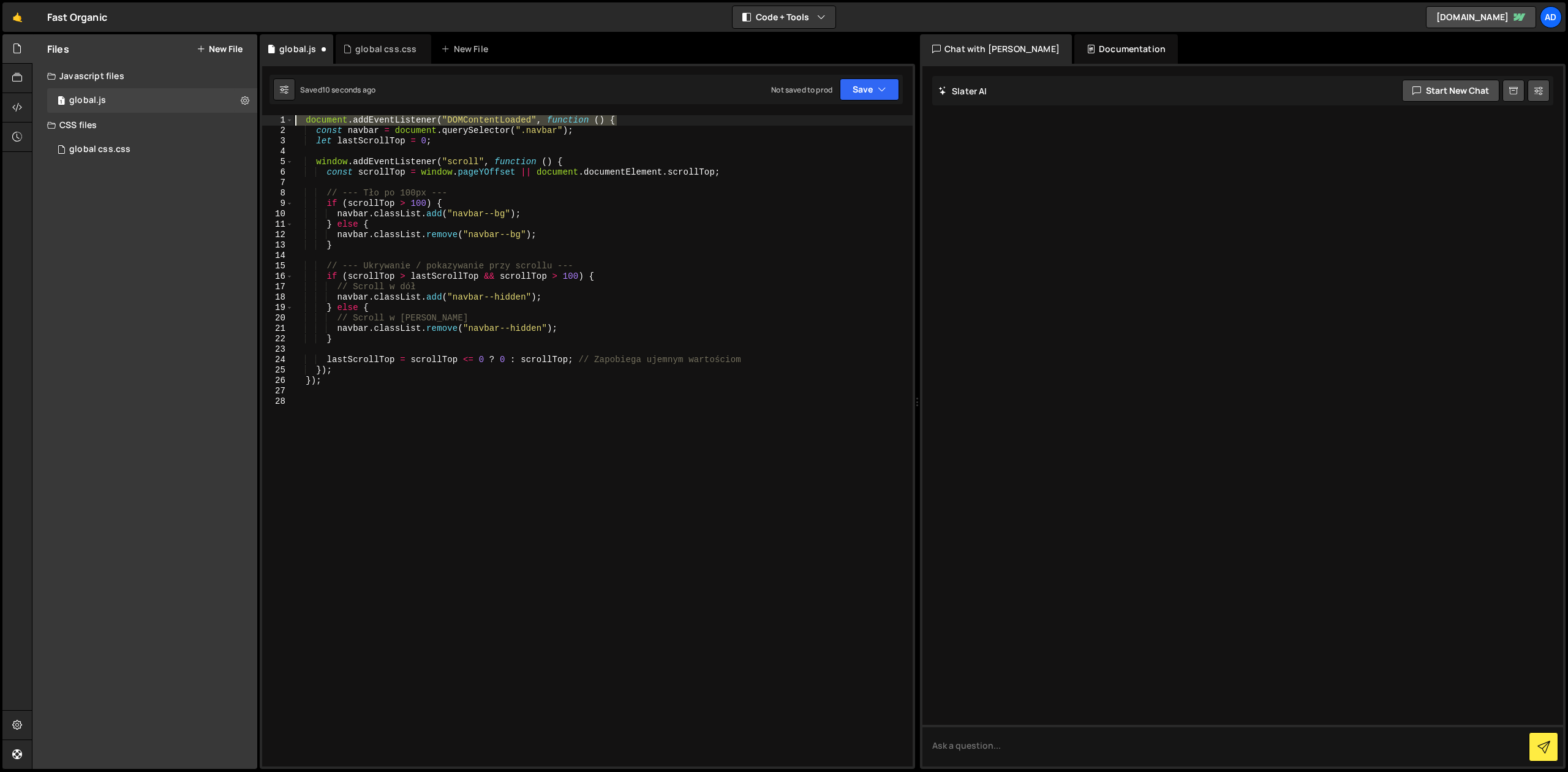
type textarea "document.addEventListener("DOMContentLoaded", function () {"
drag, startPoint x: 337, startPoint y: 383, endPoint x: 244, endPoint y: 376, distance: 93.3
click at [293, 376] on div "const navbar = document . querySelector ( ".navbar" ) ; let lastScrollTop = 0 ;…" at bounding box center [603, 441] width 620 height 651
type textarea "});"
drag, startPoint x: 752, startPoint y: 361, endPoint x: 571, endPoint y: 359, distance: 181.0
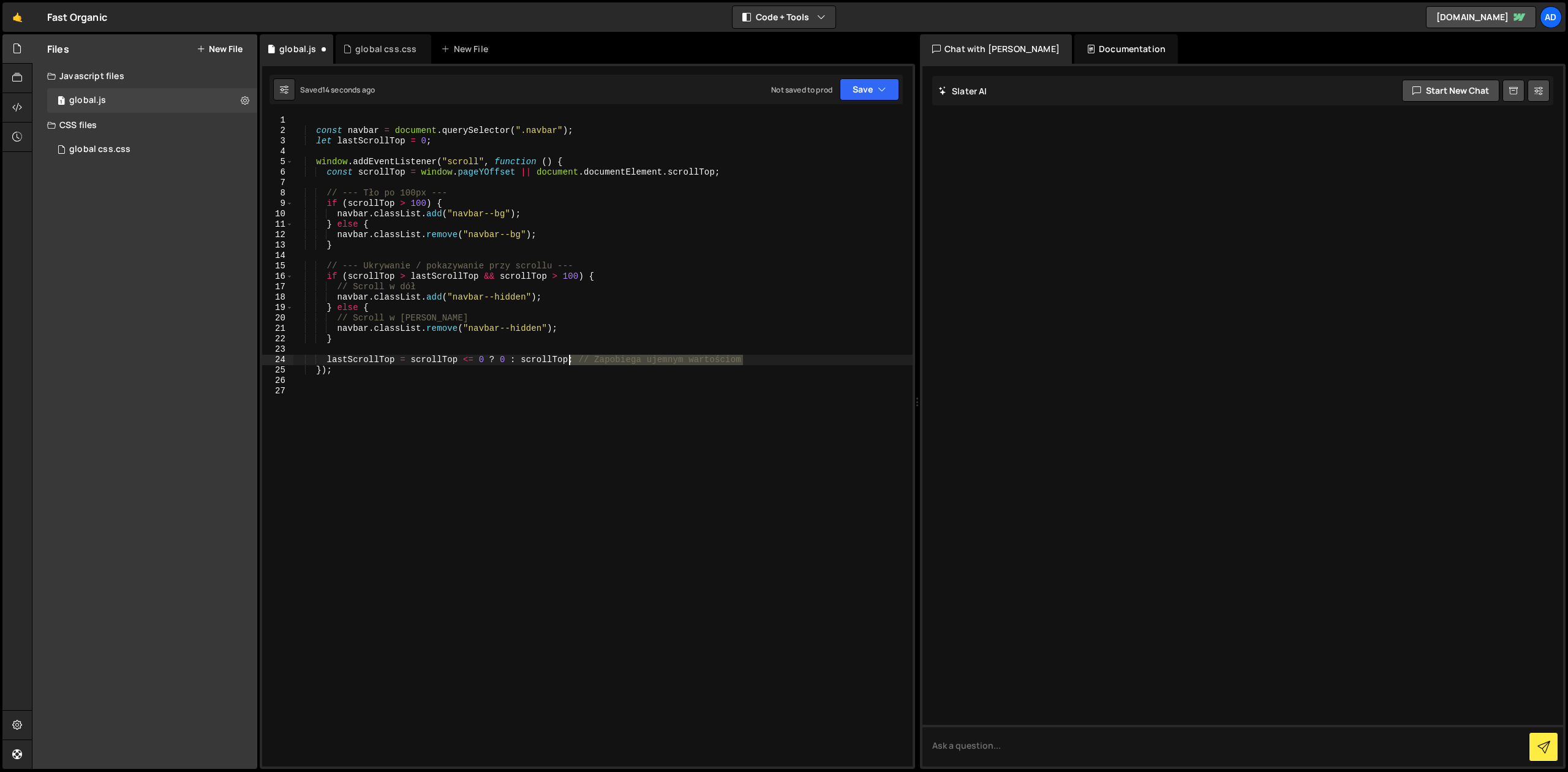
click at [571, 359] on div "const navbar = document . querySelector ( ".navbar" ) ; let lastScrollTop = 0 ;…" at bounding box center [603, 451] width 620 height 672
type textarea "lastScrollTop = scrollTop <= 0 ? 0 : scrollTop; // Zapobiega ujemnym wartościom"
click at [594, 354] on div "const navbar = document . querySelector ( ".navbar" ) ; let lastScrollTop = 0 ;…" at bounding box center [603, 451] width 620 height 672
drag, startPoint x: 581, startPoint y: 359, endPoint x: 760, endPoint y: 364, distance: 179.1
click at [760, 364] on div "const navbar = document . querySelector ( ".navbar" ) ; let lastScrollTop = 0 ;…" at bounding box center [603, 451] width 620 height 672
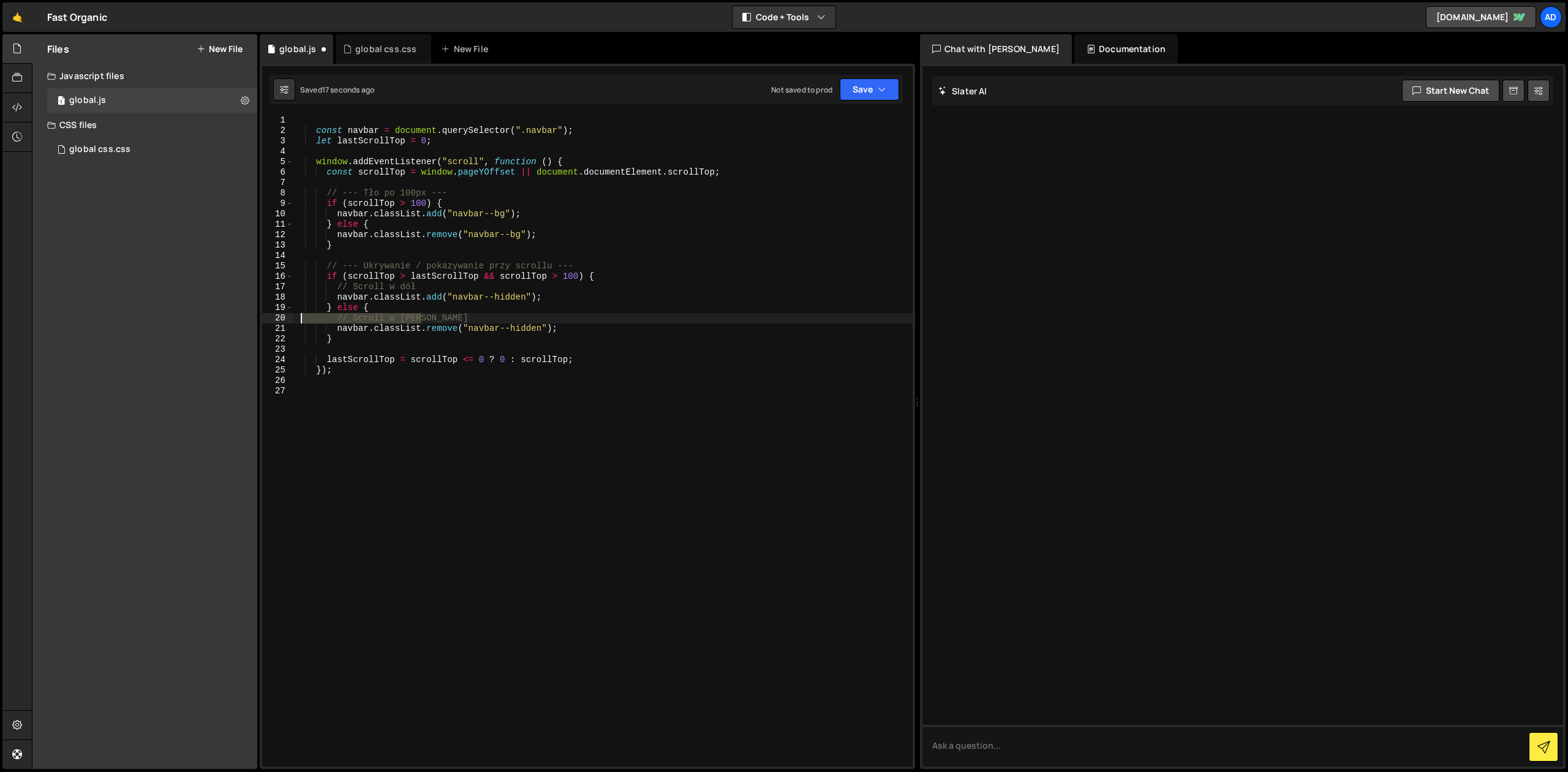
drag, startPoint x: 437, startPoint y: 322, endPoint x: 294, endPoint y: 319, distance: 143.0
click at [294, 319] on div "const navbar = document . querySelector ( ".navbar" ) ; let lastScrollTop = 0 ;…" at bounding box center [603, 451] width 620 height 672
type textarea "// Scroll w [PERSON_NAME]"
drag, startPoint x: 438, startPoint y: 285, endPoint x: 281, endPoint y: 288, distance: 157.0
click at [293, 288] on div "const navbar = document . querySelector ( ".navbar" ) ; let lastScrollTop = 0 ;…" at bounding box center [603, 441] width 620 height 651
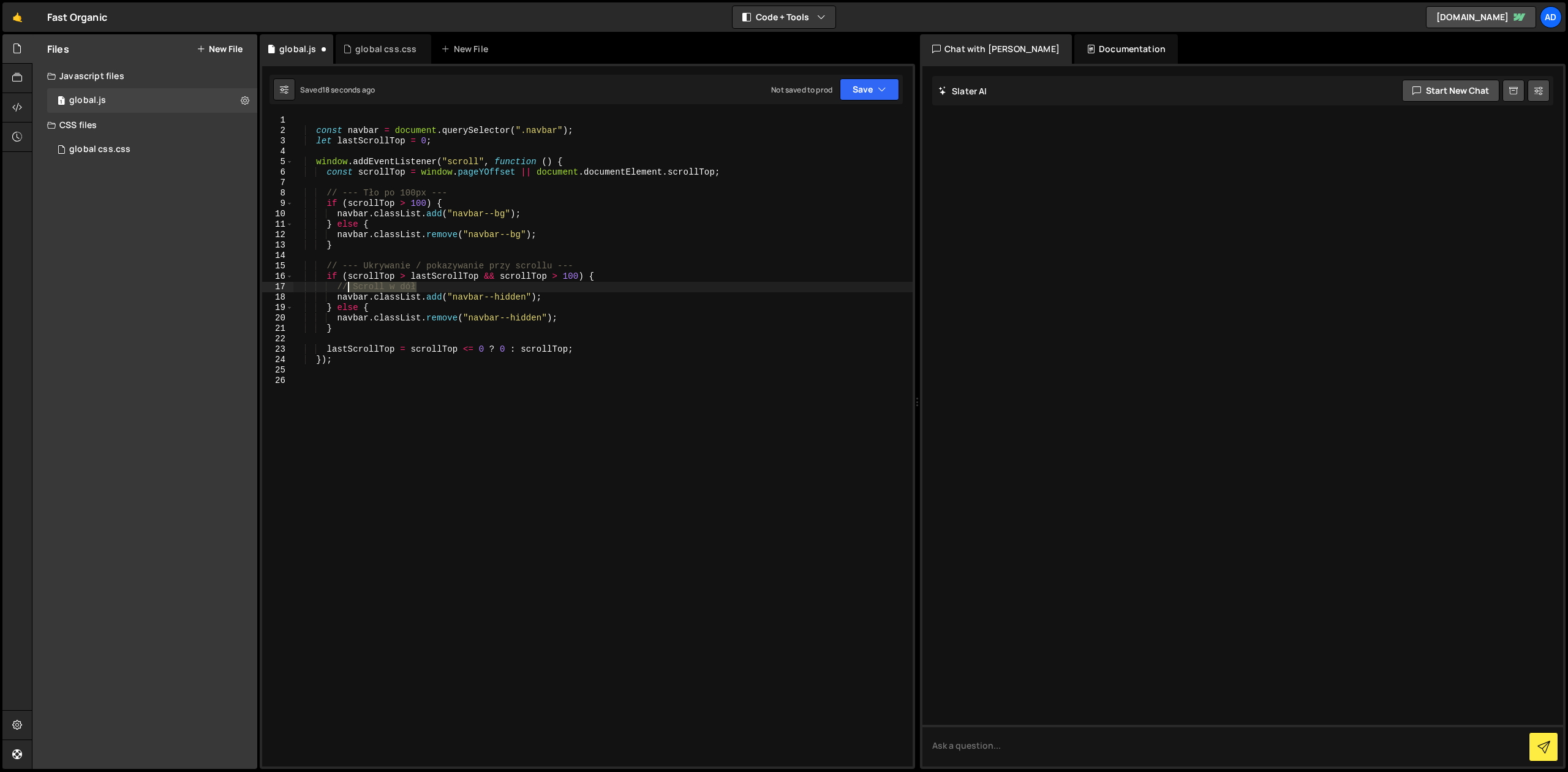
type textarea "// Scroll w dół"
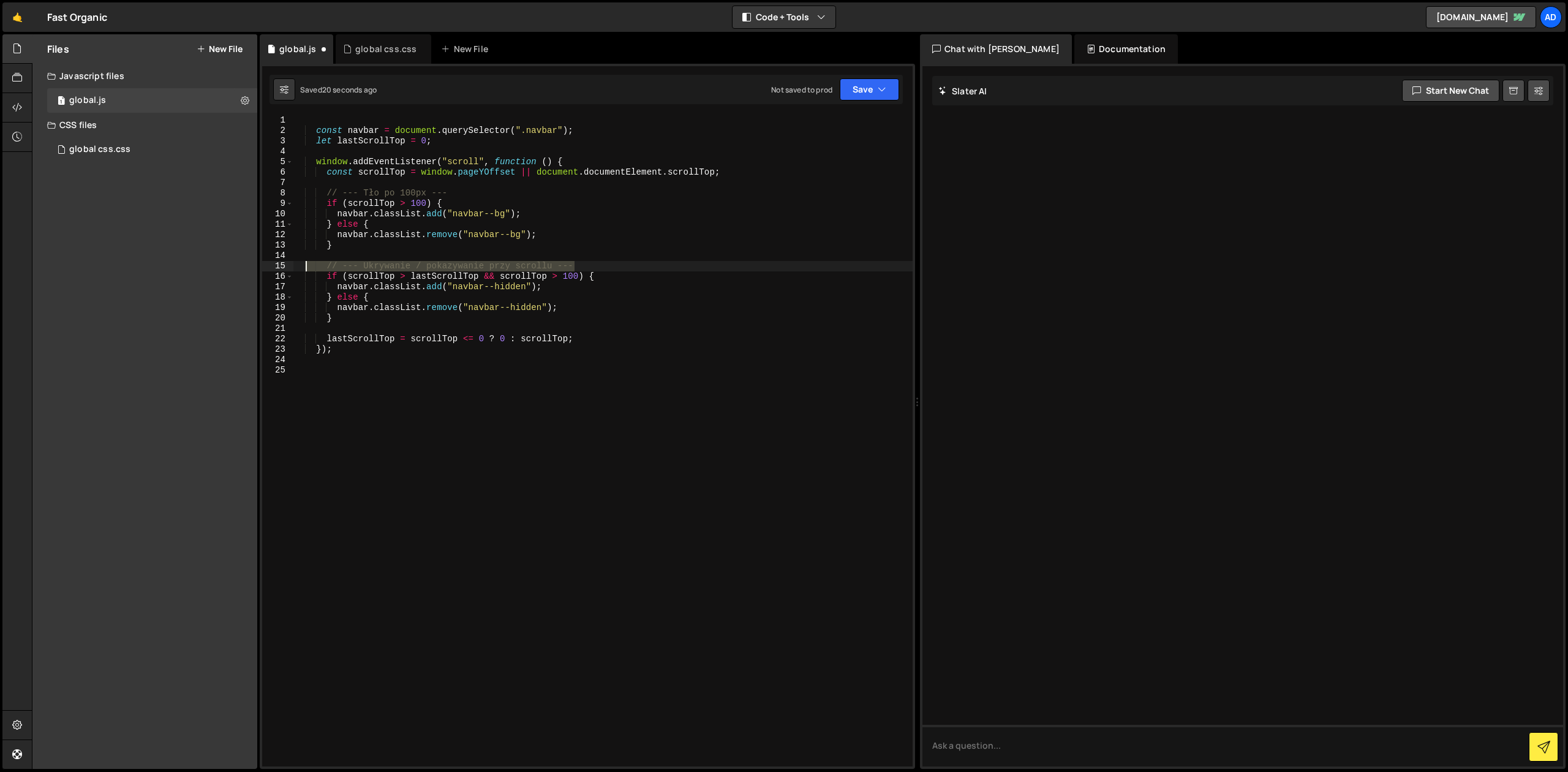
drag, startPoint x: 583, startPoint y: 267, endPoint x: 293, endPoint y: 267, distance: 290.0
click at [293, 267] on div "const navbar = document . querySelector ( ".navbar" ) ; let lastScrollTop = 0 ;…" at bounding box center [603, 451] width 620 height 672
type textarea "// --- Ukrywanie / pokazywanie przy scrollu ---"
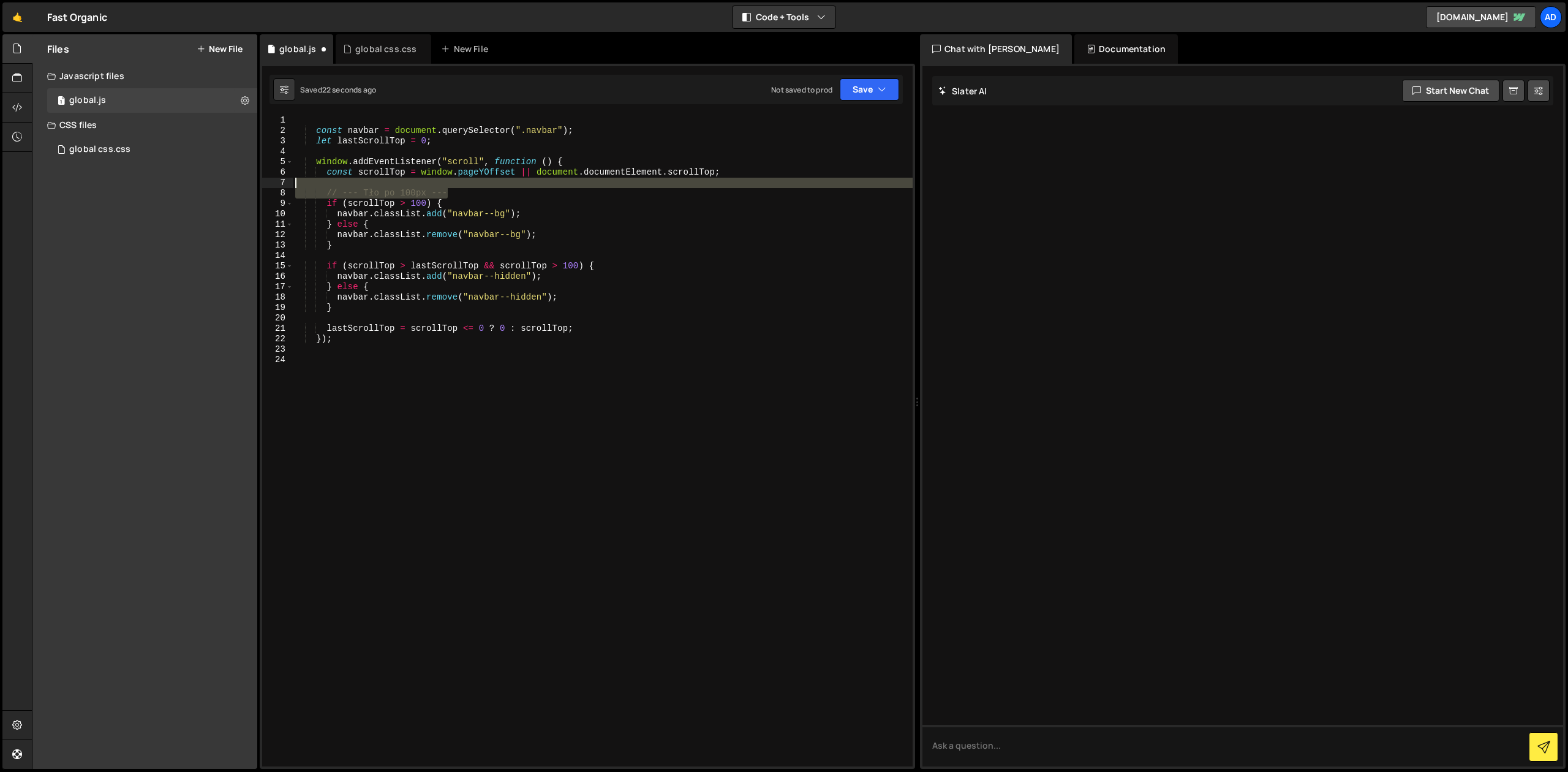
drag, startPoint x: 462, startPoint y: 194, endPoint x: 278, endPoint y: 184, distance: 184.3
click at [293, 184] on div "const navbar = document . querySelector ( ".navbar" ) ; let lastScrollTop = 0 ;…" at bounding box center [603, 441] width 620 height 651
type textarea "// --- Tło po 100px ---"
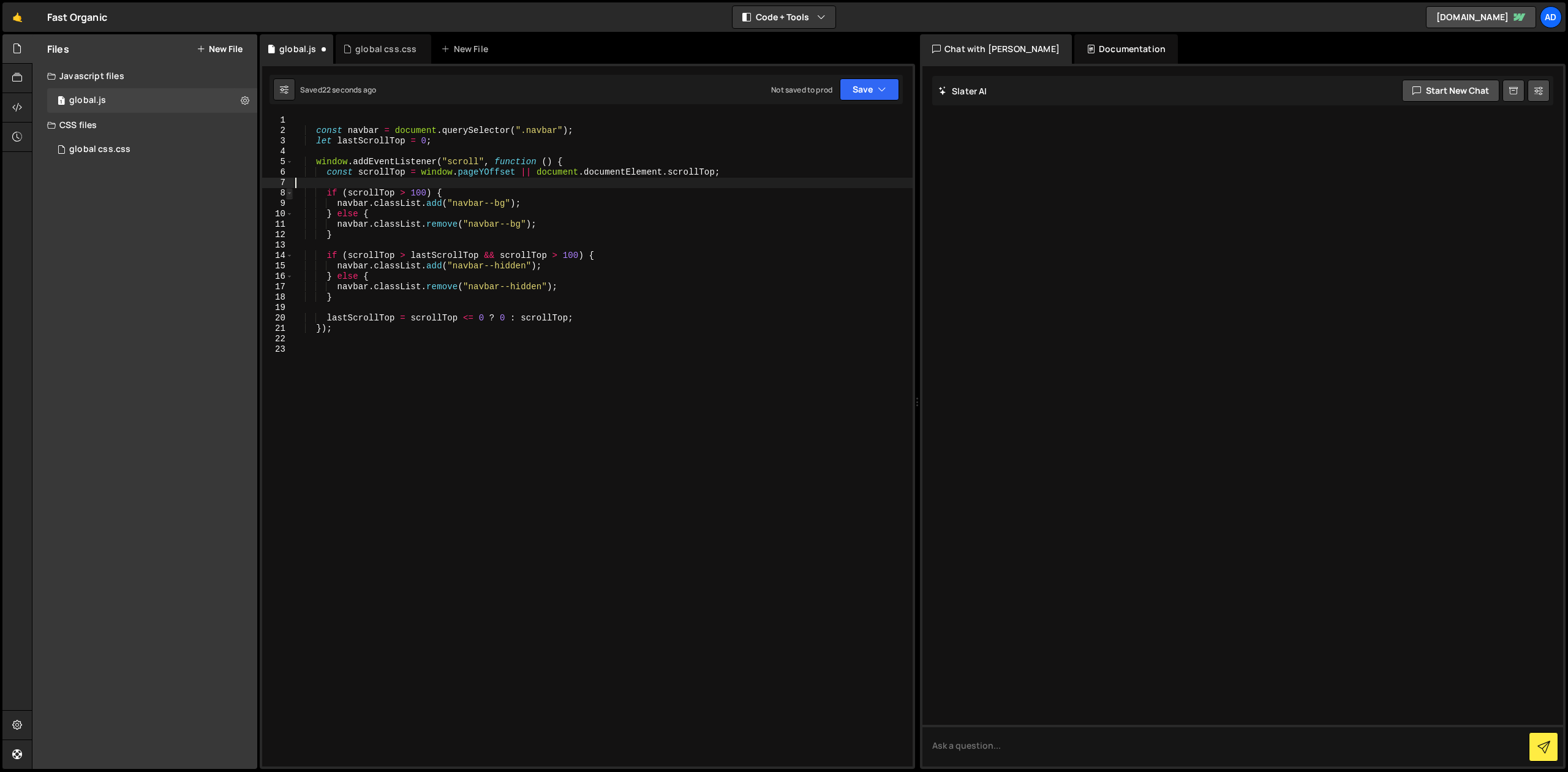
type textarea "const scrollTop = window.pageYOffset || document.documentElement.scrollTop;"
click at [415, 149] on div "const navbar = document . querySelector ( ".navbar" ) ; let lastScrollTop = 0 ;…" at bounding box center [603, 451] width 620 height 672
click at [894, 80] on button "Save" at bounding box center [869, 89] width 60 height 22
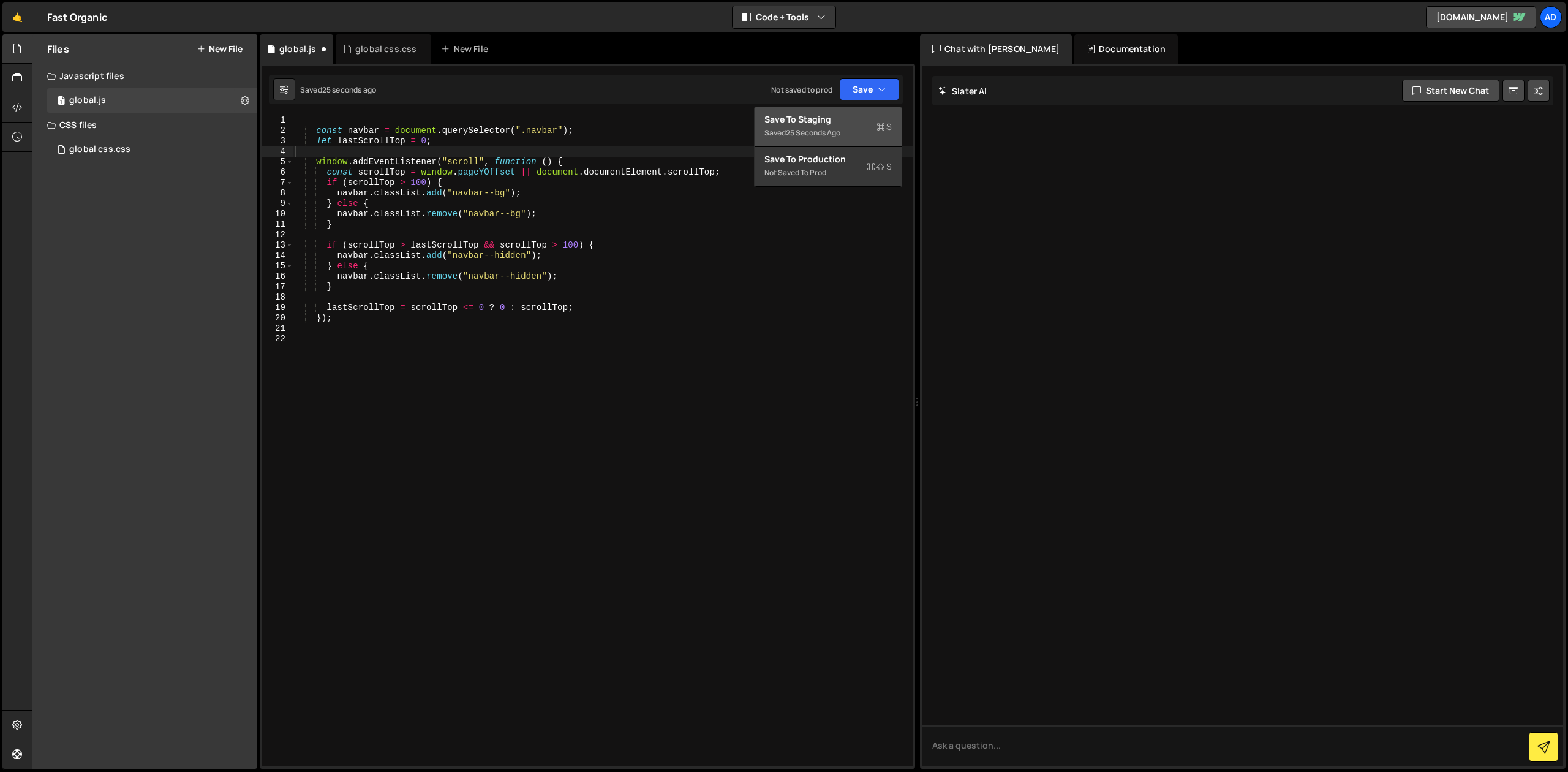
click at [854, 115] on div "Save to Staging S" at bounding box center [828, 119] width 128 height 12
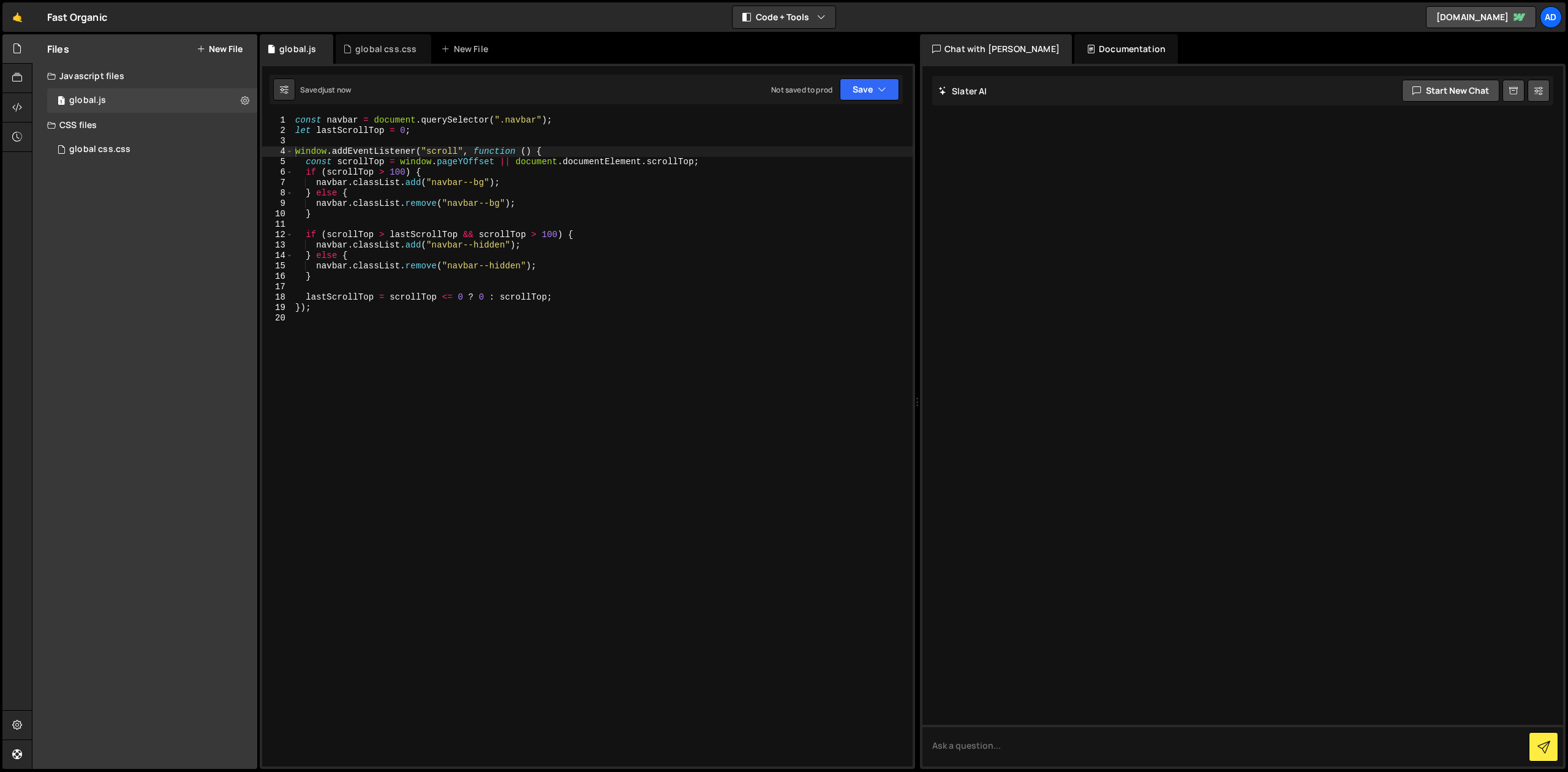
click at [503, 179] on div "const navbar = document . querySelector ( ".navbar" ) ; let lastScrollTop = 0 ;…" at bounding box center [603, 451] width 620 height 672
click at [383, 163] on div "const navbar = document . querySelector ( ".navbar" ) ; let lastScrollTop = 0 ;…" at bounding box center [603, 451] width 620 height 672
click at [403, 176] on div "const navbar = document . querySelector ( ".navbar" ) ; let lastScrollTop = 0 ;…" at bounding box center [603, 451] width 620 height 672
click at [442, 154] on div "const navbar = document . querySelector ( ".navbar" ) ; let lastScrollTop = 0 ;…" at bounding box center [603, 451] width 620 height 672
type textarea "window.addEventListener("scroll", function () {"
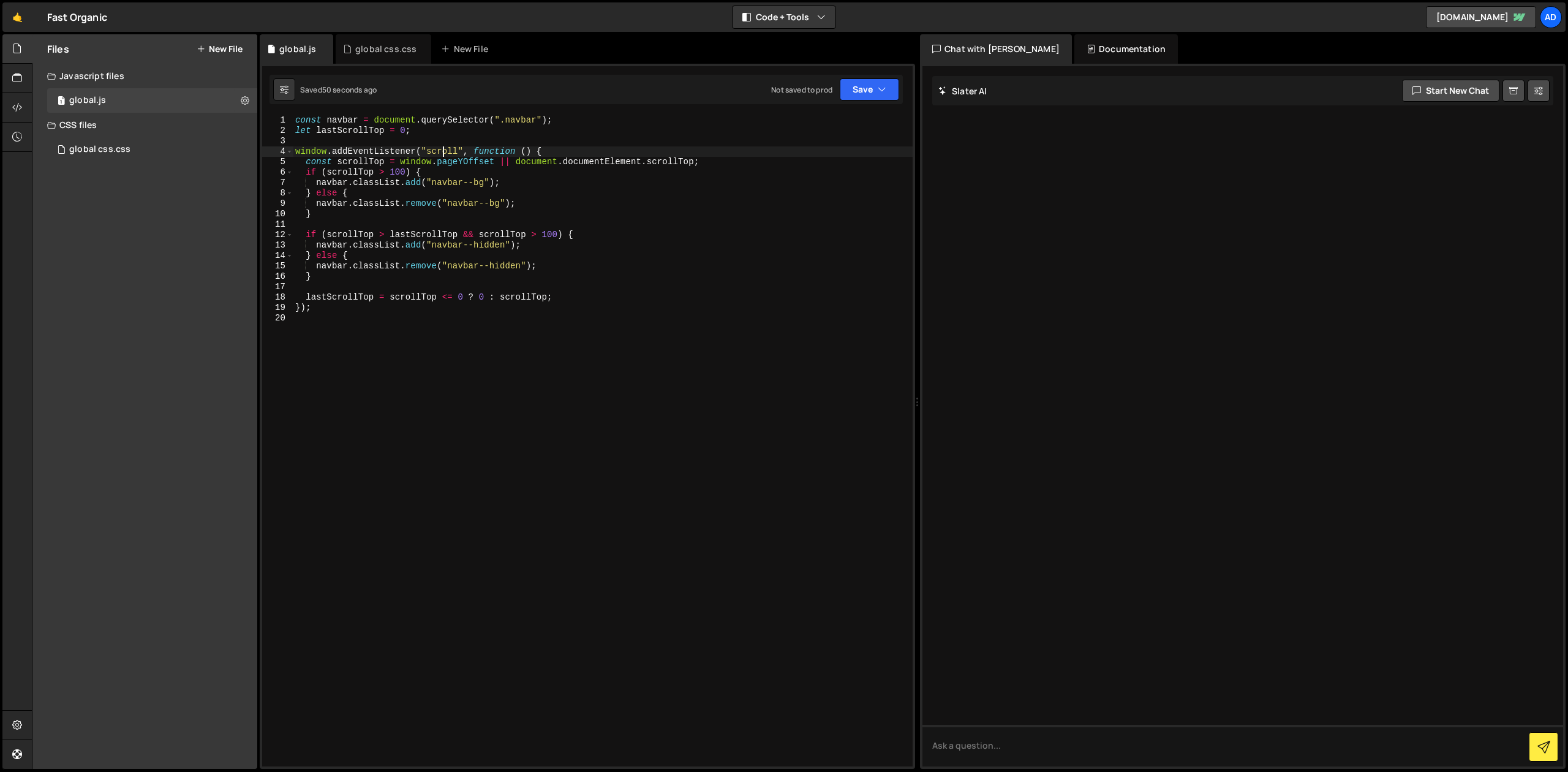
click at [522, 143] on div "const navbar = document . querySelector ( ".navbar" ) ; let lastScrollTop = 0 ;…" at bounding box center [603, 451] width 620 height 672
click at [518, 125] on div "const navbar = document . querySelector ( ".navbar" ) ; let lastScrollTop = 0 ;…" at bounding box center [603, 451] width 620 height 672
click at [444, 151] on div "const navbar = document . querySelector ( ".header" ) ; let lastScrollTop = 0 ;…" at bounding box center [603, 451] width 620 height 672
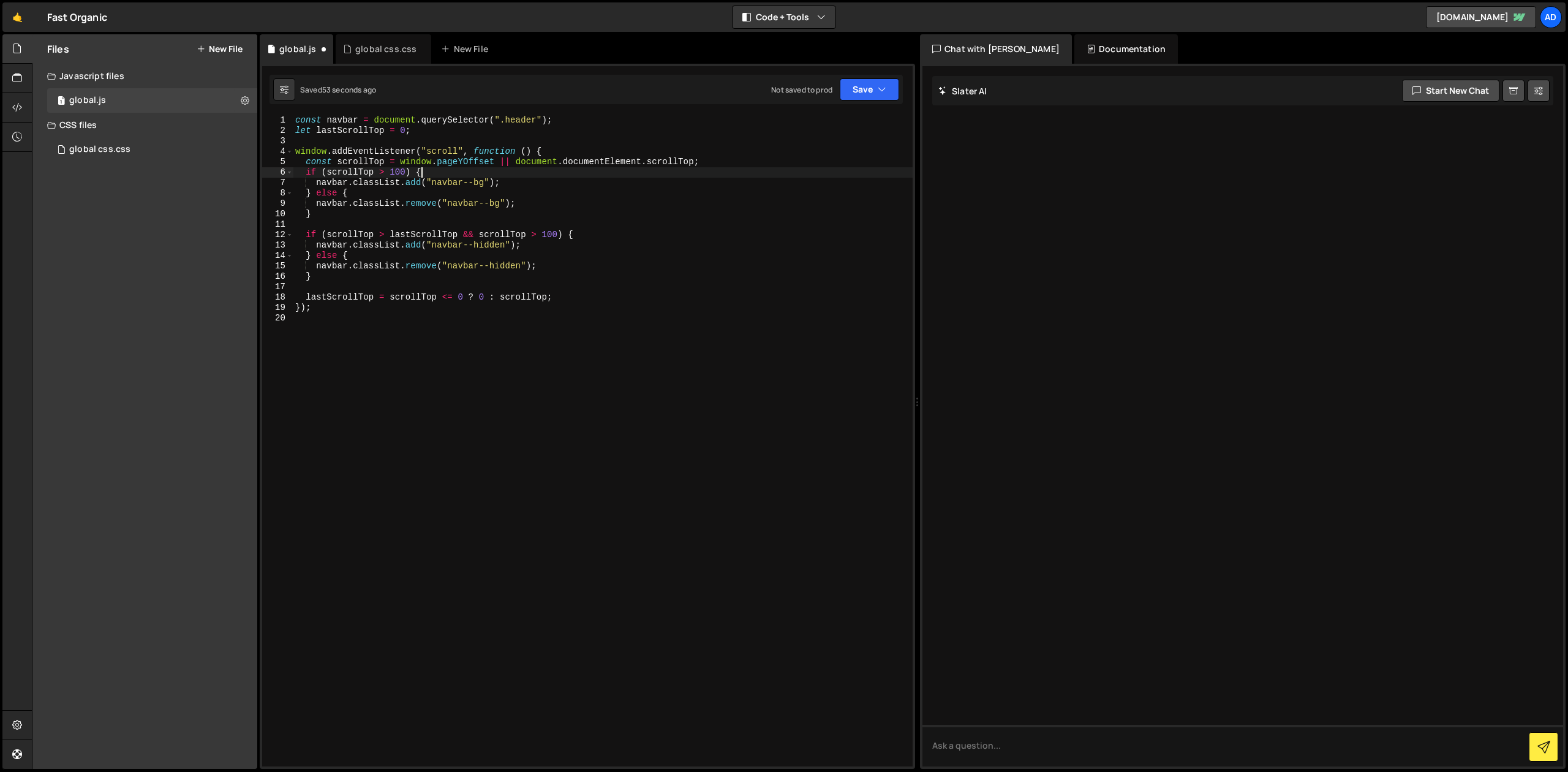
click at [474, 177] on div "const navbar = document . querySelector ( ".header" ) ; let lastScrollTop = 0 ;…" at bounding box center [603, 451] width 620 height 672
click at [392, 210] on div "const navbar = document . querySelector ( ".header" ) ; let lastScrollTop = 0 ;…" at bounding box center [603, 451] width 620 height 672
type textarea "}"
click at [357, 49] on div "global css.css" at bounding box center [385, 49] width 61 height 12
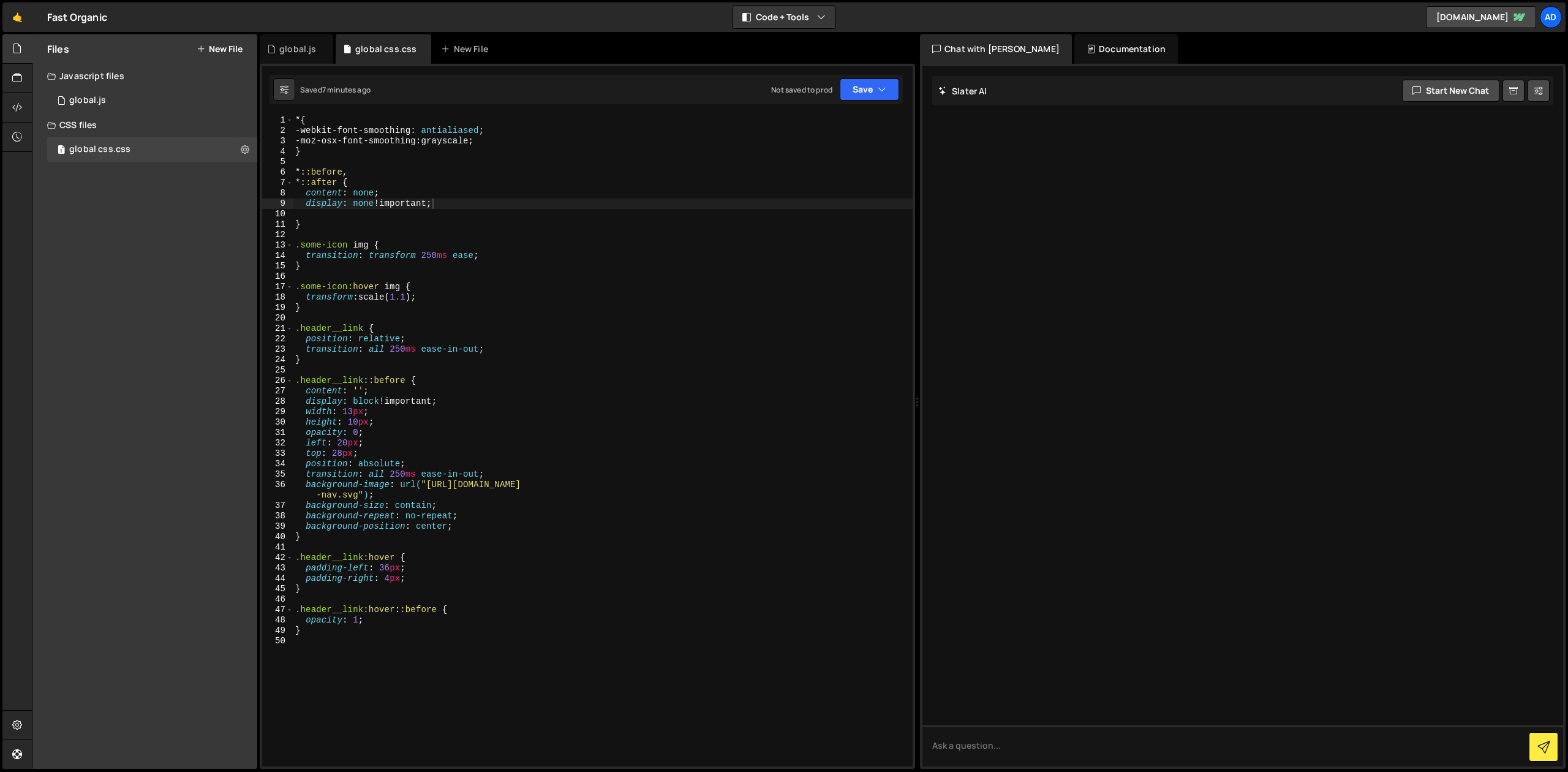
type textarea "}"
click at [349, 629] on div "* { -webkit-font-smoothing : antialiased ; -moz-osx-font-smoothing : grayscale …" at bounding box center [603, 451] width 620 height 672
paste textarea "}"
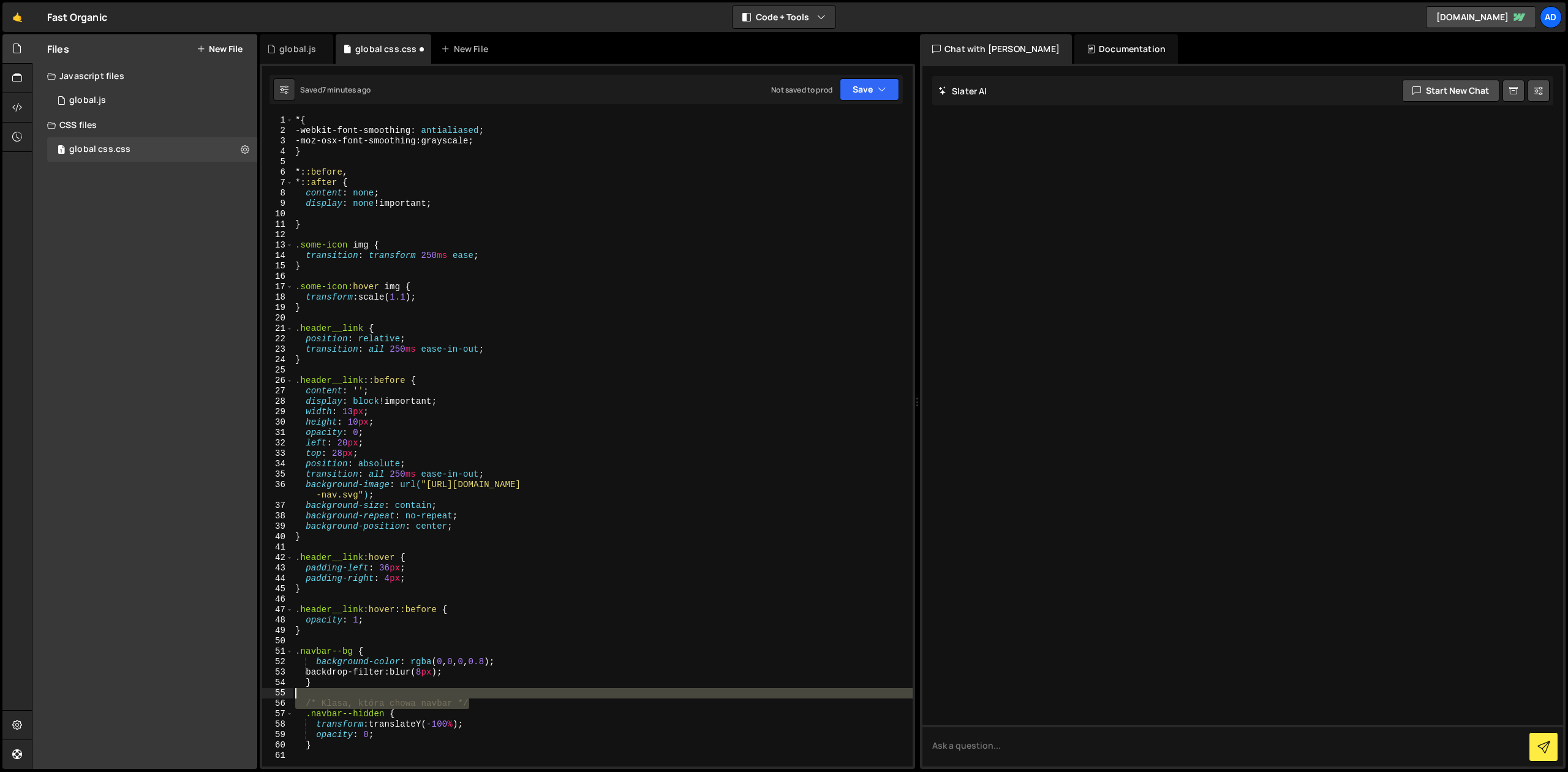
drag, startPoint x: 481, startPoint y: 700, endPoint x: 281, endPoint y: 695, distance: 200.1
click at [293, 695] on div "* { -webkit-font-smoothing : antialiased ; -moz-osx-font-smoothing : grayscale …" at bounding box center [603, 441] width 620 height 651
type textarea "/* Klasa, która chowa navbar */"
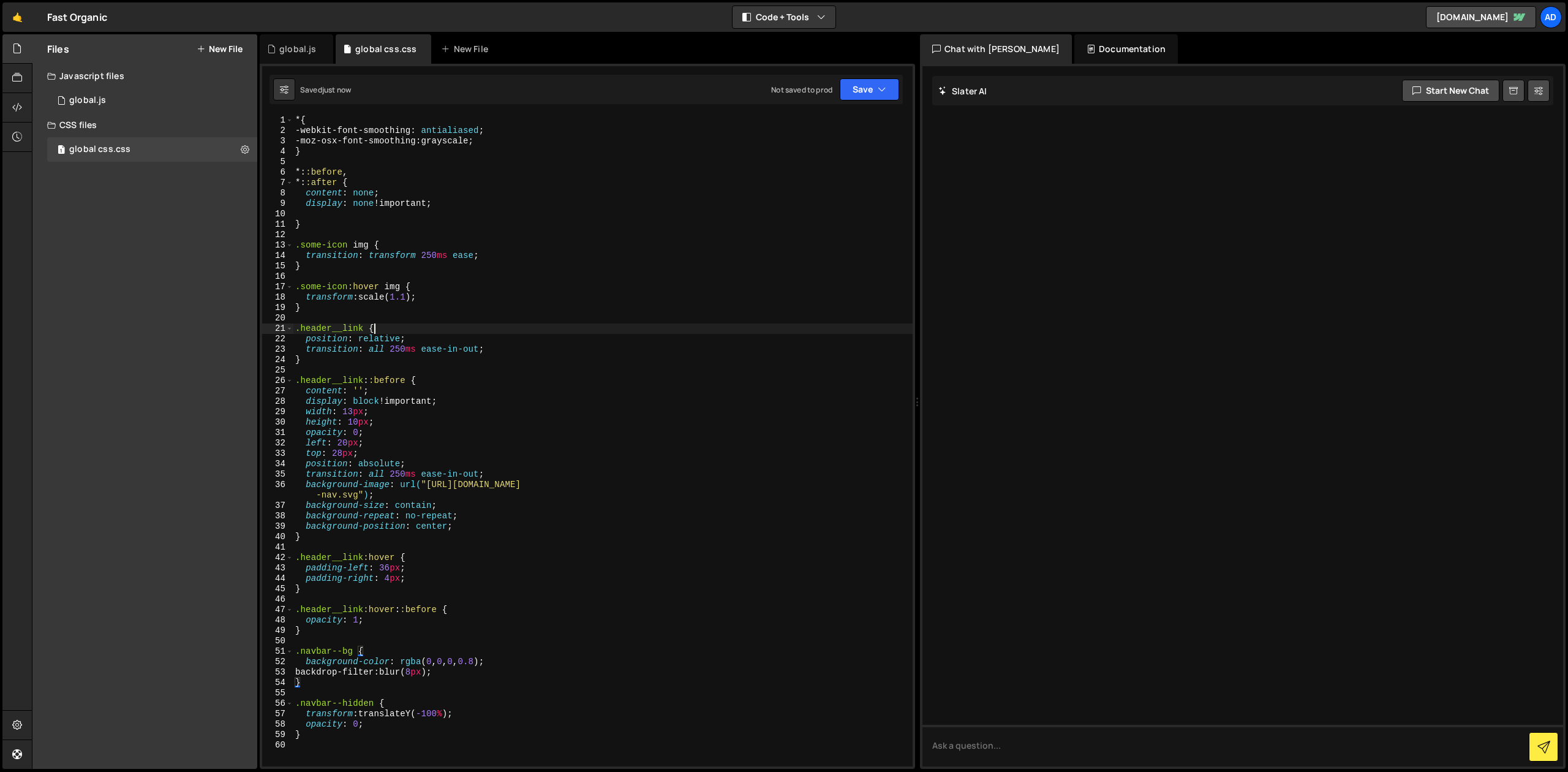
click at [583, 333] on div "* { -webkit-font-smoothing : antialiased ; -moz-osx-font-smoothing : grayscale …" at bounding box center [603, 451] width 620 height 672
click at [548, 308] on div "* { -webkit-font-smoothing : antialiased ; -moz-osx-font-smoothing : grayscale …" at bounding box center [603, 451] width 620 height 672
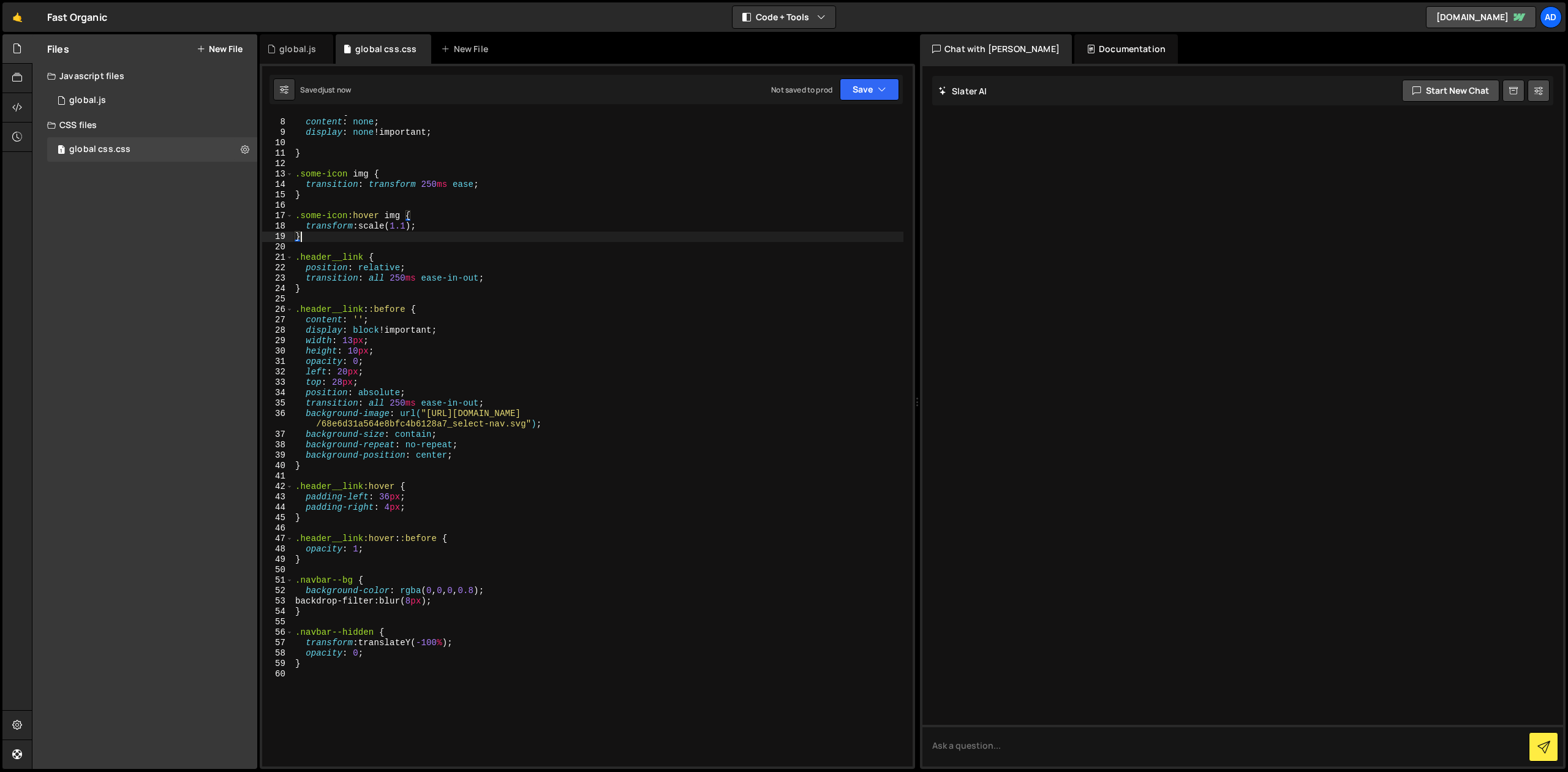
scroll to position [71, 0]
click at [400, 616] on div "*: :after { content : none ; display : none !important ; } .some-icon img { tra…" at bounding box center [598, 442] width 611 height 672
click at [358, 612] on div "*: :after { content : none ; display : none !important ; } .some-icon img { tra…" at bounding box center [598, 442] width 611 height 672
click at [490, 607] on div "*: :after { content : none ; display : none !important ; } .some-icon img { tra…" at bounding box center [598, 442] width 611 height 672
click at [302, 49] on div "global.js" at bounding box center [298, 49] width 37 height 12
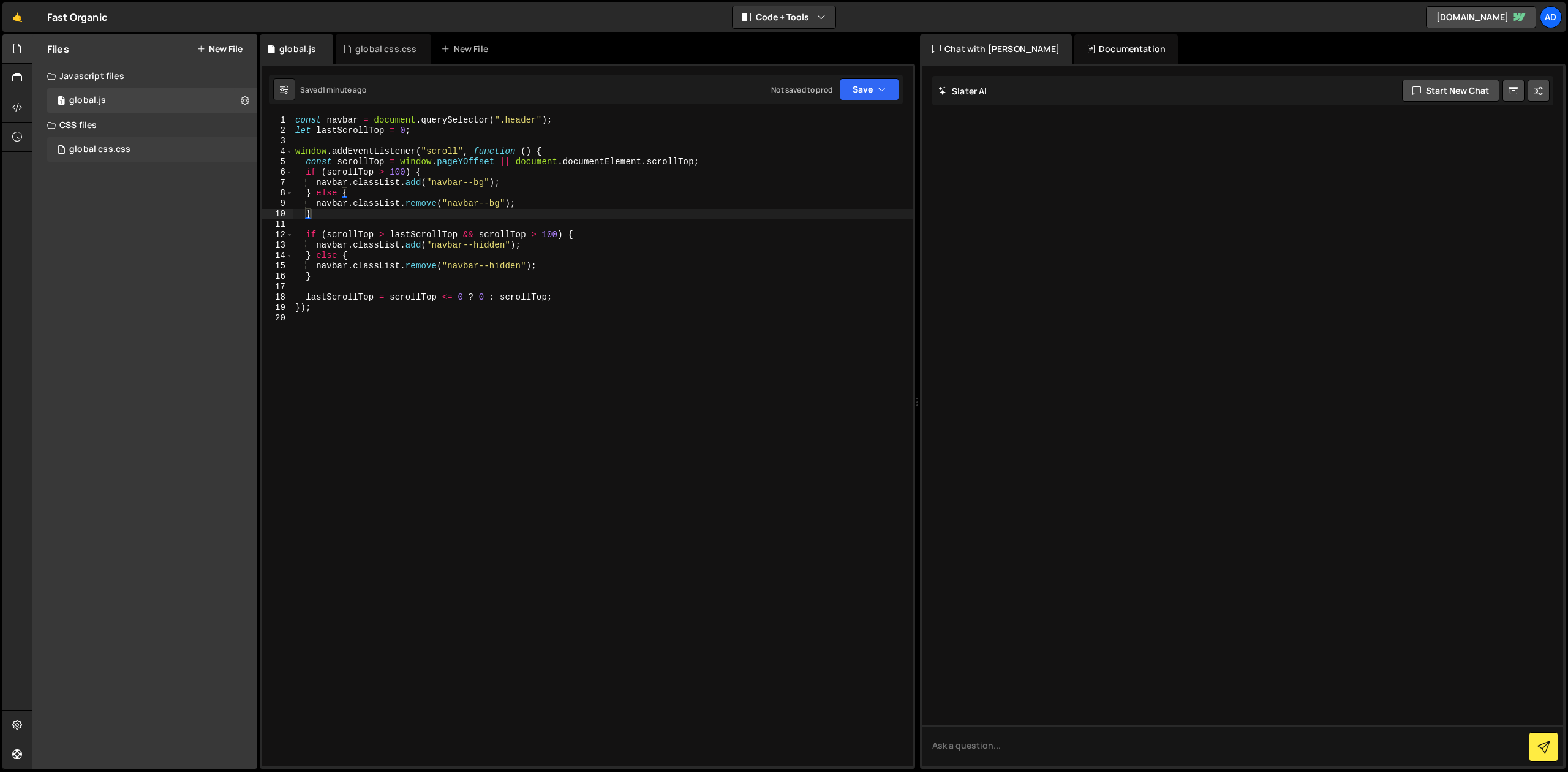
click at [108, 141] on div "1 global css.css 0" at bounding box center [152, 149] width 210 height 25
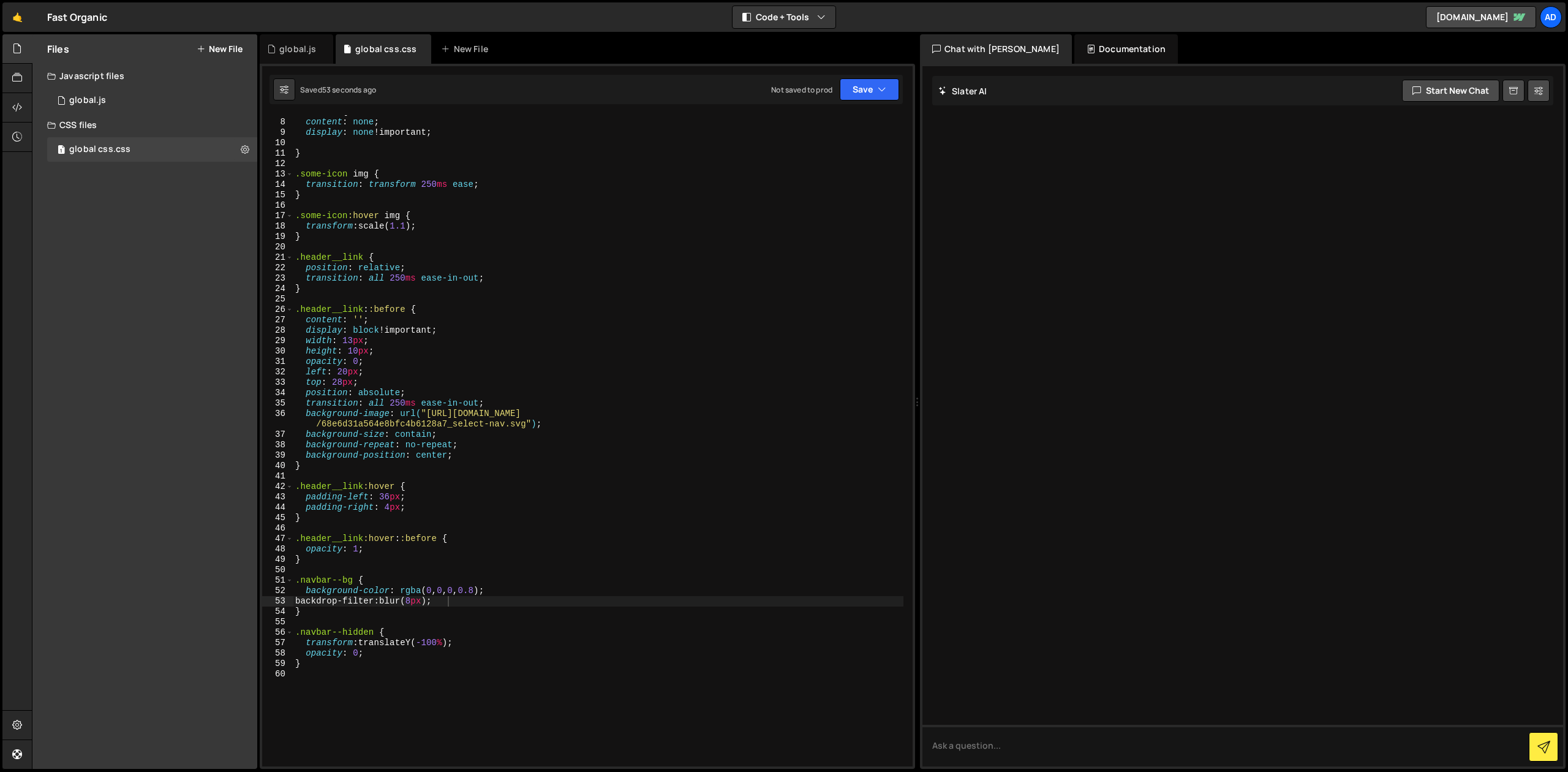
click at [402, 509] on div "*: :after { content : none ; display : none !important ; } .some-icon img { tra…" at bounding box center [598, 442] width 611 height 672
click at [350, 615] on div "*: :after { content : none ; display : none !important ; } .some-icon img { tra…" at bounding box center [598, 442] width 611 height 672
type textarea "}"
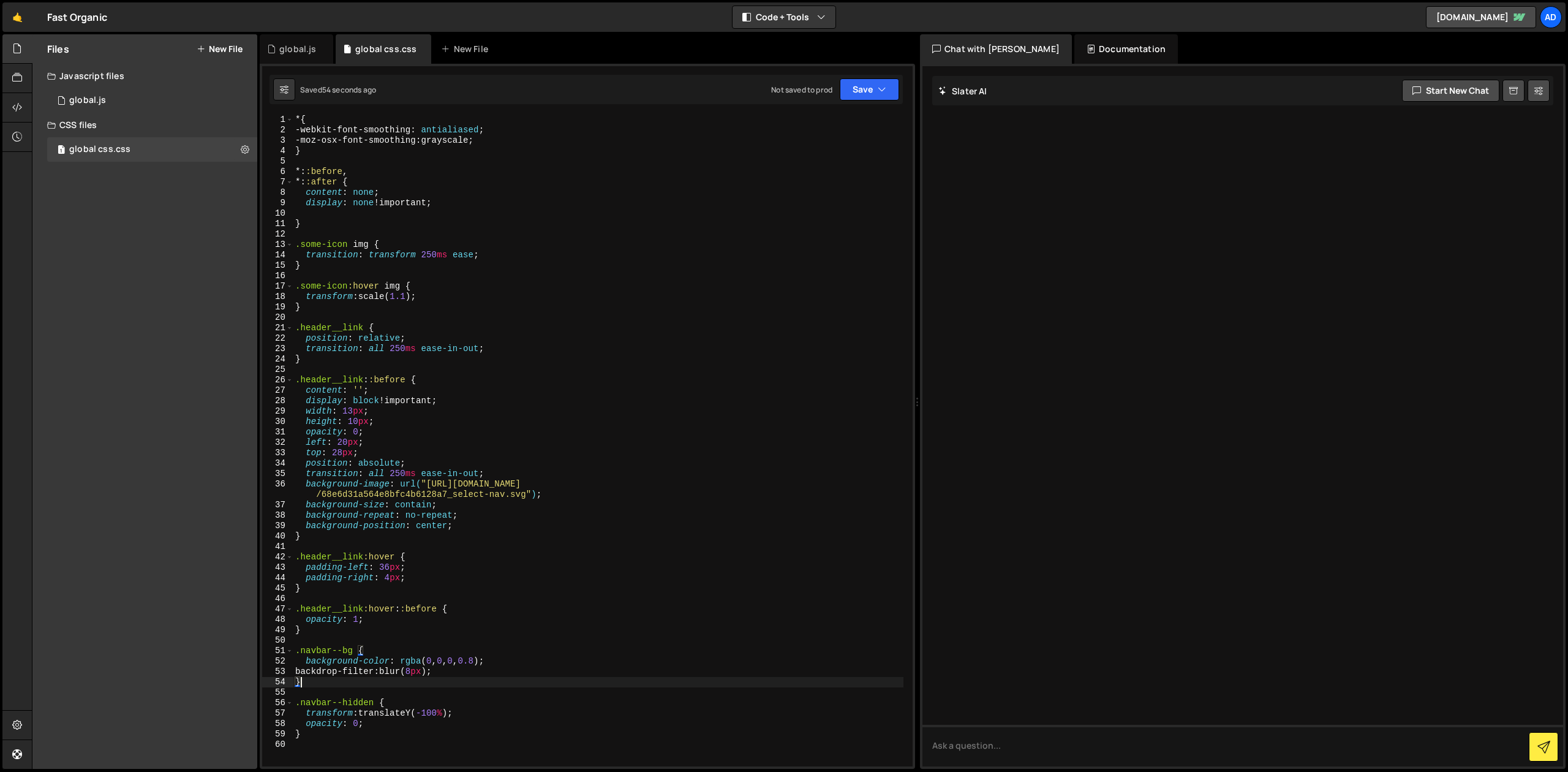
scroll to position [1, 0]
click at [337, 636] on div "* { -webkit-font-smoothing : antialiased ; -moz-osx-font-smoothing : grayscale …" at bounding box center [598, 450] width 611 height 672
type textarea ".header {}"
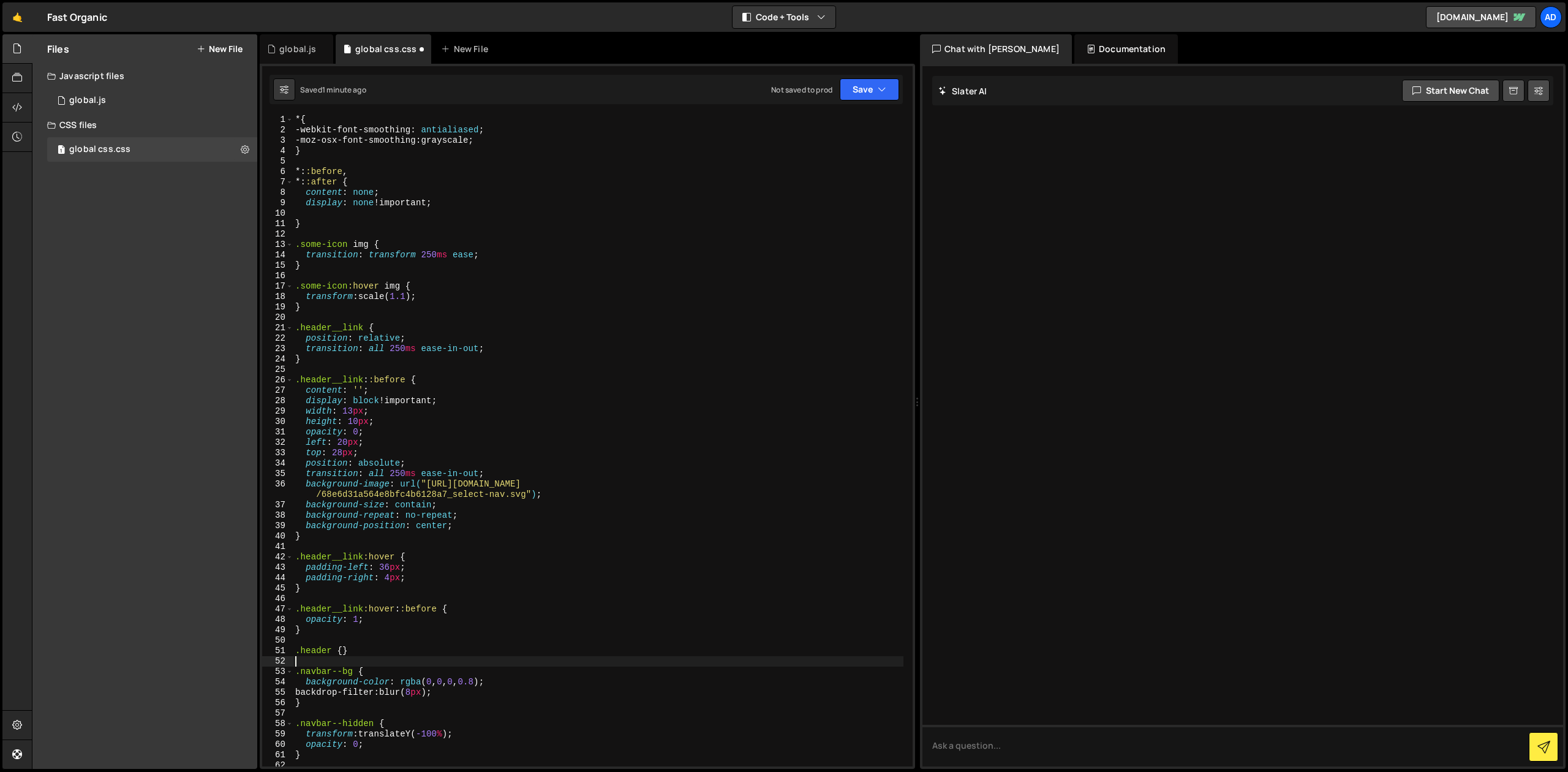
type textarea ".header {}"
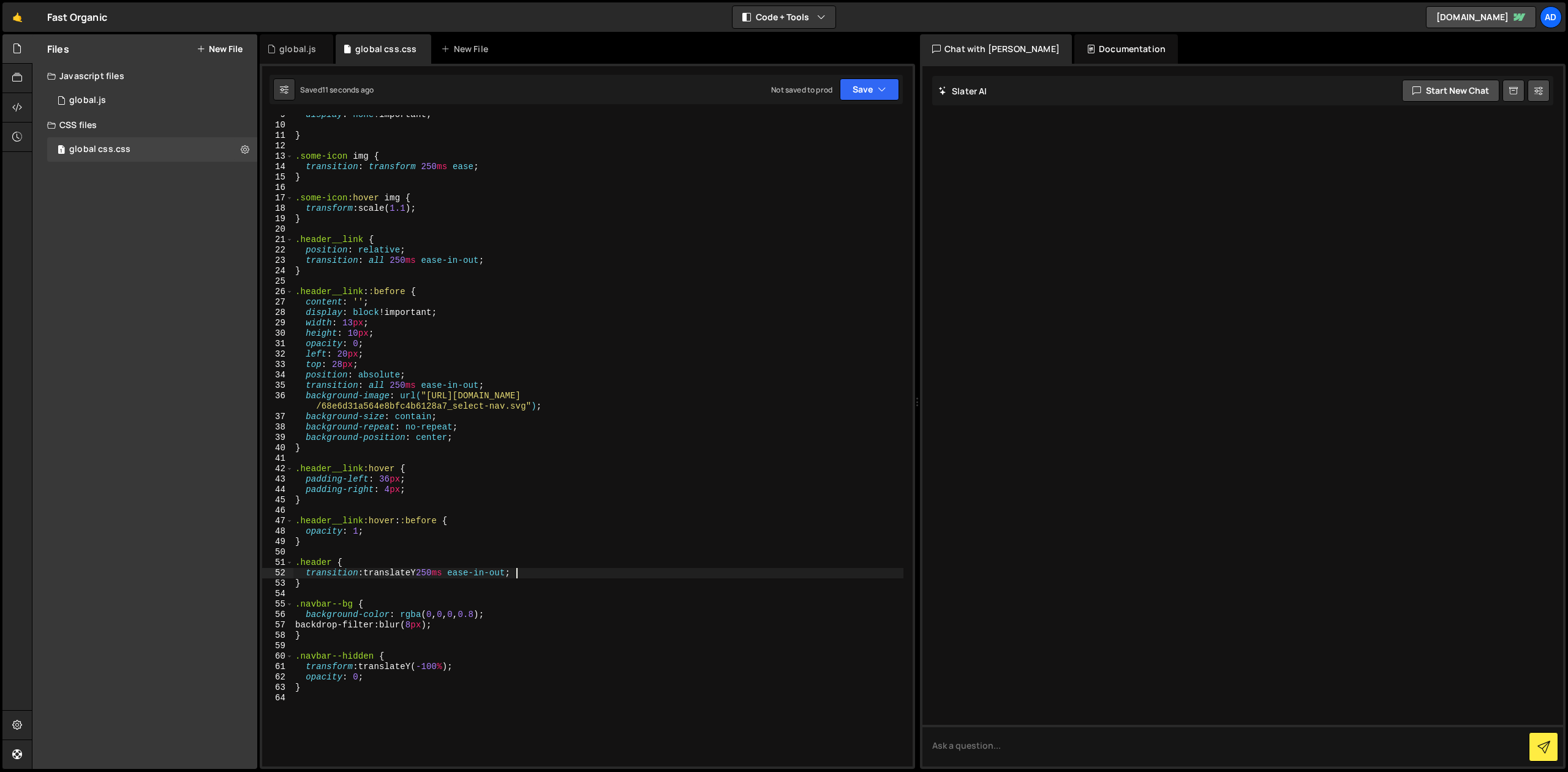
scroll to position [88, 0]
click at [526, 378] on div "display : none !important ; } .some-icon img { transition : transform 250 ms ea…" at bounding box center [598, 446] width 611 height 672
click at [376, 572] on div "display : none !important ; } .some-icon img { transition : transform 250 ms ea…" at bounding box center [598, 446] width 611 height 672
drag, startPoint x: 370, startPoint y: 573, endPoint x: 422, endPoint y: 572, distance: 52.0
click at [422, 572] on div "display : none !important ; } .some-icon img { transition : transform 250 ms ea…" at bounding box center [598, 446] width 611 height 672
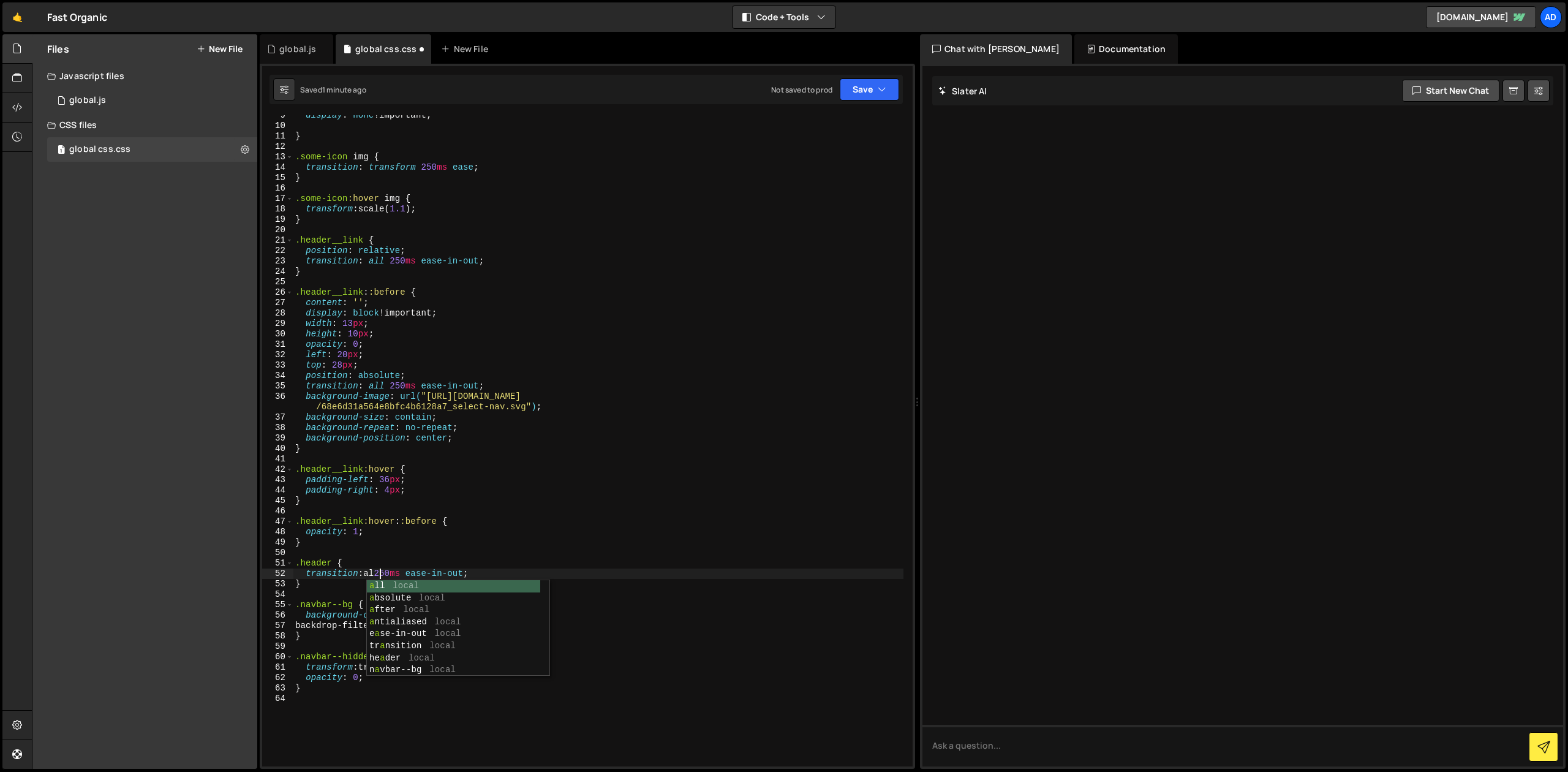
scroll to position [0, 6]
type textarea "transition: all 250ms ease-in-out;"
click at [296, 43] on div "global.js" at bounding box center [298, 49] width 37 height 12
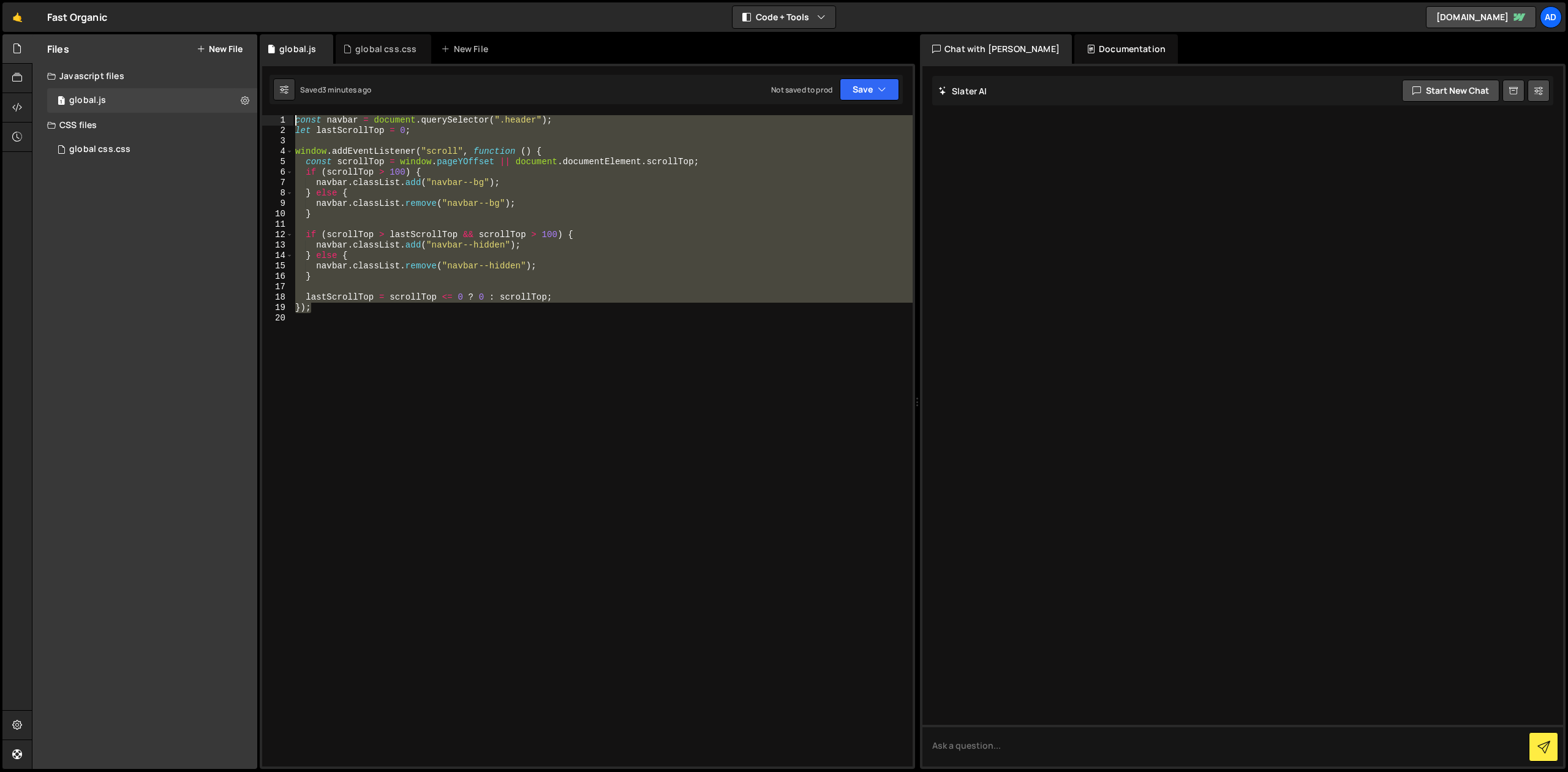
drag, startPoint x: 322, startPoint y: 304, endPoint x: 240, endPoint y: 98, distance: 221.7
click at [293, 115] on div "const navbar = document . querySelector ( ".header" ) ; let lastScrollTop = 0 ;…" at bounding box center [603, 441] width 620 height 651
paste textarea "})"
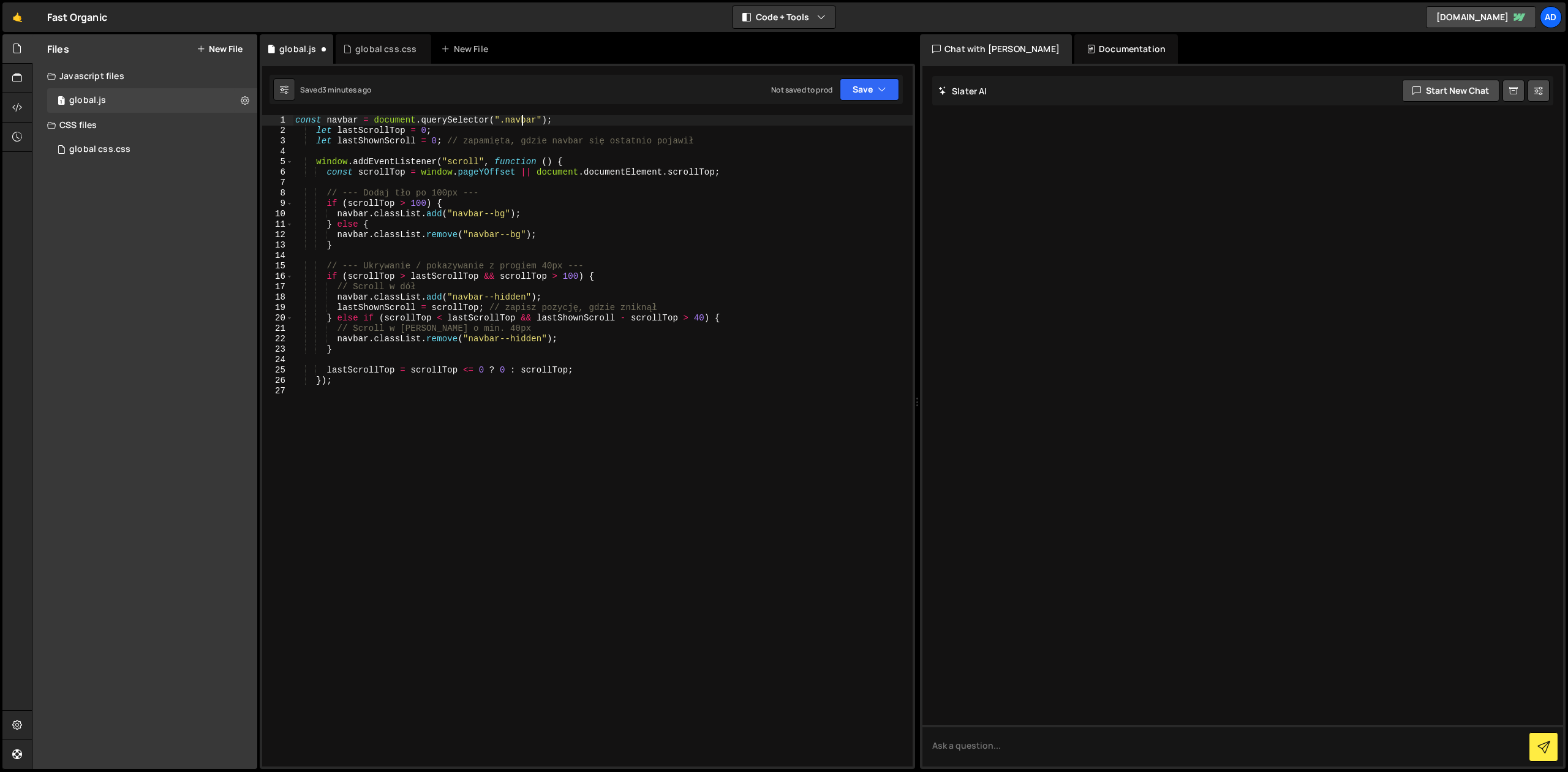
click at [522, 123] on div "const navbar = document . querySelector ( ".navbar" ) ; let lastScrollTop = 0 ;…" at bounding box center [603, 451] width 620 height 672
drag, startPoint x: 448, startPoint y: 141, endPoint x: 779, endPoint y: 145, distance: 331.0
click at [779, 145] on div "const navbar = document . querySelector ( ".header" ) ; let lastScrollTop = 0 ;…" at bounding box center [603, 451] width 620 height 672
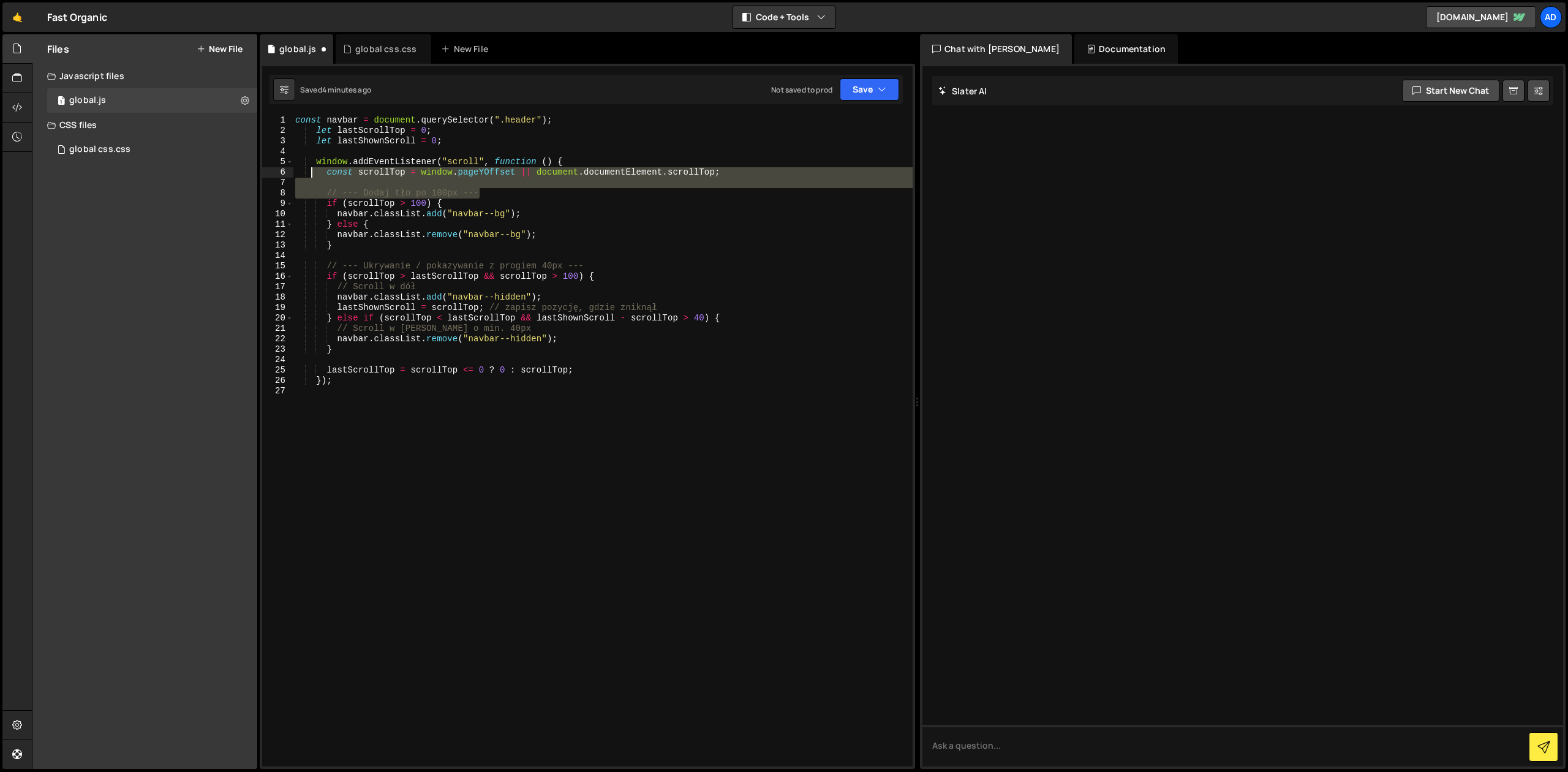
drag, startPoint x: 501, startPoint y: 192, endPoint x: 300, endPoint y: 177, distance: 201.6
click at [302, 176] on div "const navbar = document . querySelector ( ".header" ) ; let lastScrollTop = 0 ;…" at bounding box center [603, 451] width 620 height 672
click at [447, 200] on div "const navbar = document . querySelector ( ".header" ) ; let lastScrollTop = 0 ;…" at bounding box center [603, 451] width 620 height 672
drag, startPoint x: 492, startPoint y: 195, endPoint x: 291, endPoint y: 186, distance: 201.2
click at [293, 186] on div "const navbar = document . querySelector ( ".header" ) ; let lastScrollTop = 0 ;…" at bounding box center [603, 441] width 620 height 651
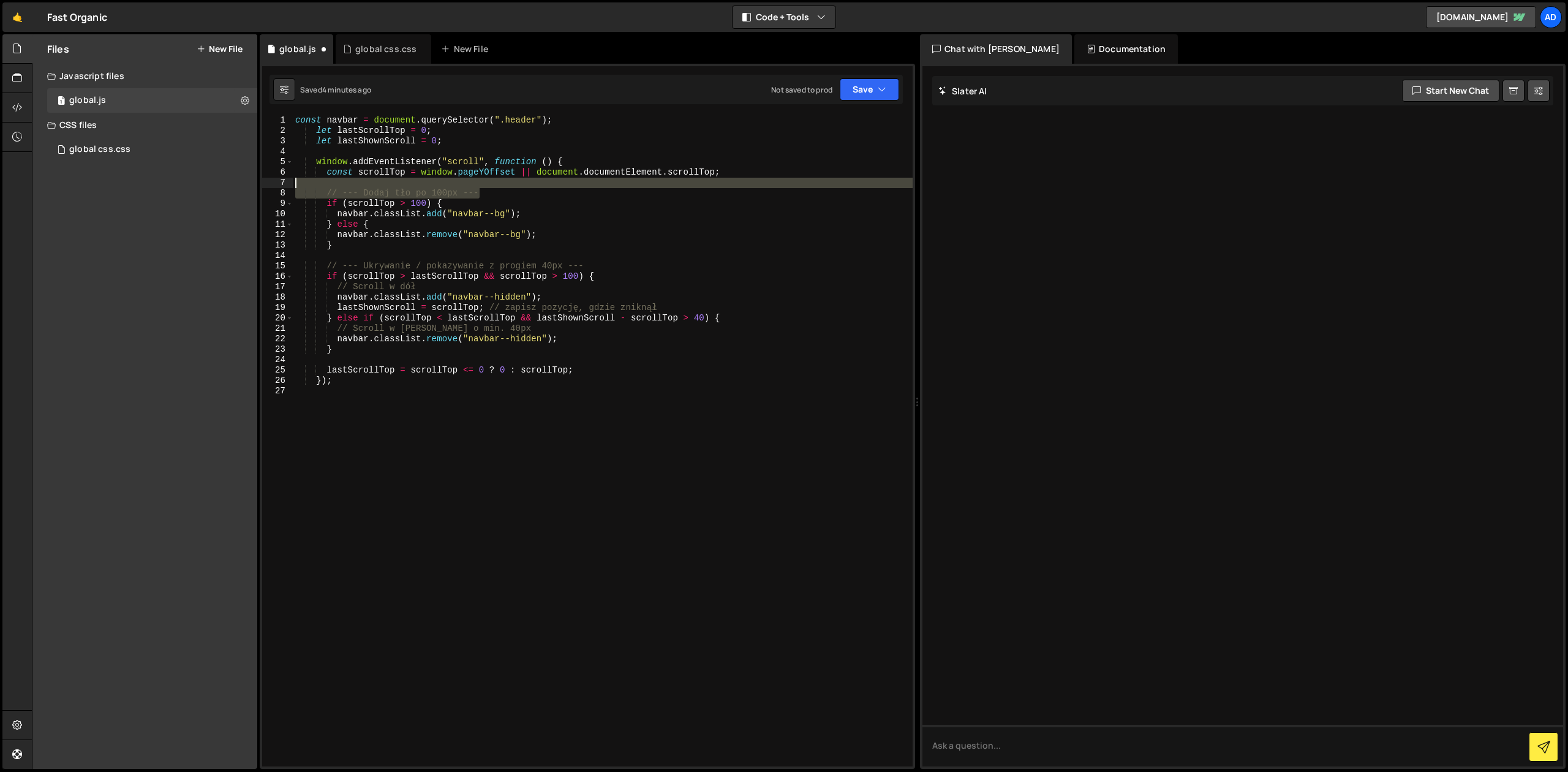
type textarea "// --- Dodaj tło po 100px ---"
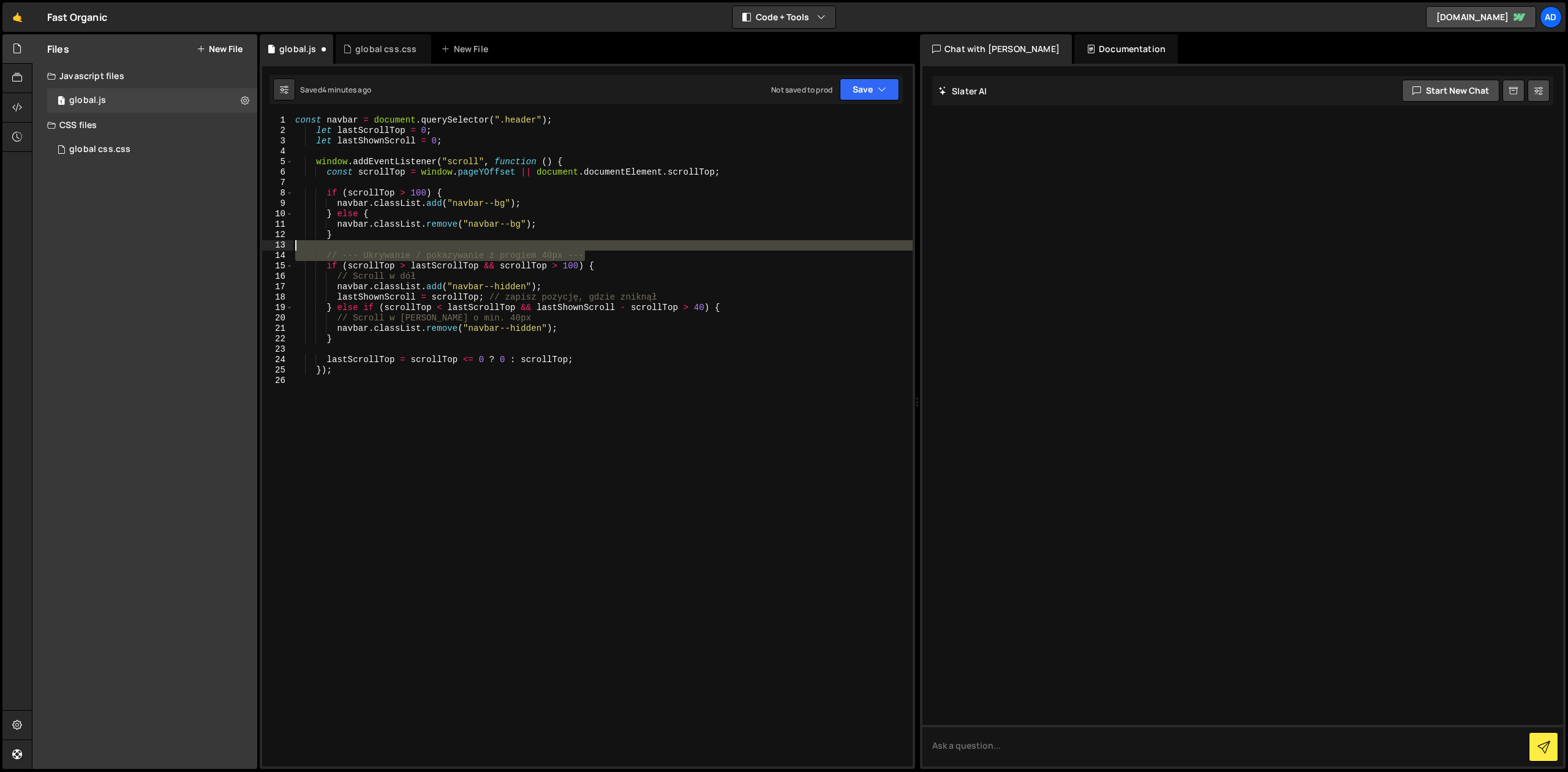
drag, startPoint x: 567, startPoint y: 256, endPoint x: 282, endPoint y: 243, distance: 285.3
click at [293, 243] on div "const navbar = document . querySelector ( ".header" ) ; let lastScrollTop = 0 ;…" at bounding box center [603, 441] width 620 height 651
type textarea "// --- Ukrywanie / pokazywanie z progiem 40px ---"
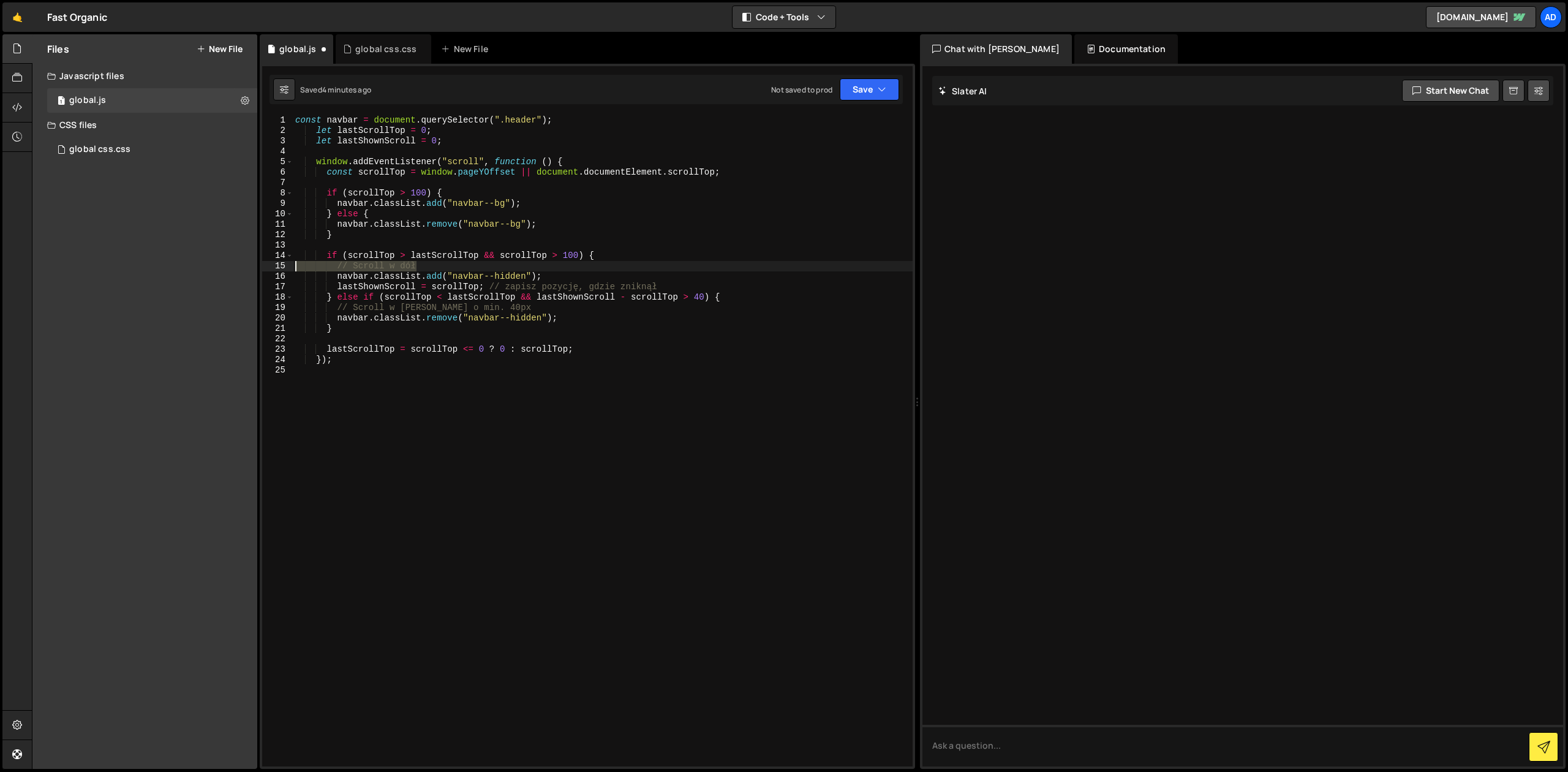
drag, startPoint x: 419, startPoint y: 267, endPoint x: 282, endPoint y: 267, distance: 137.0
click at [293, 267] on div "const navbar = document . querySelector ( ".header" ) ; let lastScrollTop = 0 ;…" at bounding box center [603, 441] width 620 height 651
type textarea "// Scroll w dół"
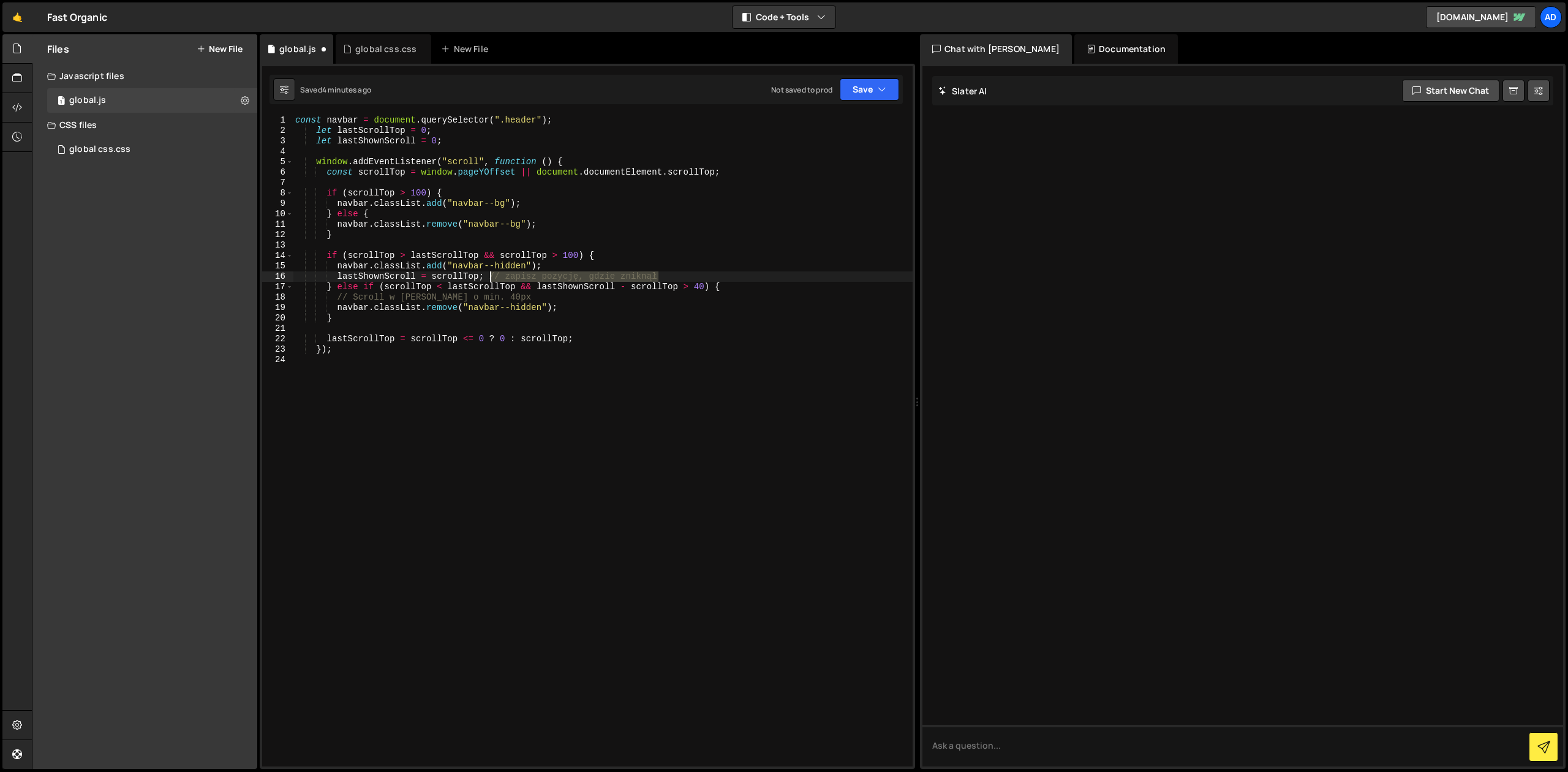
drag, startPoint x: 659, startPoint y: 278, endPoint x: 491, endPoint y: 279, distance: 168.0
click at [491, 279] on div "const navbar = document . querySelector ( ".header" ) ; let lastScrollTop = 0 ;…" at bounding box center [603, 451] width 620 height 672
drag, startPoint x: 500, startPoint y: 295, endPoint x: 276, endPoint y: 297, distance: 224.0
click at [293, 297] on div "const navbar = document . querySelector ( ".header" ) ; let lastScrollTop = 0 ;…" at bounding box center [603, 441] width 620 height 651
type textarea "// Scroll w [PERSON_NAME] o min. 40px"
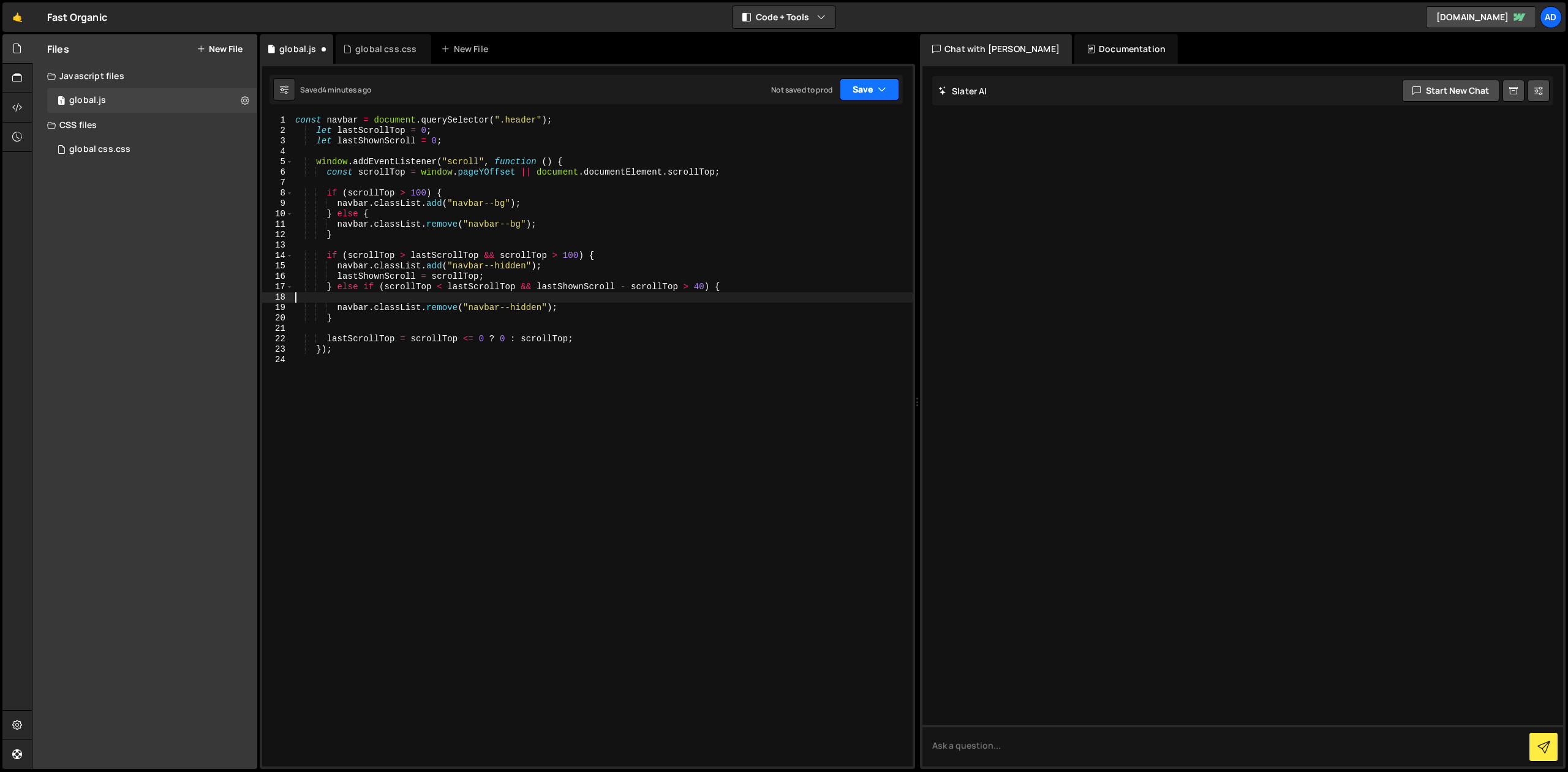
click at [878, 89] on icon "button" at bounding box center [882, 90] width 9 height 12
click at [841, 122] on div "Save to Staging S" at bounding box center [828, 119] width 128 height 12
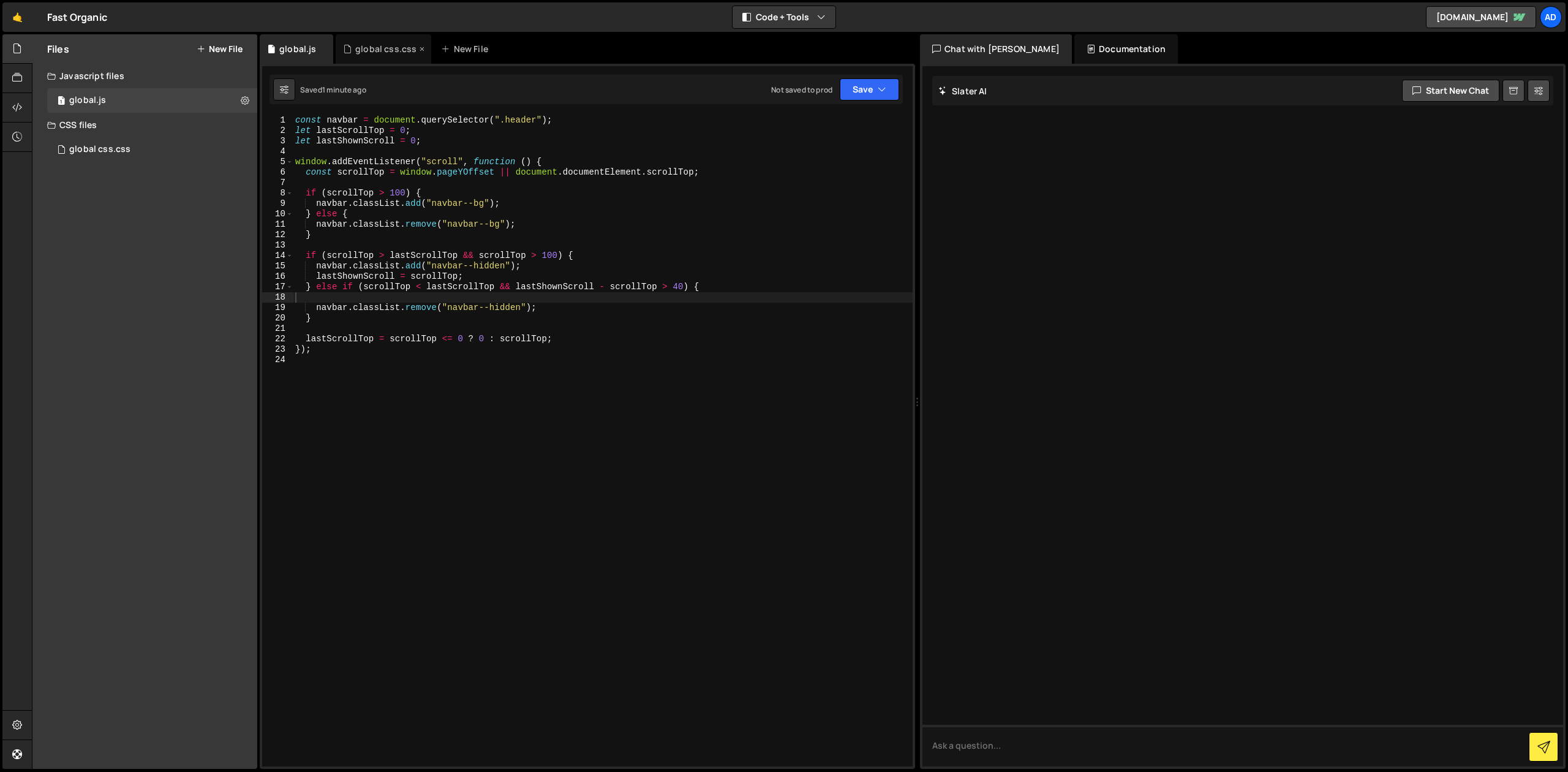
click at [373, 56] on div "global css.css" at bounding box center [383, 49] width 95 height 29
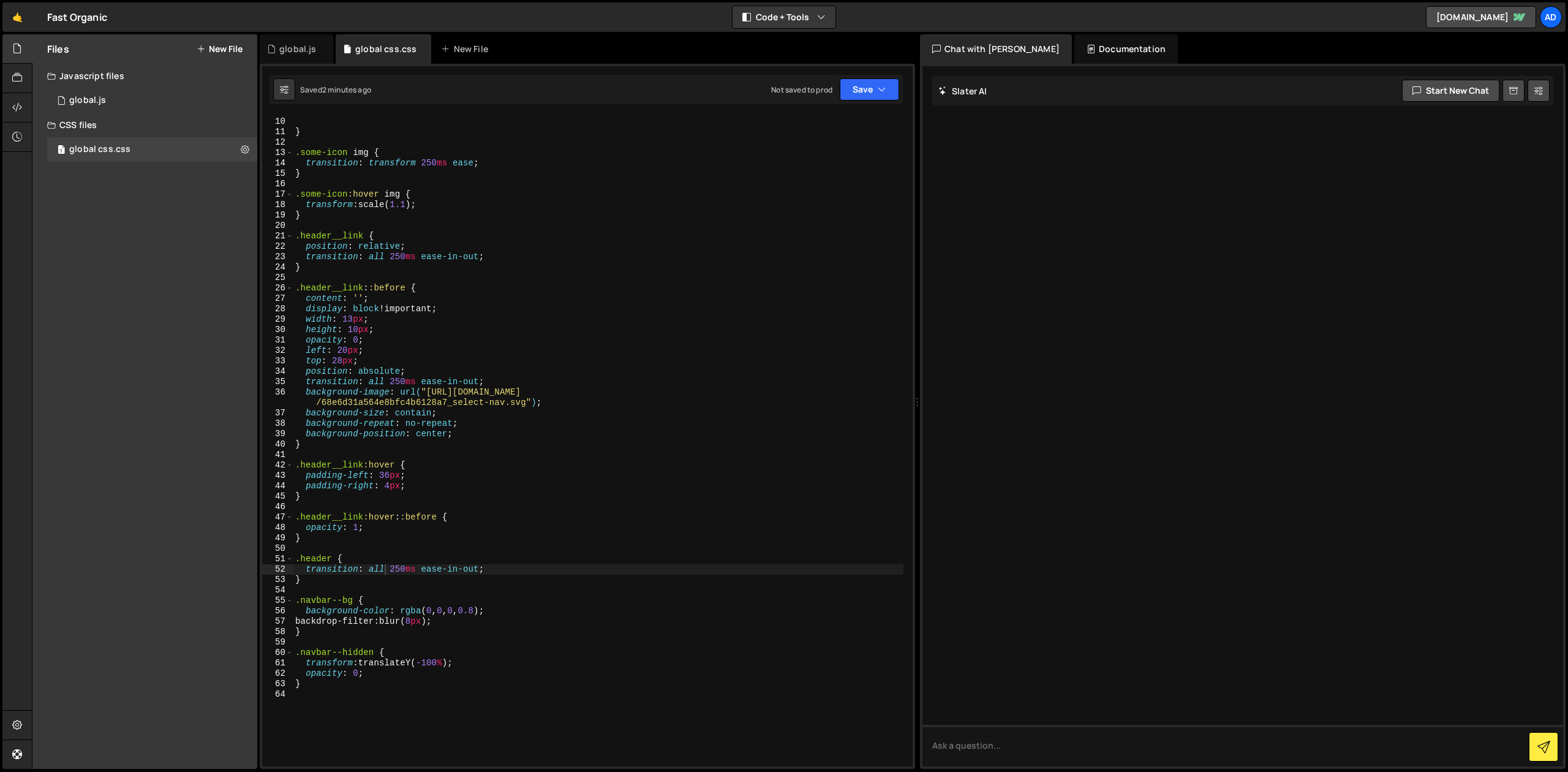
scroll to position [91, 0]
click at [437, 610] on div "display : none !important ; } .some-icon img { transition : transform 250 ms ea…" at bounding box center [598, 443] width 611 height 672
drag, startPoint x: 468, startPoint y: 621, endPoint x: 276, endPoint y: 620, distance: 192.0
click at [293, 620] on div "display : none !important ; } .some-icon img { transition : transform 250 ms ea…" at bounding box center [598, 441] width 611 height 651
type textarea "backdrop-filter: blur(8px);"
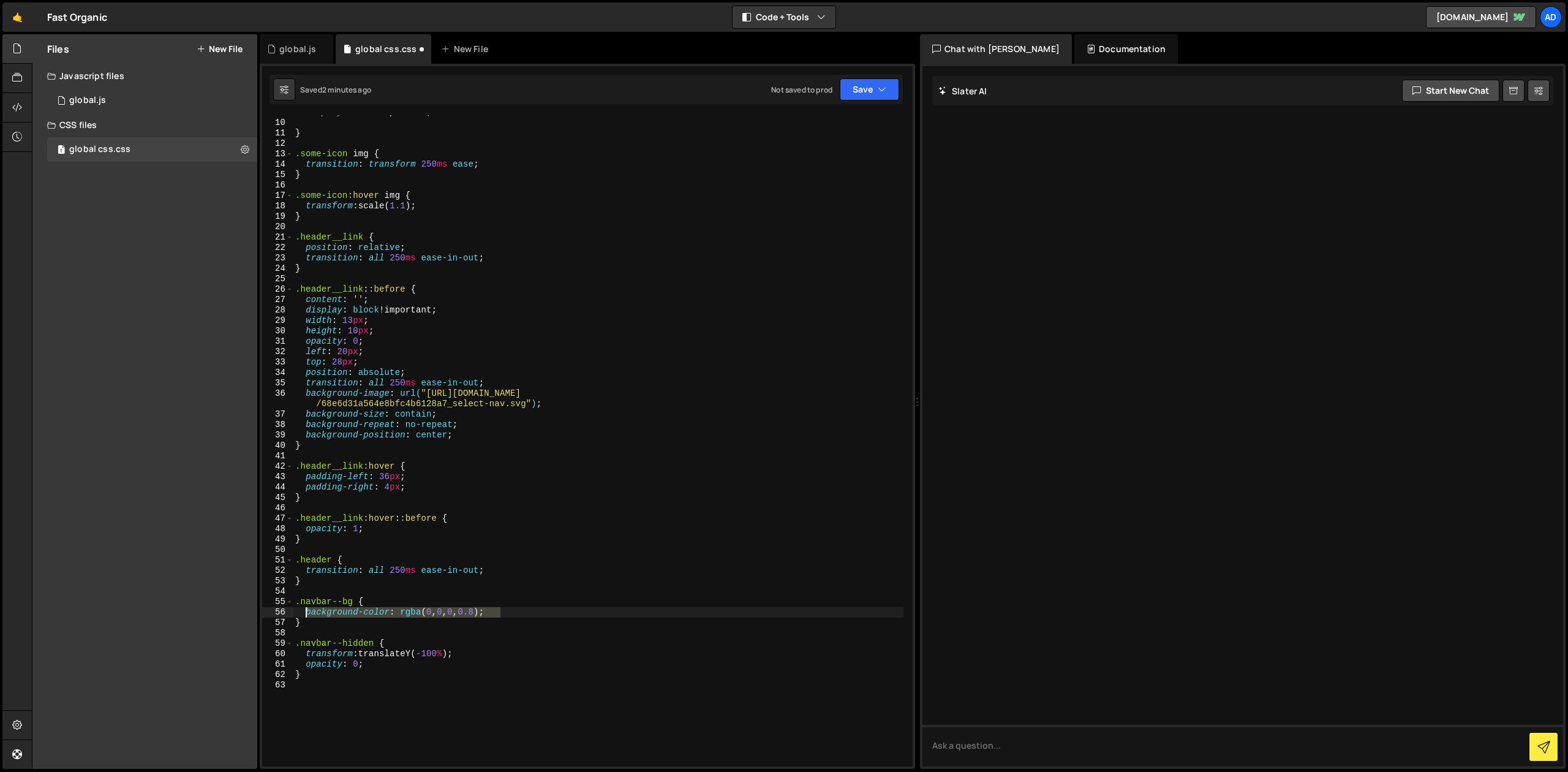
drag, startPoint x: 512, startPoint y: 612, endPoint x: 304, endPoint y: 613, distance: 208.0
click at [304, 613] on div "display : none !important ; } .some-icon img { transition : transform 250 ms ea…" at bounding box center [598, 443] width 611 height 672
paste textarea "background: linear-gradient(90deg,rgba(23, 23, 23, 1) 0%, rgba(0, 0, 0, 1) 100%"
type textarea "background: linear-gradient(90deg, rgba(23, 23, 23, 1) 0%, rgba(0, 0, 0, 1) 100…"
